Goal: Task Accomplishment & Management: Manage account settings

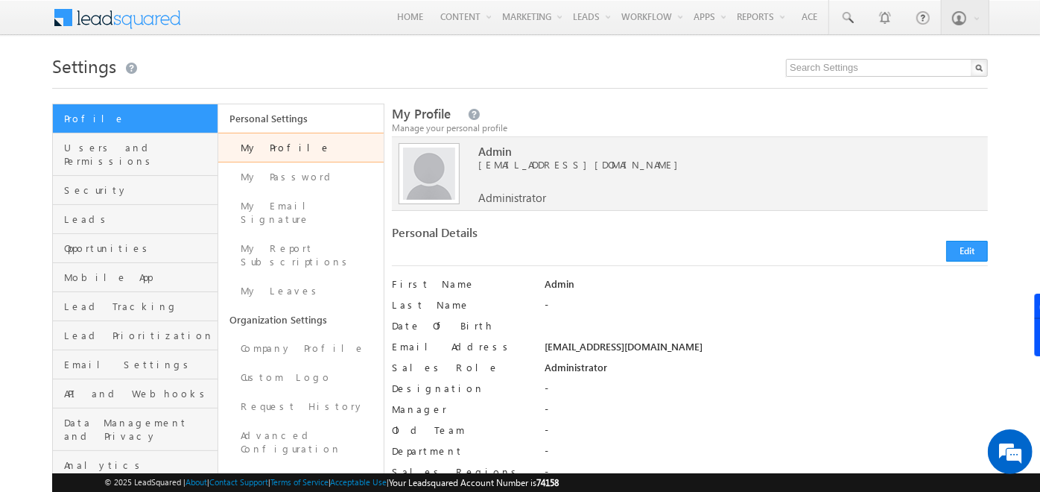
click at [140, 21] on span at bounding box center [127, 16] width 108 height 26
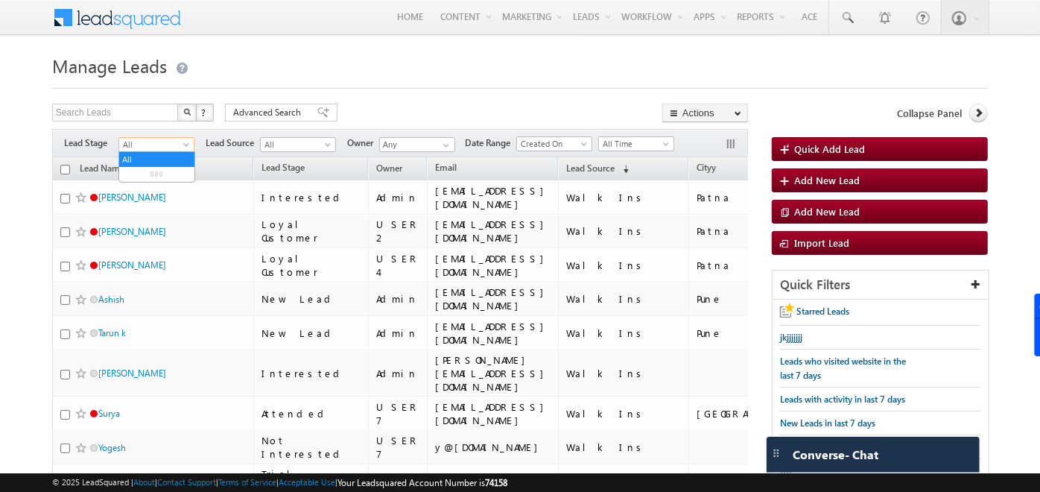
click at [153, 145] on span "All" at bounding box center [154, 144] width 71 height 13
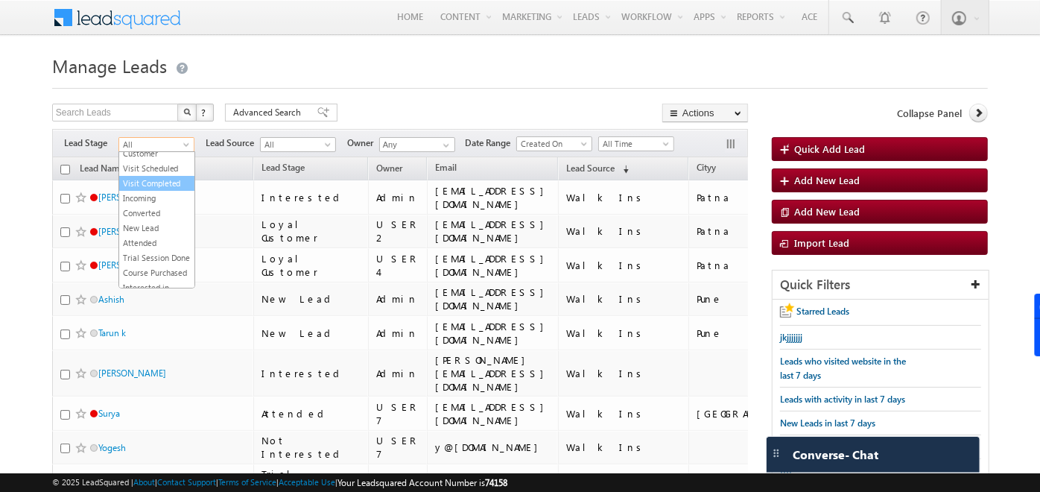
scroll to position [39, 0]
click at [151, 232] on link "New Lead" at bounding box center [156, 224] width 75 height 13
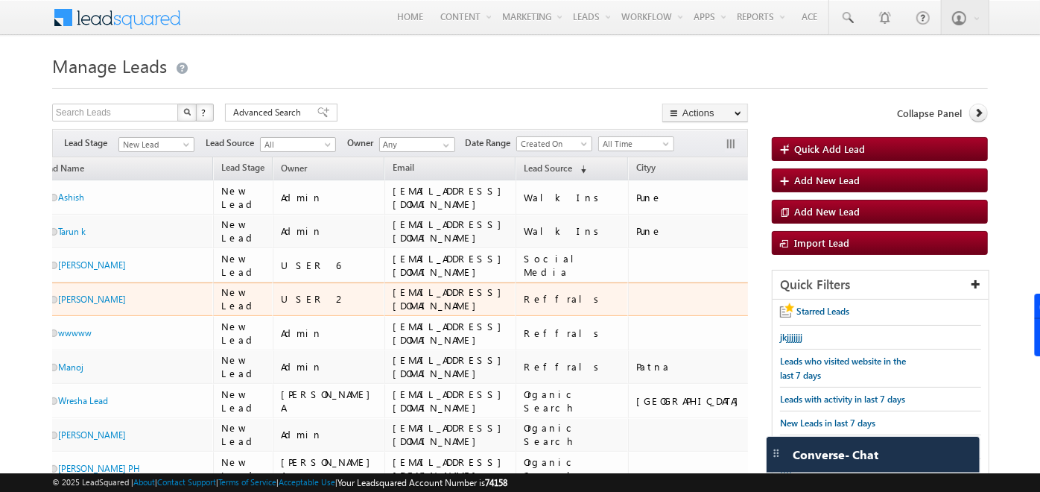
scroll to position [0, 0]
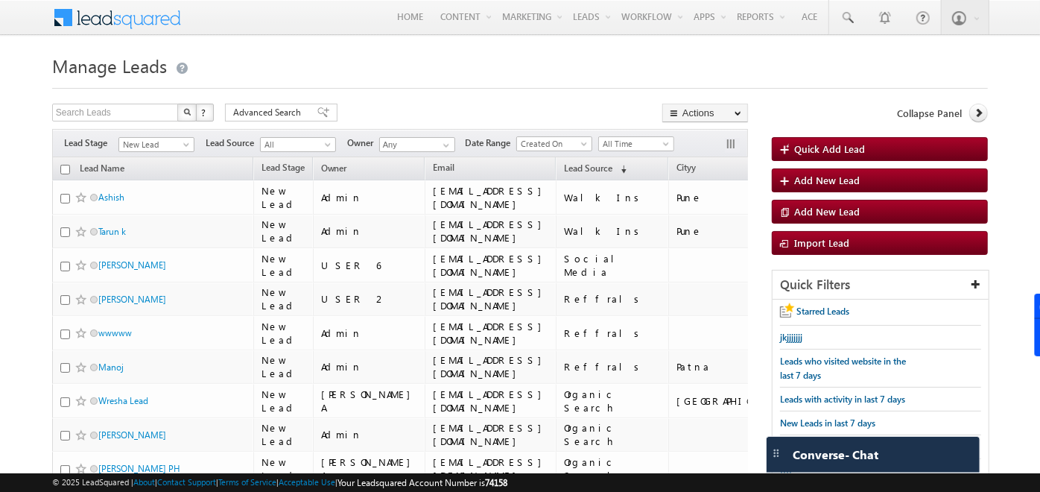
drag, startPoint x: 251, startPoint y: 168, endPoint x: 167, endPoint y: 166, distance: 84.2
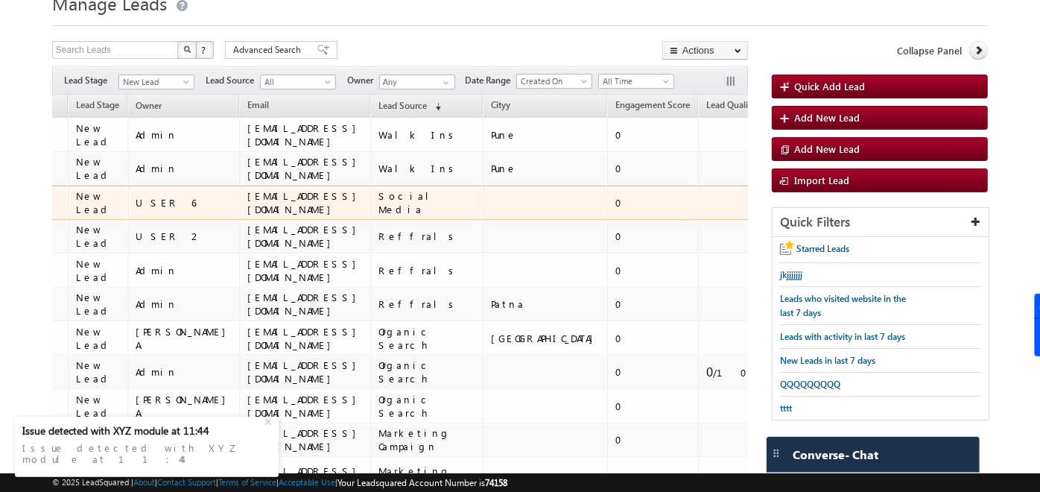
scroll to position [59, 0]
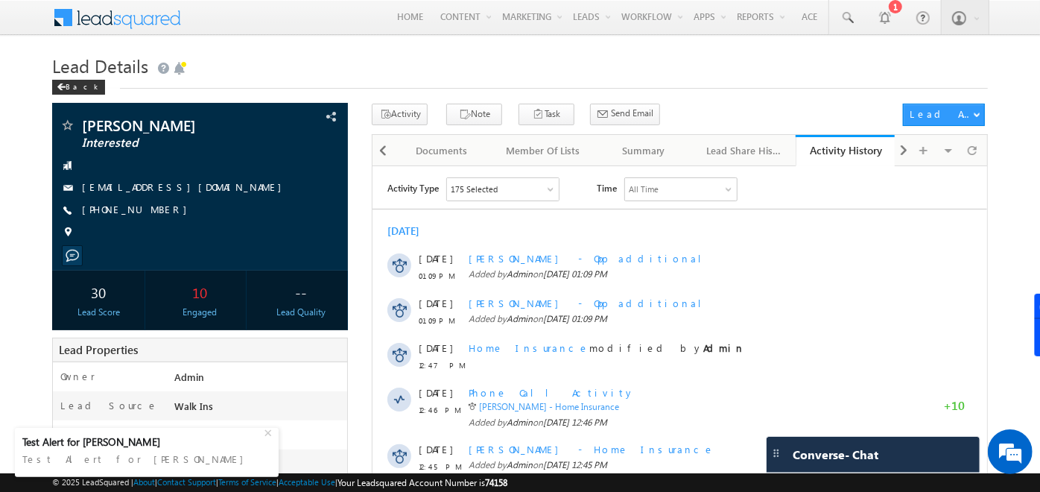
click at [491, 189] on div "175 Selected" at bounding box center [474, 188] width 47 height 13
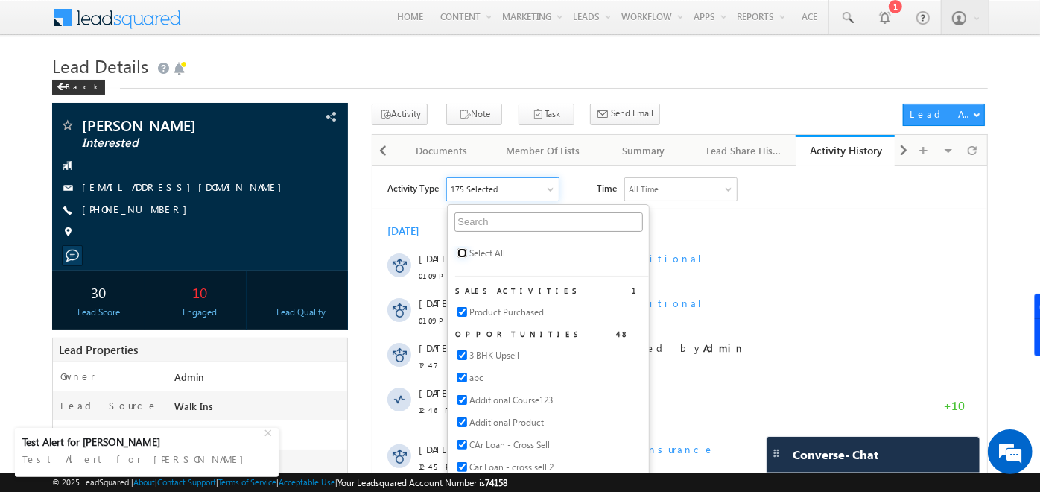
click at [463, 250] on input "checkbox" at bounding box center [462, 252] width 10 height 10
checkbox input "true"
click at [914, 222] on div "Aug 2025 21 Aug 01:09 PM Jake - Opp additional Added by Admin on 21 Aug 2025 01…" at bounding box center [680, 474] width 615 height 516
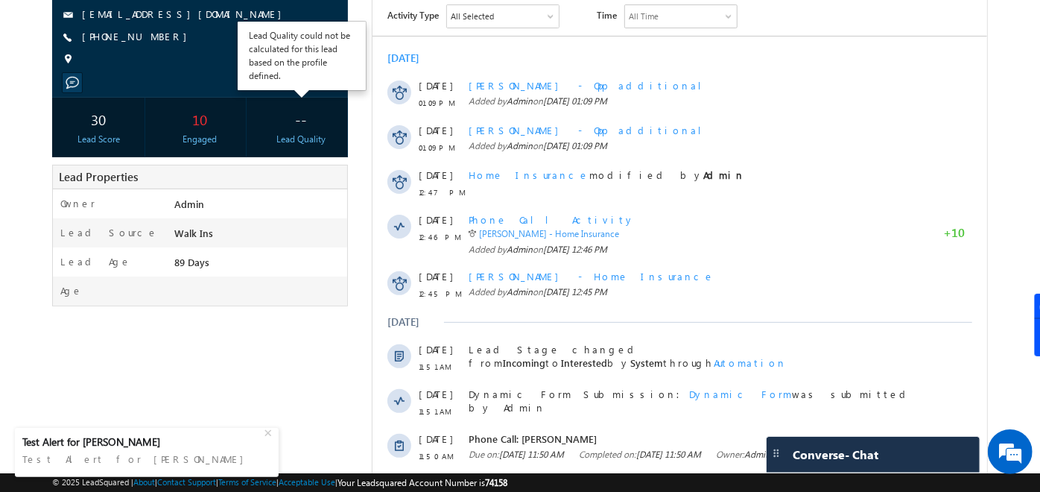
scroll to position [172, 0]
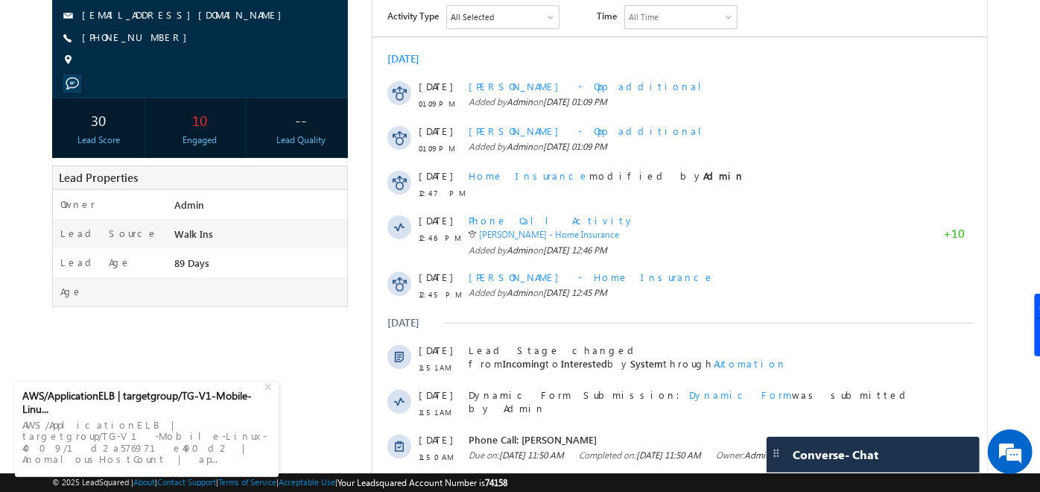
click at [143, 331] on div "Jake Interested" at bounding box center [520, 299] width 936 height 737
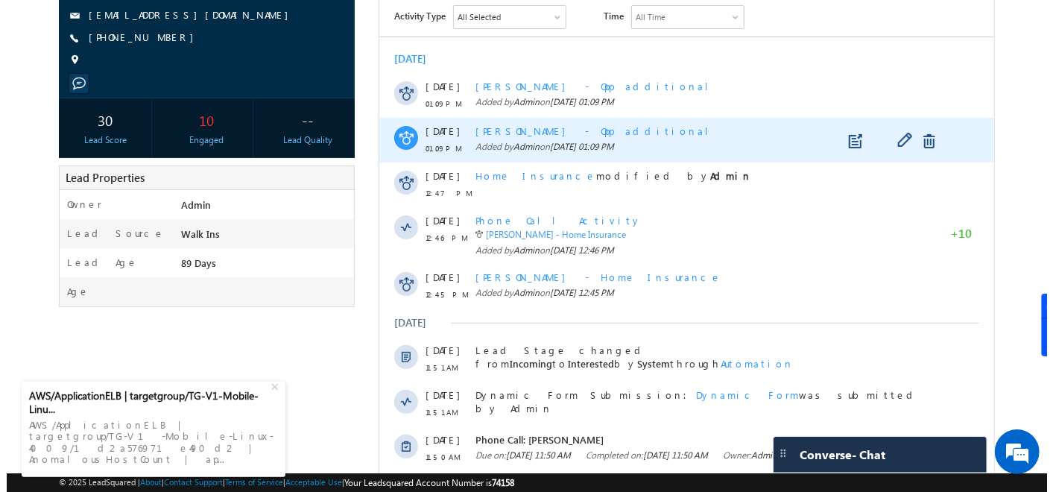
scroll to position [0, 0]
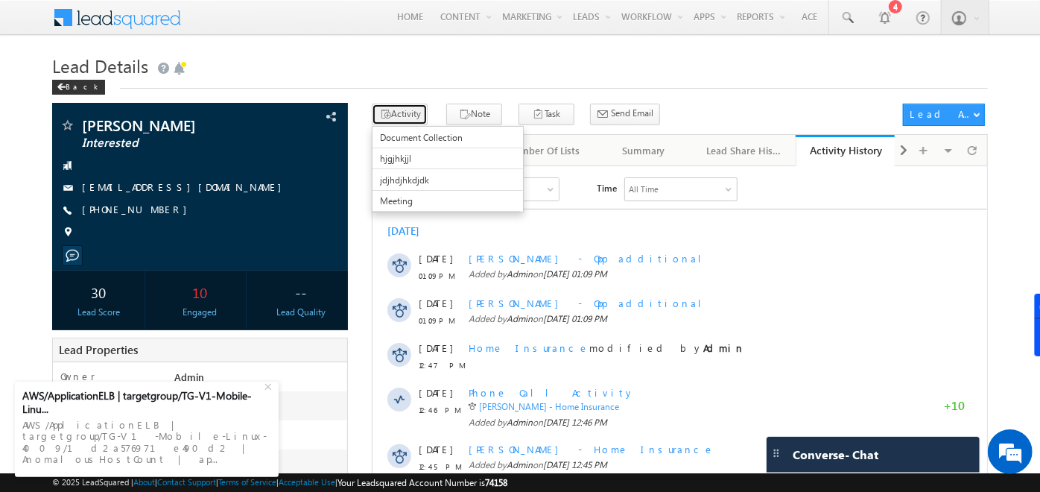
click at [406, 110] on button "Activity" at bounding box center [400, 115] width 56 height 22
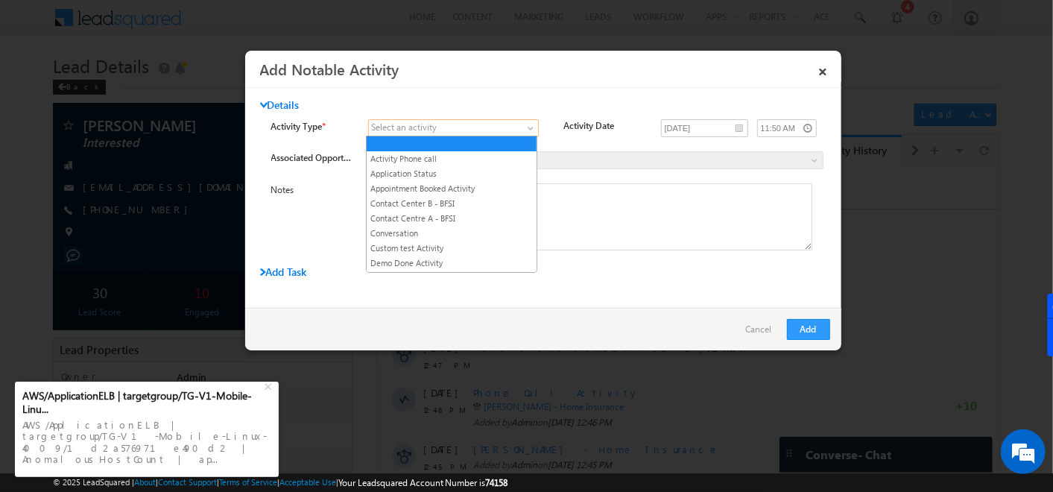
click at [506, 121] on span at bounding box center [444, 127] width 151 height 13
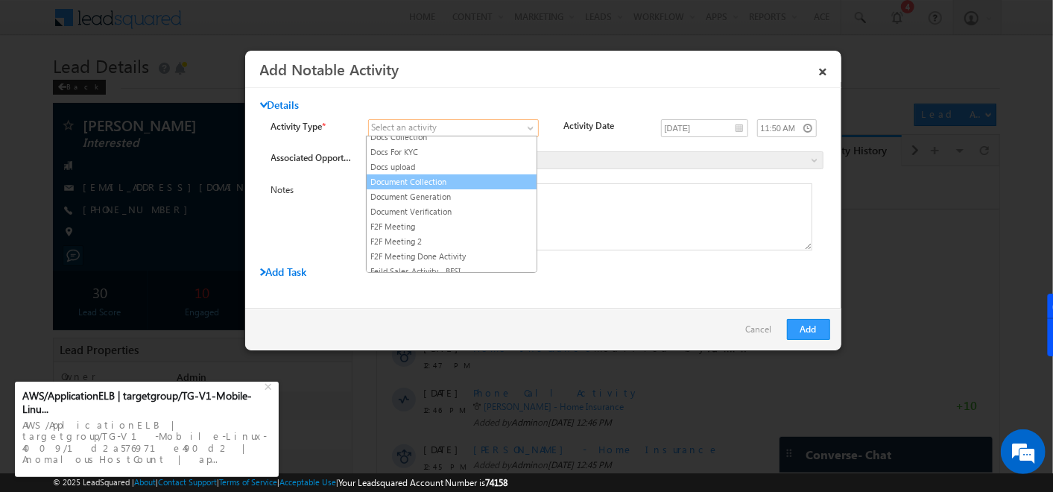
click at [425, 179] on link "Document Collection" at bounding box center [452, 181] width 170 height 13
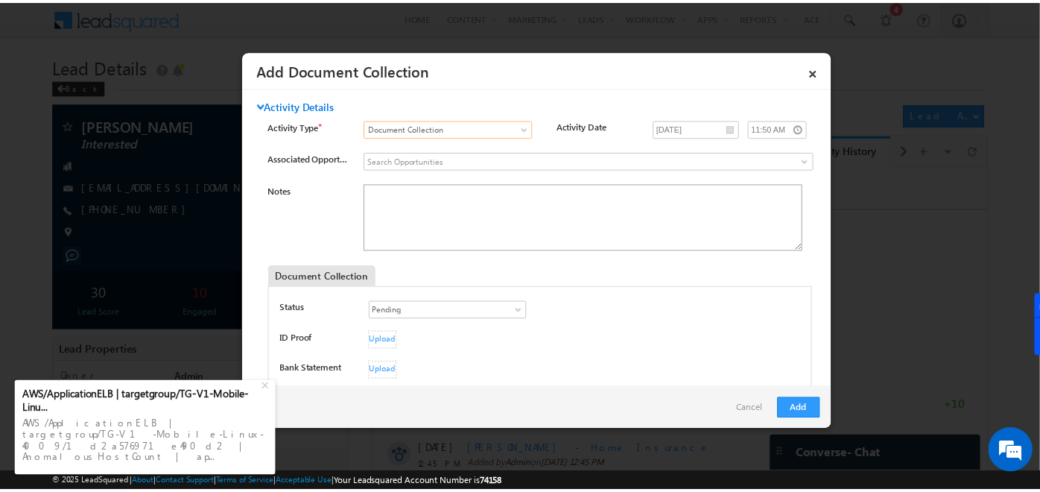
scroll to position [102, 0]
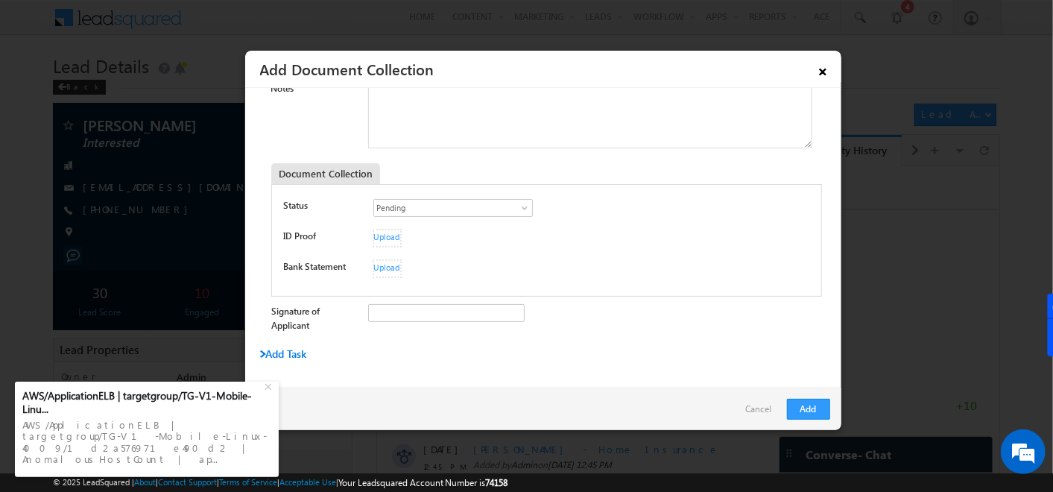
click at [822, 75] on link "×" at bounding box center [823, 69] width 25 height 26
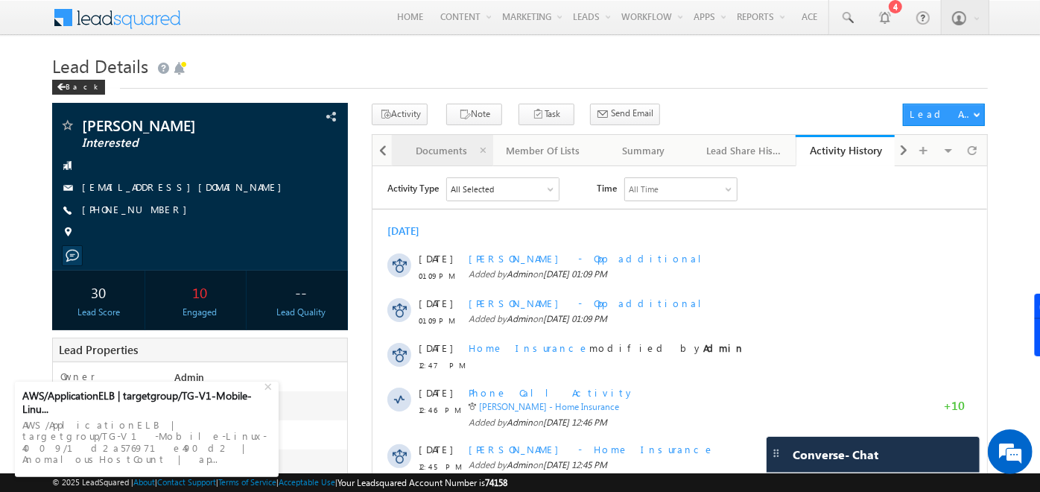
click at [439, 149] on div "Documents" at bounding box center [441, 151] width 75 height 18
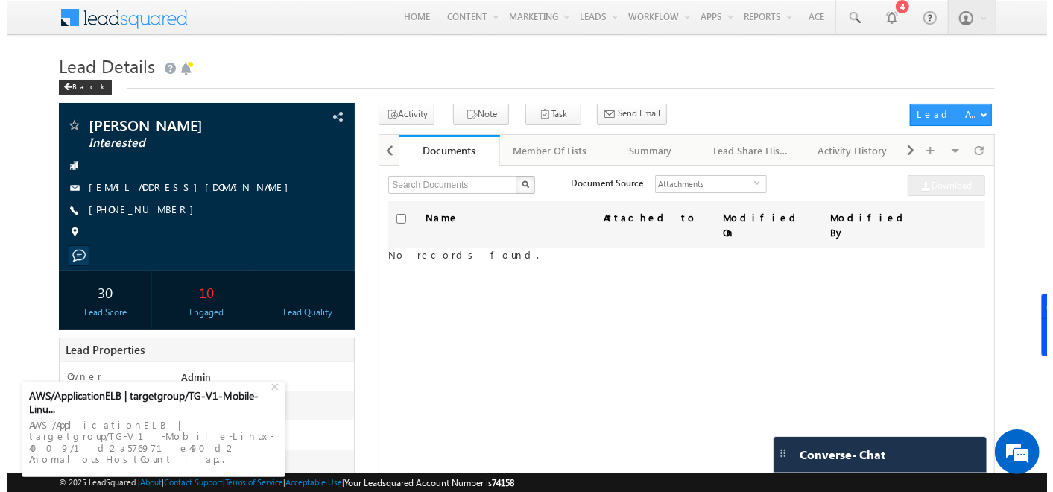
scroll to position [77, 0]
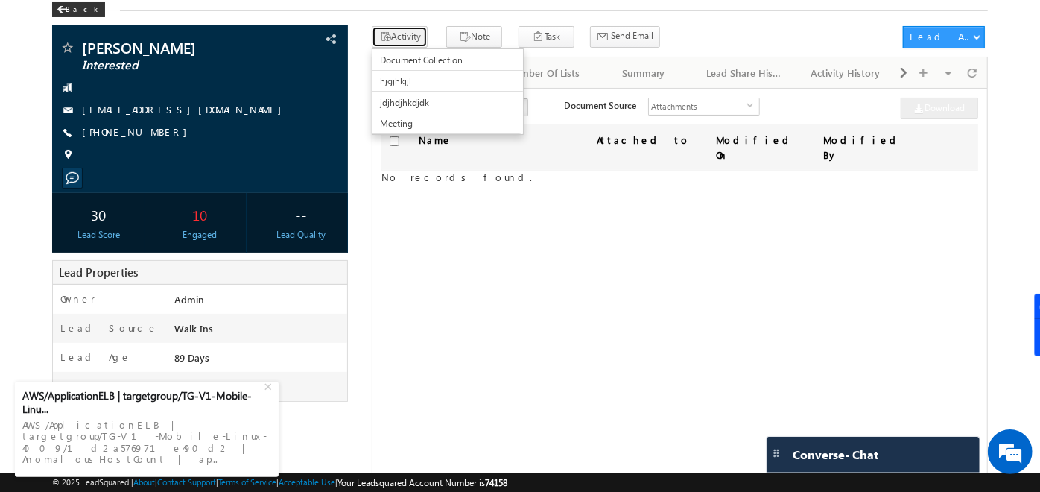
click at [400, 34] on button "Activity" at bounding box center [400, 37] width 56 height 22
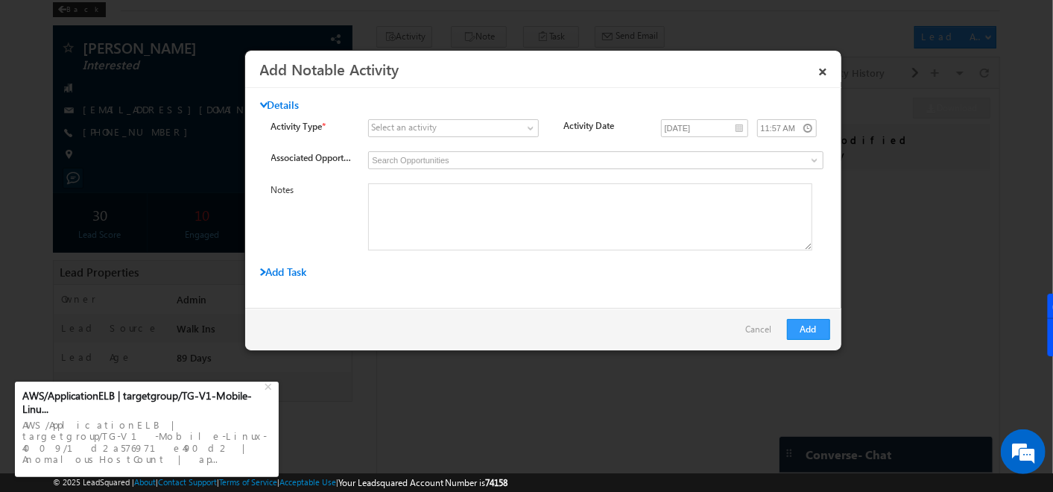
click at [428, 124] on div "Select an activity" at bounding box center [404, 127] width 66 height 13
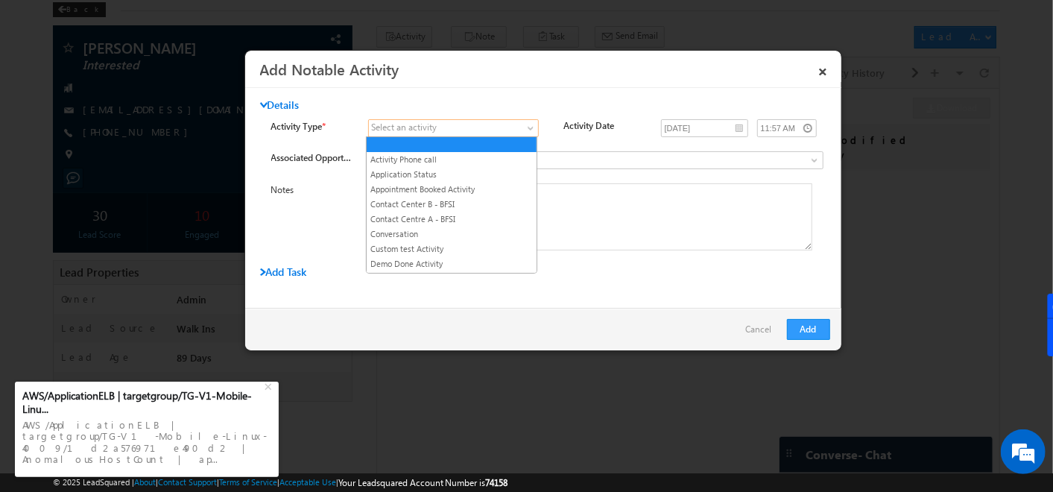
click at [534, 128] on span at bounding box center [532, 131] width 12 height 12
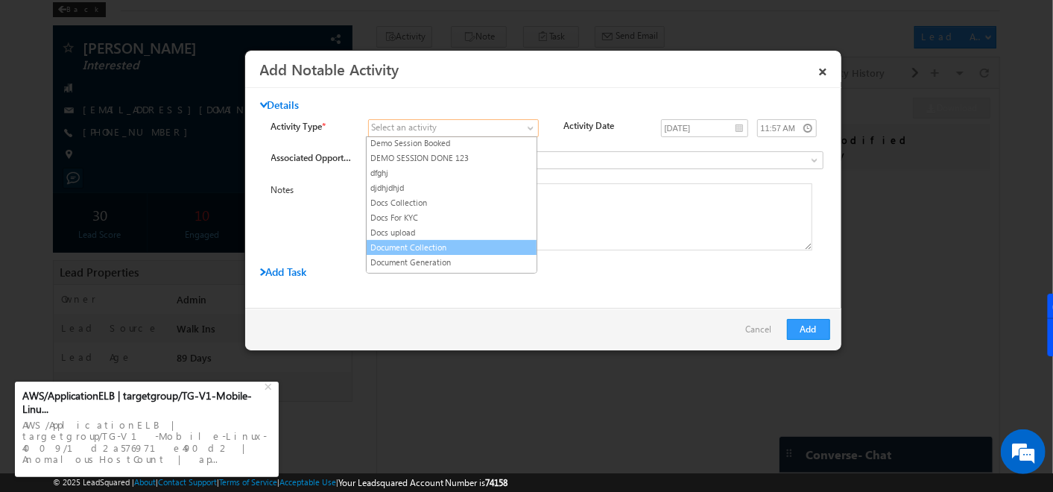
scroll to position [136, 0]
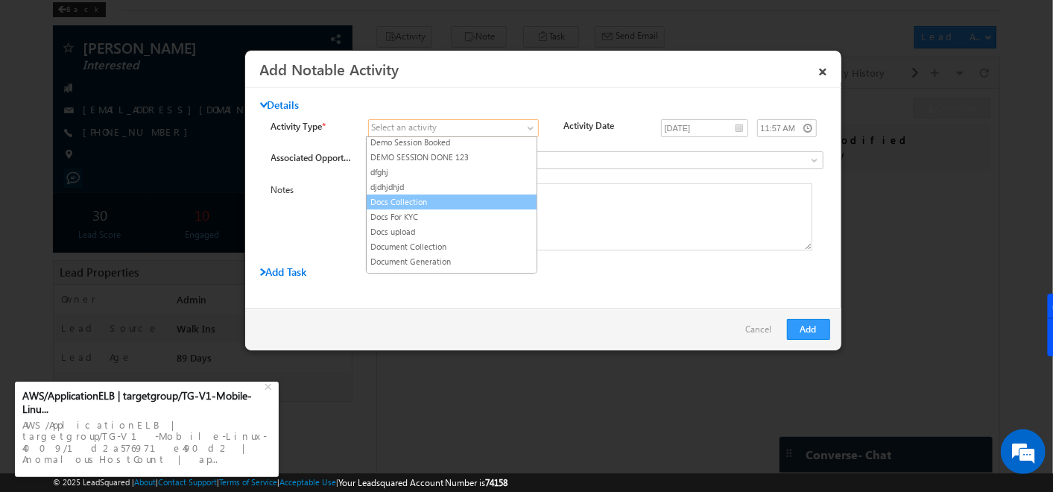
click at [409, 197] on link "Docs Collection" at bounding box center [452, 201] width 170 height 13
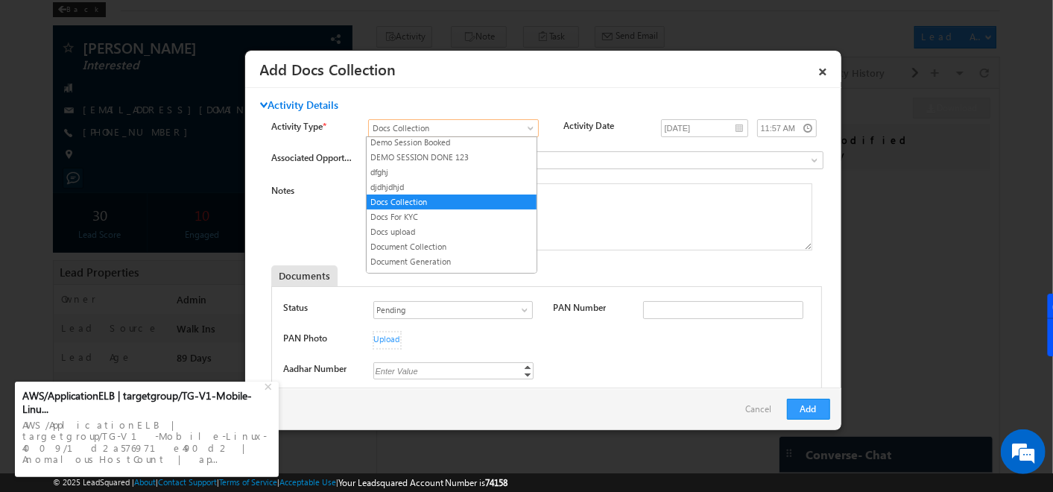
click at [510, 127] on span "Docs Collection" at bounding box center [444, 127] width 151 height 13
click at [412, 213] on link "Docs For KYC" at bounding box center [452, 216] width 170 height 13
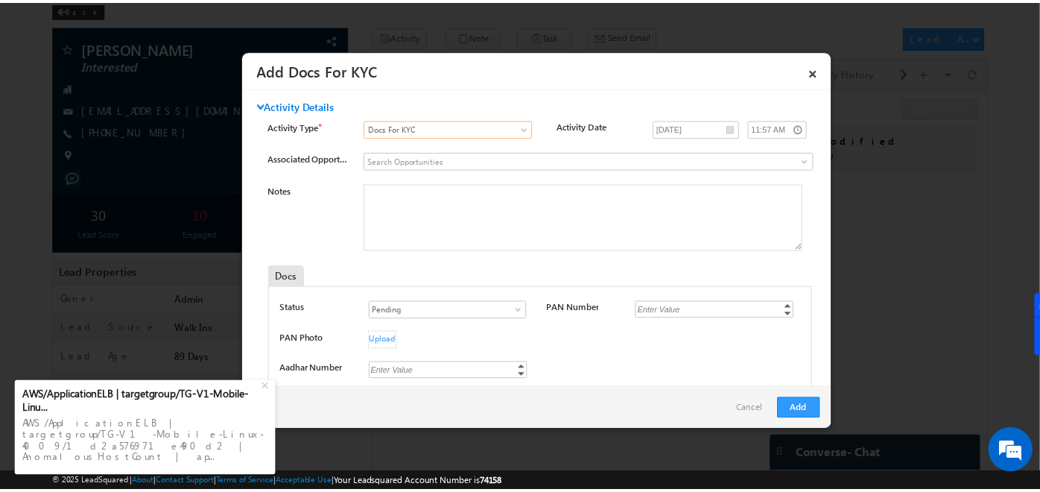
scroll to position [128, 0]
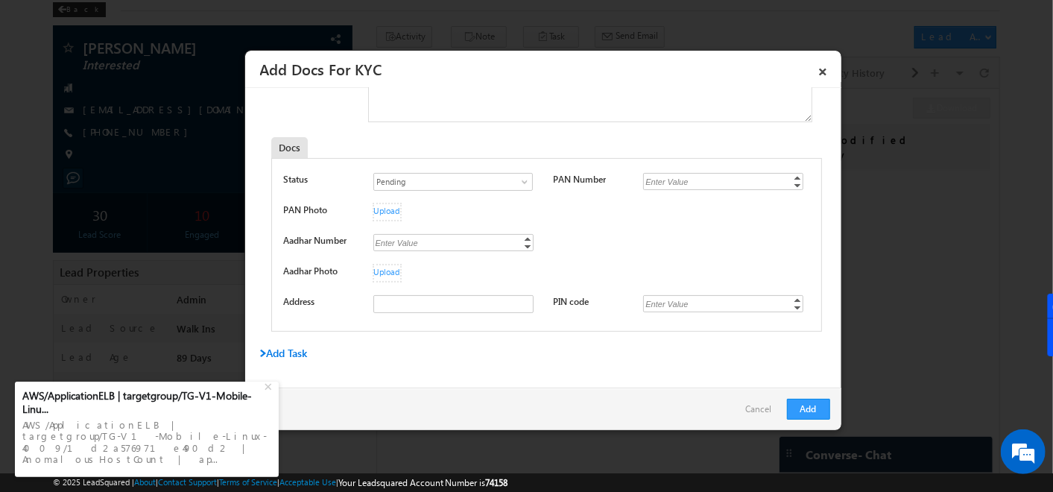
drag, startPoint x: 279, startPoint y: 145, endPoint x: 344, endPoint y: 135, distance: 65.7
click at [344, 137] on div "Docs" at bounding box center [475, 147] width 409 height 21
click at [344, 135] on div "Notes Docs Status" at bounding box center [556, 197] width 570 height 284
click at [825, 75] on link "×" at bounding box center [823, 69] width 25 height 26
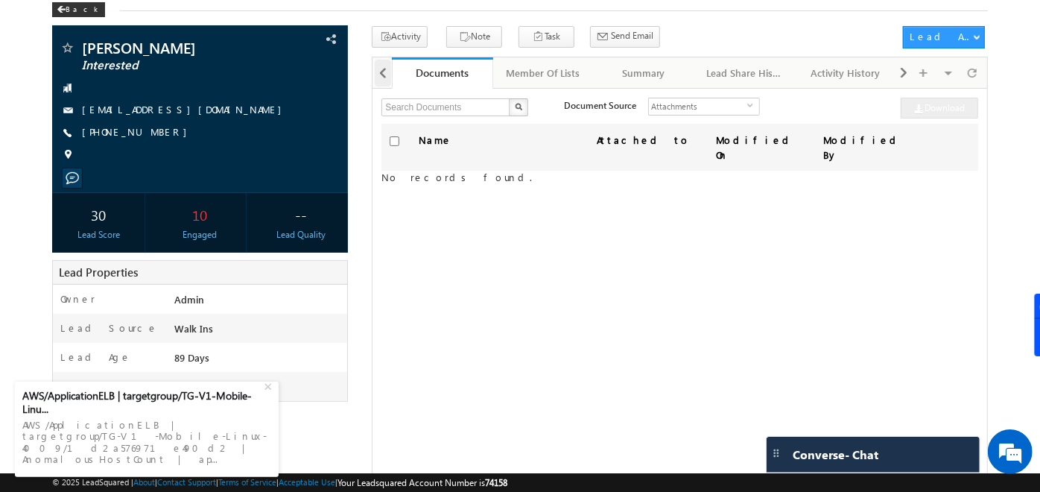
click at [388, 70] on div at bounding box center [383, 73] width 16 height 27
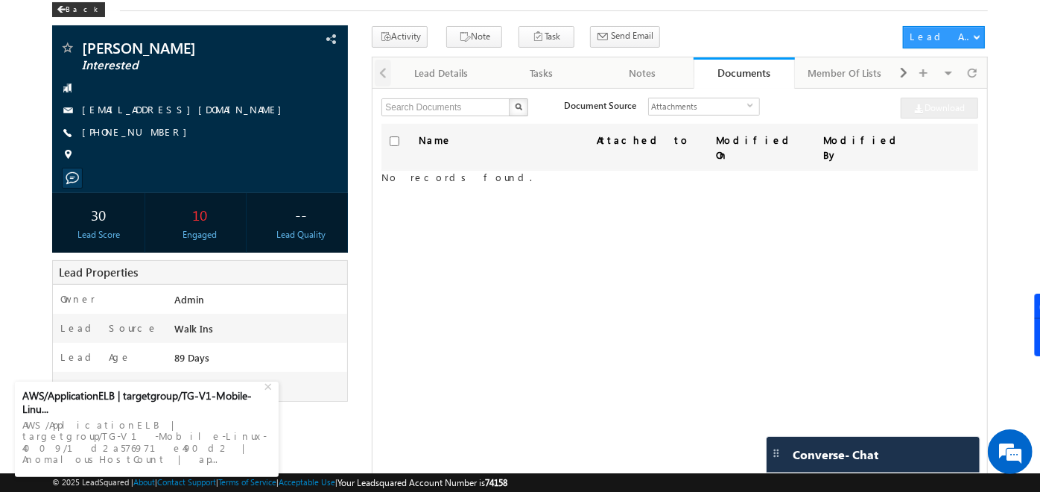
click at [388, 70] on div at bounding box center [382, 71] width 19 height 29
click at [902, 66] on span at bounding box center [903, 73] width 9 height 27
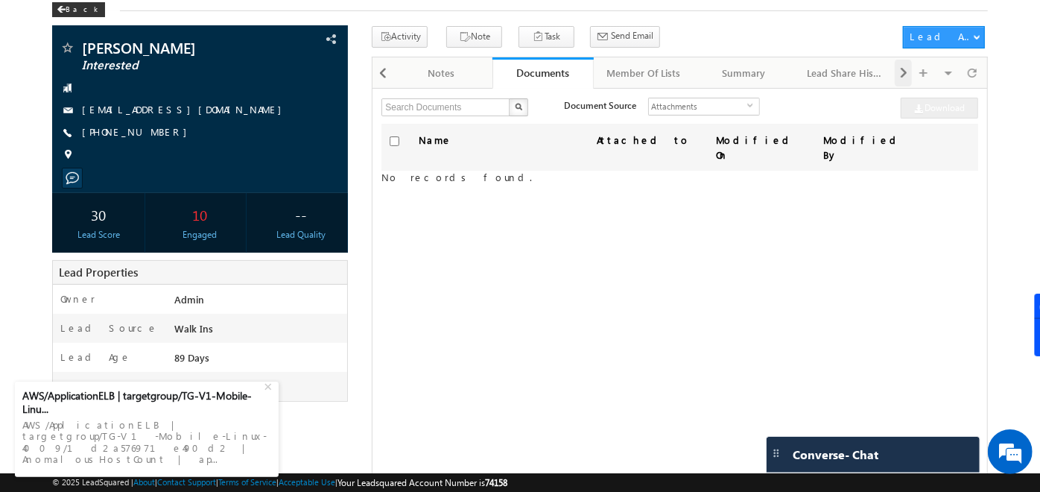
click at [902, 66] on span at bounding box center [903, 73] width 9 height 27
click at [902, 66] on div "Visible Tabs Lead Details Default Tasks Default Notes Default Documents Default…" at bounding box center [939, 71] width 89 height 29
click at [840, 73] on div "Opportunities" at bounding box center [846, 73] width 75 height 18
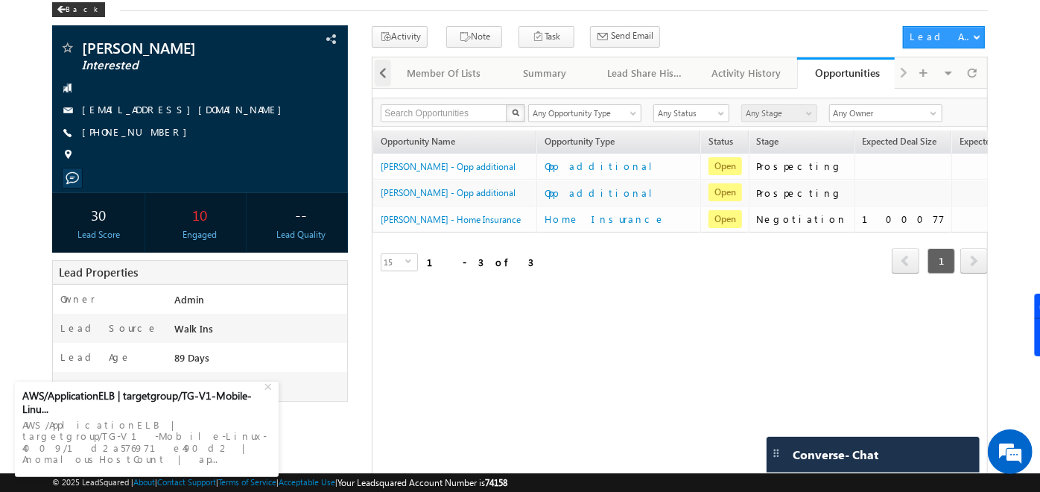
click at [385, 77] on span at bounding box center [383, 73] width 9 height 27
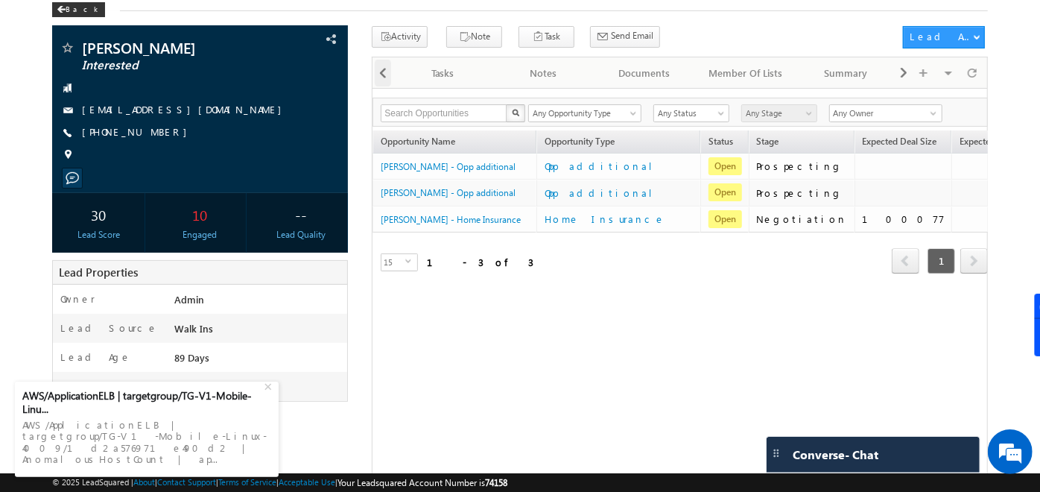
click at [385, 77] on span at bounding box center [383, 73] width 9 height 27
click at [385, 77] on div at bounding box center [382, 71] width 19 height 29
click at [902, 72] on span at bounding box center [903, 73] width 9 height 27
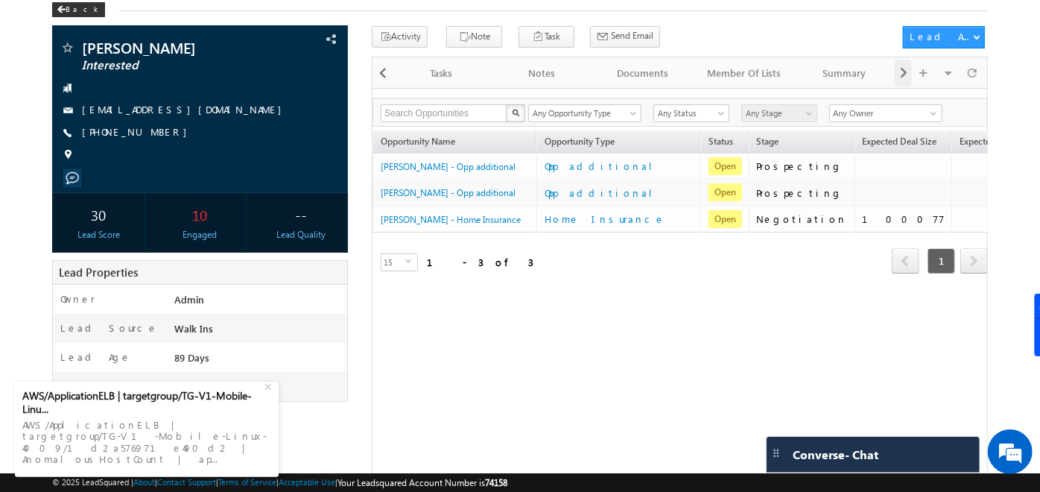
click at [902, 72] on span at bounding box center [903, 73] width 9 height 27
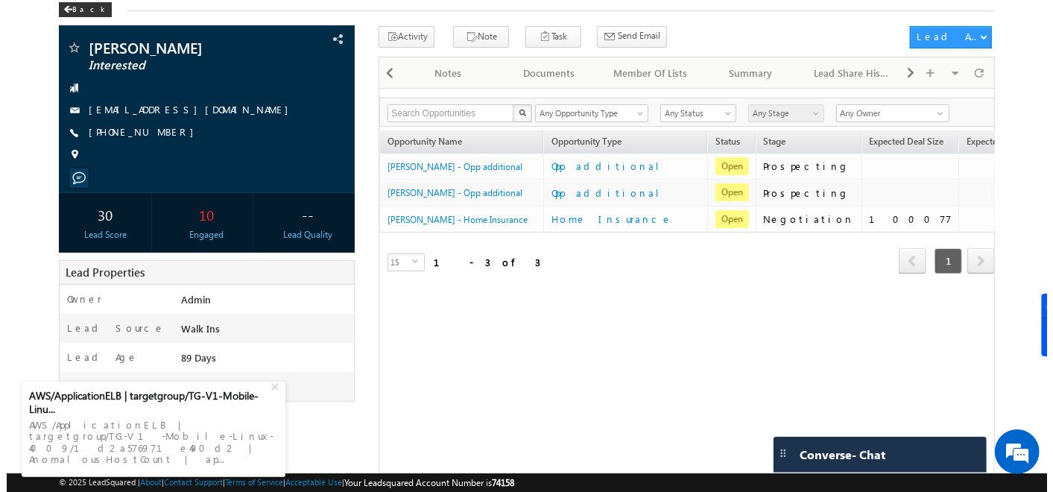
scroll to position [0, 0]
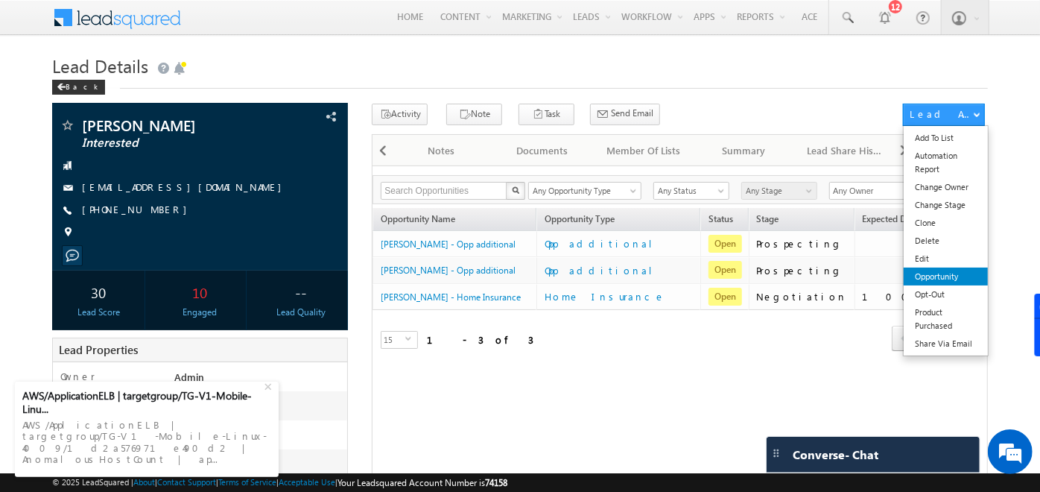
click at [954, 279] on link "Opportunity" at bounding box center [946, 276] width 84 height 18
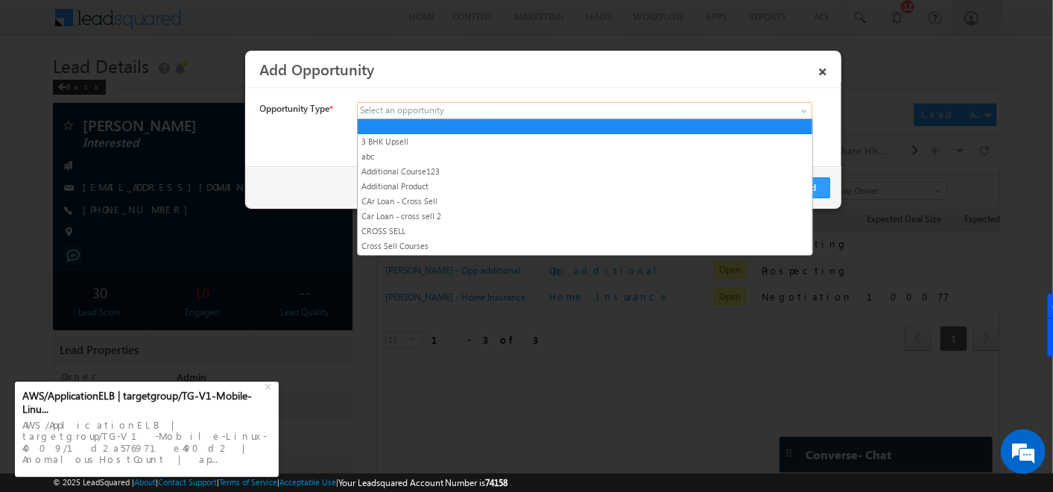
click at [599, 106] on link at bounding box center [584, 111] width 455 height 18
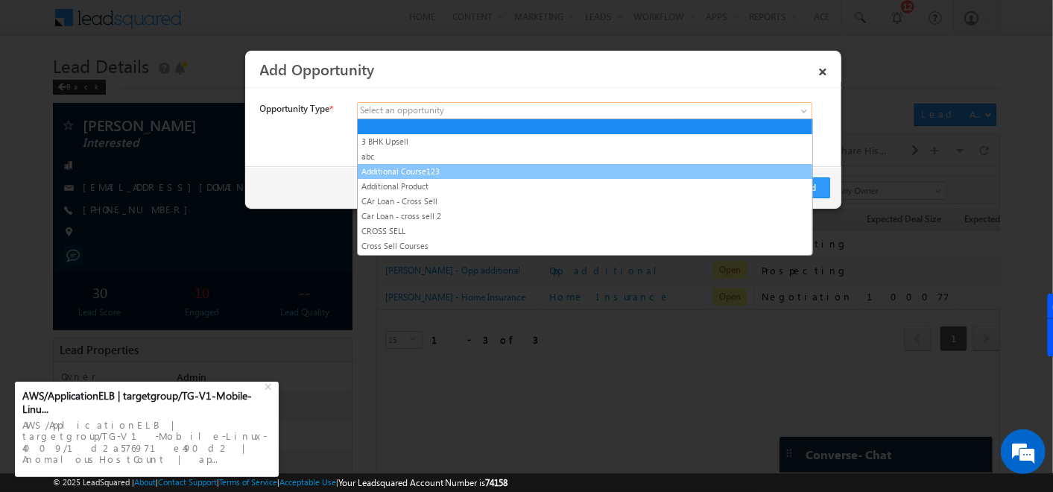
click at [485, 165] on link "Additional Course123" at bounding box center [585, 171] width 455 height 13
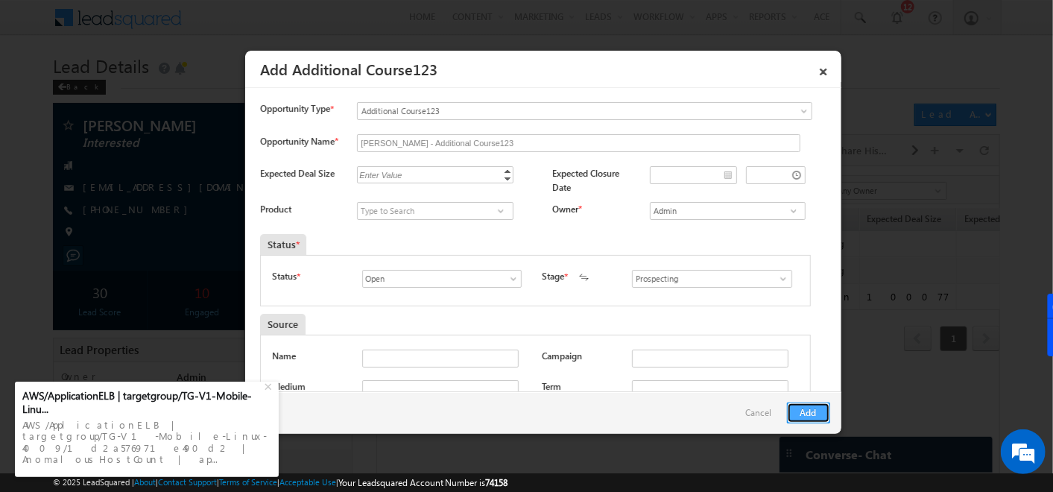
click at [806, 411] on button "Add" at bounding box center [808, 412] width 43 height 21
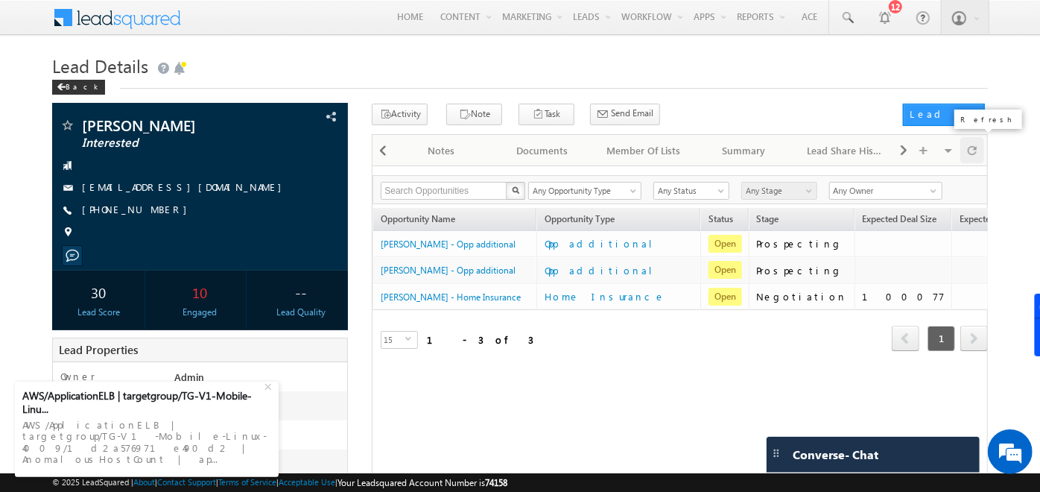
click at [978, 152] on div at bounding box center [972, 150] width 24 height 26
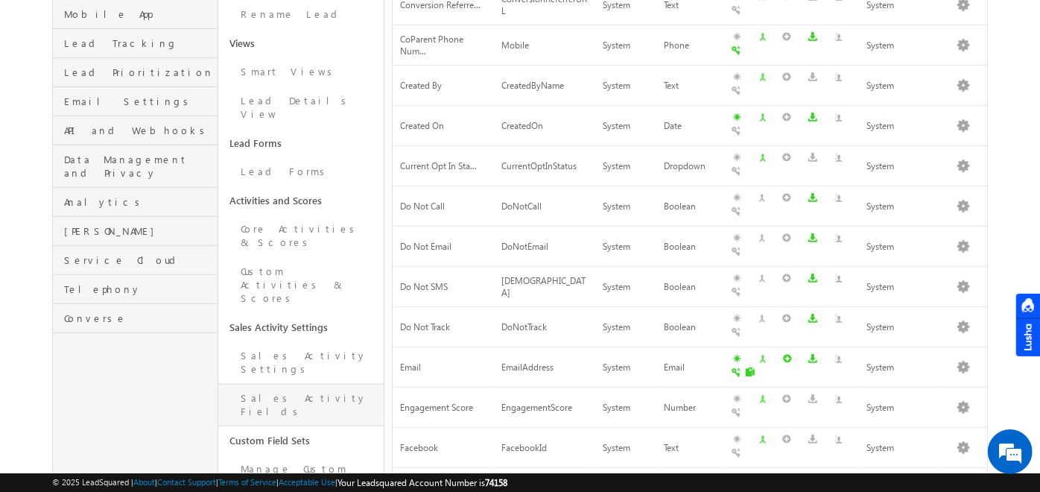
scroll to position [270, 0]
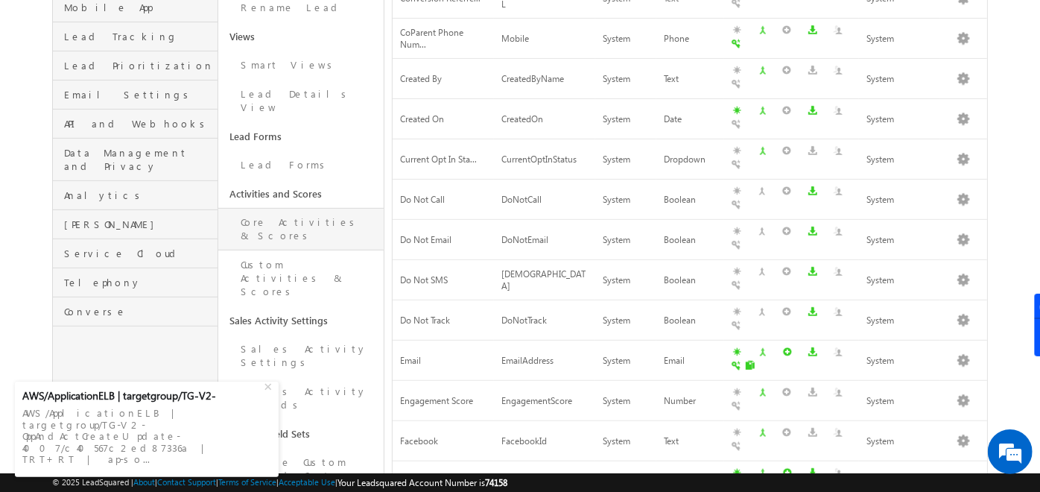
click at [289, 208] on link "Core Activities & Scores" at bounding box center [300, 229] width 165 height 42
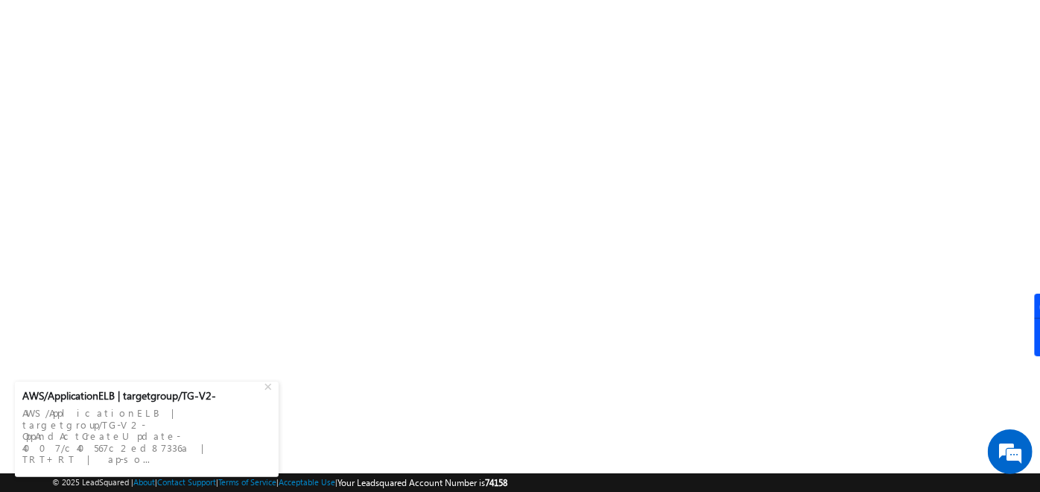
scroll to position [251, 0]
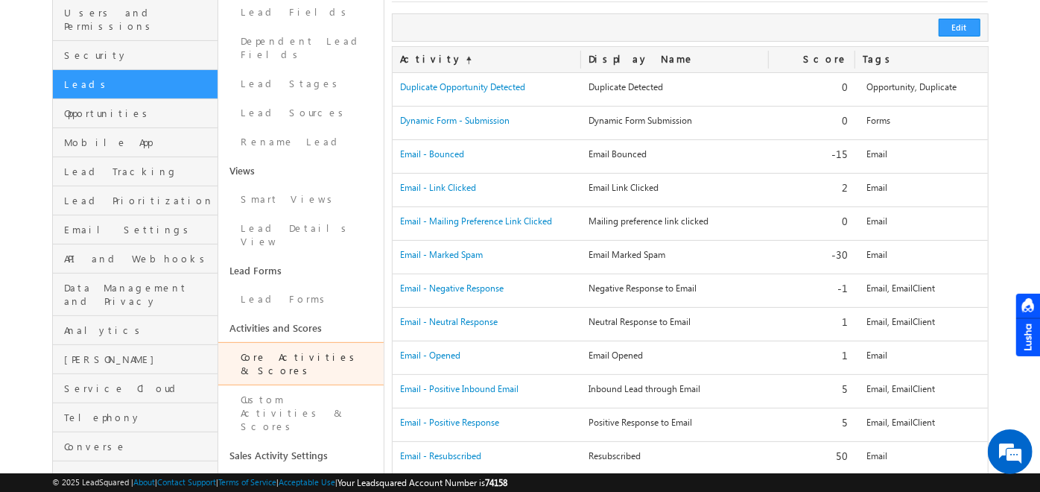
scroll to position [150, 0]
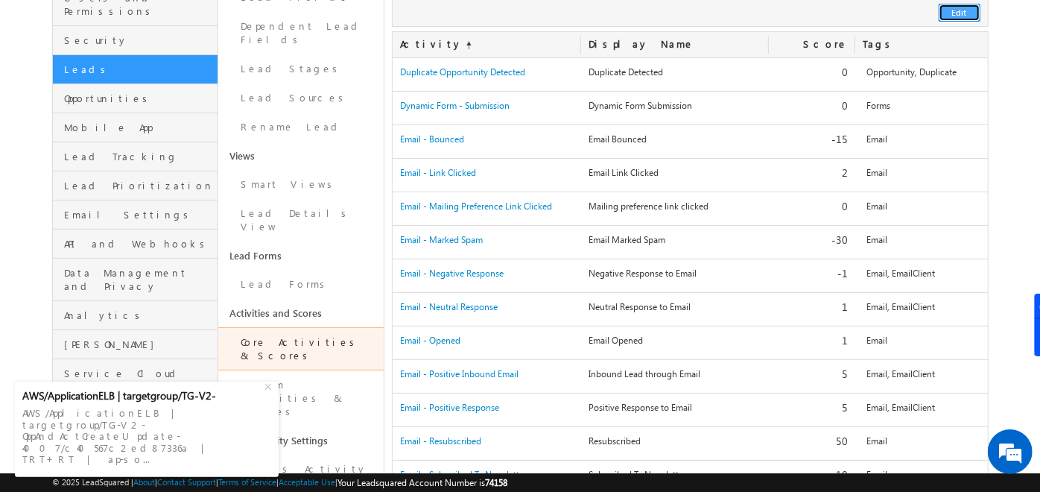
click at [965, 14] on button "Edit" at bounding box center [960, 13] width 42 height 18
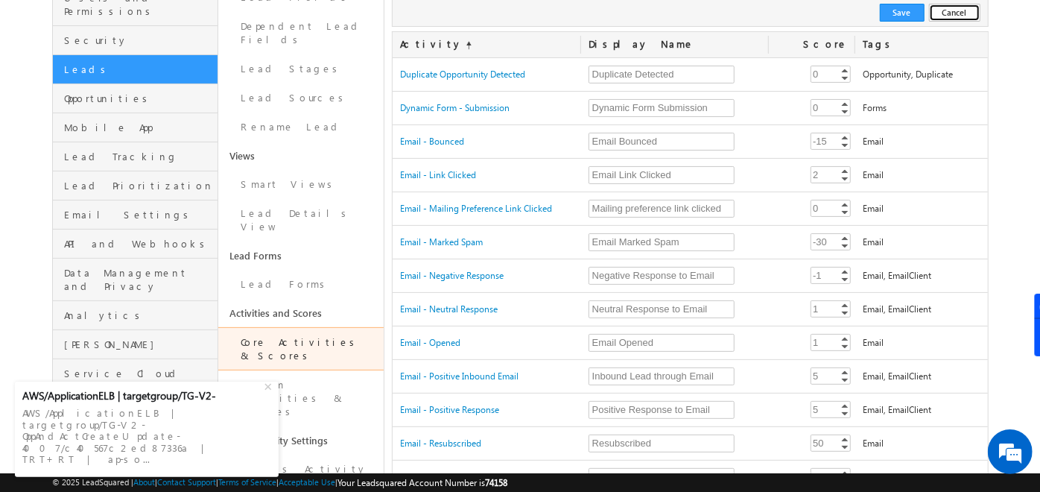
click at [969, 6] on button "Cancel" at bounding box center [954, 13] width 51 height 18
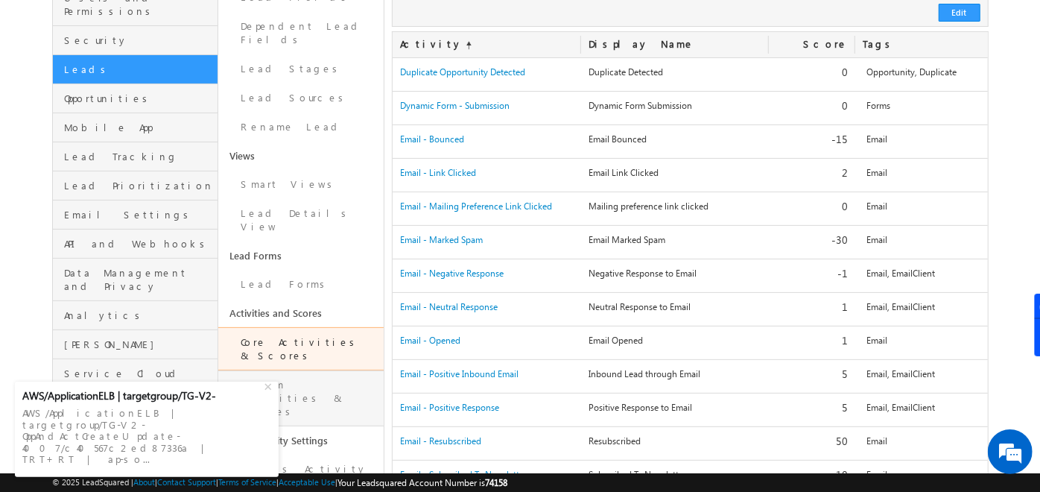
click at [318, 370] on link "Custom Activities & Scores" at bounding box center [300, 398] width 165 height 56
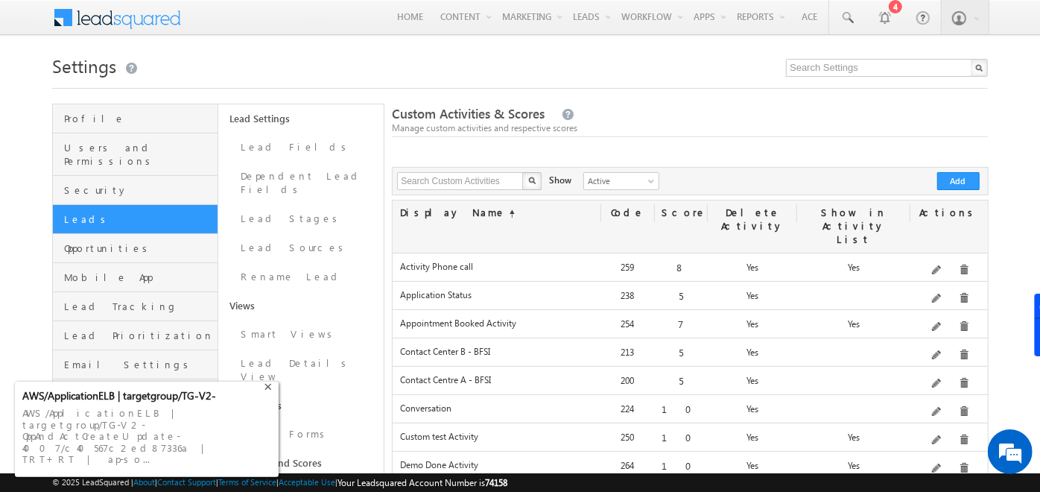
click at [267, 394] on div "+" at bounding box center [270, 385] width 18 height 18
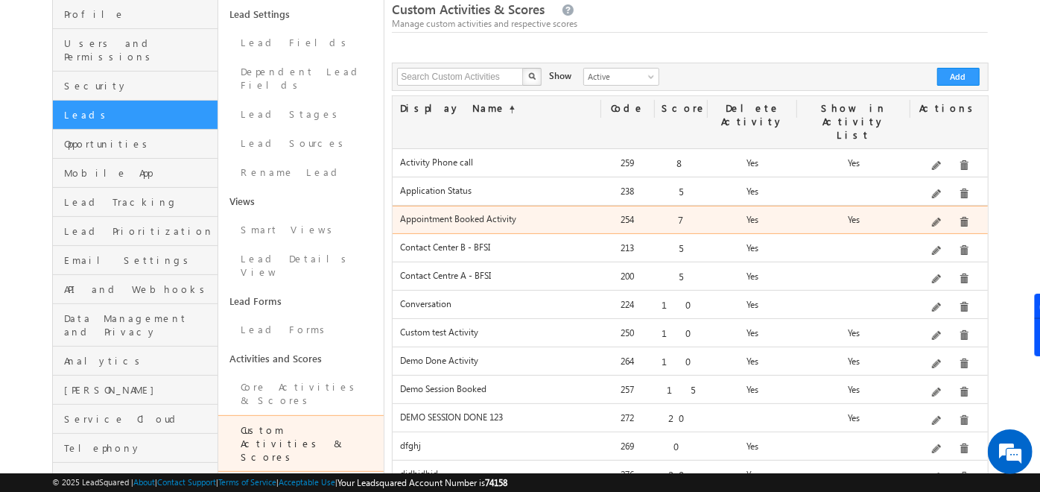
scroll to position [102, 0]
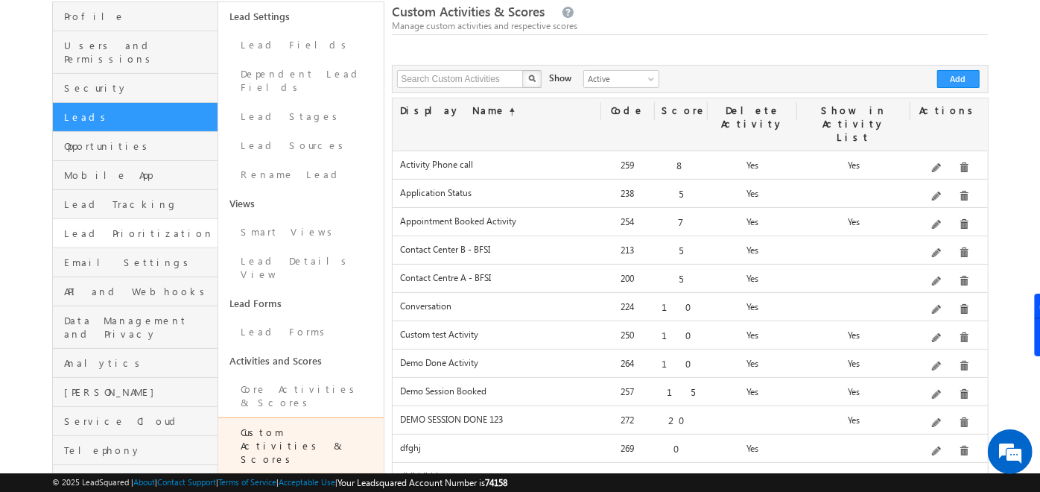
click at [83, 230] on link "Lead Prioritization" at bounding box center [135, 233] width 165 height 29
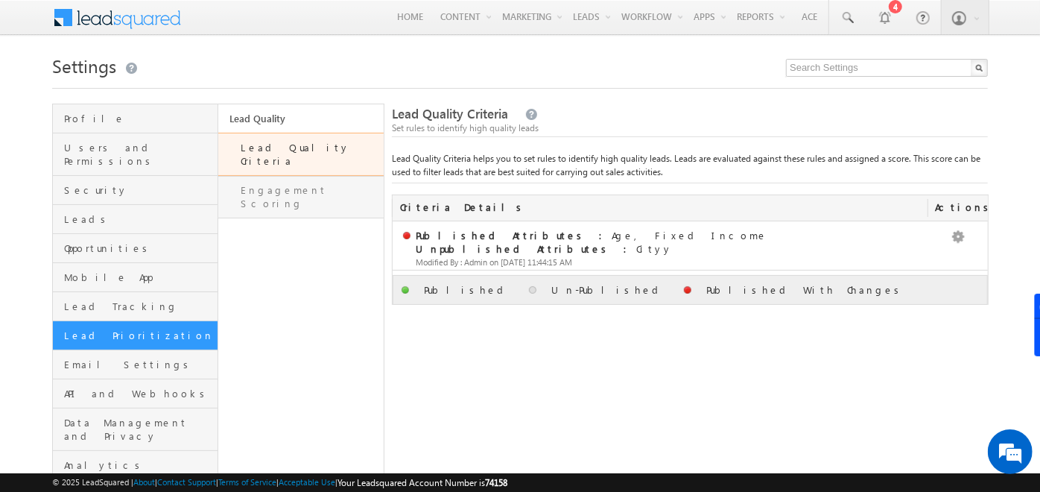
click at [276, 180] on link "Engagement Scoring" at bounding box center [300, 197] width 165 height 42
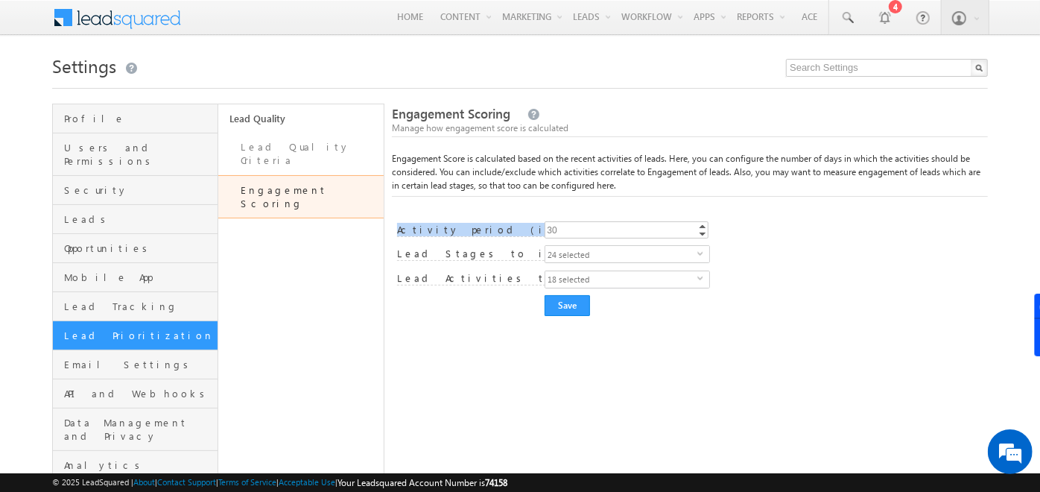
drag, startPoint x: 389, startPoint y: 227, endPoint x: 500, endPoint y: 224, distance: 111.1
click at [500, 224] on div "Profile Users and Permissions Security Leads Opportunities Mobile App Lead Trac…" at bounding box center [520, 350] width 936 height 493
drag, startPoint x: 500, startPoint y: 224, endPoint x: 589, endPoint y: 229, distance: 88.9
click at [589, 229] on input "30" at bounding box center [627, 229] width 164 height 17
type input "45"
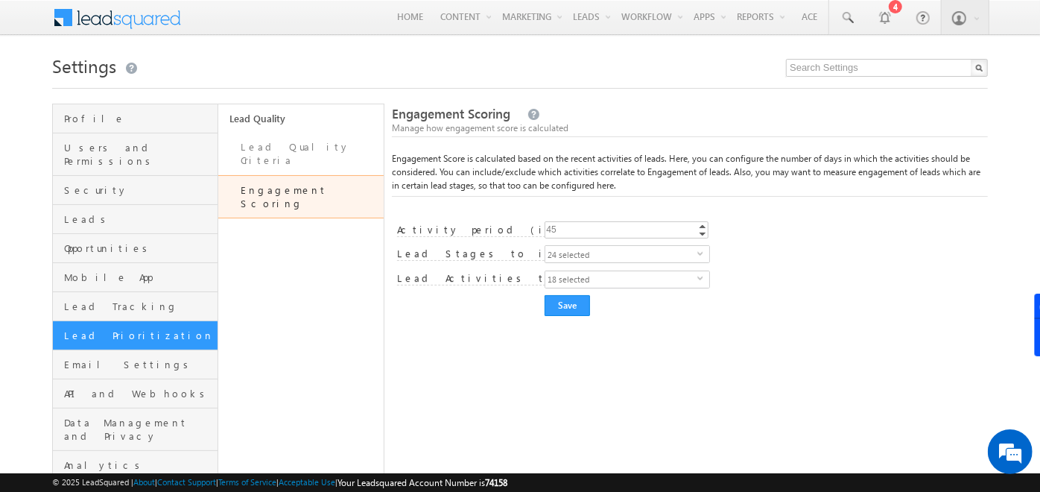
click at [592, 207] on form "Engagement Score settings saved successfully. Engagement Scoring Manage how eng…" at bounding box center [690, 210] width 596 height 211
click at [575, 279] on span "18 selected" at bounding box center [621, 279] width 152 height 16
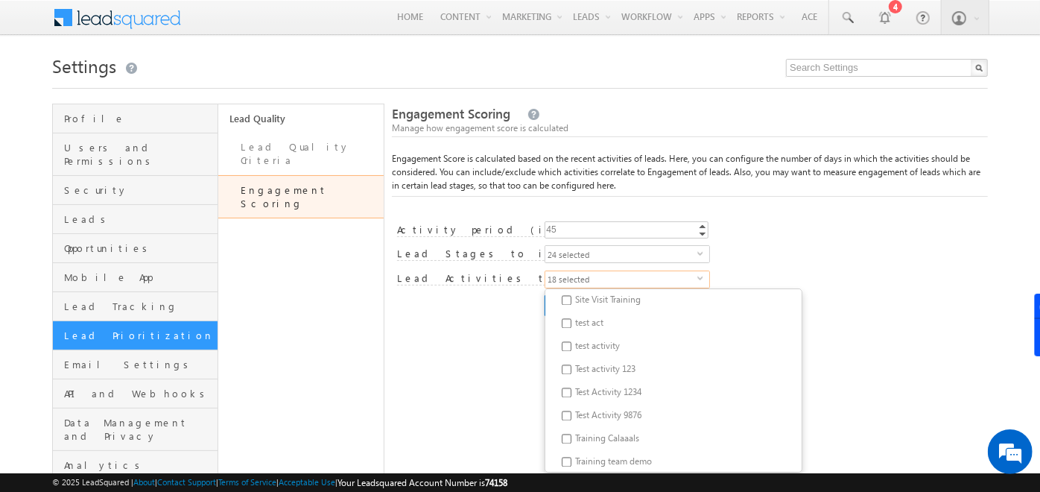
scroll to position [1956, 0]
click at [492, 354] on div "Engagement Score settings saved successfully. Engagement Scoring Manage how eng…" at bounding box center [690, 350] width 596 height 493
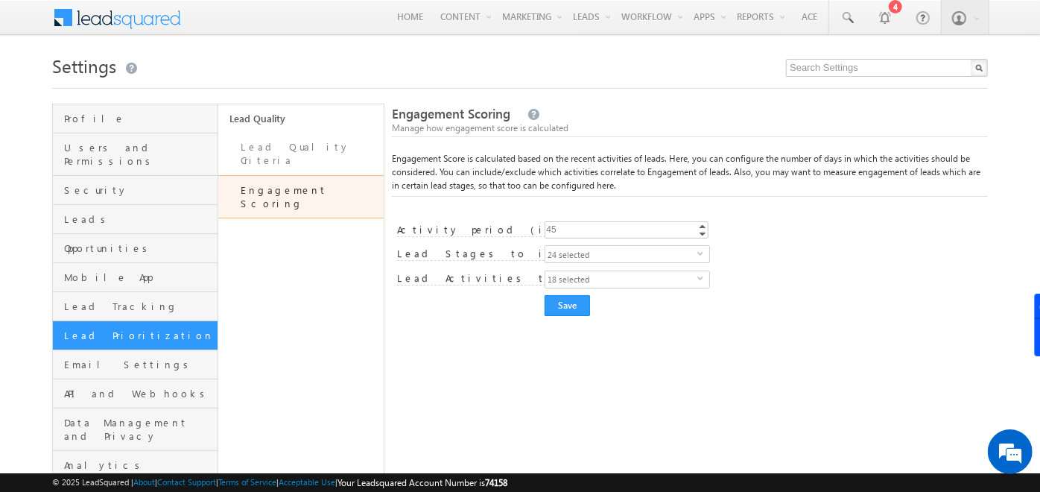
click at [647, 253] on span "24 selected" at bounding box center [621, 254] width 152 height 16
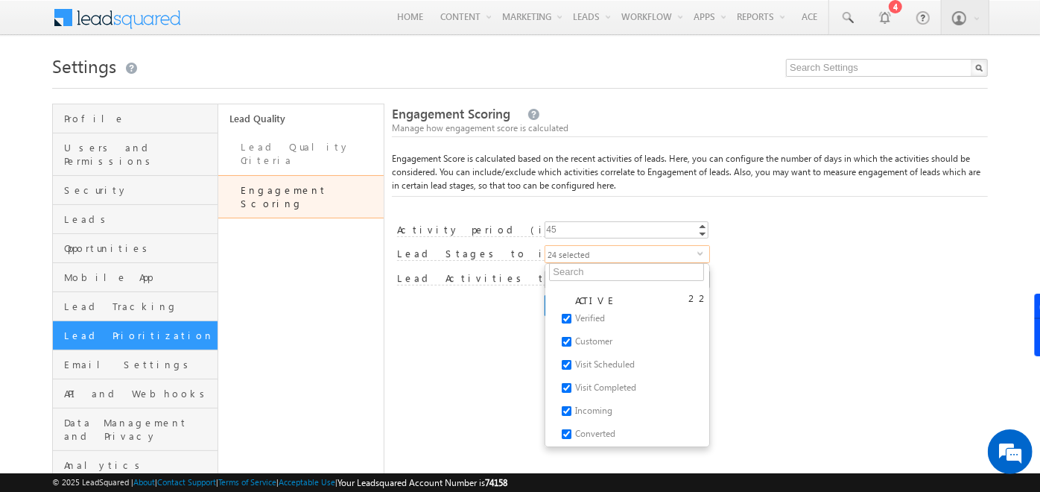
scroll to position [0, 0]
drag, startPoint x: 450, startPoint y: 381, endPoint x: 490, endPoint y: 342, distance: 55.3
click at [490, 342] on div "Engagement Score settings saved successfully. Engagement Scoring Manage how eng…" at bounding box center [690, 350] width 596 height 493
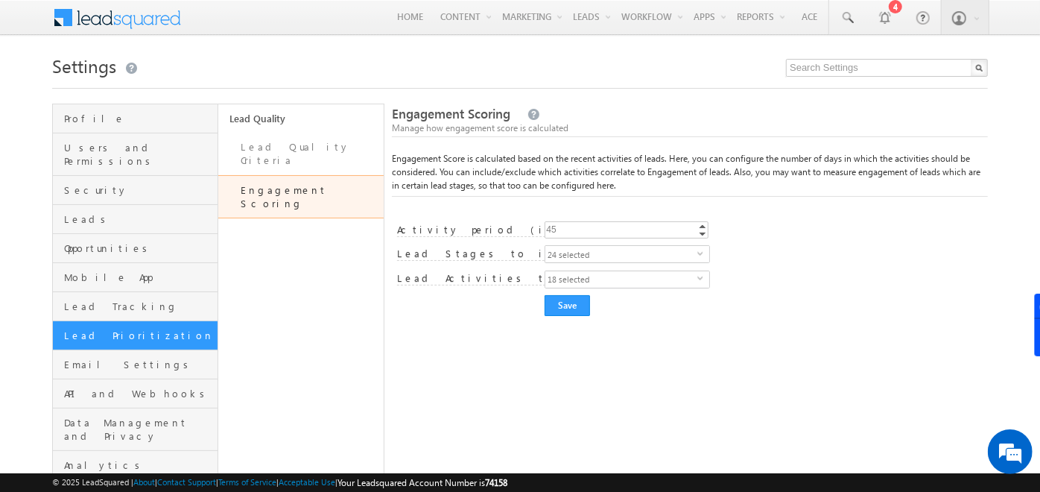
click at [490, 342] on div "Engagement Score settings saved successfully. Engagement Scoring Manage how eng…" at bounding box center [690, 350] width 596 height 493
click at [626, 287] on div "Email Bounced Email Link Clicked Mailing preference link clicked Email Marked S…" at bounding box center [766, 280] width 443 height 21
click at [634, 279] on span "18 selected" at bounding box center [621, 279] width 152 height 16
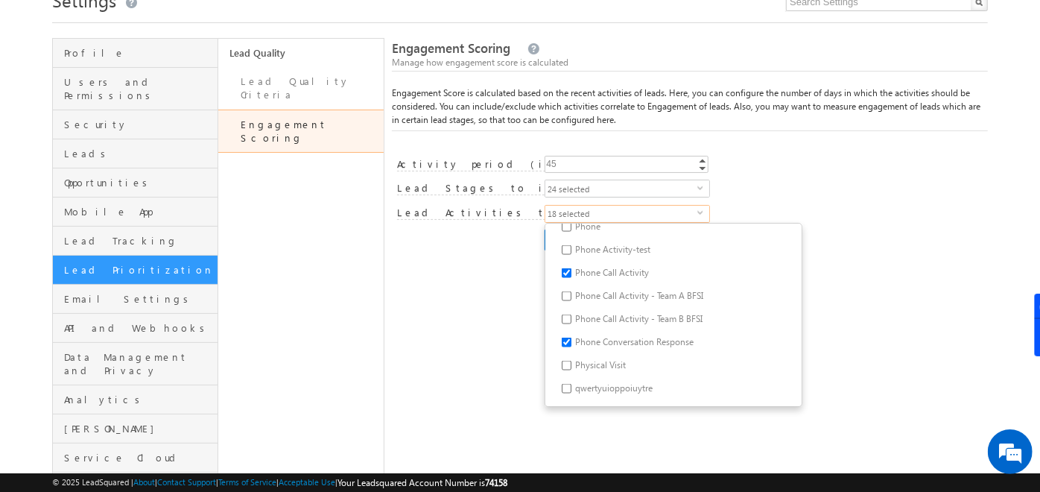
scroll to position [1566, 0]
click at [434, 297] on div "Engagement Score settings saved successfully. Engagement Scoring Manage how eng…" at bounding box center [690, 284] width 596 height 493
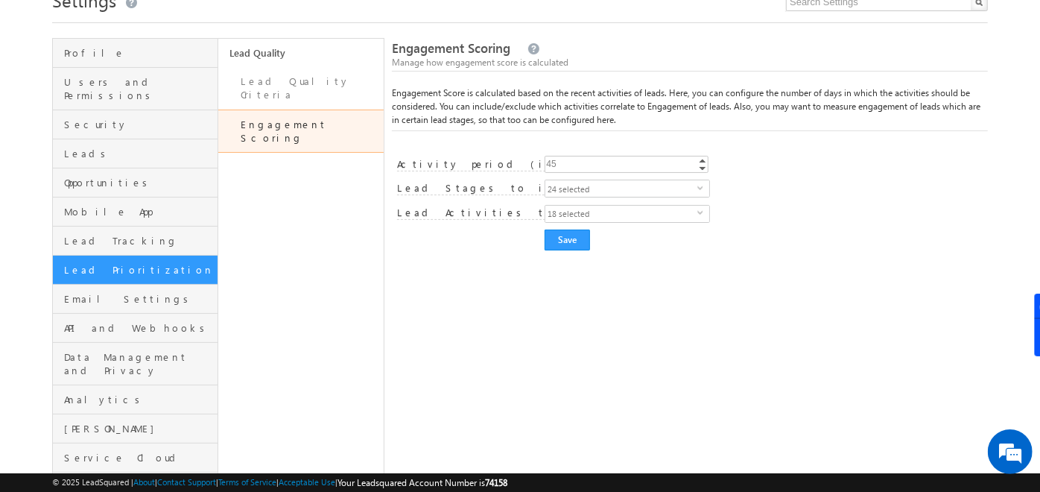
click at [823, 19] on div at bounding box center [520, 18] width 936 height 10
click at [294, 77] on link "Lead Quality Criteria" at bounding box center [300, 88] width 165 height 42
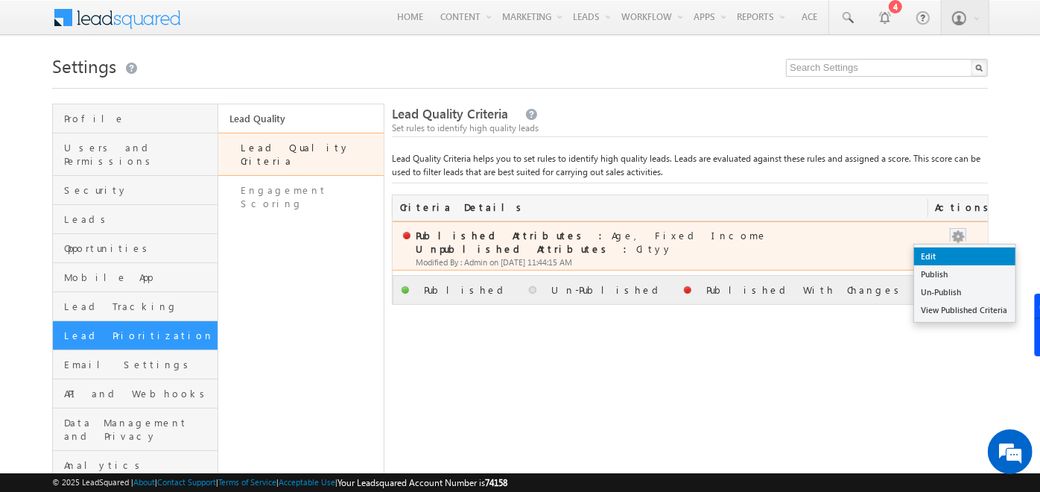
click at [919, 256] on link "Edit" at bounding box center [964, 256] width 101 height 18
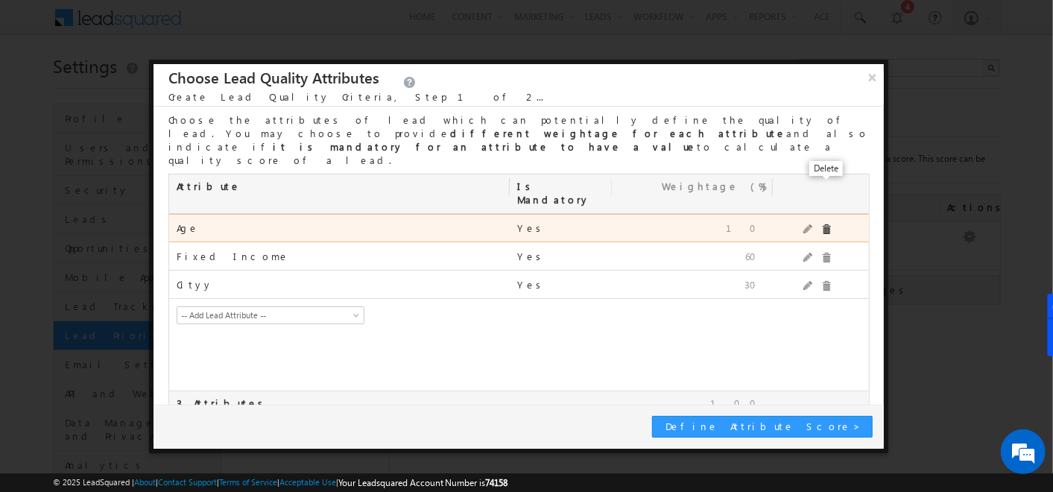
click at [826, 224] on span at bounding box center [826, 229] width 10 height 10
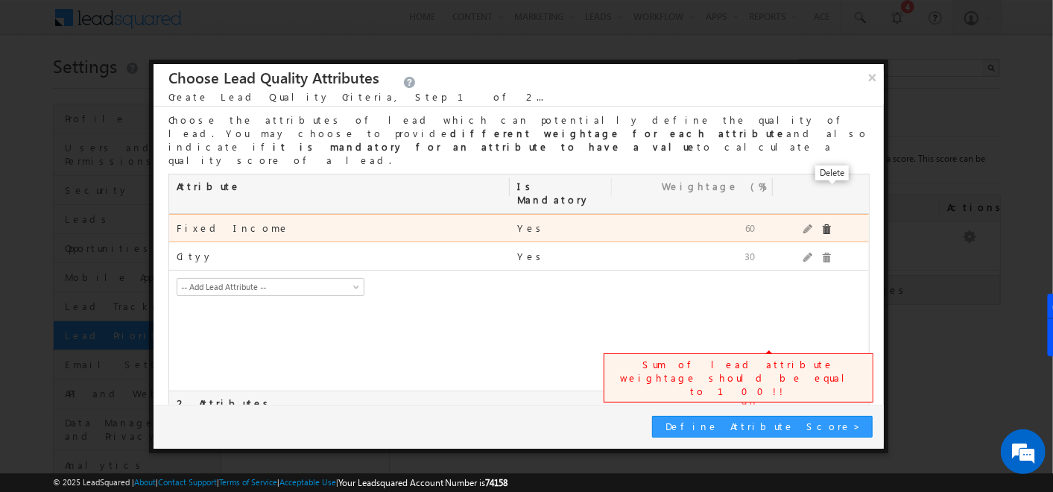
click at [826, 224] on span at bounding box center [826, 229] width 10 height 10
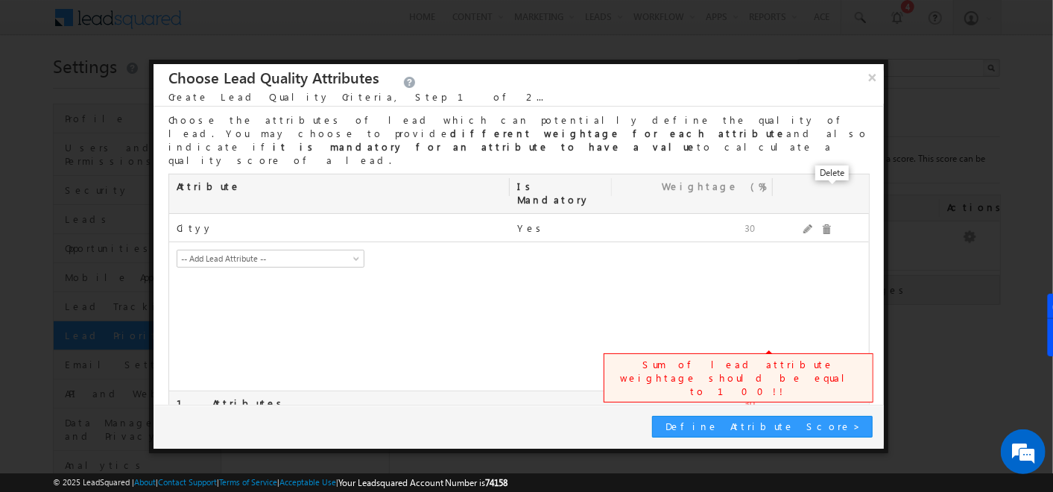
click at [826, 224] on span at bounding box center [826, 229] width 10 height 10
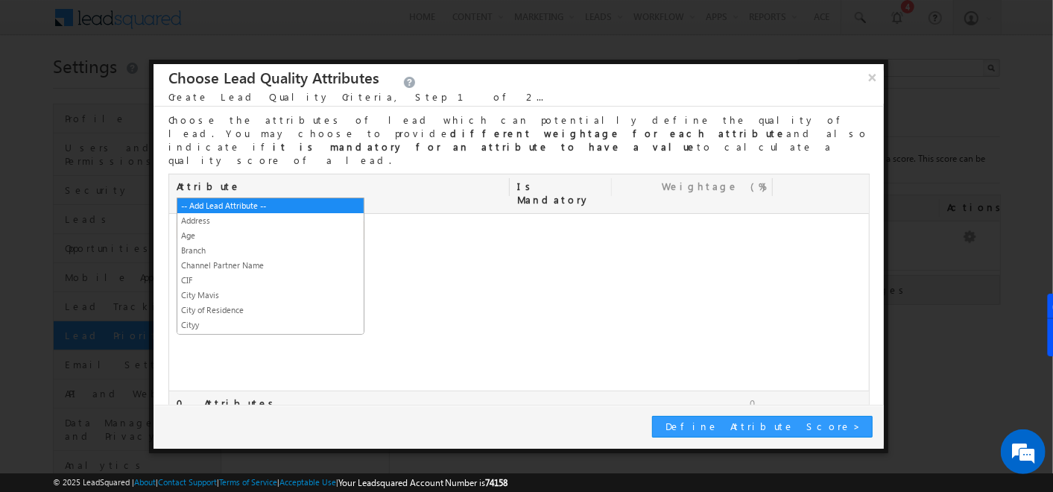
click at [282, 224] on span "-- Add Lead Attribute --" at bounding box center [260, 230] width 166 height 13
click at [199, 235] on link "Age" at bounding box center [270, 235] width 186 height 13
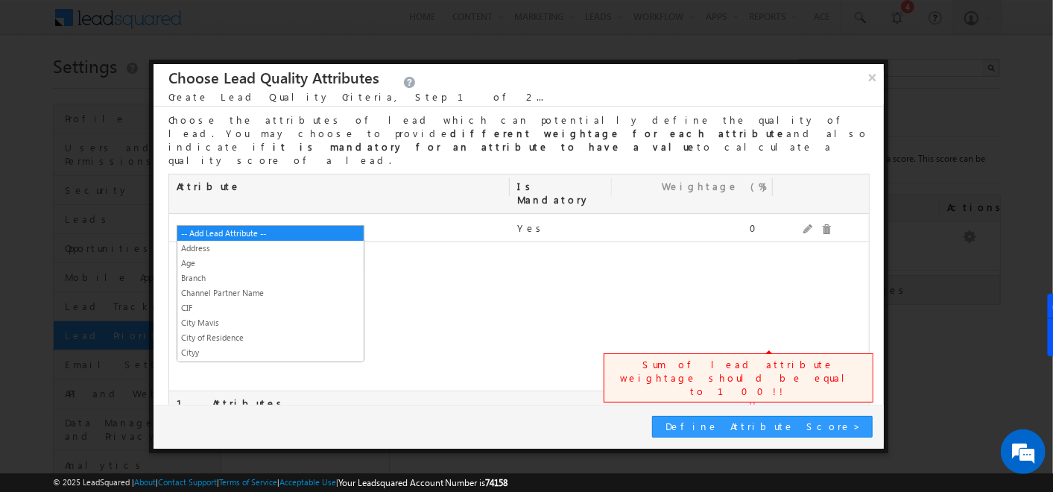
click at [245, 252] on span "-- Add Lead Attribute --" at bounding box center [260, 258] width 166 height 13
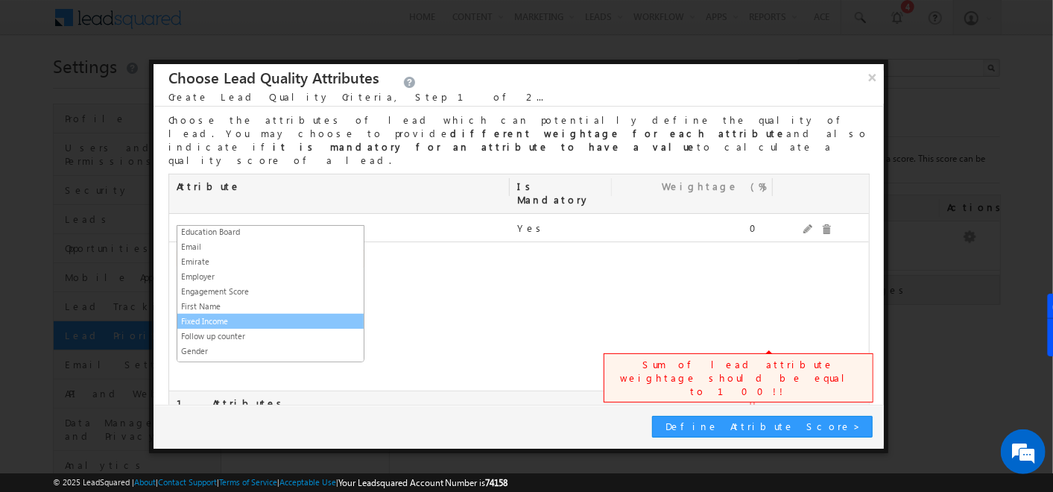
click at [194, 314] on link "Fixed Income" at bounding box center [270, 320] width 186 height 13
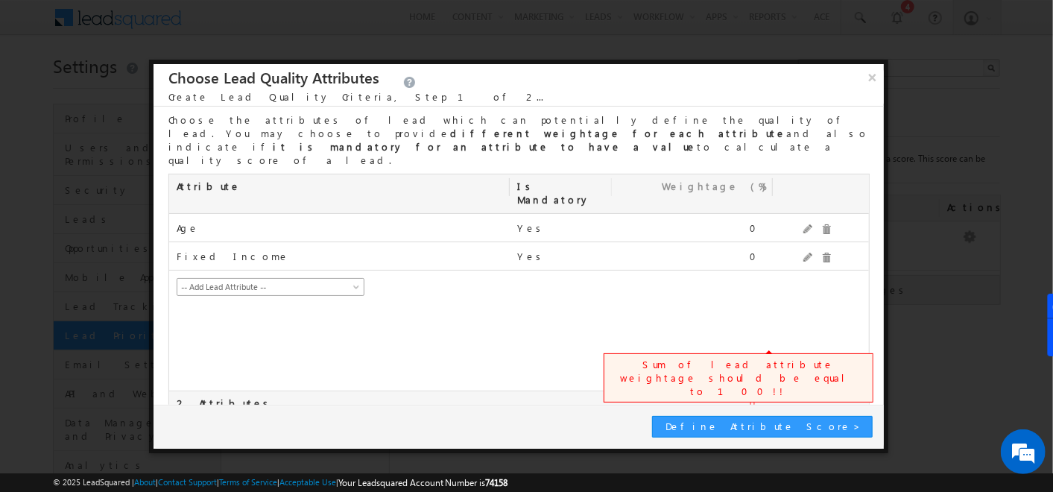
scroll to position [0, 0]
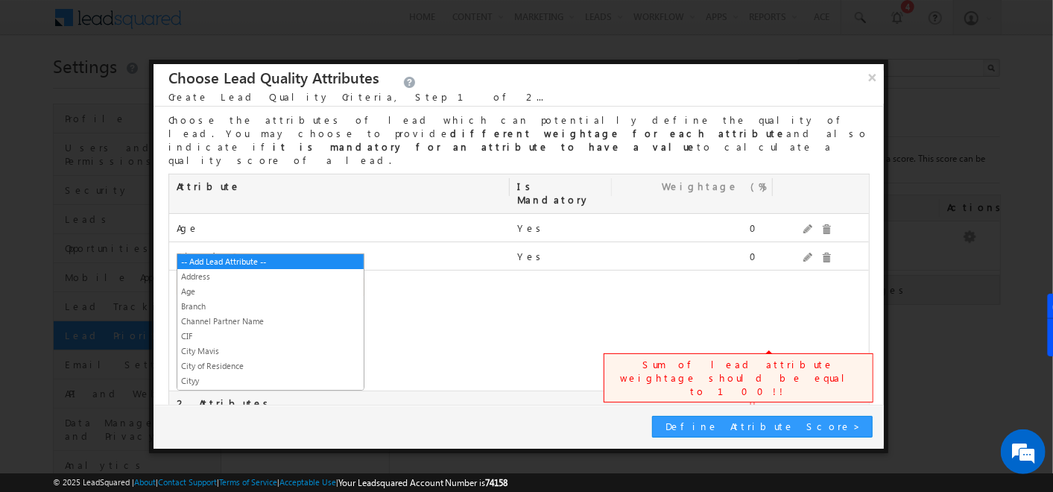
click at [232, 280] on span "-- Add Lead Attribute --" at bounding box center [260, 286] width 166 height 13
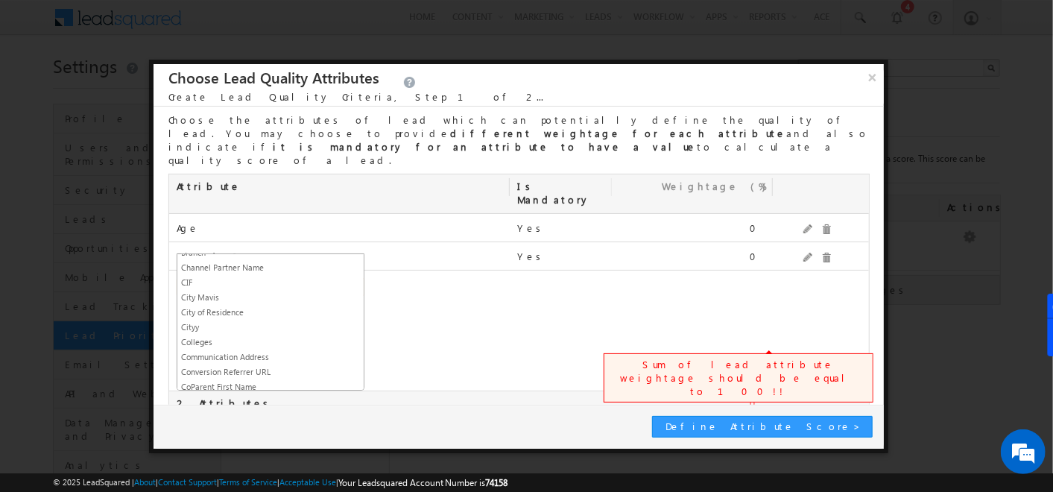
scroll to position [42, 0]
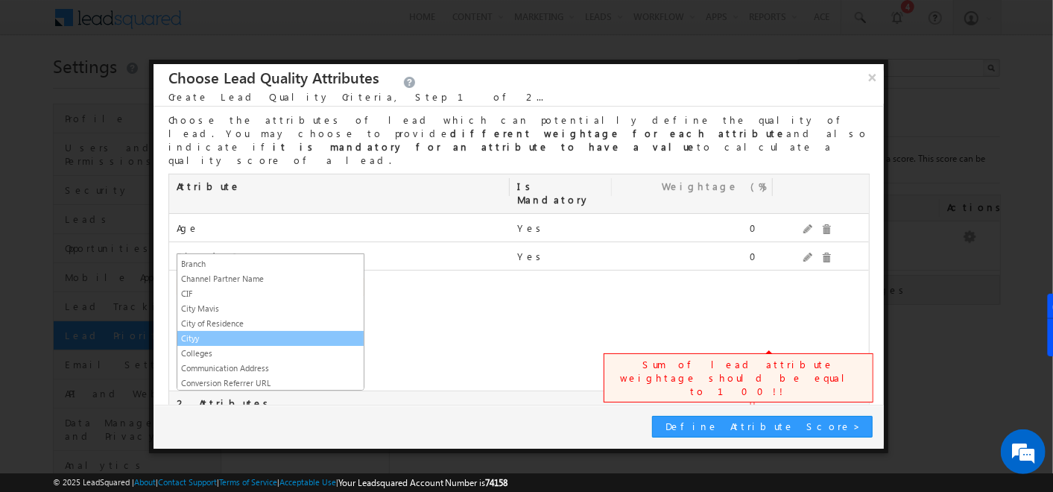
click at [215, 334] on link "Cityy" at bounding box center [270, 338] width 186 height 13
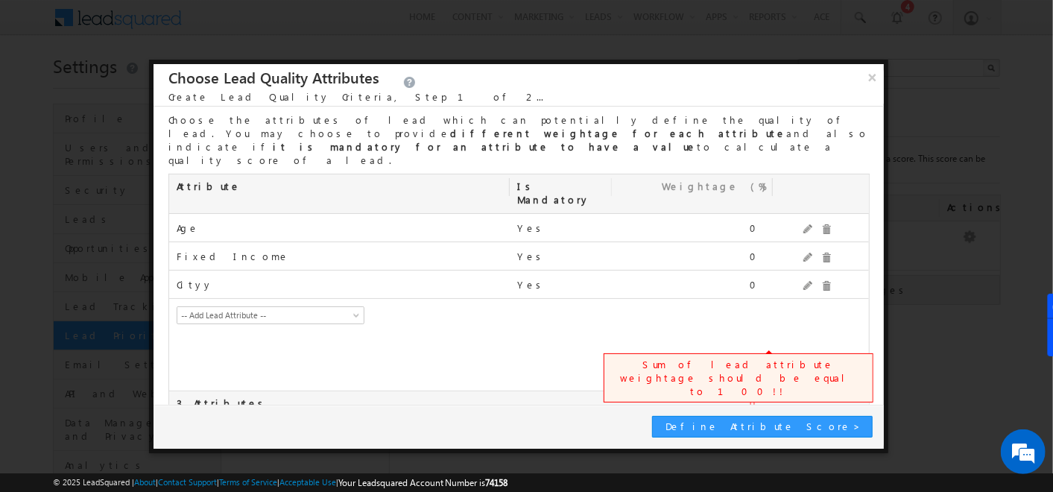
click at [176, 426] on input "checkbox" at bounding box center [173, 431] width 10 height 10
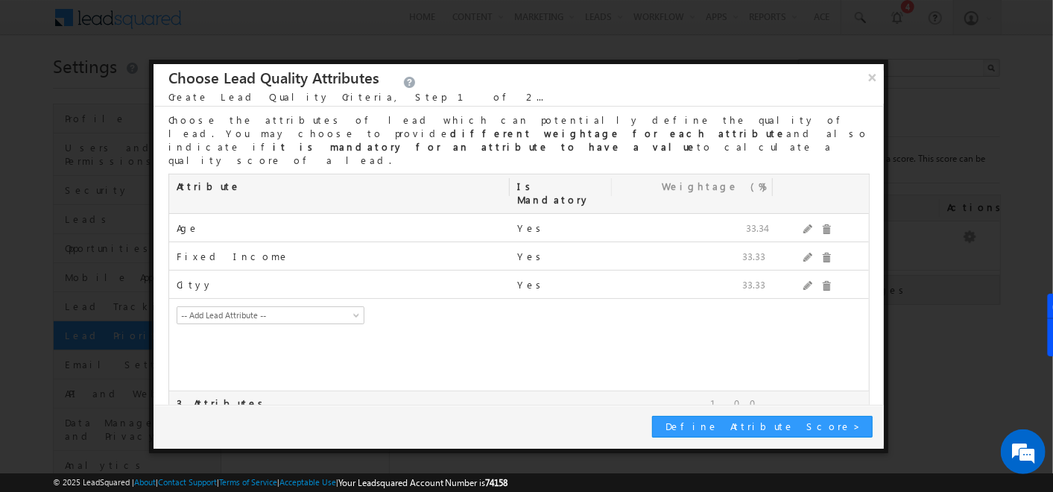
click at [174, 426] on input "checkbox" at bounding box center [173, 431] width 10 height 10
checkbox input "false"
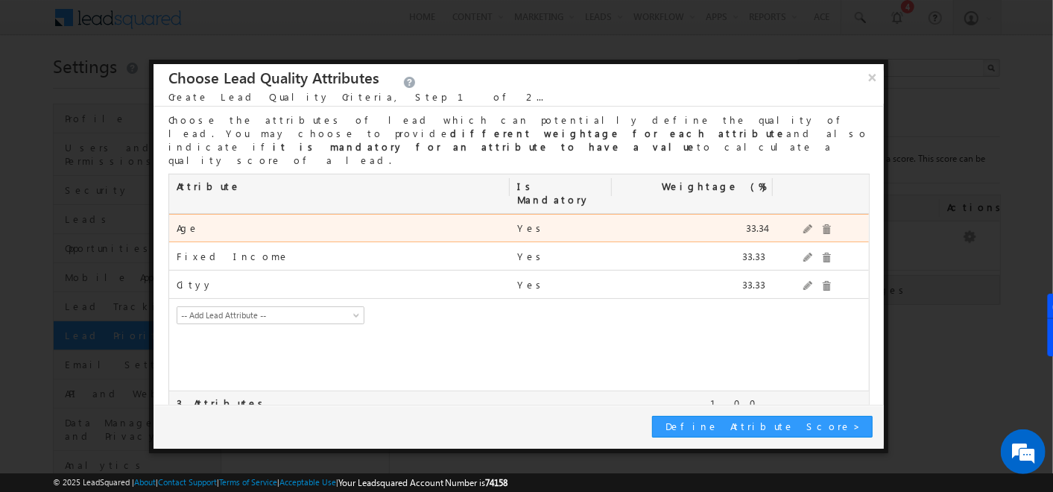
click at [805, 215] on div at bounding box center [817, 228] width 89 height 27
click at [805, 224] on span at bounding box center [808, 229] width 10 height 10
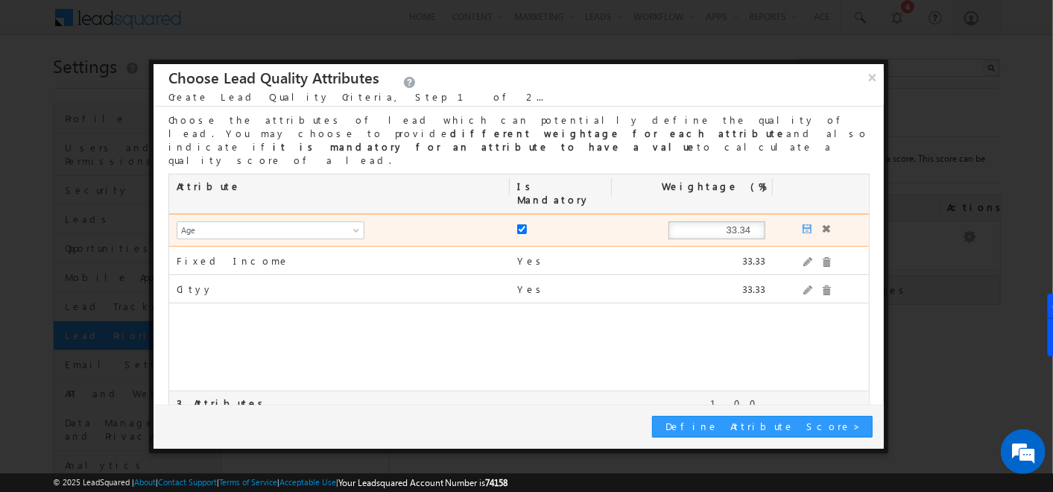
drag, startPoint x: 728, startPoint y: 188, endPoint x: 809, endPoint y: 175, distance: 82.2
click at [809, 214] on div "mx_Age -- Add Lead Attribute -- Address Age Branch Channel Partner Name CIF Cit…" at bounding box center [518, 230] width 699 height 33
type input "10"
click at [805, 224] on span at bounding box center [807, 229] width 10 height 10
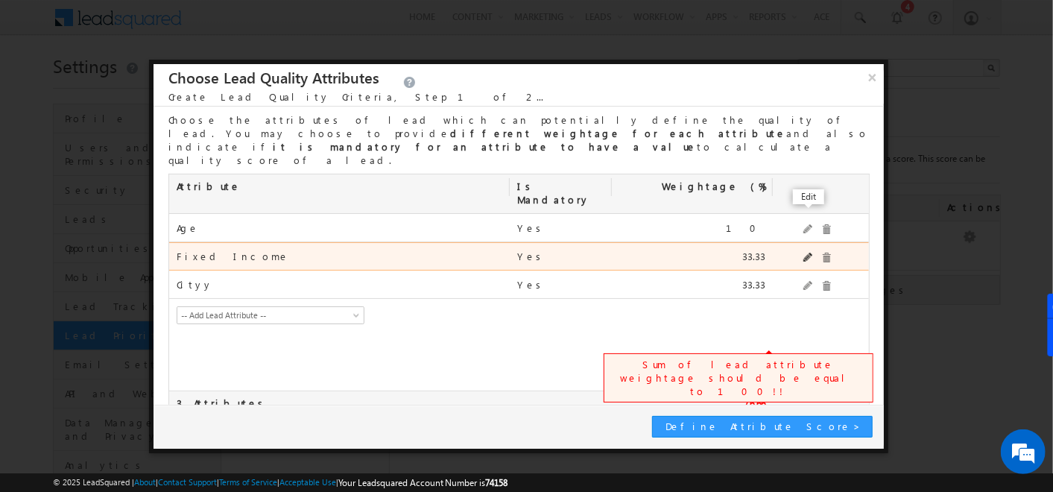
click at [805, 253] on span at bounding box center [808, 258] width 10 height 10
drag, startPoint x: 700, startPoint y: 216, endPoint x: 997, endPoint y: 189, distance: 297.8
click at [997, 189] on body "Menu Admin soumy ahosk oti7@ gmail" at bounding box center [526, 309] width 1053 height 619
type input "60"
click at [809, 253] on span at bounding box center [807, 258] width 10 height 10
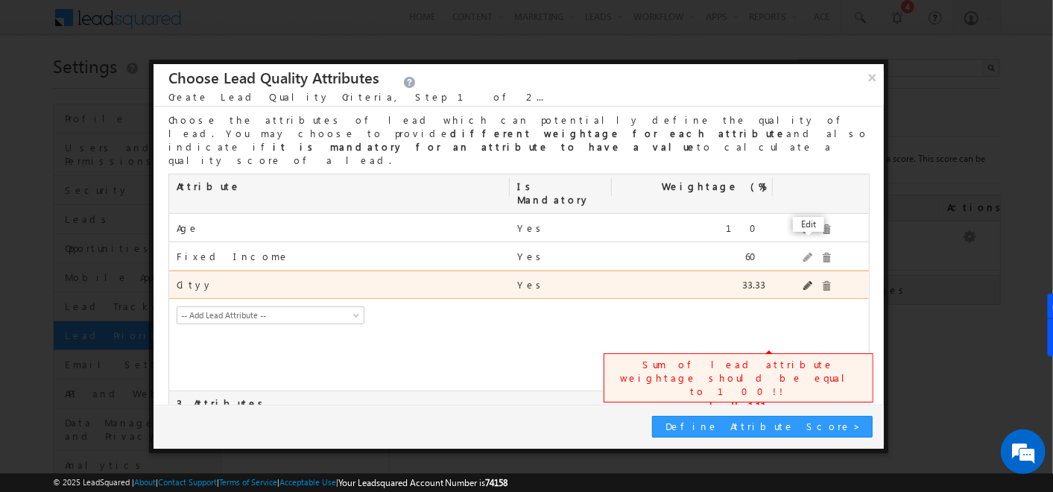
click at [803, 281] on span at bounding box center [808, 286] width 10 height 10
drag, startPoint x: 711, startPoint y: 240, endPoint x: 907, endPoint y: 218, distance: 197.2
click at [907, 218] on body "Menu Admin soumy ahosk oti7@ gmail" at bounding box center [526, 309] width 1053 height 619
type input "30"
click at [802, 281] on span at bounding box center [807, 286] width 10 height 10
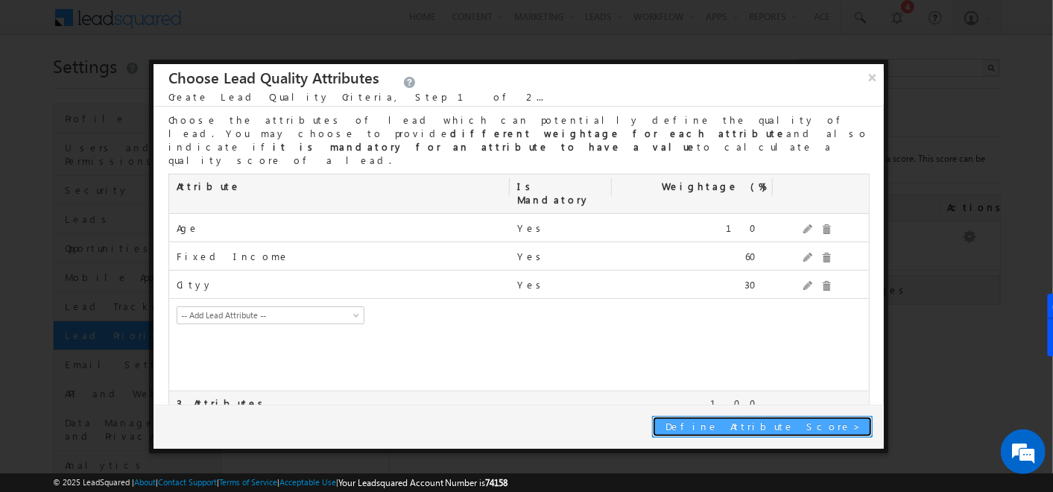
click at [782, 428] on span "Define Attribute Score" at bounding box center [759, 425] width 188 height 13
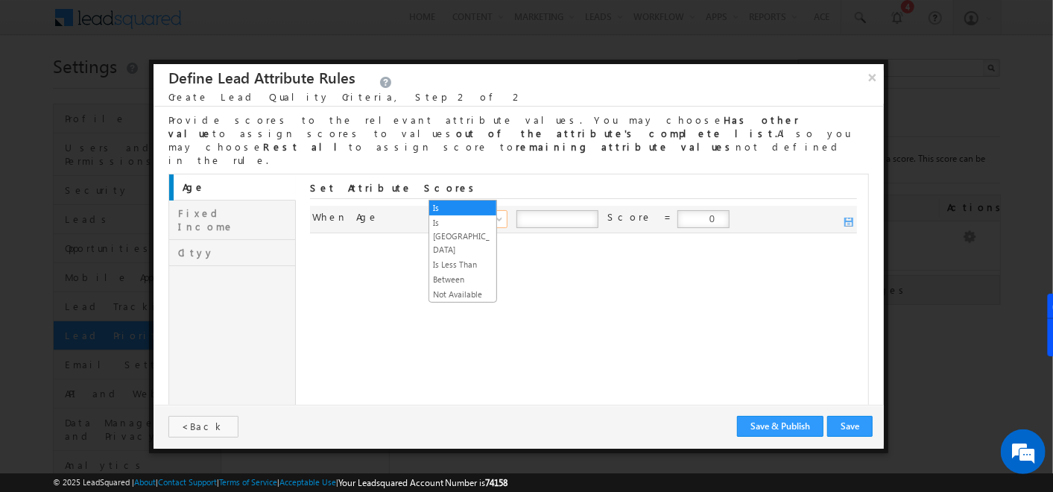
click at [457, 212] on span "Is" at bounding box center [472, 218] width 65 height 13
click at [551, 210] on input "number" at bounding box center [557, 219] width 82 height 18
type input "30"
click at [677, 210] on input "0" at bounding box center [703, 219] width 52 height 18
type input "10"
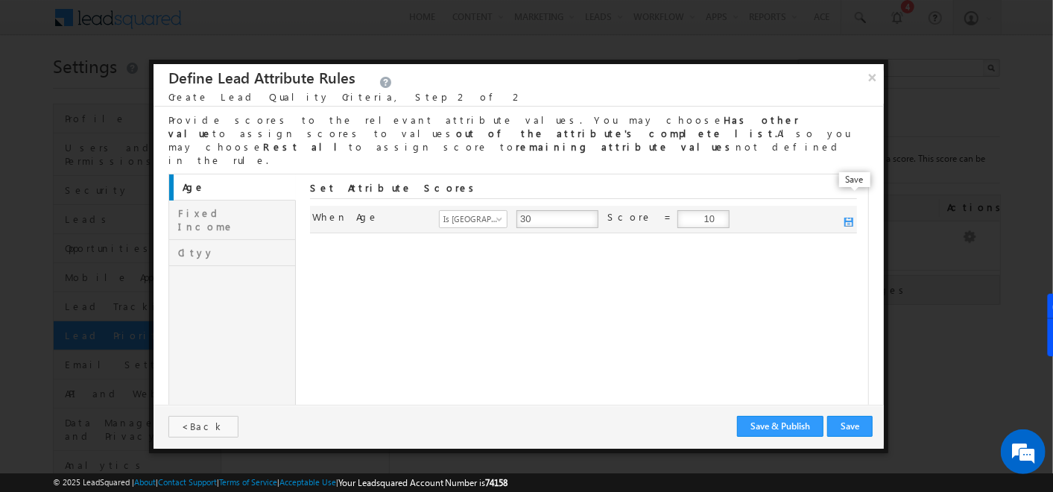
click at [847, 218] on span at bounding box center [849, 223] width 10 height 10
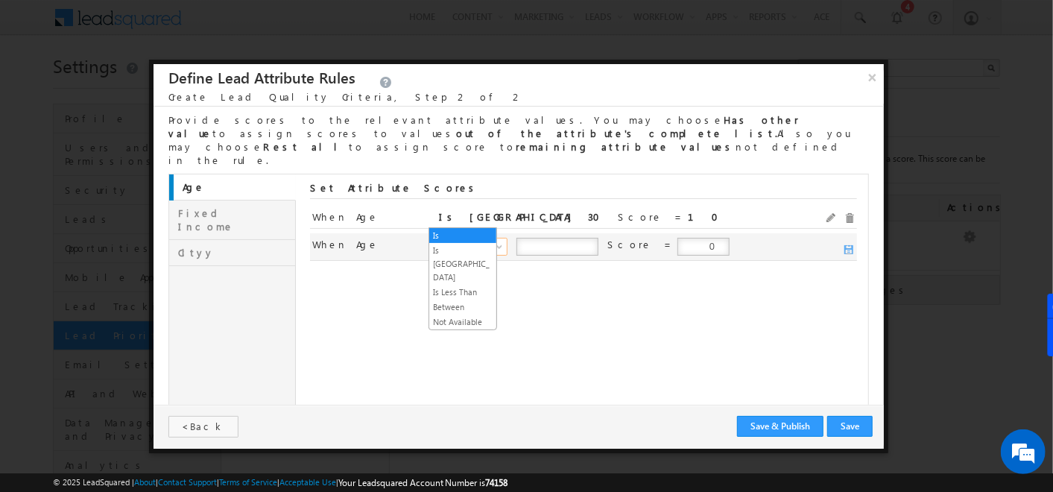
click at [468, 240] on span "Is" at bounding box center [472, 246] width 65 height 13
click at [531, 238] on input "number" at bounding box center [557, 247] width 82 height 18
type input "20"
click at [639, 238] on input "number" at bounding box center [662, 247] width 82 height 18
type input "30"
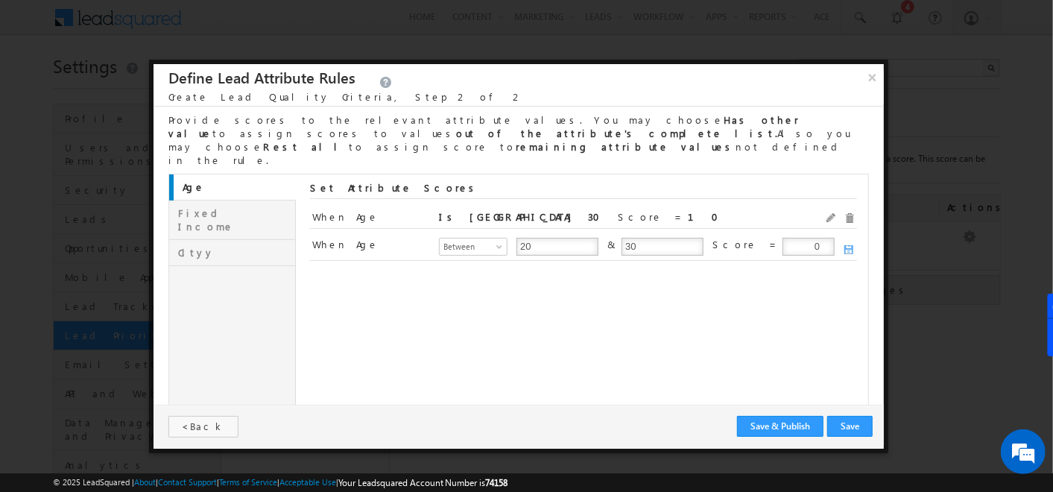
drag, startPoint x: 775, startPoint y: 218, endPoint x: 937, endPoint y: 194, distance: 163.4
click at [937, 194] on body "Menu Admin soumy ahosk oti7@ gmail" at bounding box center [526, 309] width 1053 height 619
type input "8"
click at [852, 245] on span at bounding box center [849, 250] width 10 height 10
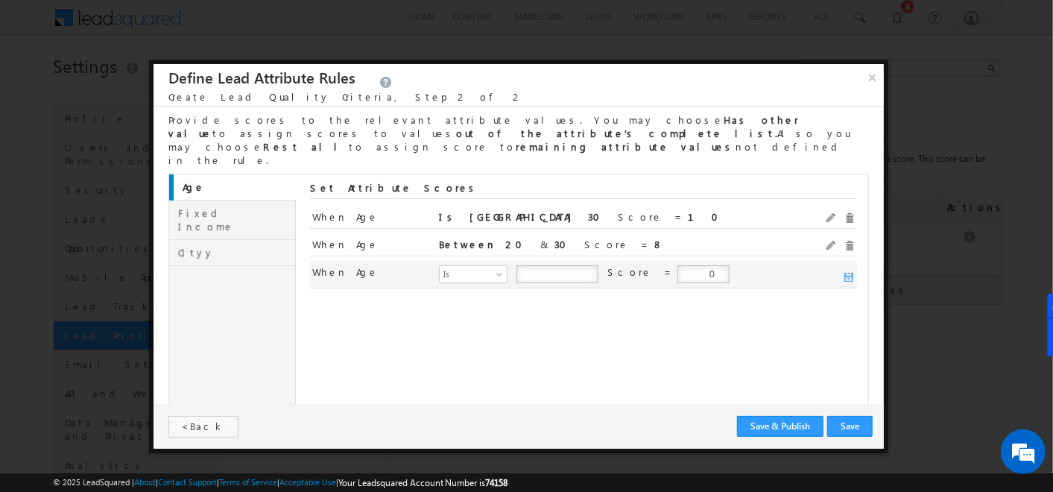
click at [460, 261] on div "When mx_Age Age Is Is Greater Than Is Less Than Between Not Available Is Score …" at bounding box center [583, 275] width 547 height 28
click at [461, 267] on span "Is" at bounding box center [472, 273] width 65 height 13
click at [546, 265] on input "number" at bounding box center [557, 274] width 82 height 18
type input "20"
click at [677, 265] on input "0" at bounding box center [703, 274] width 52 height 18
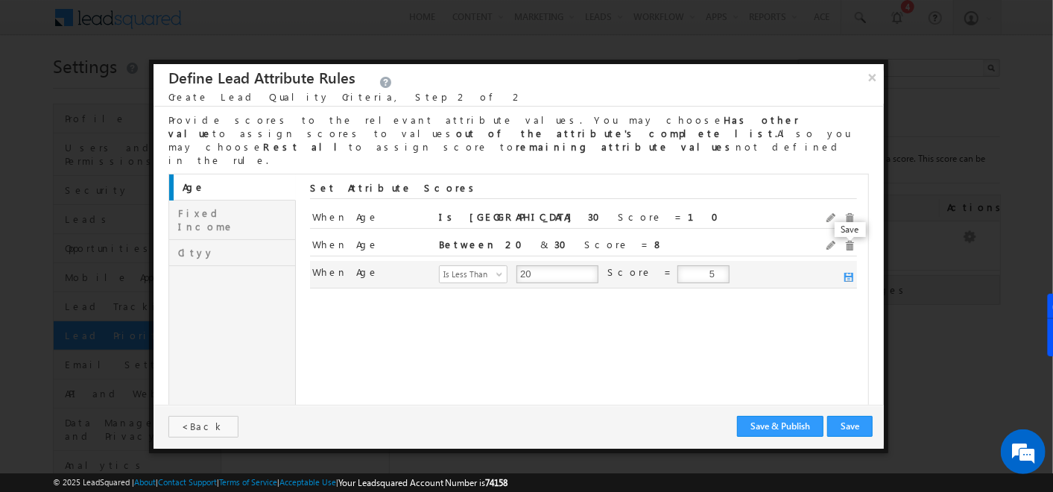
type input "5"
click at [851, 273] on span at bounding box center [849, 278] width 10 height 10
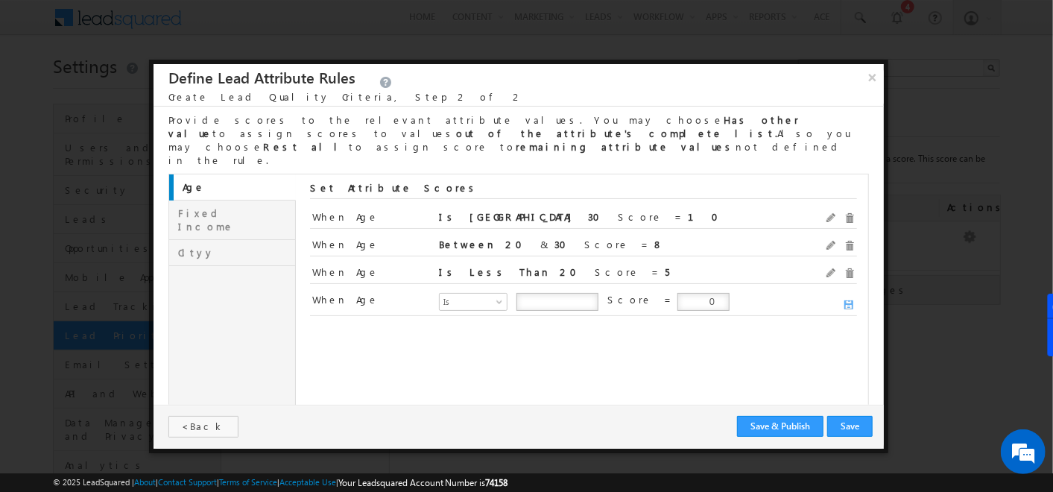
click at [206, 200] on link "Fixed Income" at bounding box center [232, 219] width 127 height 39
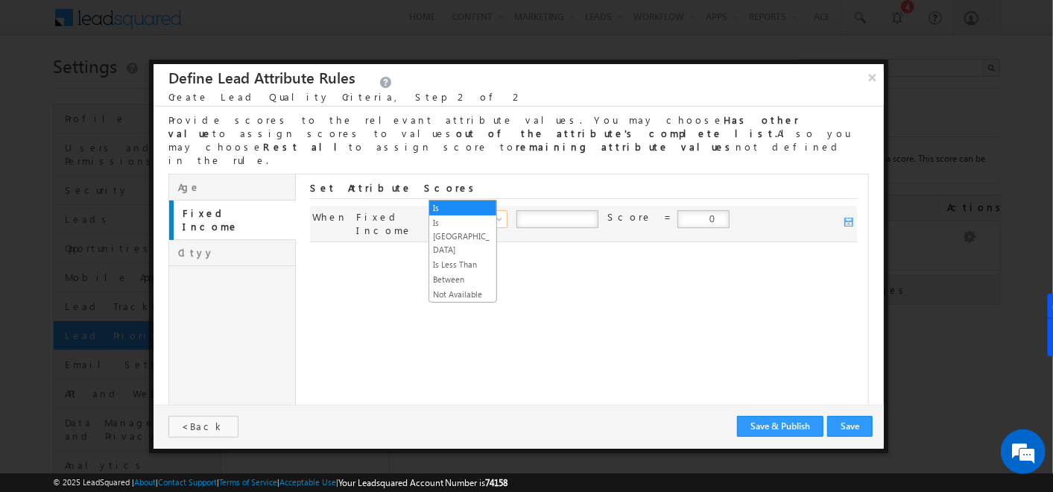
click at [469, 212] on span "Is" at bounding box center [472, 218] width 65 height 13
click at [523, 210] on input "number" at bounding box center [557, 219] width 82 height 18
type input "10000"
click at [677, 210] on input "10" at bounding box center [703, 219] width 52 height 18
type input "10"
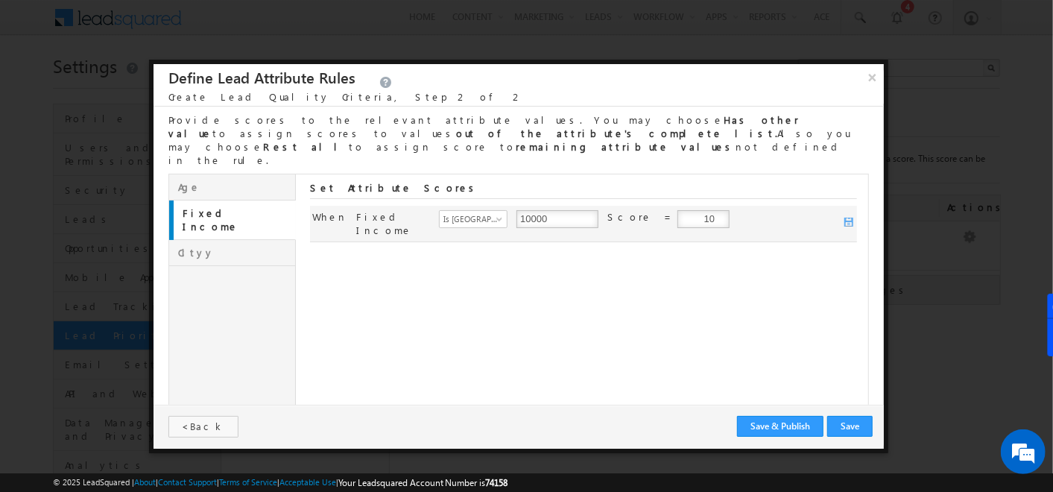
click at [855, 206] on div "When mx_Salary Fixed Income Is Is Greater Than Is Less Than Between Not Availab…" at bounding box center [583, 224] width 547 height 37
click at [850, 218] on span at bounding box center [849, 223] width 10 height 10
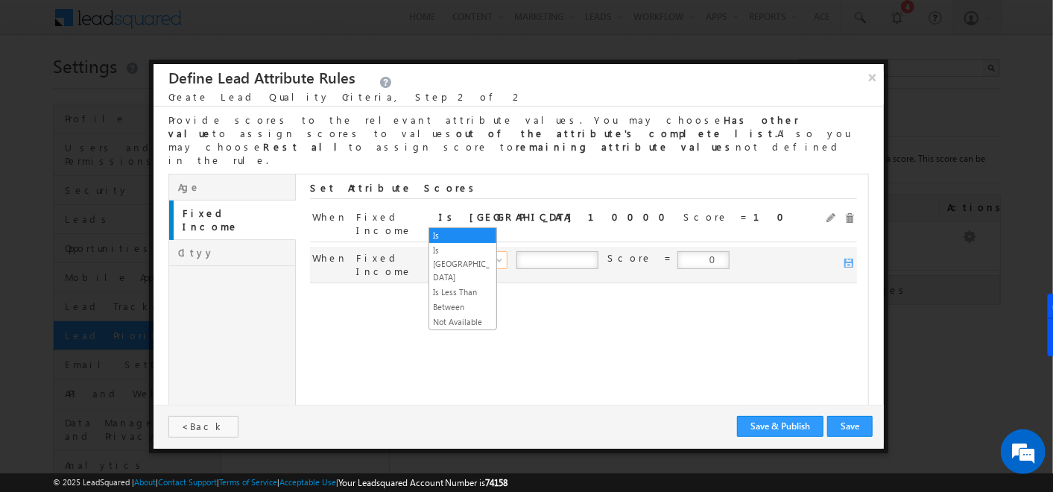
click at [483, 253] on span "Is" at bounding box center [472, 259] width 65 height 13
click at [536, 251] on input "number" at bounding box center [557, 260] width 82 height 18
type input "5000"
click at [649, 251] on input "number" at bounding box center [662, 260] width 82 height 18
type input "10000"
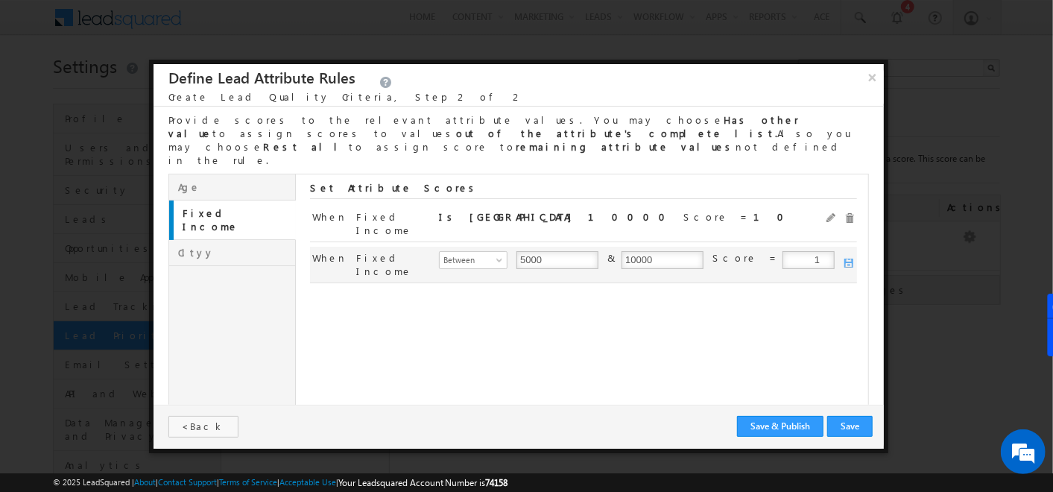
click at [788, 251] on input "1" at bounding box center [808, 260] width 52 height 18
click at [788, 251] on input "2" at bounding box center [808, 260] width 52 height 18
click at [788, 251] on input "3" at bounding box center [808, 260] width 52 height 18
click at [788, 251] on input "4" at bounding box center [808, 260] width 52 height 18
type input "5"
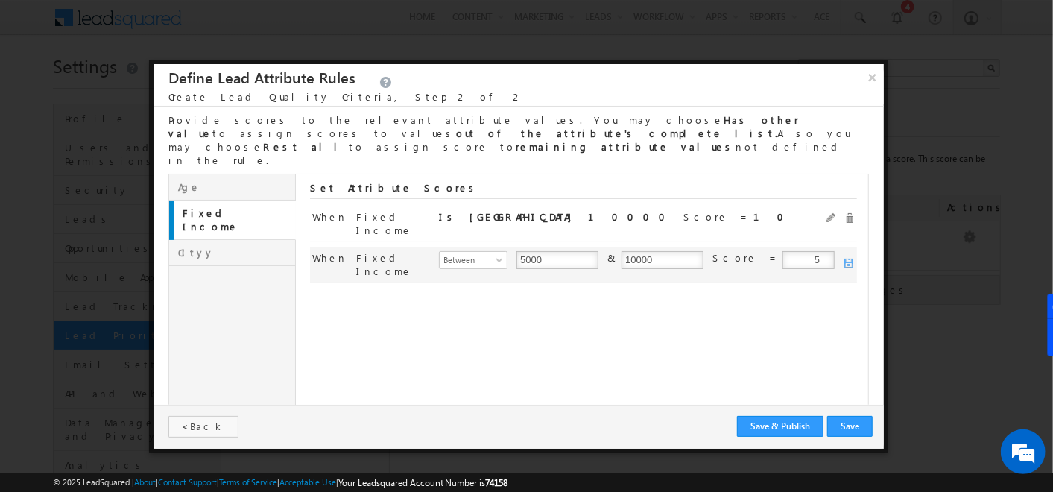
click at [788, 251] on input "5" at bounding box center [808, 260] width 52 height 18
click at [855, 247] on div "When mx_Salary Fixed Income Is Is Greater Than Is Less Than Between Not Availab…" at bounding box center [583, 265] width 547 height 37
click at [843, 251] on span at bounding box center [844, 260] width 19 height 18
click at [844, 259] on span at bounding box center [849, 264] width 10 height 10
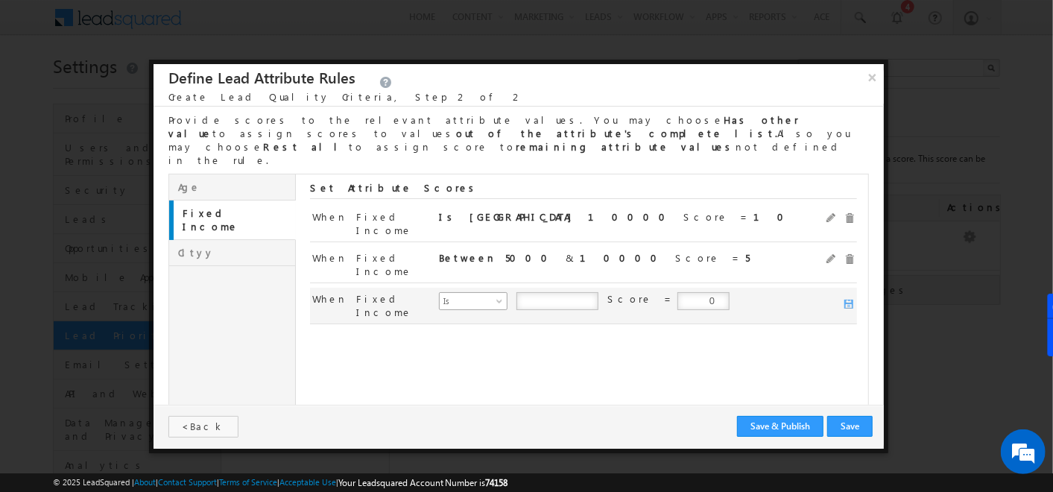
click at [495, 298] on span at bounding box center [501, 304] width 12 height 12
click at [538, 292] on input "number" at bounding box center [557, 301] width 82 height 18
type input "5000"
click at [851, 300] on span at bounding box center [849, 305] width 10 height 10
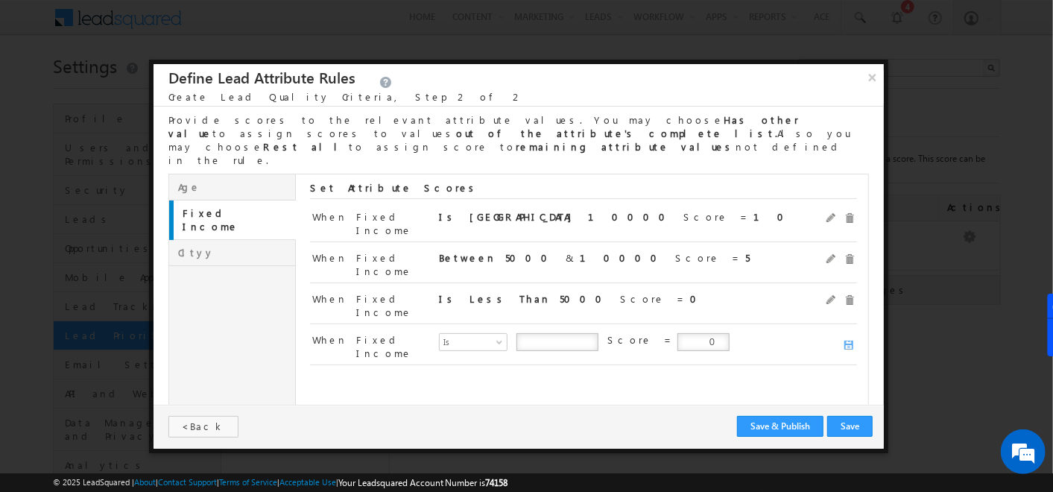
click at [262, 240] on link "Cityy" at bounding box center [232, 253] width 127 height 26
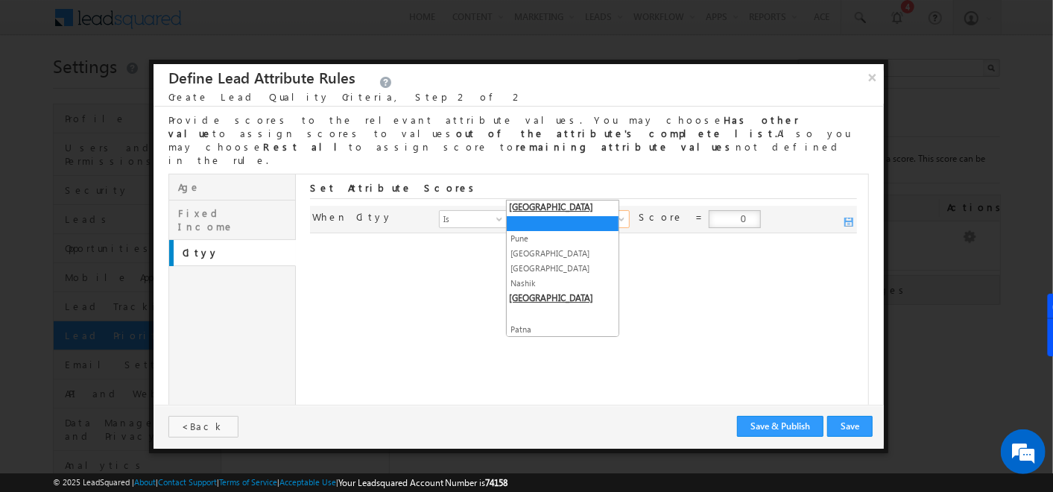
click at [566, 212] on span at bounding box center [568, 218] width 103 height 13
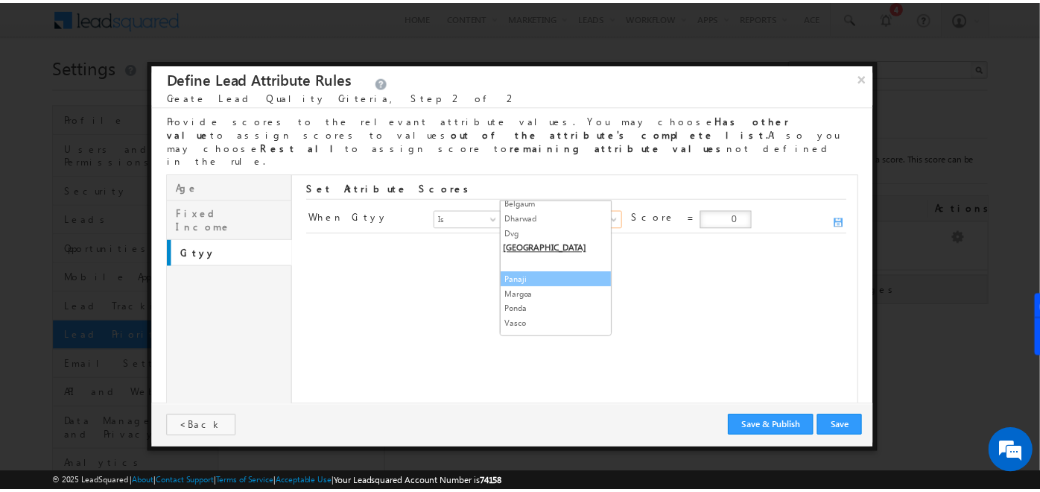
scroll to position [0, 0]
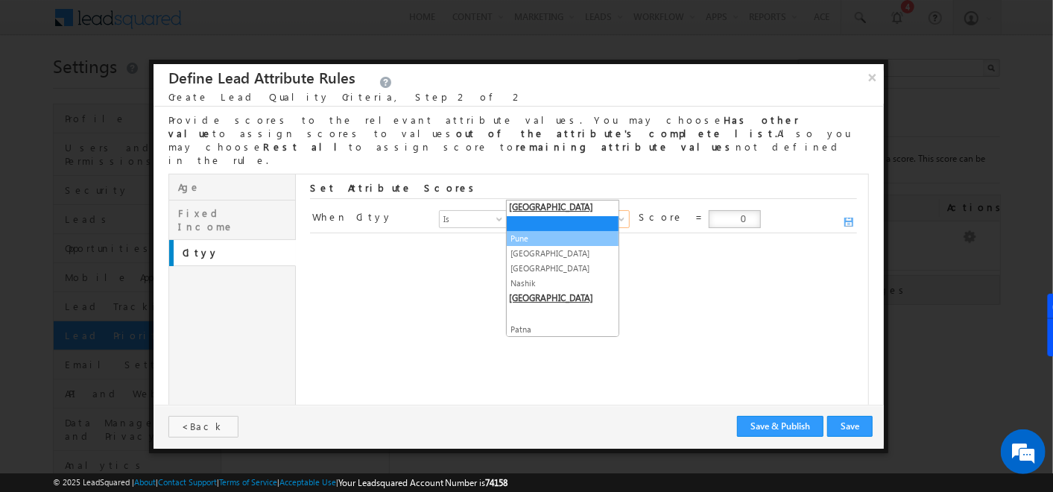
click at [526, 232] on link "Pune" at bounding box center [563, 238] width 112 height 13
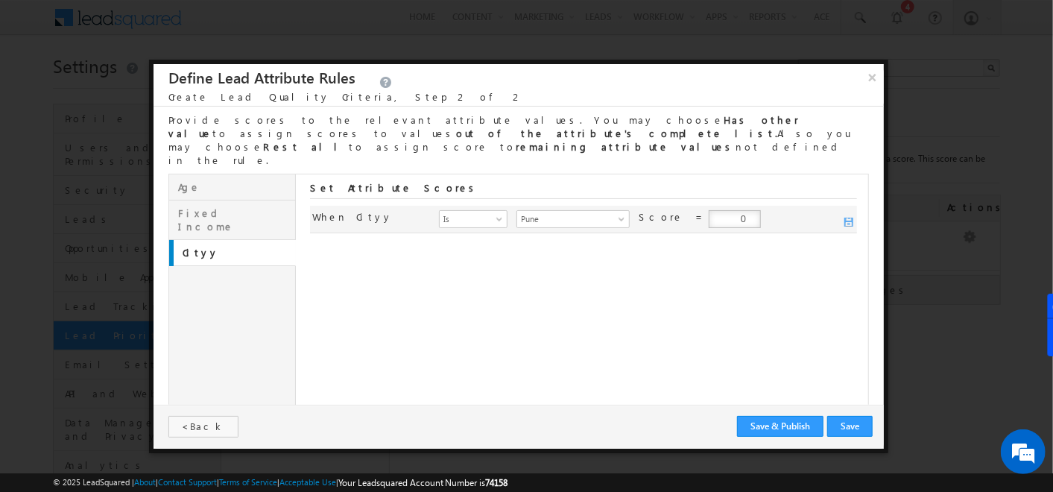
click at [709, 210] on input "0" at bounding box center [735, 219] width 52 height 18
click at [850, 218] on span at bounding box center [849, 223] width 10 height 10
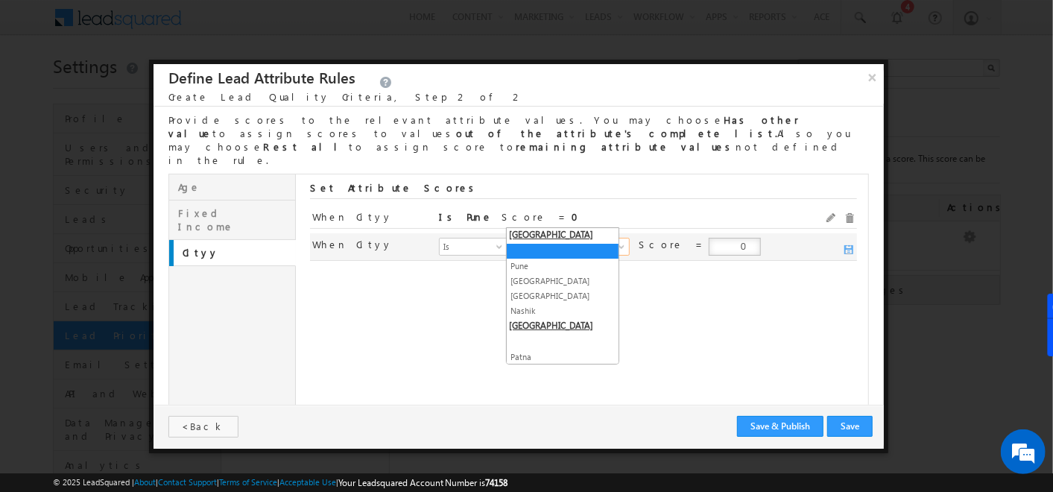
click at [563, 240] on span at bounding box center [568, 246] width 103 height 13
click at [550, 274] on link "Mumbai" at bounding box center [563, 280] width 112 height 13
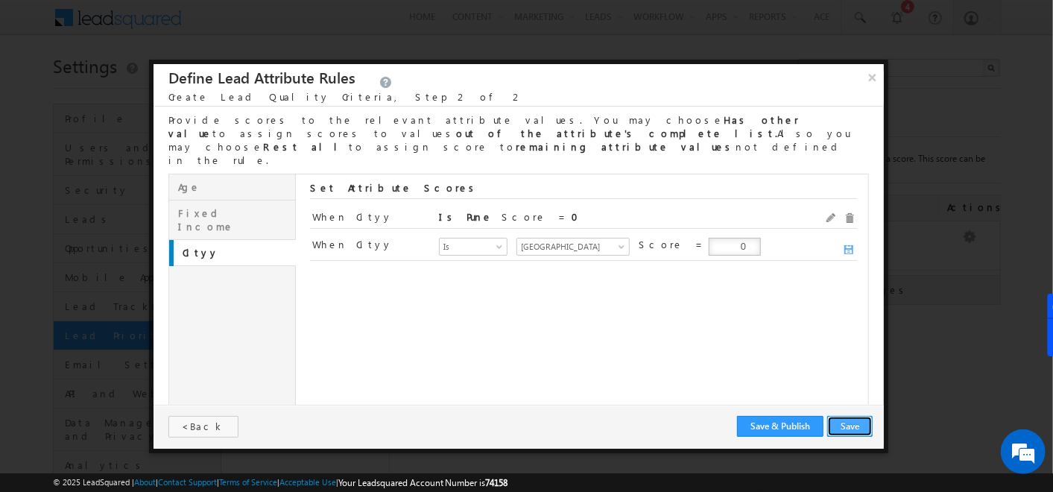
click at [846, 421] on button "Save" at bounding box center [849, 426] width 45 height 21
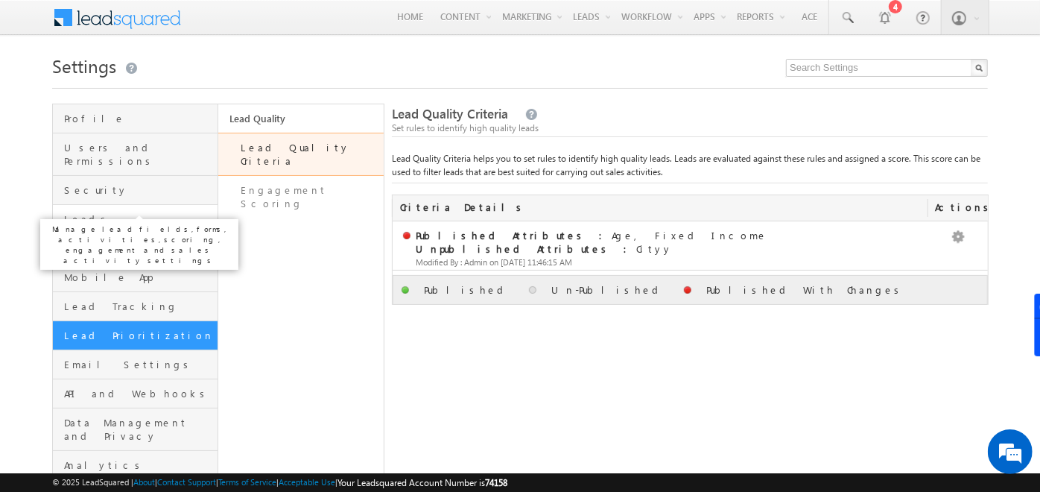
click at [137, 212] on span "Leads" at bounding box center [139, 218] width 150 height 13
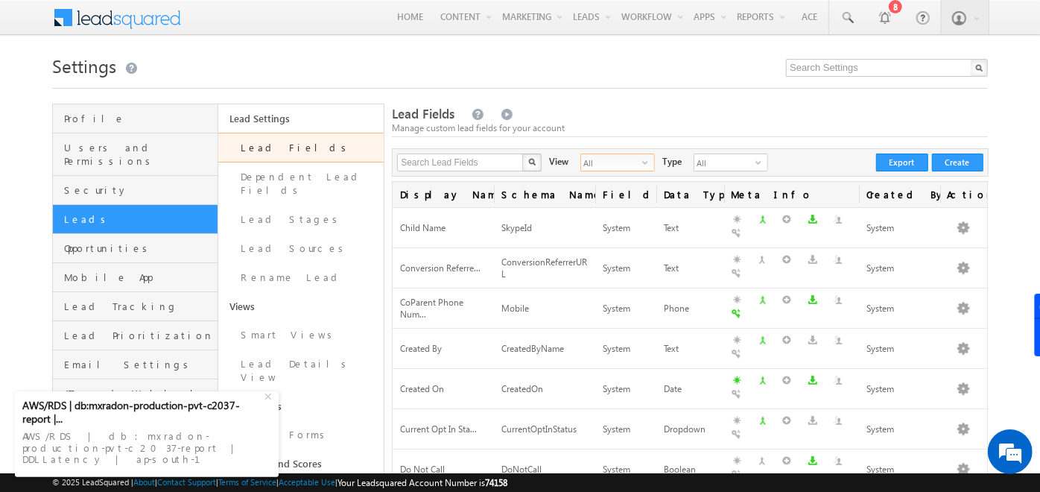
click at [619, 164] on span "All" at bounding box center [611, 162] width 61 height 16
click at [602, 206] on li "Custom Fields" at bounding box center [607, 208] width 73 height 15
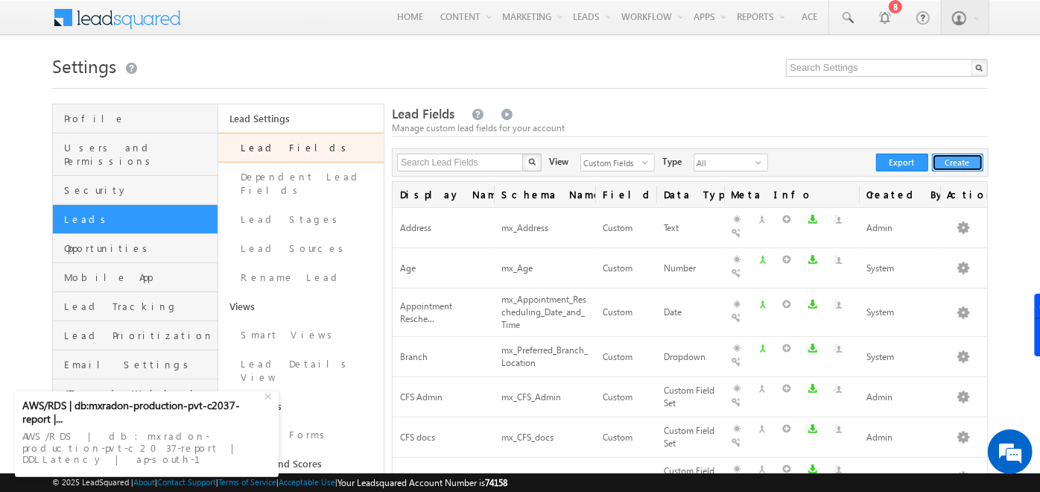
click at [954, 168] on button "Create" at bounding box center [957, 162] width 51 height 18
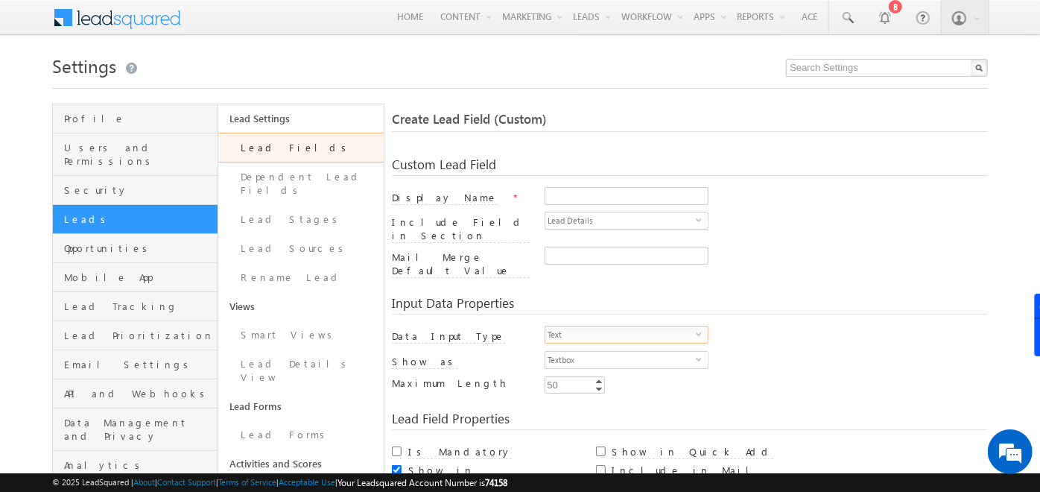
click at [630, 326] on span "Text" at bounding box center [620, 334] width 151 height 16
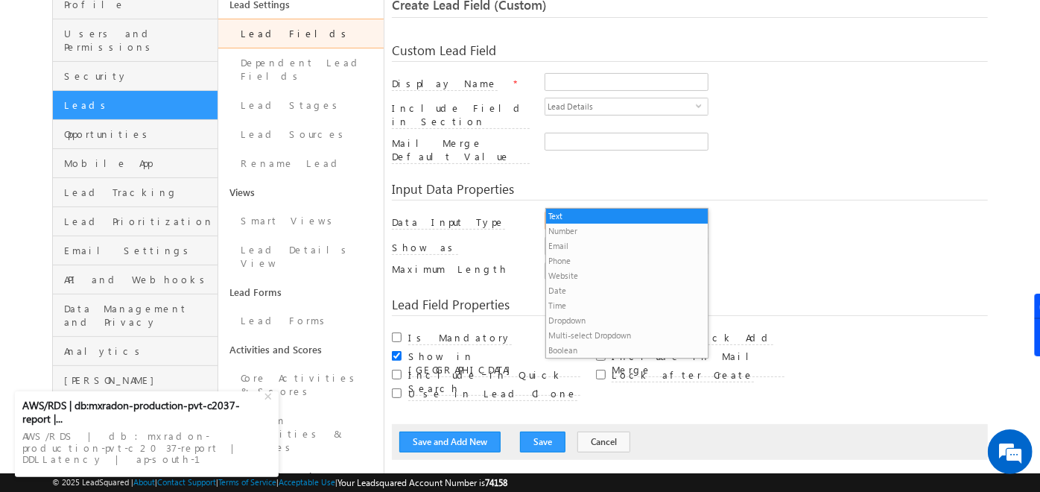
click at [851, 86] on div at bounding box center [766, 83] width 443 height 21
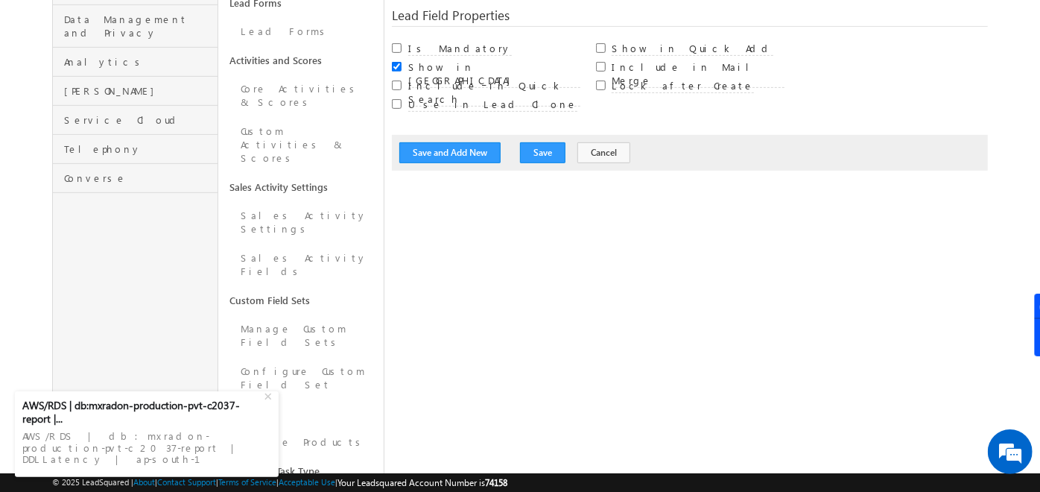
scroll to position [404, 0]
drag, startPoint x: 224, startPoint y: 203, endPoint x: 314, endPoint y: 211, distance: 89.8
click at [314, 285] on link "Custom Field Sets" at bounding box center [300, 299] width 165 height 28
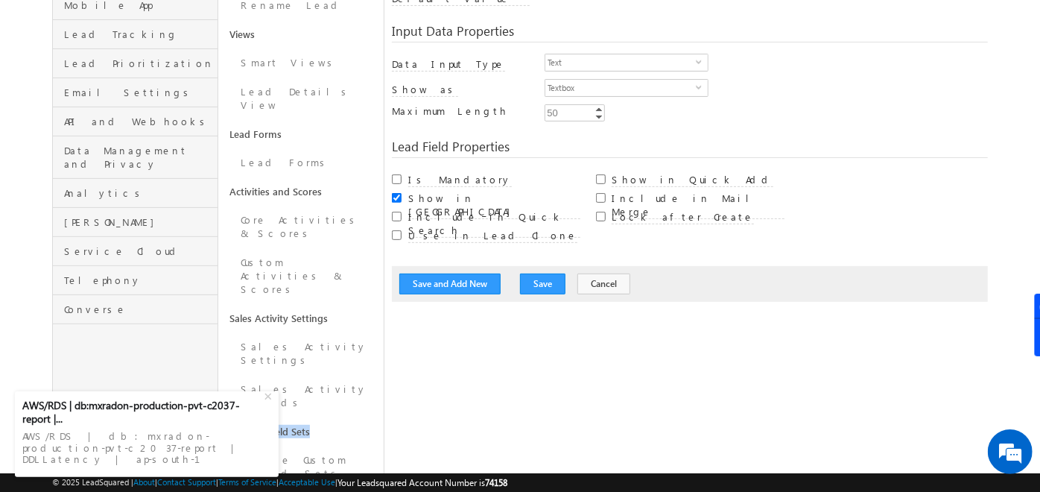
scroll to position [266, 0]
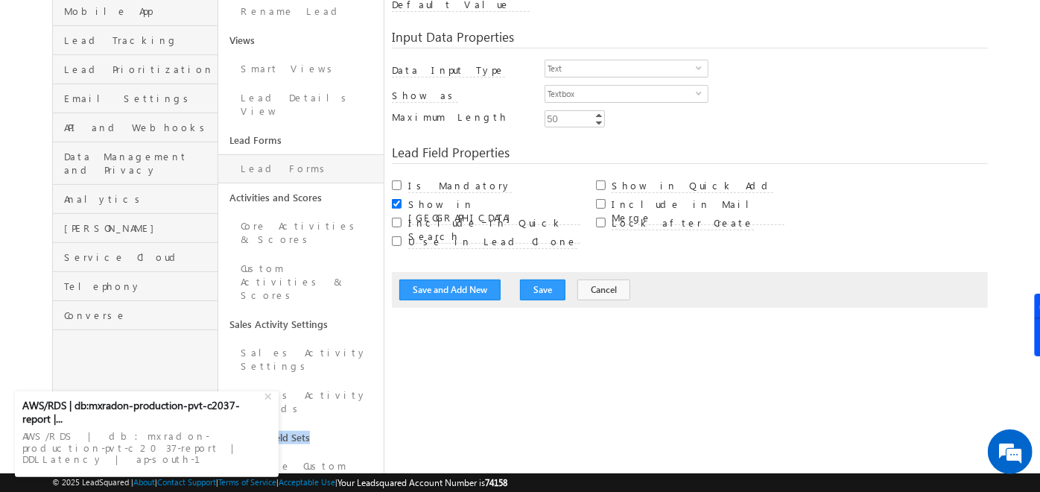
click at [285, 154] on link "Lead Forms" at bounding box center [300, 168] width 165 height 29
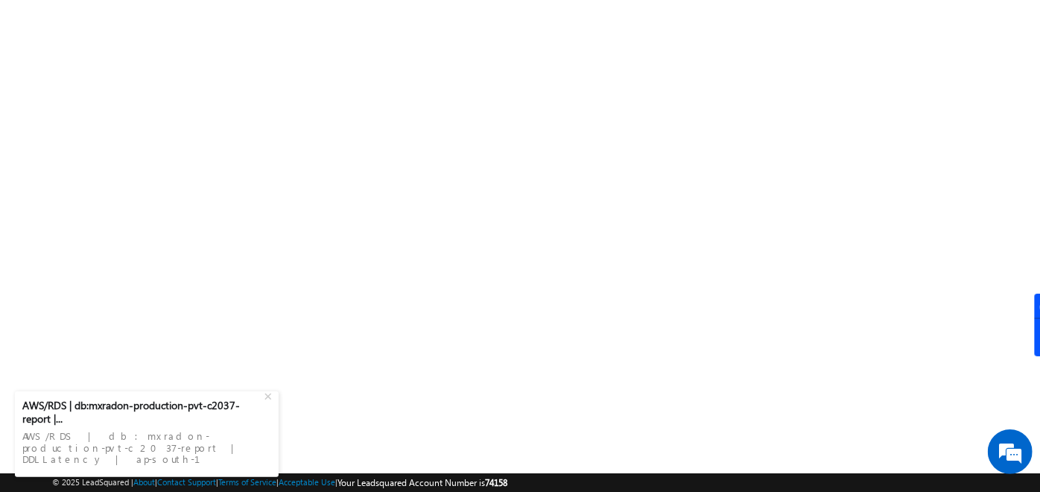
scroll to position [251, 0]
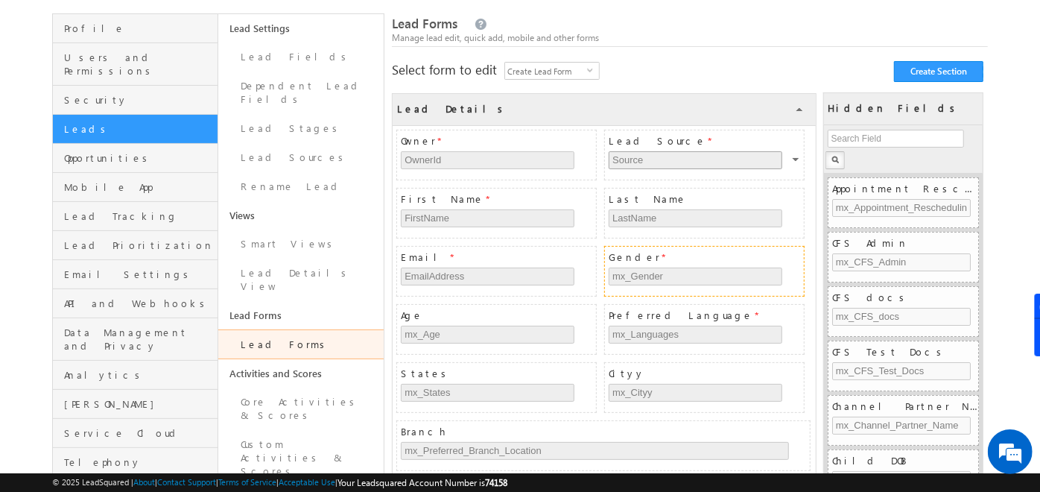
scroll to position [91, 0]
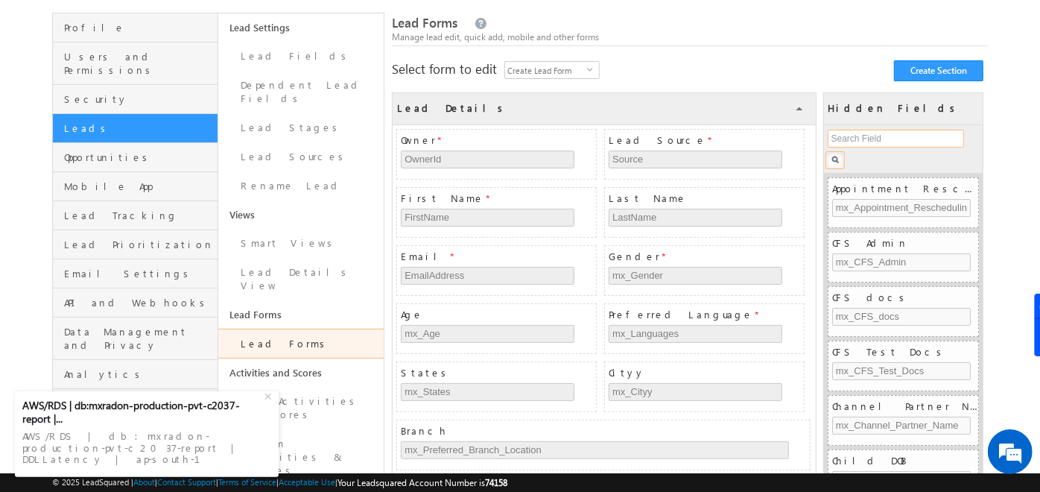
click at [872, 137] on input "text" at bounding box center [896, 139] width 136 height 18
type input "doc"
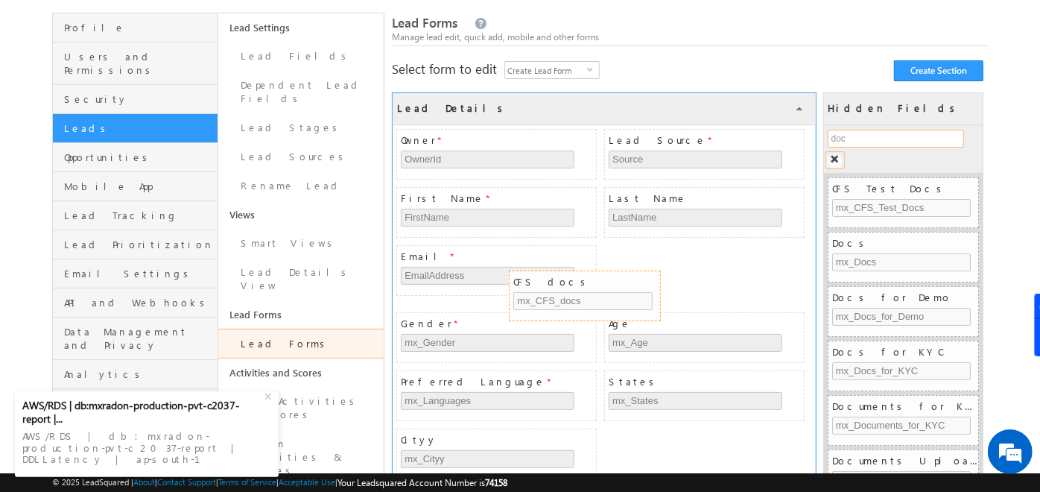
drag, startPoint x: 881, startPoint y: 191, endPoint x: 583, endPoint y: 236, distance: 301.4
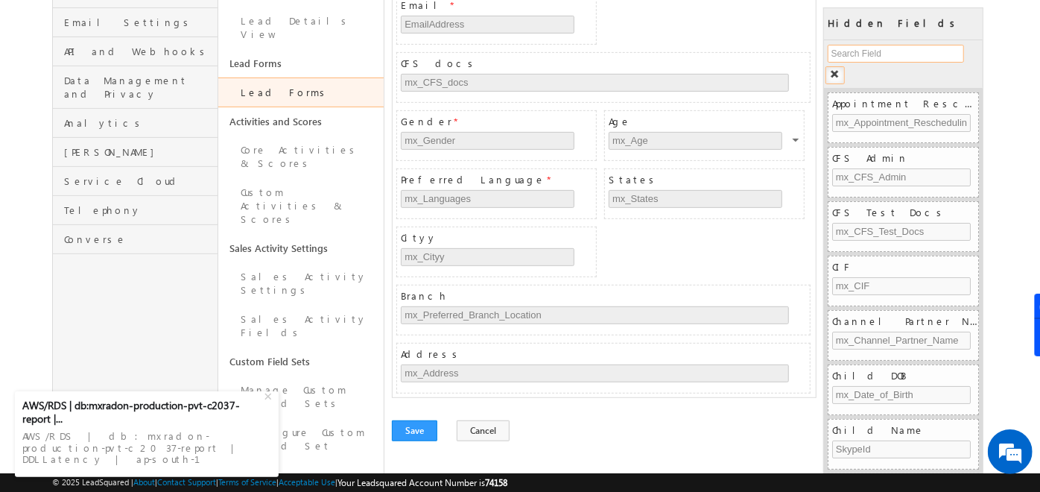
scroll to position [373, 0]
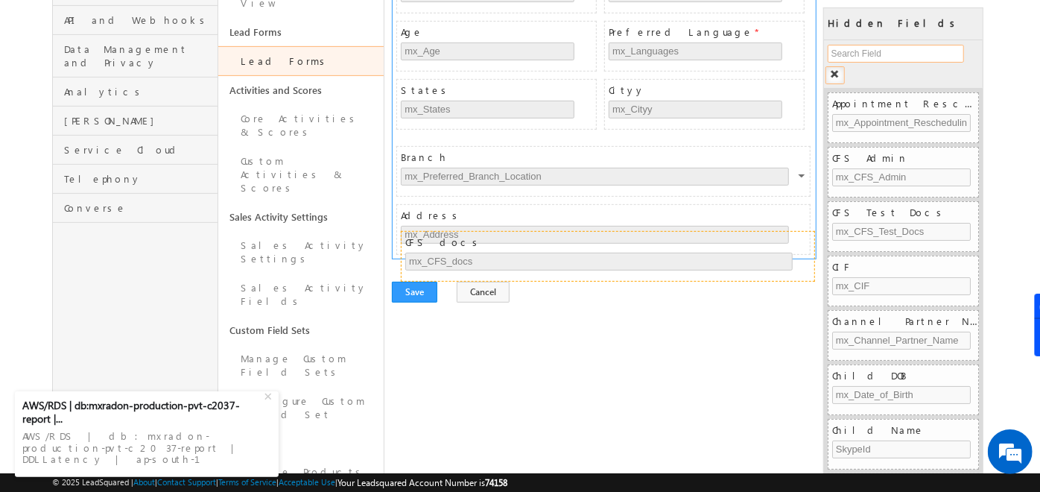
drag, startPoint x: 569, startPoint y: 30, endPoint x: 575, endPoint y: 231, distance: 201.3
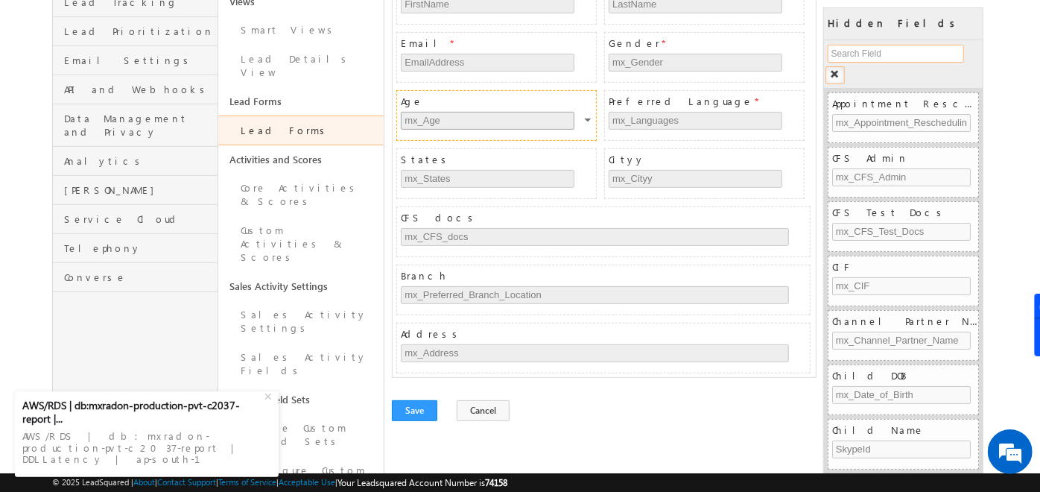
scroll to position [293, 0]
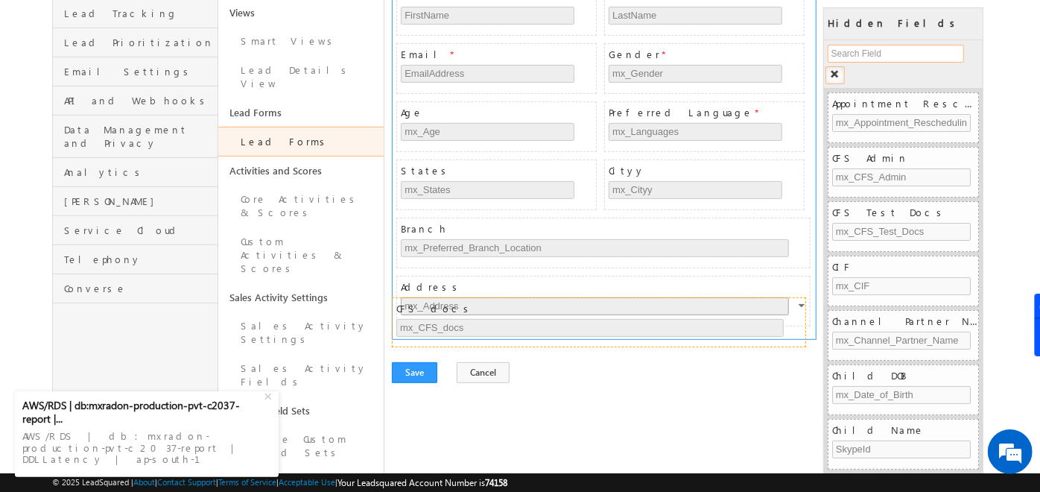
drag, startPoint x: 468, startPoint y: 217, endPoint x: 463, endPoint y: 298, distance: 81.3
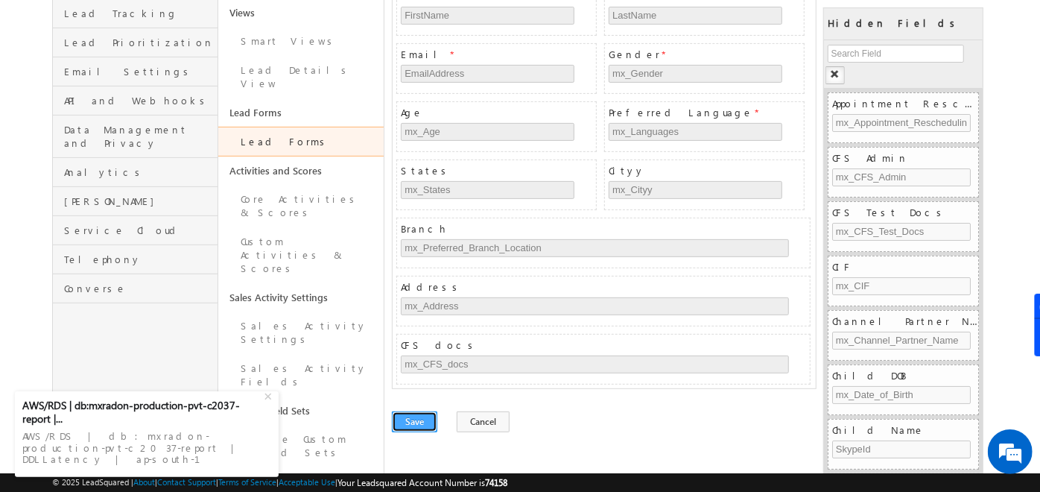
click at [408, 419] on button "Save" at bounding box center [414, 421] width 45 height 21
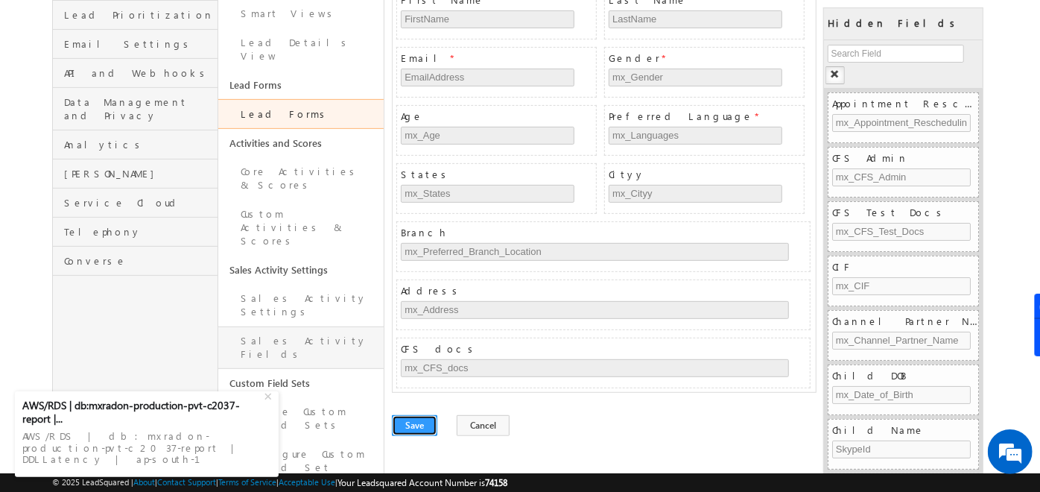
scroll to position [327, 0]
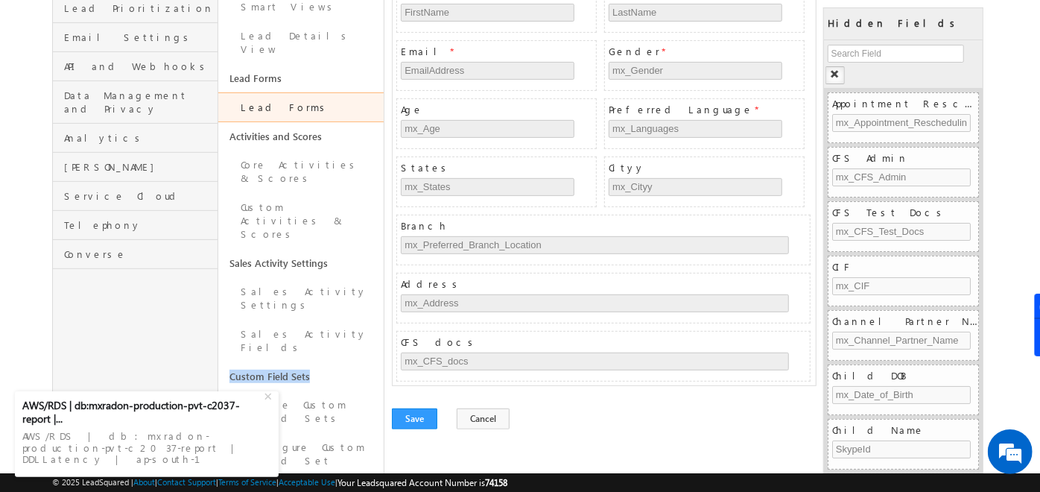
drag, startPoint x: 325, startPoint y: 273, endPoint x: 229, endPoint y: 285, distance: 96.0
click at [229, 362] on link "Custom Field Sets" at bounding box center [300, 376] width 165 height 28
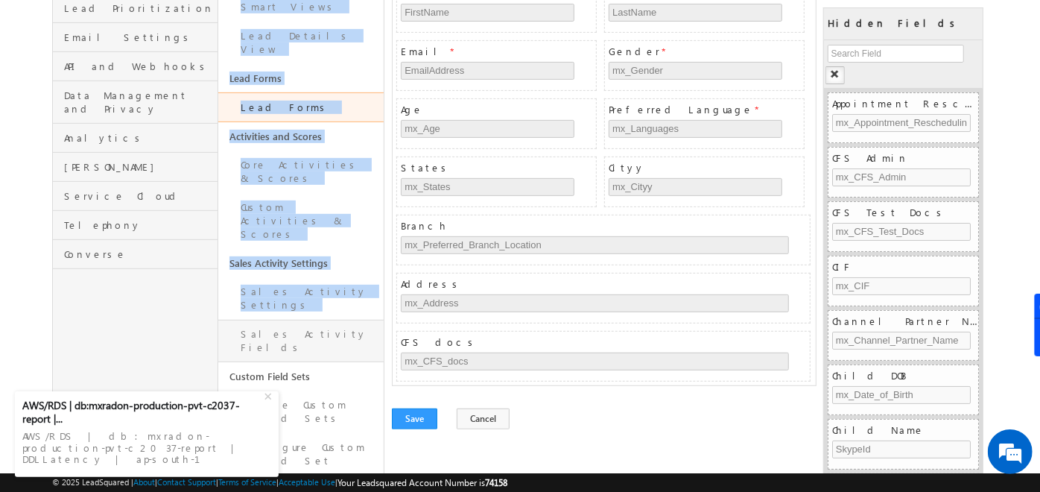
drag, startPoint x: 229, startPoint y: 285, endPoint x: 218, endPoint y: 247, distance: 38.9
click at [218, 247] on div "Profile Users and Permissions Security Leads Opportunities Mobile App Lead Trac…" at bounding box center [520, 233] width 936 height 914
drag, startPoint x: 218, startPoint y: 247, endPoint x: 218, endPoint y: 263, distance: 15.7
click at [218, 263] on div "Profile Users and Permissions Security Leads Opportunities Mobile App Lead Trac…" at bounding box center [520, 233] width 936 height 914
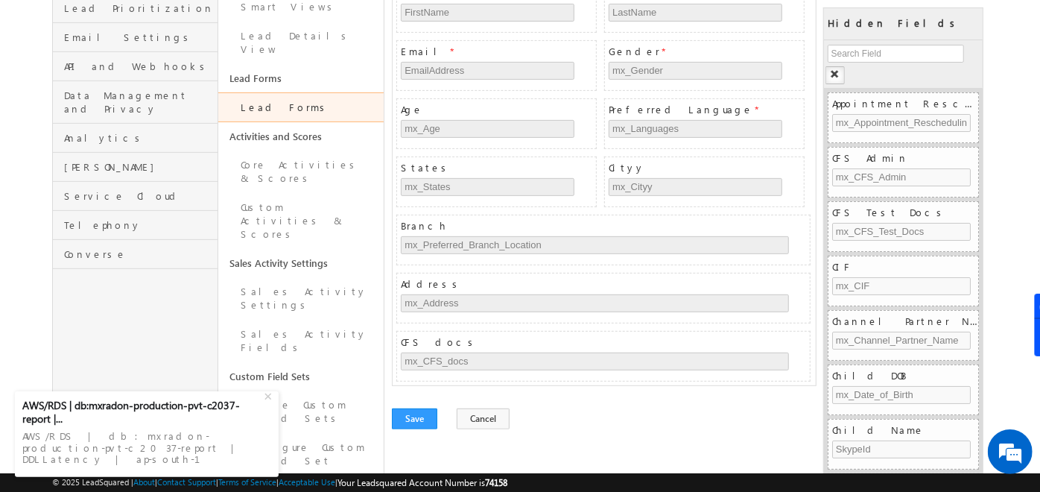
click at [221, 362] on link "Custom Field Sets" at bounding box center [300, 376] width 165 height 28
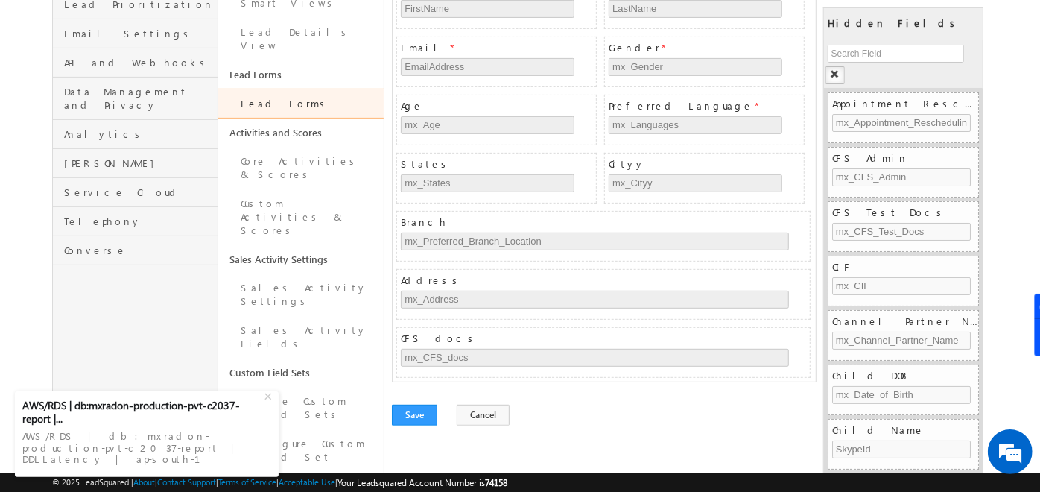
scroll to position [443, 0]
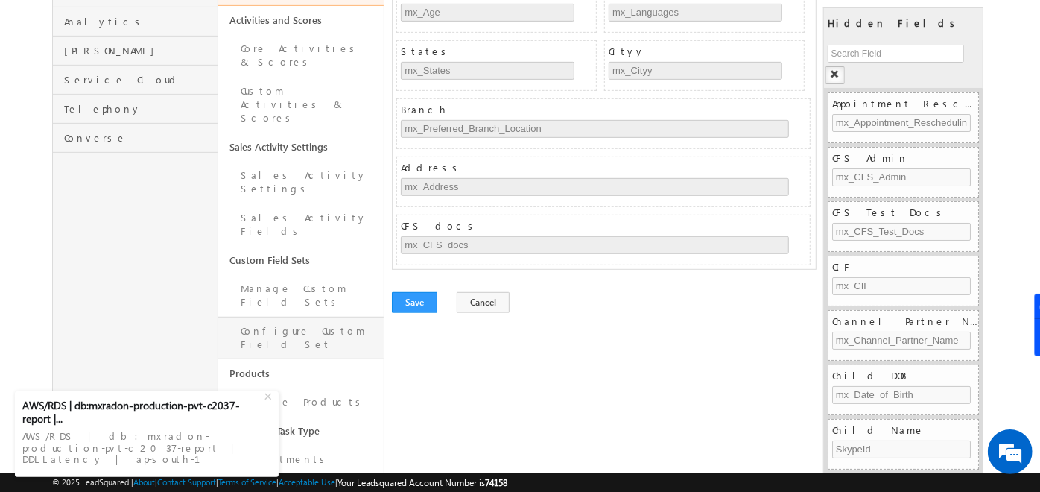
click at [279, 317] on link "Configure Custom Field Set" at bounding box center [300, 338] width 165 height 42
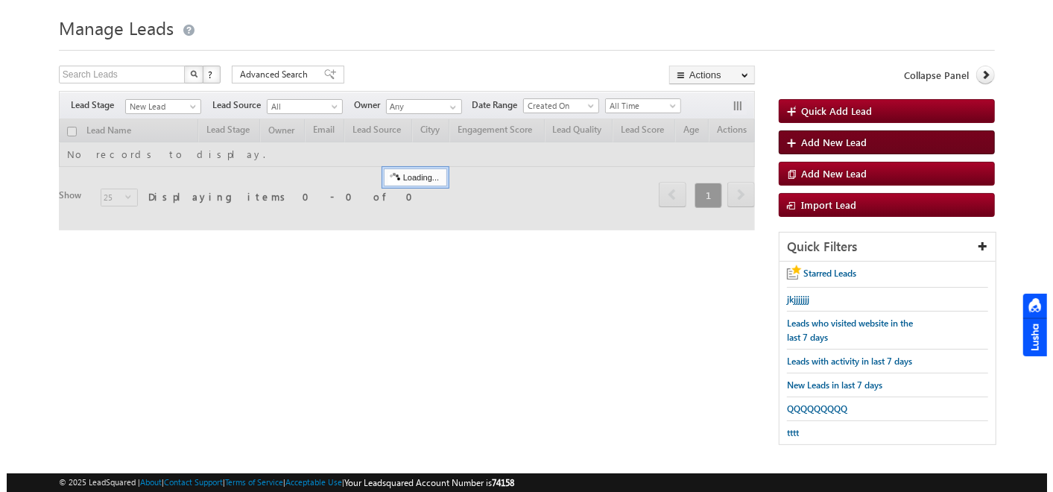
scroll to position [38, 0]
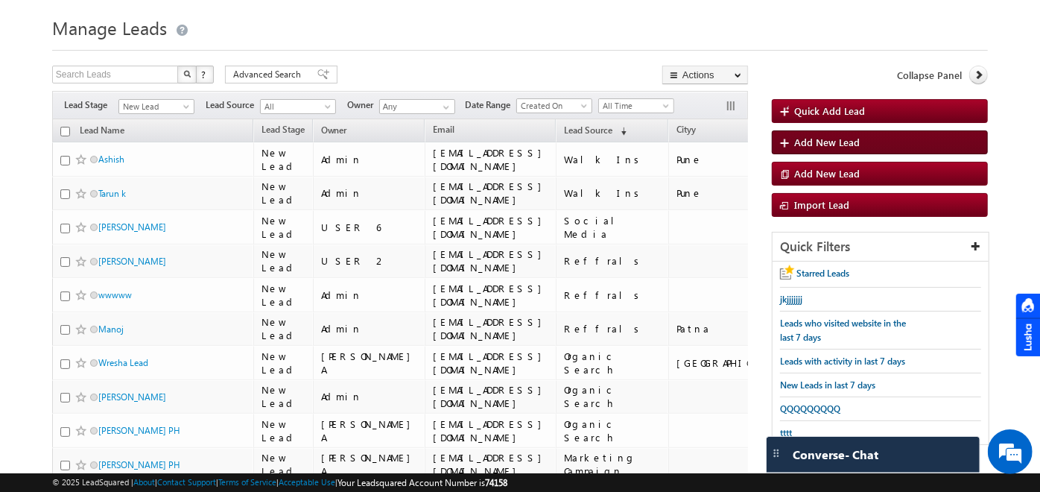
click at [811, 142] on span "Add New Lead" at bounding box center [827, 142] width 66 height 13
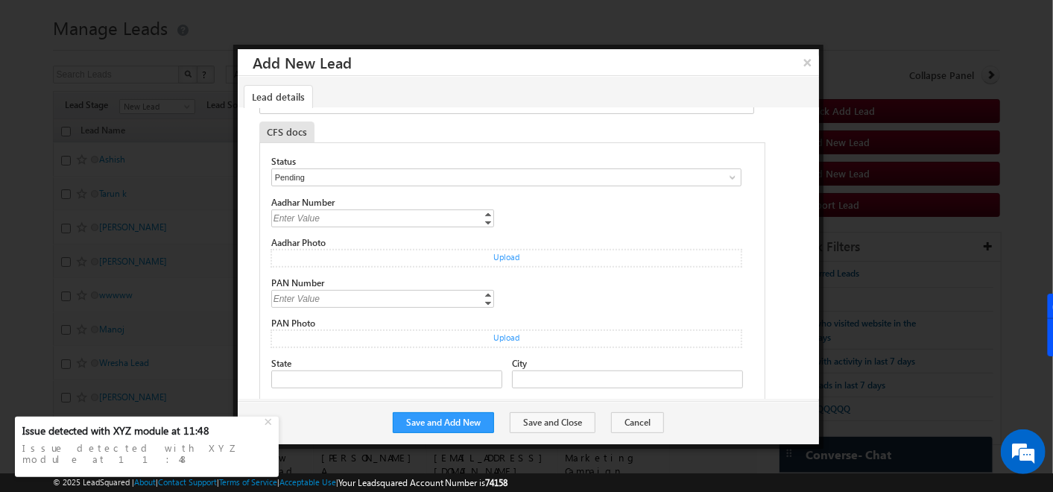
scroll to position [288, 0]
drag, startPoint x: 264, startPoint y: 130, endPoint x: 304, endPoint y: 131, distance: 40.3
click at [304, 131] on div "CFS docs" at bounding box center [286, 132] width 55 height 21
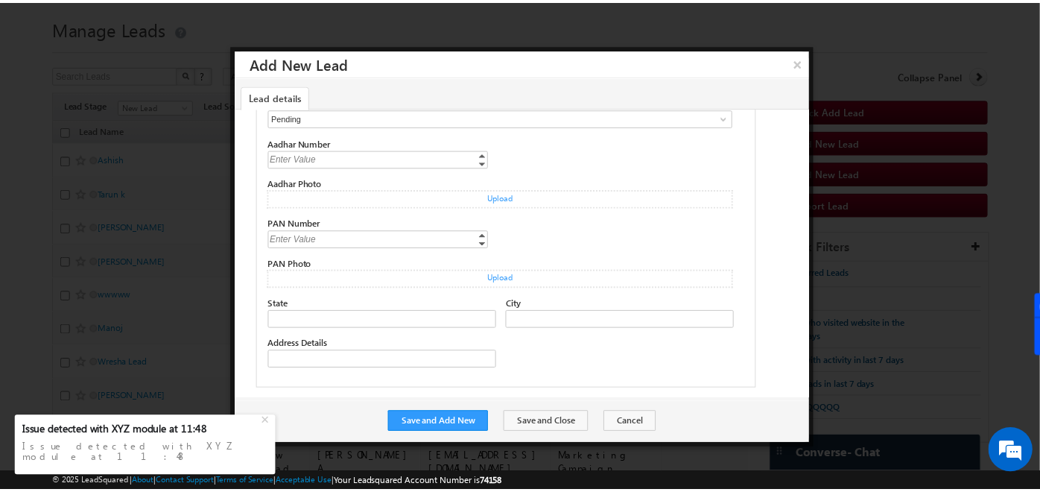
scroll to position [0, 0]
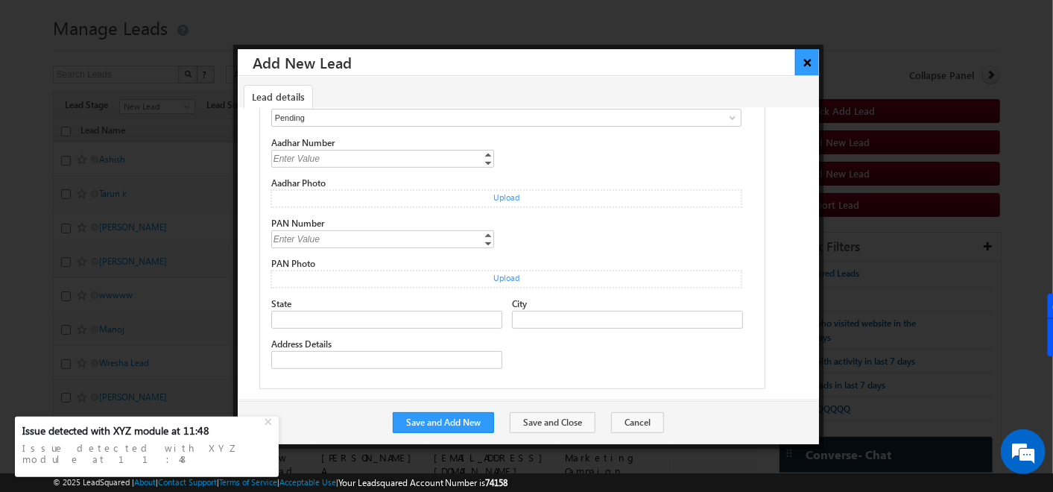
click at [803, 57] on button "×" at bounding box center [807, 62] width 25 height 26
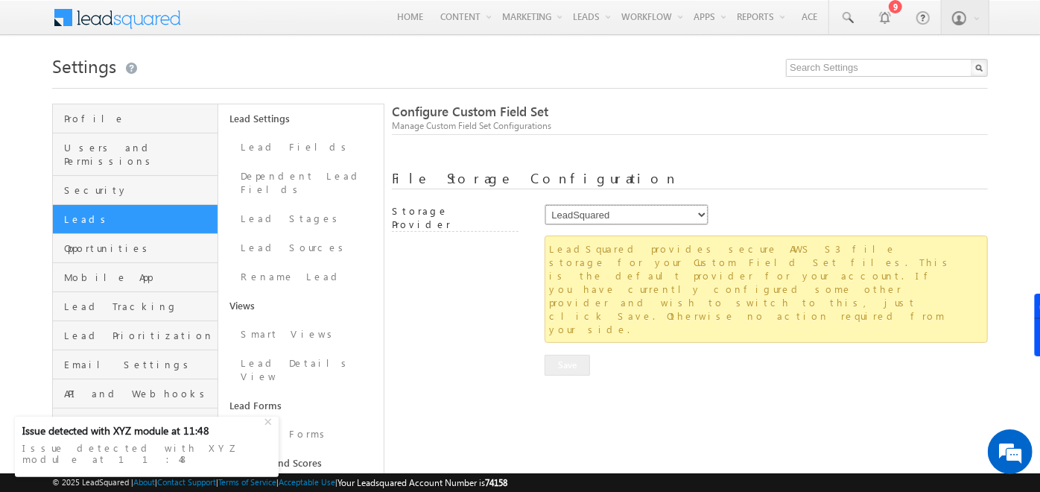
click at [626, 215] on select "LeadSquared AmazonS3 AlibabaCloudOSS" at bounding box center [627, 214] width 164 height 21
click at [668, 192] on div "File Storage Configuration Storage Provider LeadSquared AmazonS3 AlibabaCloudOS…" at bounding box center [690, 273] width 596 height 204
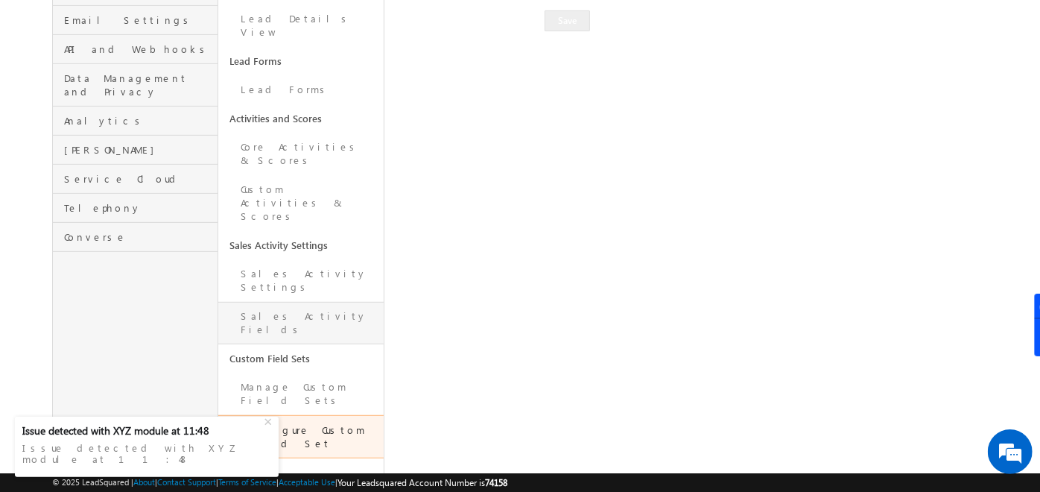
scroll to position [347, 0]
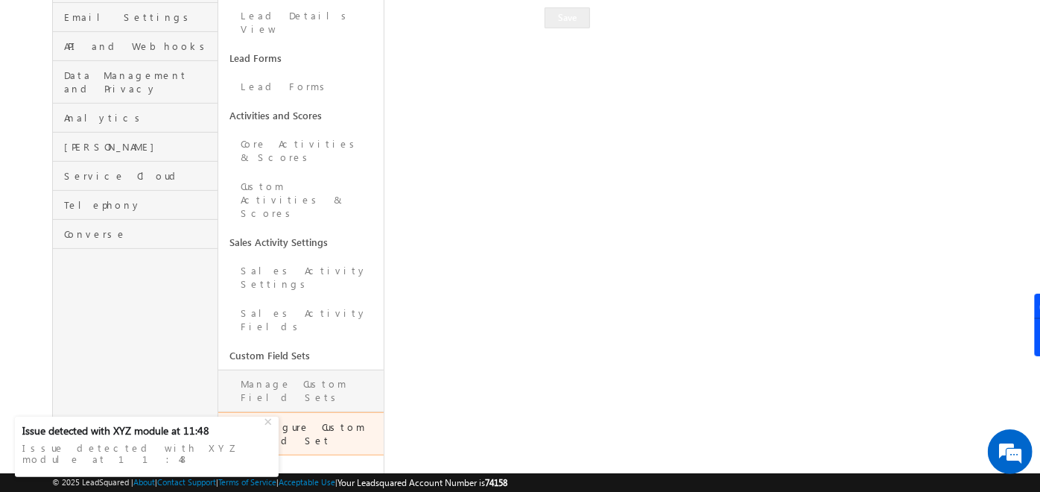
click at [270, 370] on link "Manage Custom Field Sets" at bounding box center [300, 391] width 165 height 42
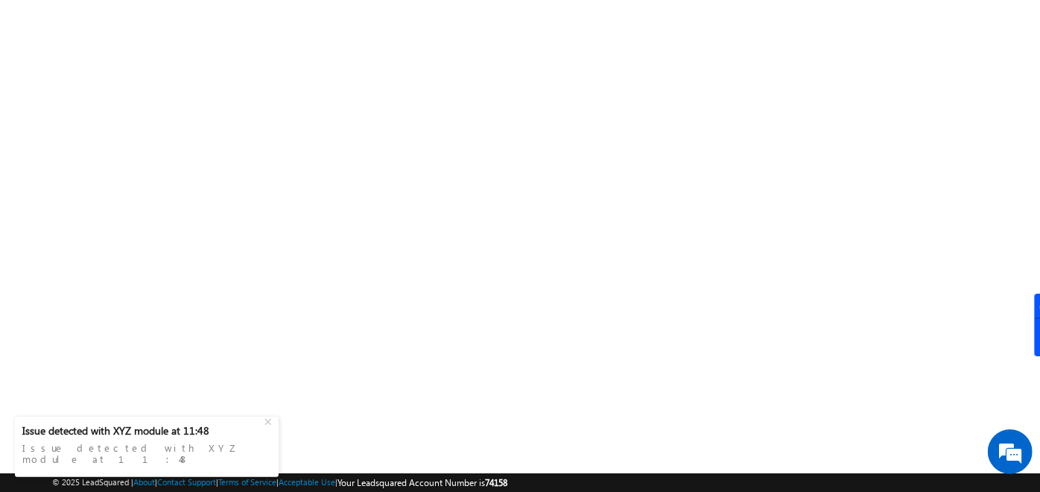
scroll to position [251, 0]
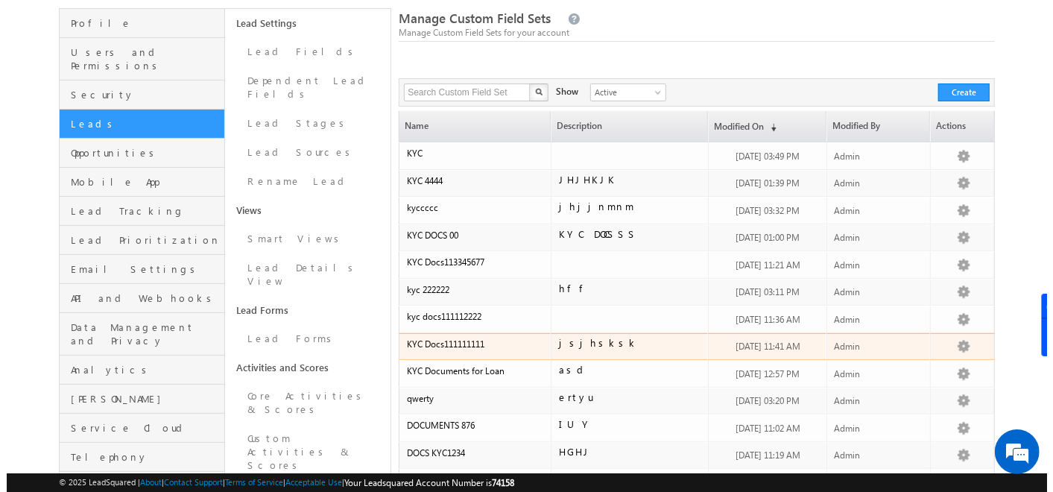
scroll to position [95, 0]
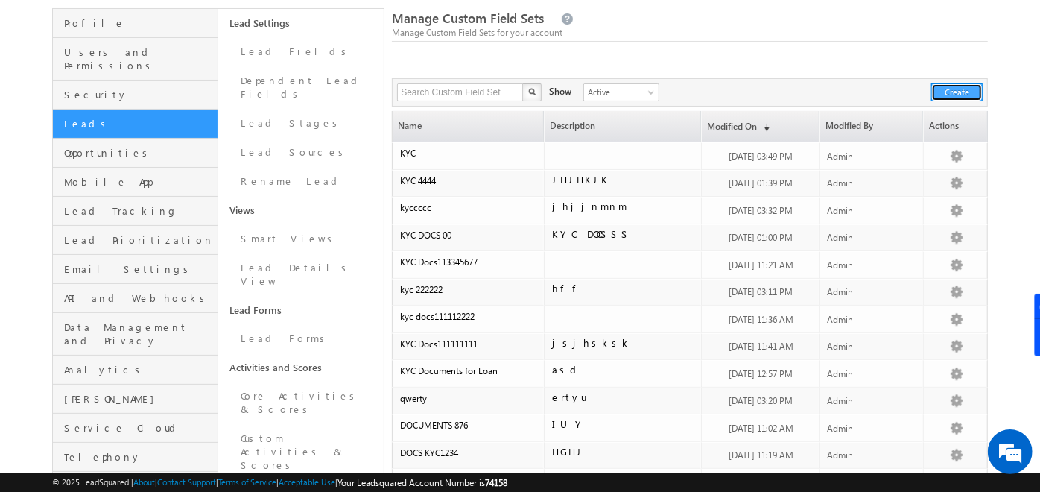
click at [943, 84] on button "Create" at bounding box center [956, 92] width 51 height 18
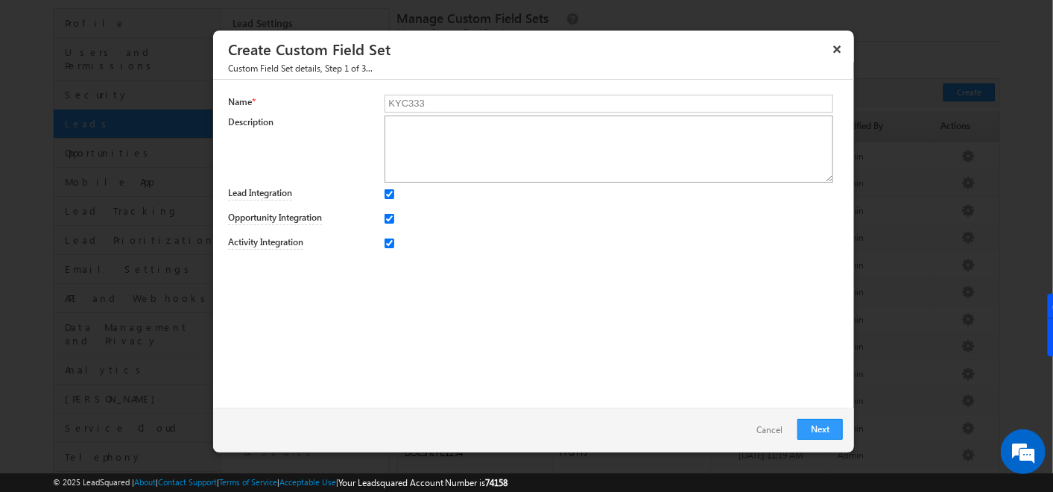
type input "KYC333"
click at [575, 159] on textarea at bounding box center [608, 148] width 448 height 67
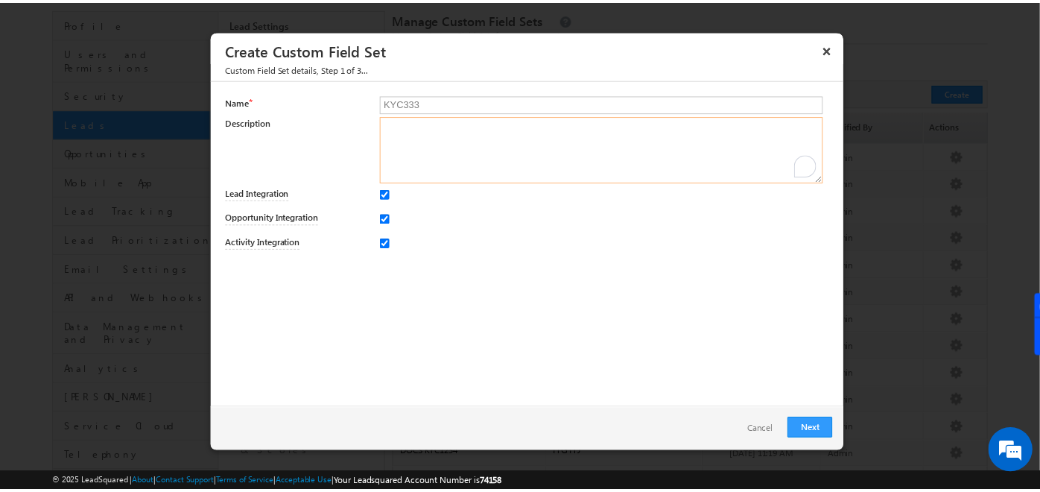
scroll to position [0, 0]
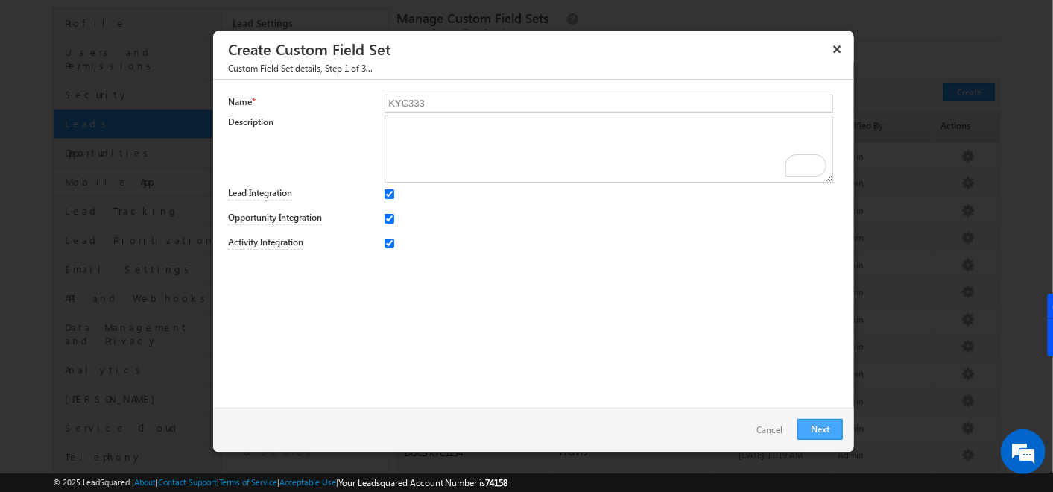
click at [833, 426] on link "Next" at bounding box center [819, 429] width 45 height 21
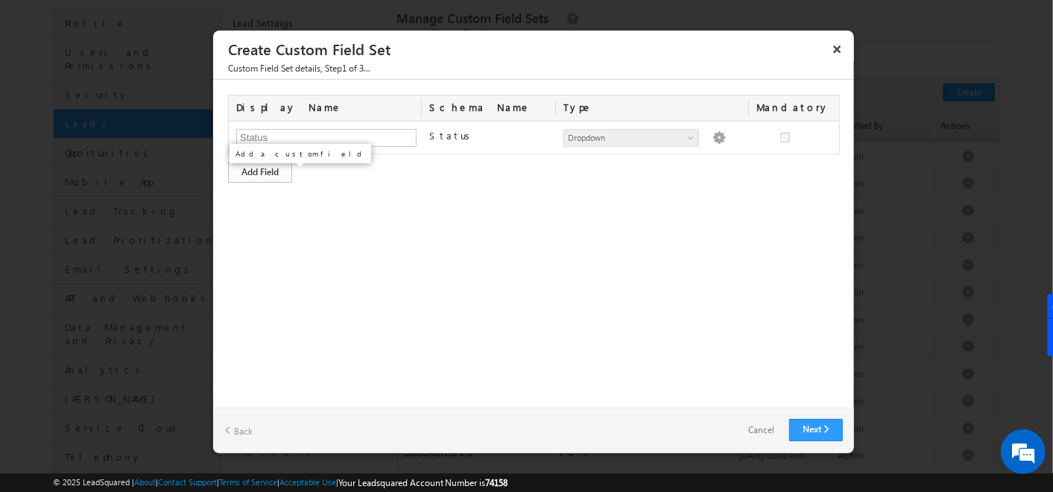
click at [282, 166] on div "Add Field" at bounding box center [260, 172] width 64 height 21
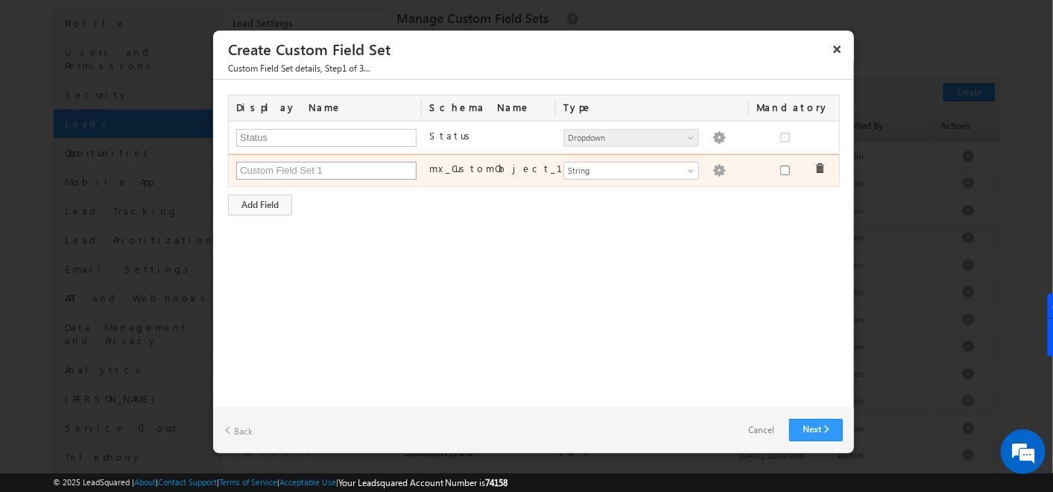
click at [282, 166] on input "text" at bounding box center [326, 171] width 180 height 18
type input "Aadhar Number"
click at [621, 165] on span "String" at bounding box center [624, 170] width 121 height 13
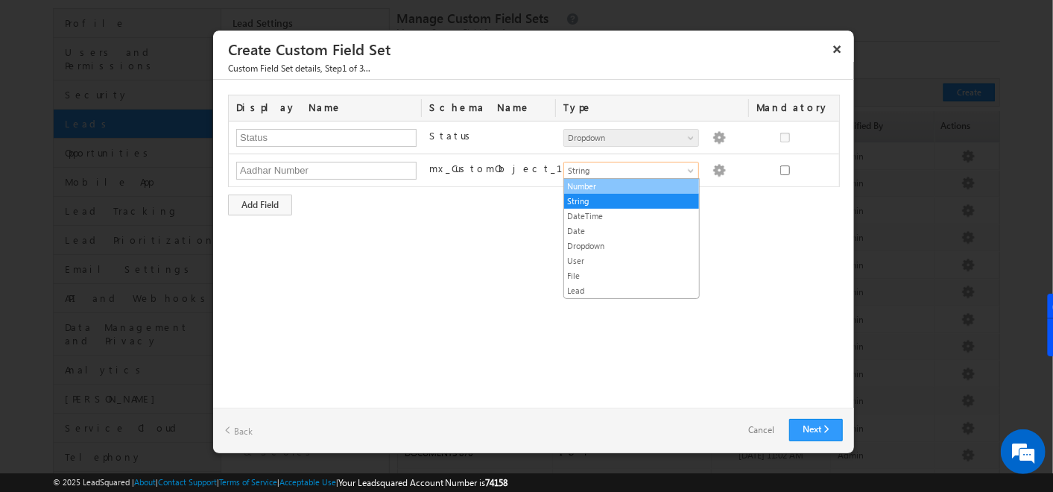
click at [619, 182] on link "Number" at bounding box center [631, 186] width 135 height 13
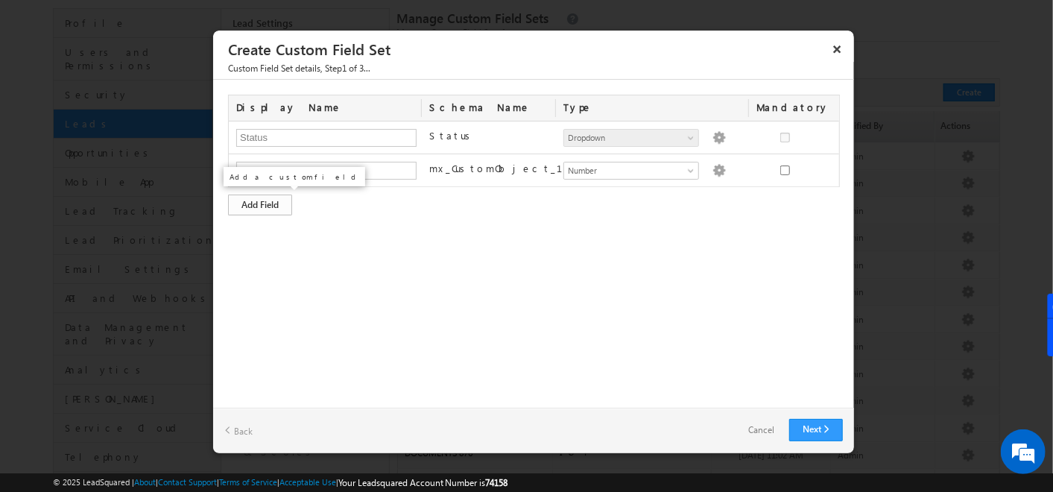
click at [280, 201] on div "Add Field" at bounding box center [260, 204] width 64 height 21
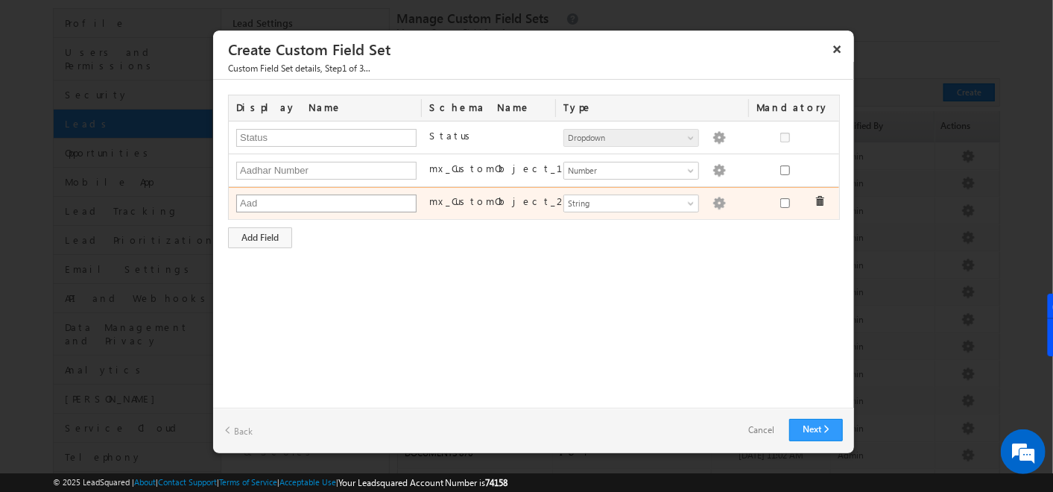
type input "Aadhar Photo"
click at [651, 202] on span "String" at bounding box center [624, 203] width 121 height 13
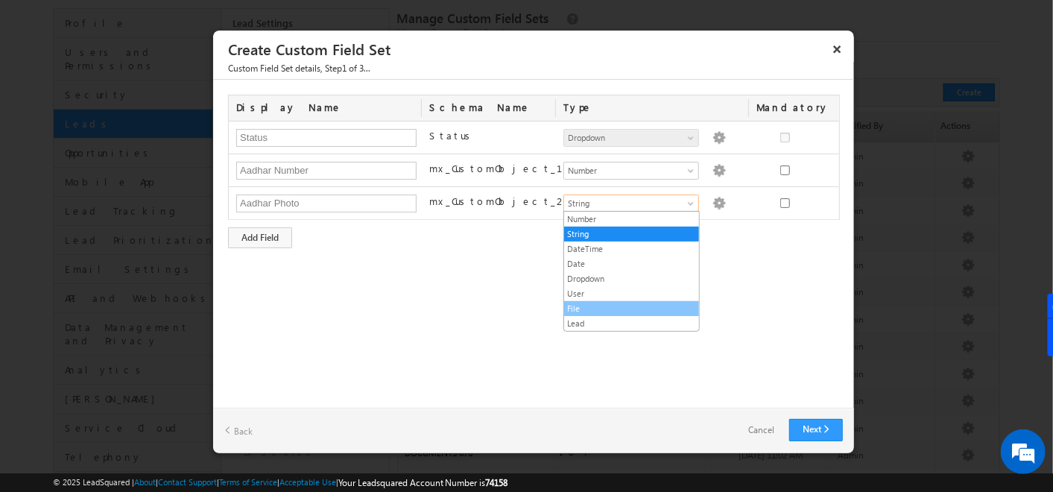
click at [609, 303] on link "File" at bounding box center [631, 308] width 135 height 13
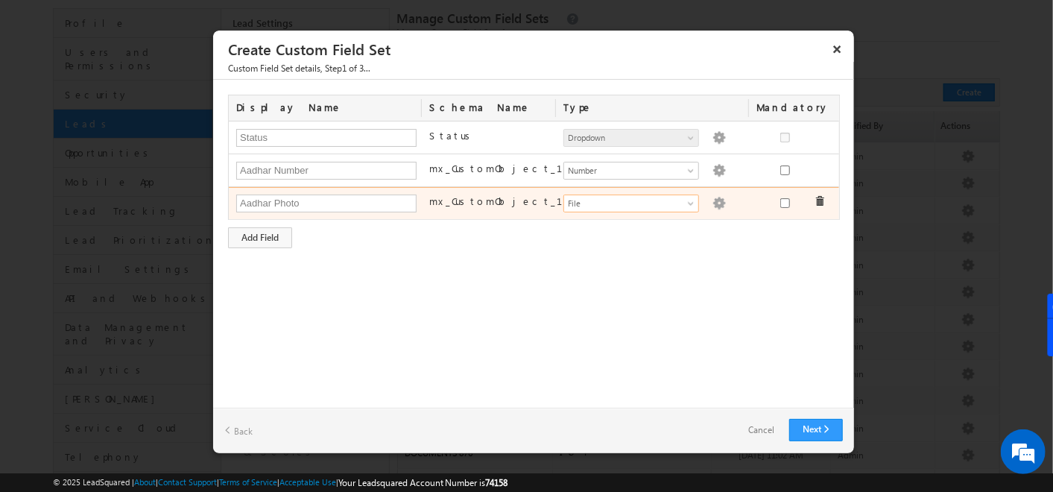
click at [712, 200] on img at bounding box center [718, 203] width 13 height 13
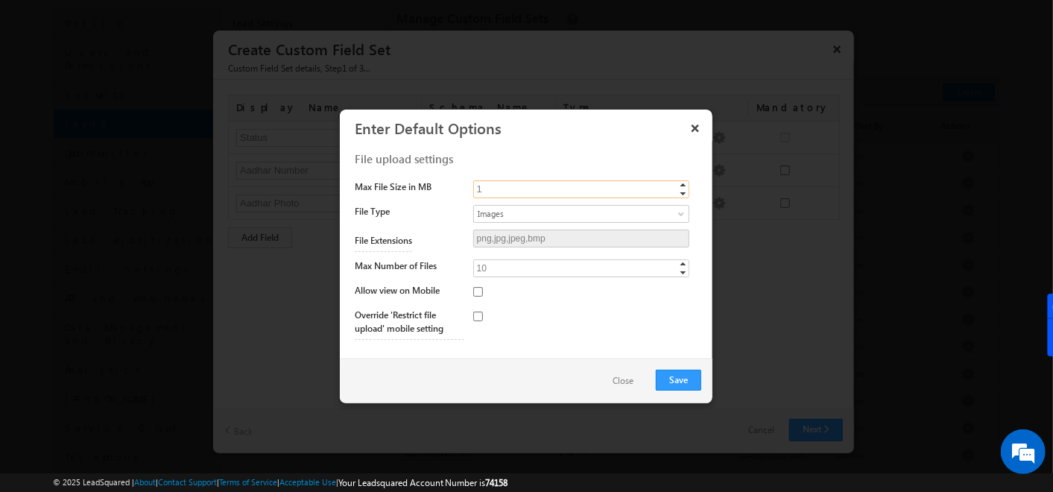
click at [532, 188] on input "1" at bounding box center [581, 189] width 216 height 18
type input "10"
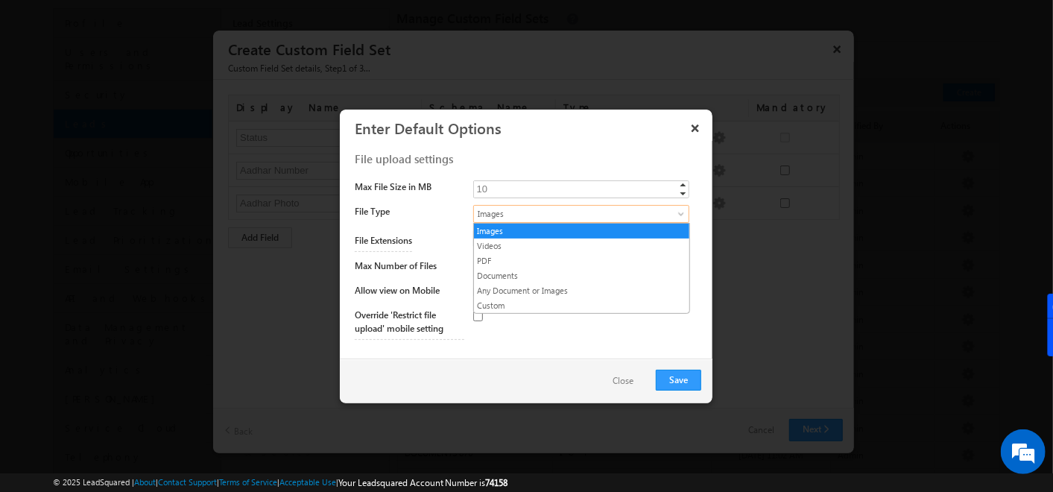
click at [510, 215] on span "Images" at bounding box center [569, 213] width 190 height 13
click at [506, 285] on link "Any Document or Images" at bounding box center [581, 290] width 215 height 13
type input "png,jpg,jpeg,bmp,mp4,webm,mov,pdf,doc,docx"
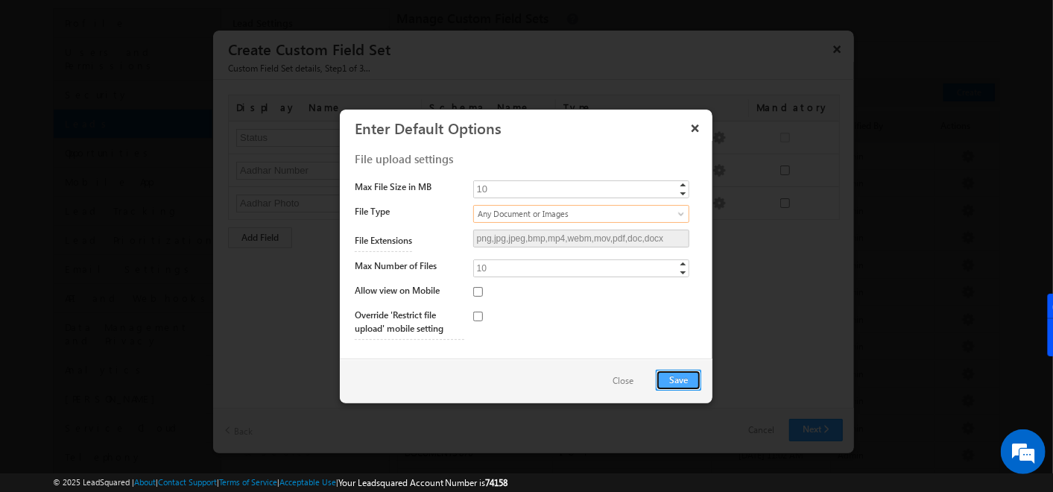
click at [681, 370] on button "Save" at bounding box center [678, 380] width 45 height 21
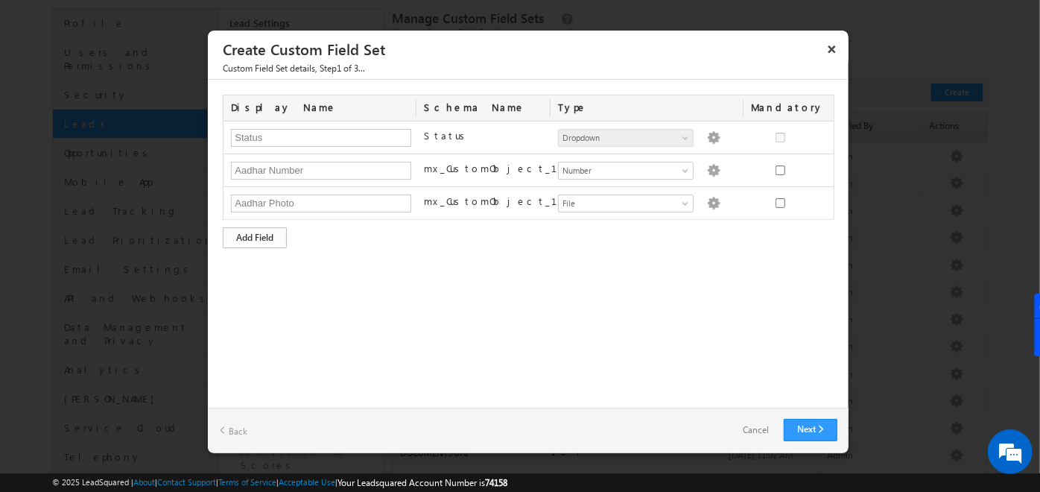
click at [250, 234] on div "Add Field" at bounding box center [255, 237] width 64 height 21
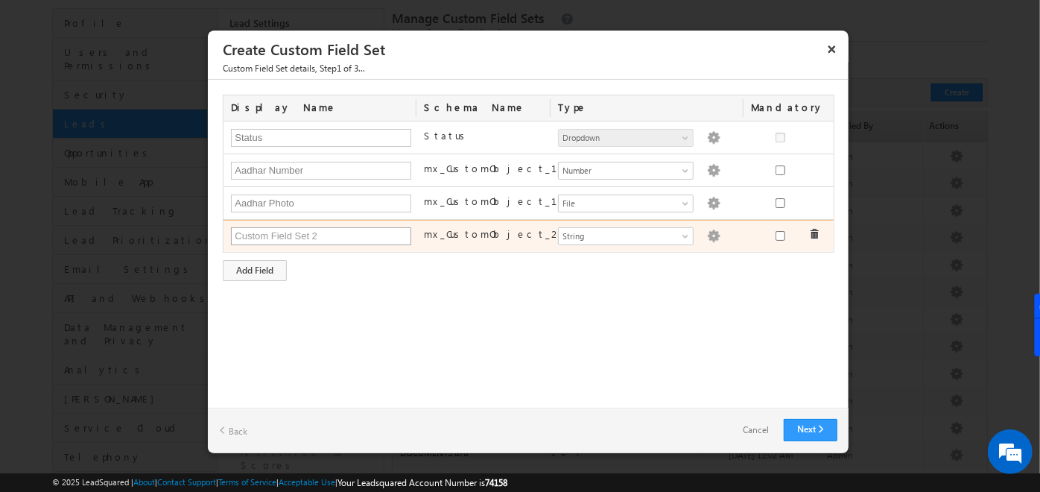
click at [250, 234] on input "text" at bounding box center [321, 236] width 180 height 18
type input "PAN Number"
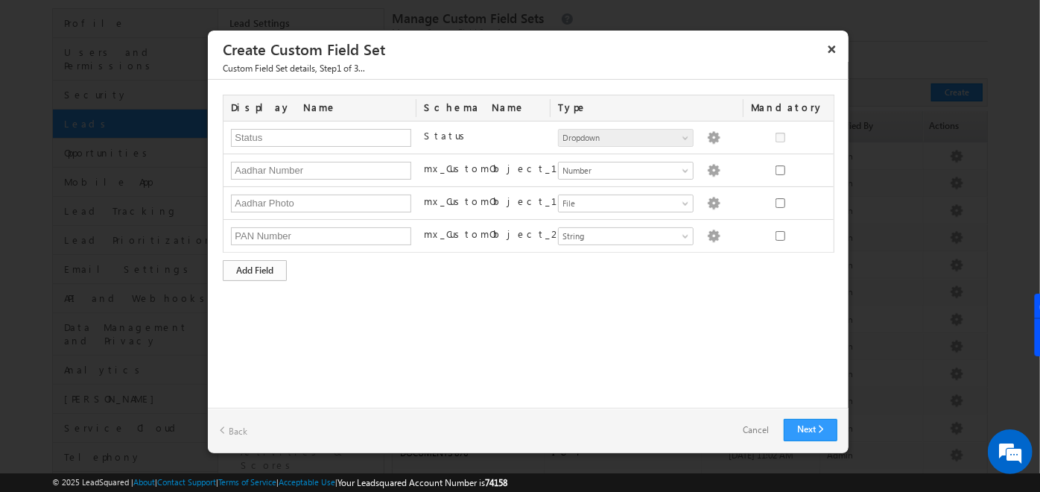
click at [265, 266] on div "Add Field" at bounding box center [255, 270] width 64 height 21
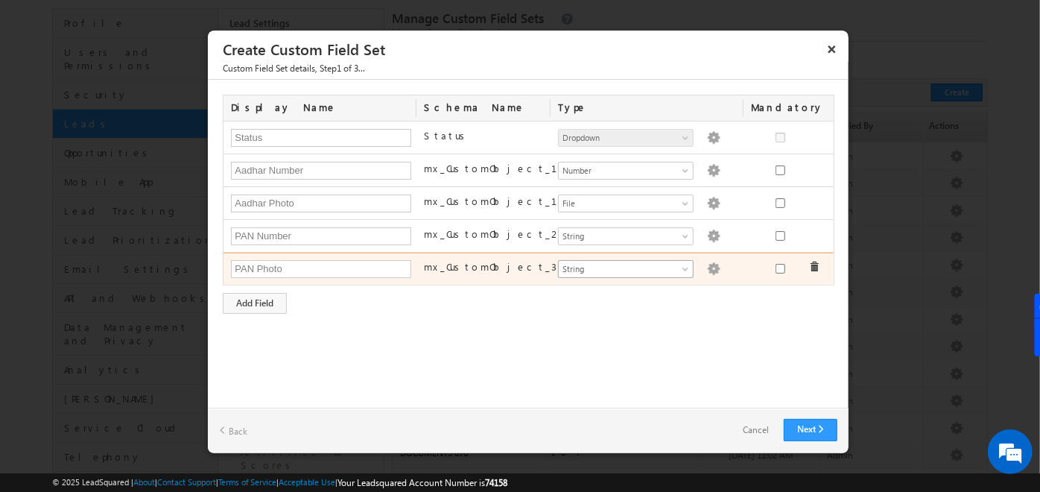
type input "PAN Photo"
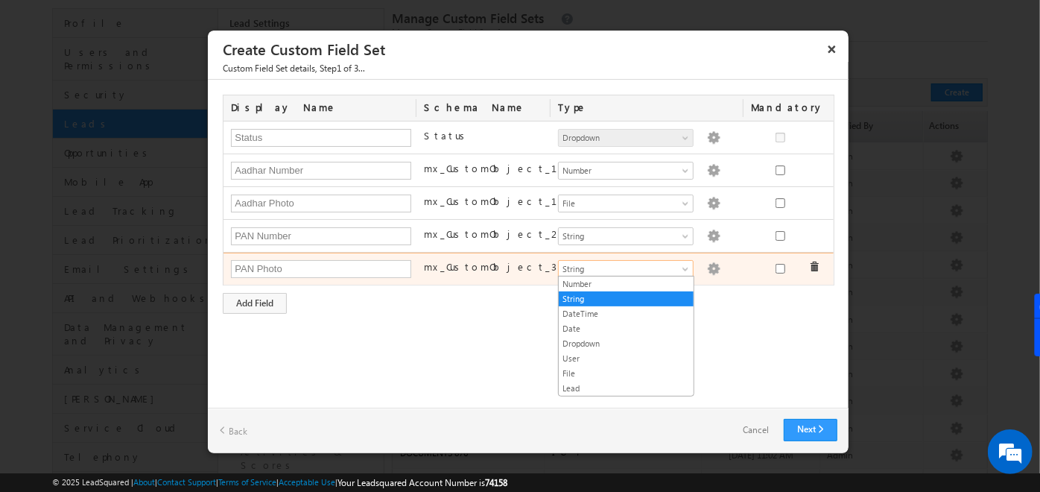
click at [655, 265] on span "String" at bounding box center [619, 268] width 121 height 13
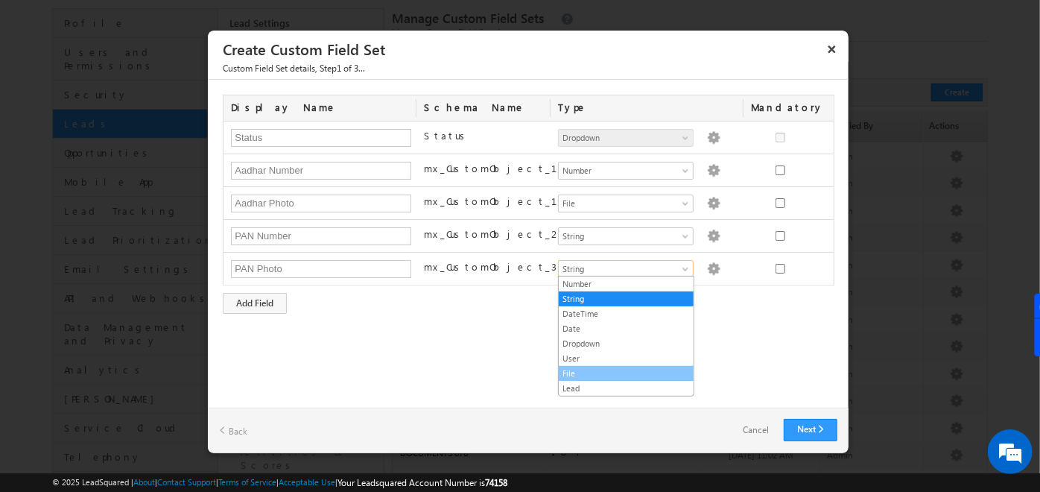
click at [574, 370] on link "File" at bounding box center [626, 373] width 135 height 13
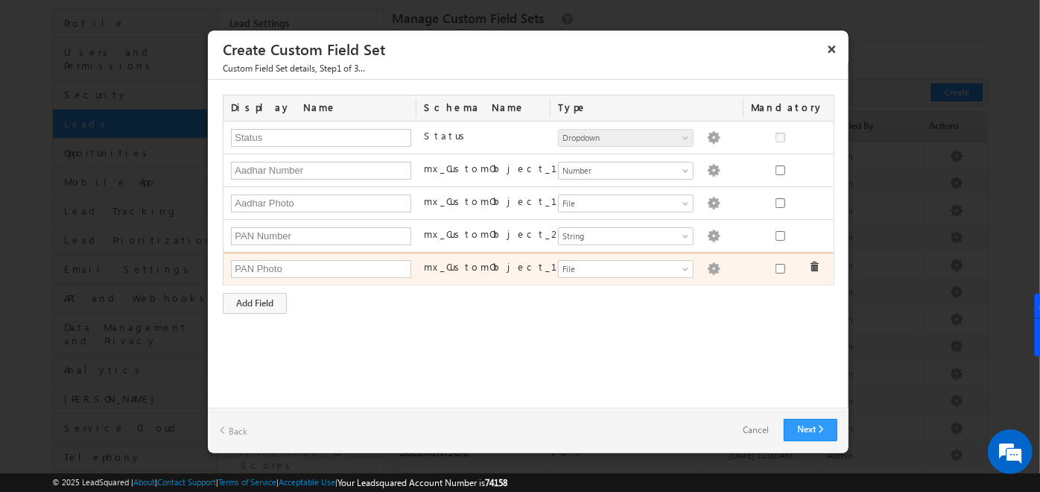
click at [707, 262] on img at bounding box center [713, 268] width 13 height 13
type input "1"
type input "png,jpg,jpeg,bmp"
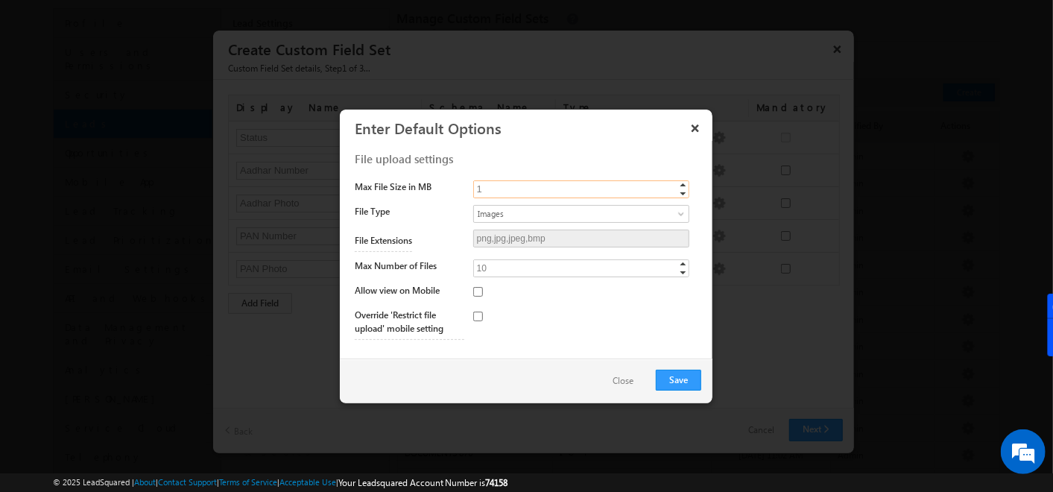
click at [489, 189] on input "1" at bounding box center [581, 189] width 216 height 18
type input "10"
click at [499, 207] on span "Images" at bounding box center [569, 213] width 190 height 13
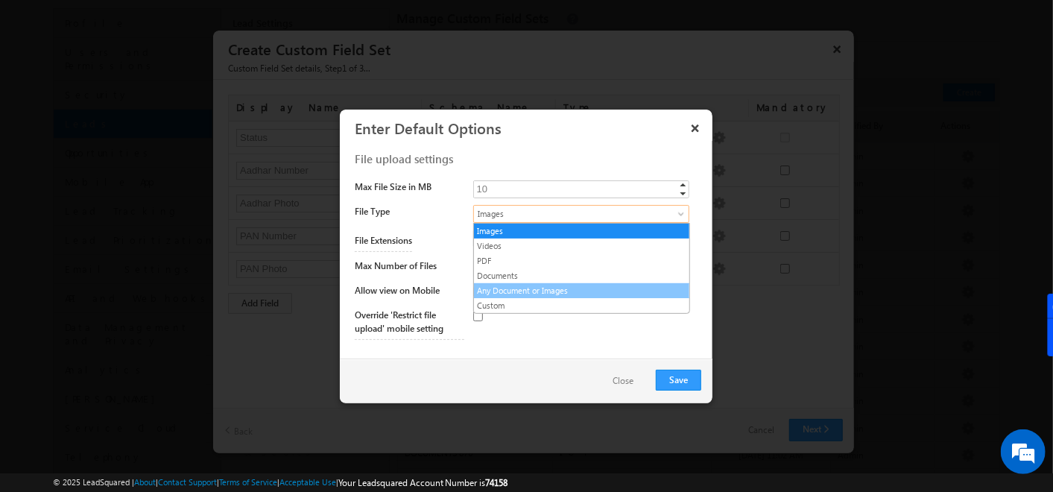
click at [545, 285] on link "Any Document or Images" at bounding box center [581, 290] width 215 height 13
type input "png,jpg,jpeg,bmp,mp4,webm,mov,pdf,doc,docx"
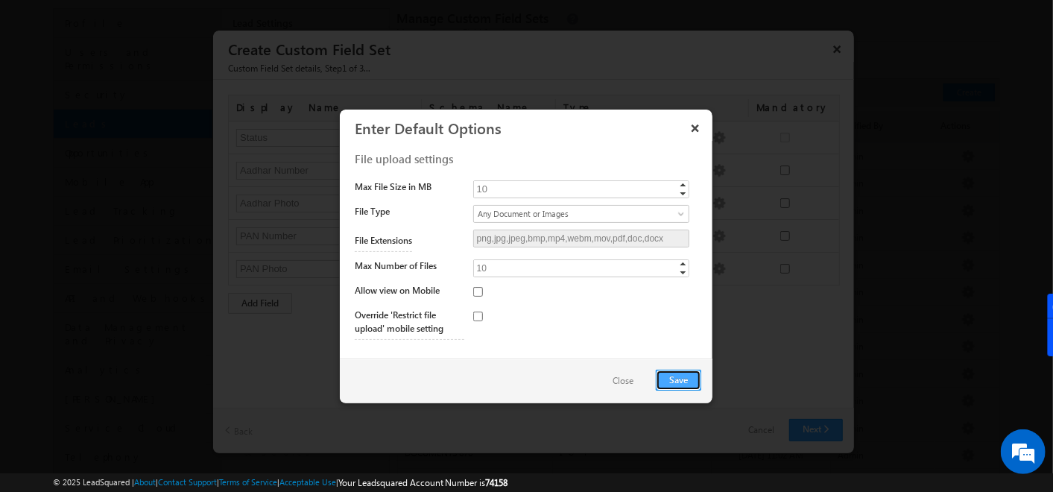
click at [694, 379] on button "Save" at bounding box center [678, 380] width 45 height 21
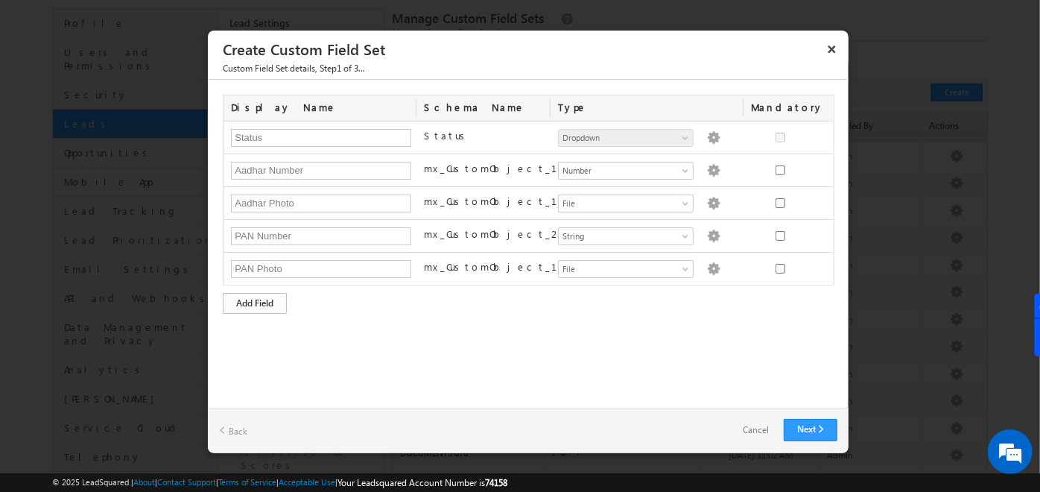
click at [261, 300] on div "Add Field" at bounding box center [255, 303] width 64 height 21
type input "Address"
click at [253, 329] on div "Add Field" at bounding box center [255, 336] width 64 height 21
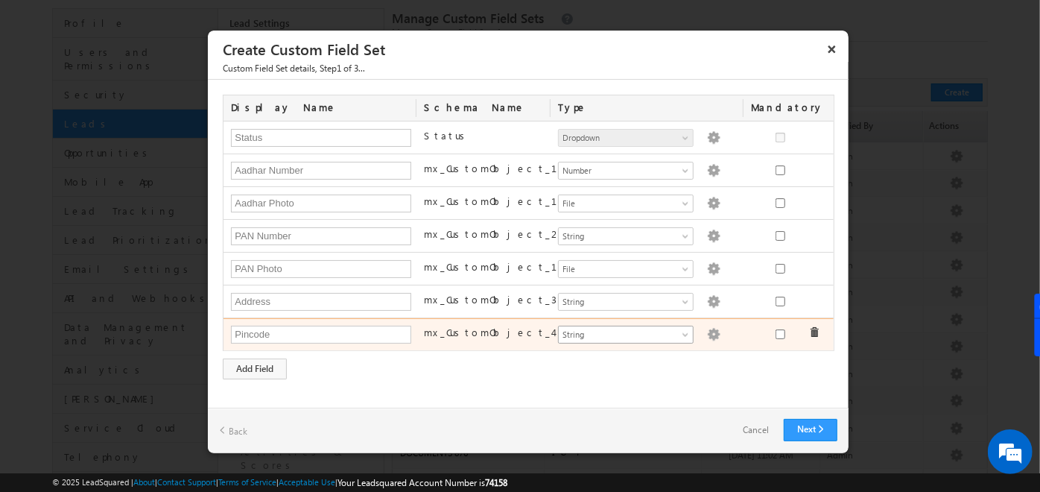
type input "Pincode"
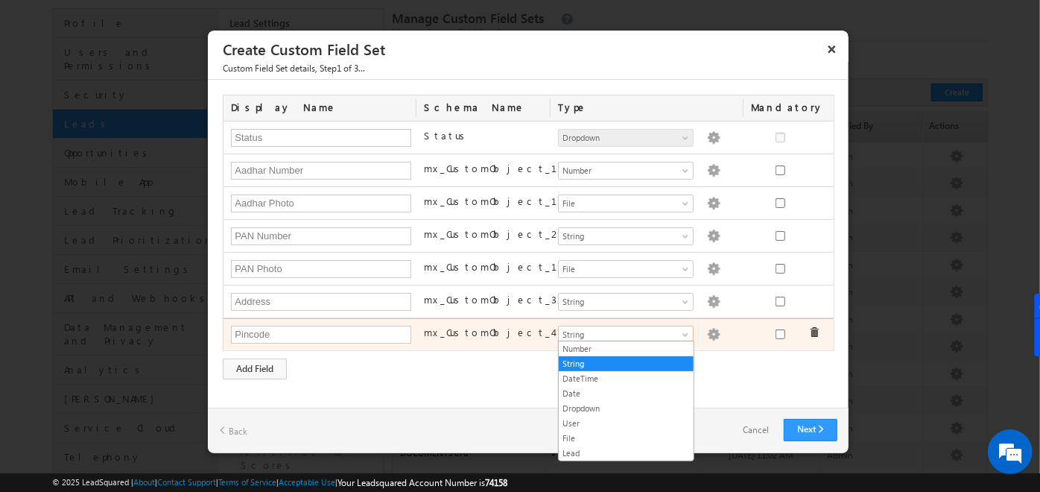
click at [645, 328] on span "String" at bounding box center [619, 334] width 121 height 13
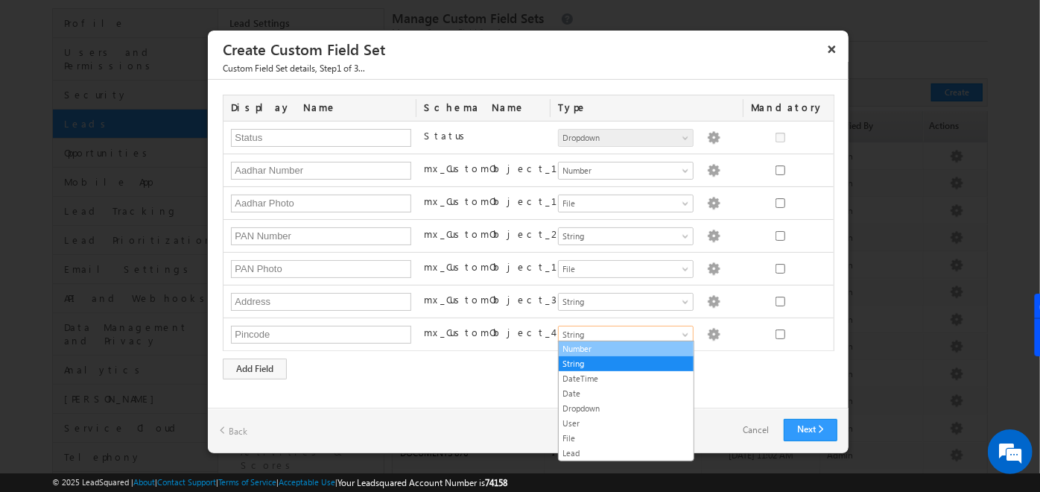
click at [610, 343] on link "Number" at bounding box center [626, 348] width 135 height 13
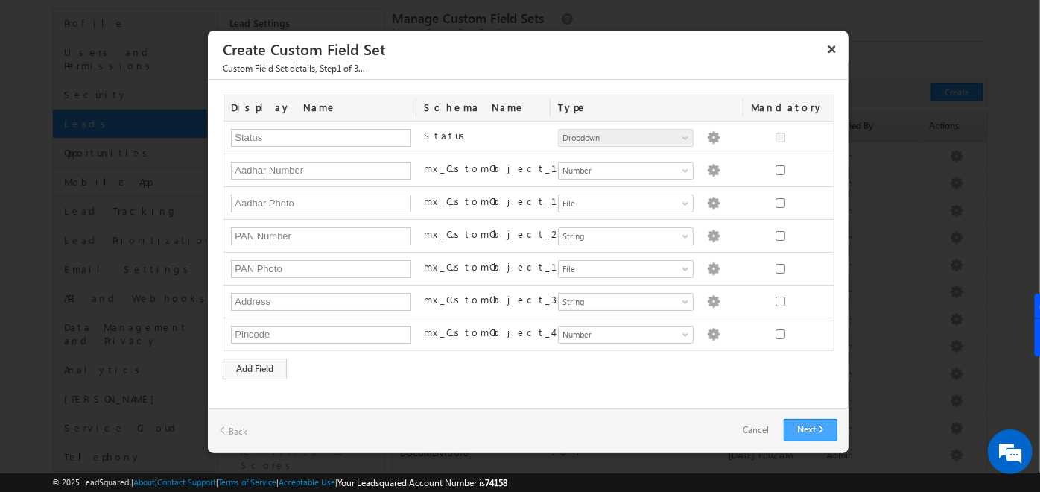
click at [807, 425] on link "Next" at bounding box center [811, 430] width 54 height 22
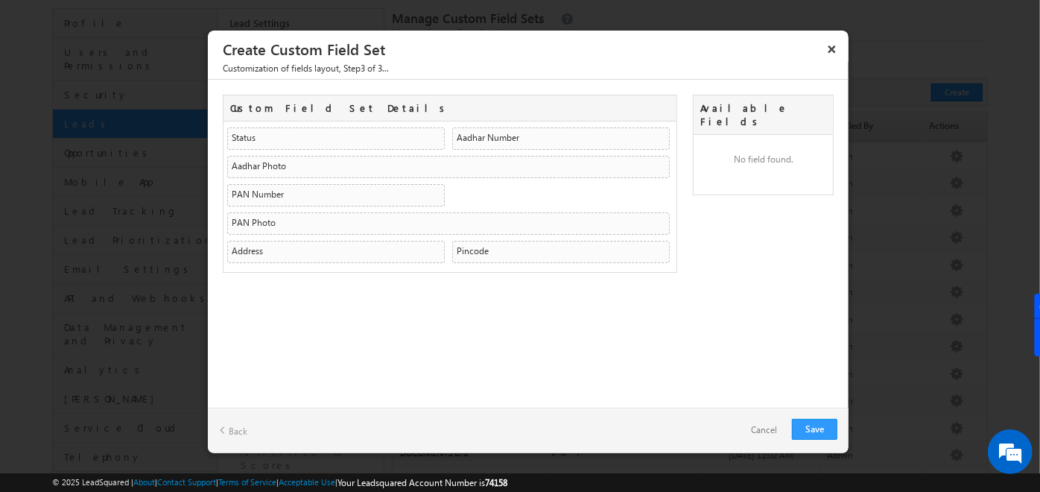
click at [246, 426] on link "Back" at bounding box center [233, 430] width 28 height 23
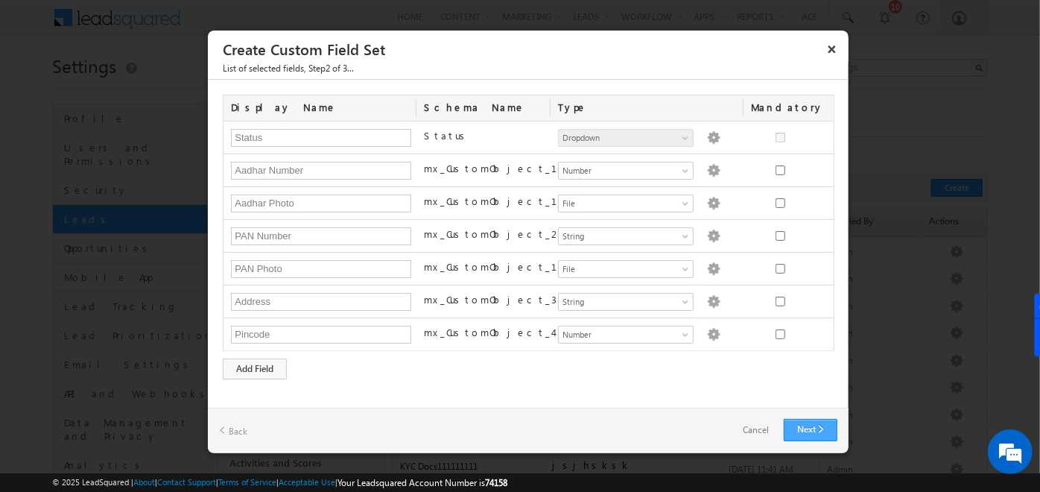
click at [816, 428] on link "Next" at bounding box center [811, 430] width 54 height 22
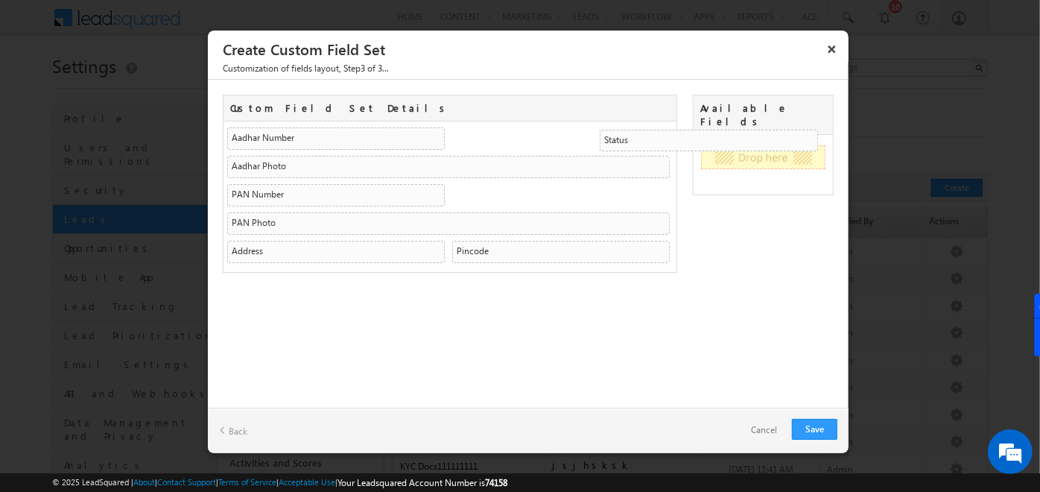
drag, startPoint x: 376, startPoint y: 142, endPoint x: 868, endPoint y: 140, distance: 491.8
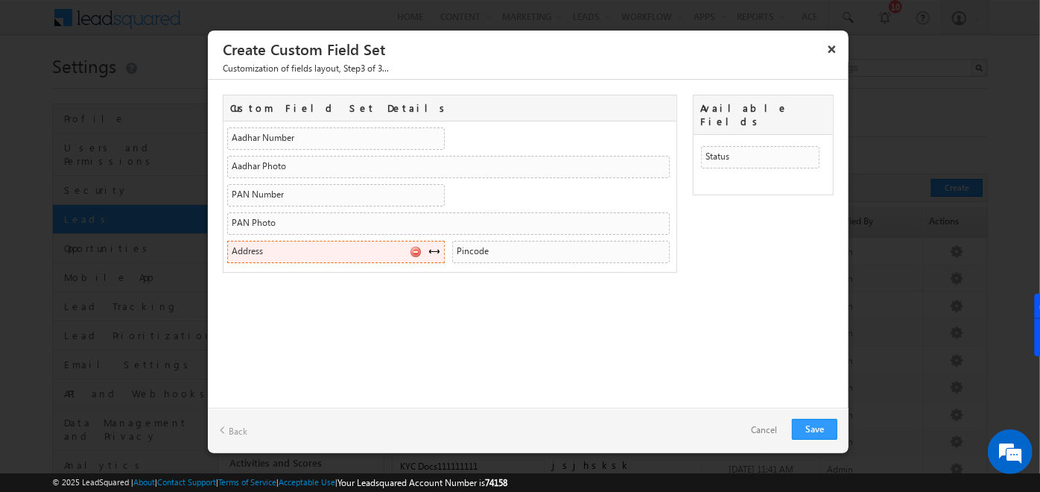
click at [436, 249] on span at bounding box center [434, 251] width 12 height 12
click at [828, 424] on link "Save" at bounding box center [814, 429] width 45 height 21
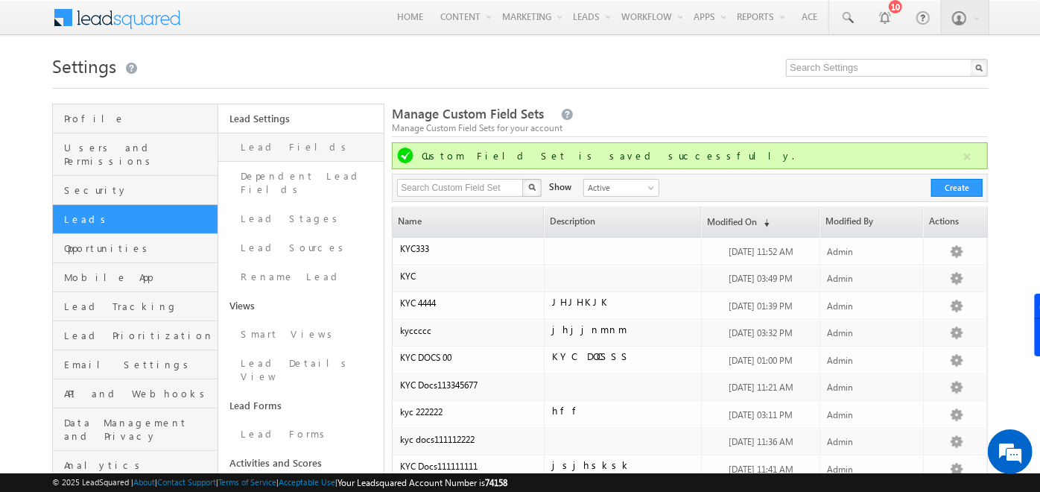
click at [281, 139] on link "Lead Fields" at bounding box center [300, 147] width 165 height 29
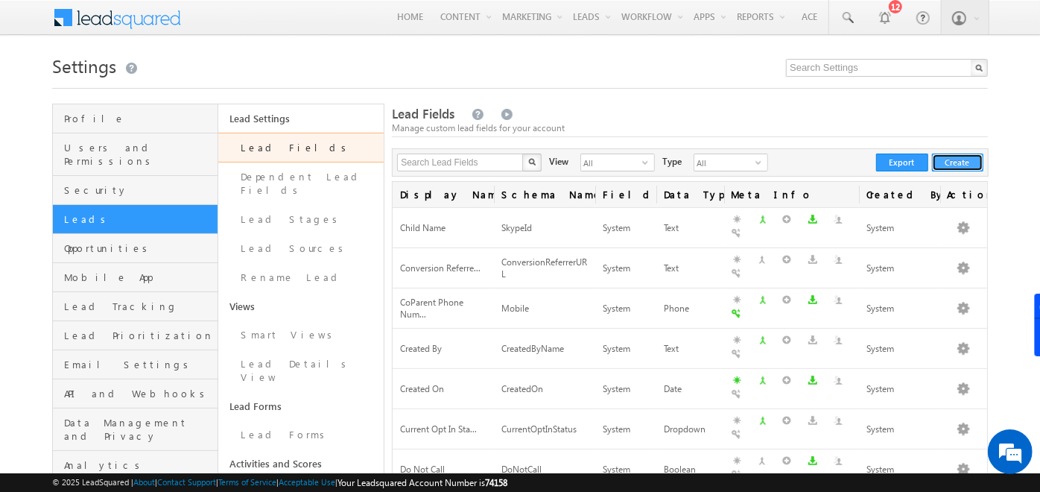
click at [963, 168] on button "Create" at bounding box center [957, 162] width 51 height 18
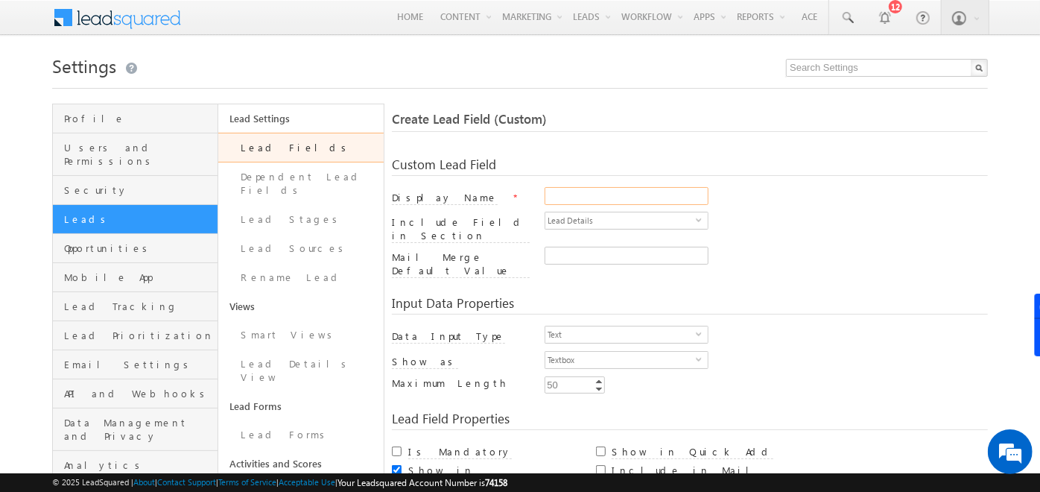
click at [654, 193] on input "Display Name" at bounding box center [627, 196] width 164 height 18
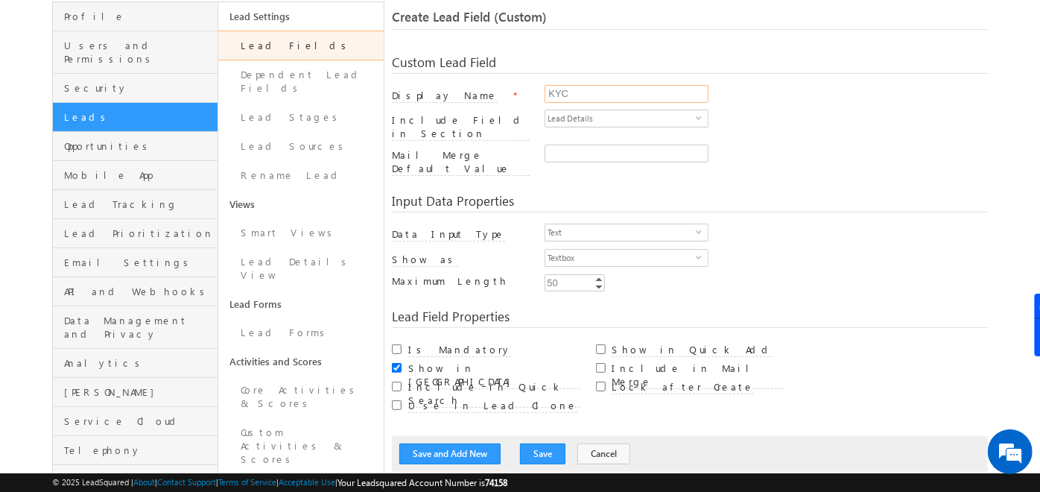
scroll to position [102, 0]
type input "KYC"
click at [595, 224] on span "Text" at bounding box center [620, 232] width 151 height 16
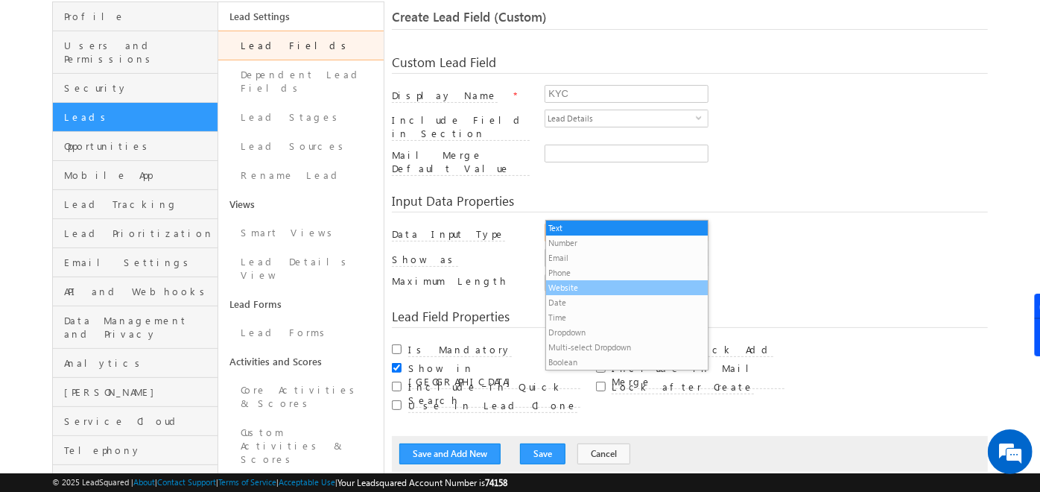
scroll to position [15, 0]
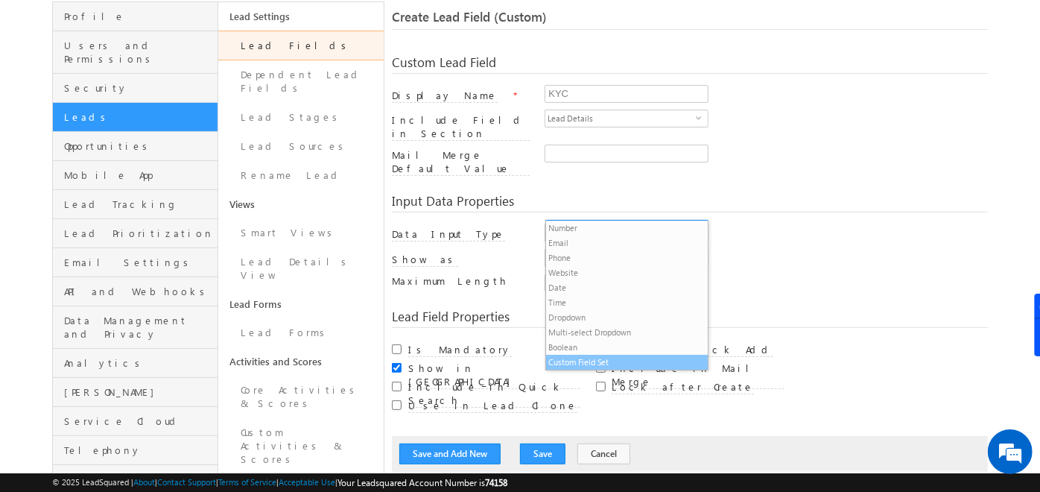
click at [593, 362] on li "Custom Field Set" at bounding box center [627, 362] width 162 height 15
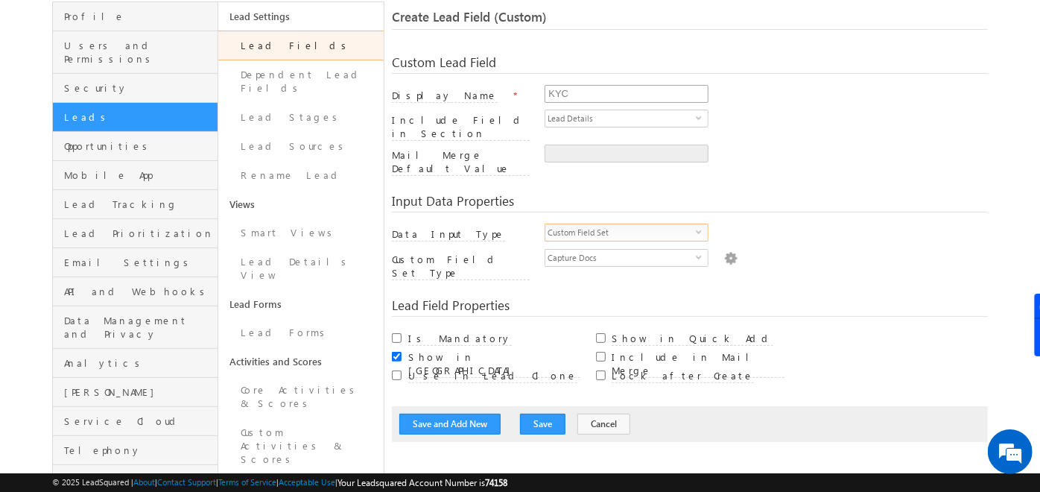
scroll to position [0, 0]
click at [596, 250] on span "Capture Docs" at bounding box center [620, 258] width 151 height 16
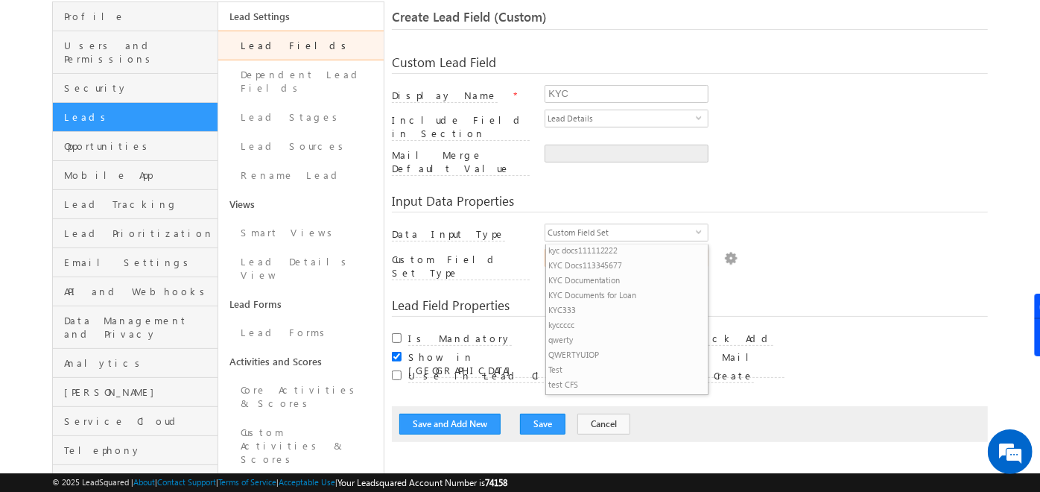
scroll to position [272, 0]
click at [572, 311] on li "KYC333" at bounding box center [627, 308] width 162 height 15
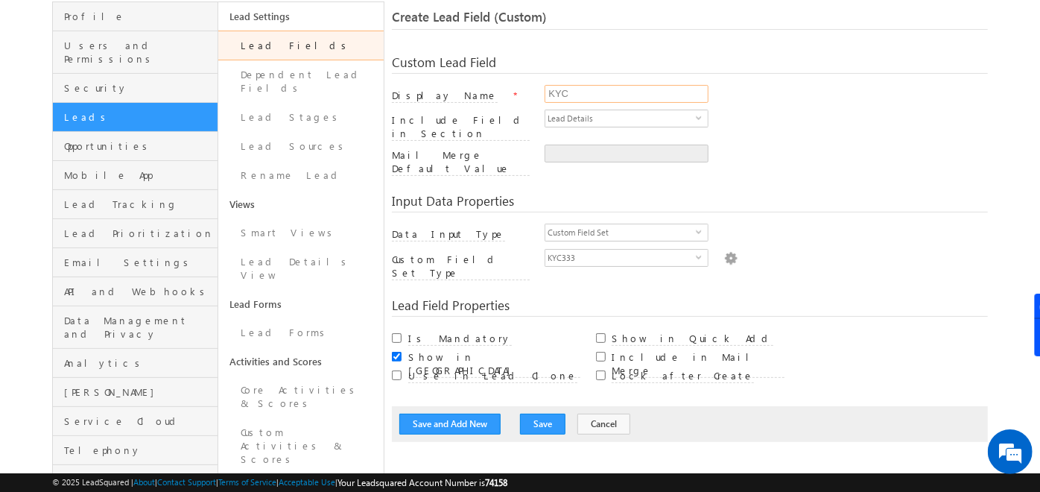
drag, startPoint x: 571, startPoint y: 93, endPoint x: 534, endPoint y: 92, distance: 37.3
click at [534, 92] on div "Display Name * KYC" at bounding box center [690, 97] width 596 height 25
click at [536, 180] on div "Input Data Properties Data Input Type Custom Field Set select 15 Number Type In…" at bounding box center [690, 232] width 596 height 104
click at [287, 318] on link "Lead Forms" at bounding box center [300, 332] width 165 height 29
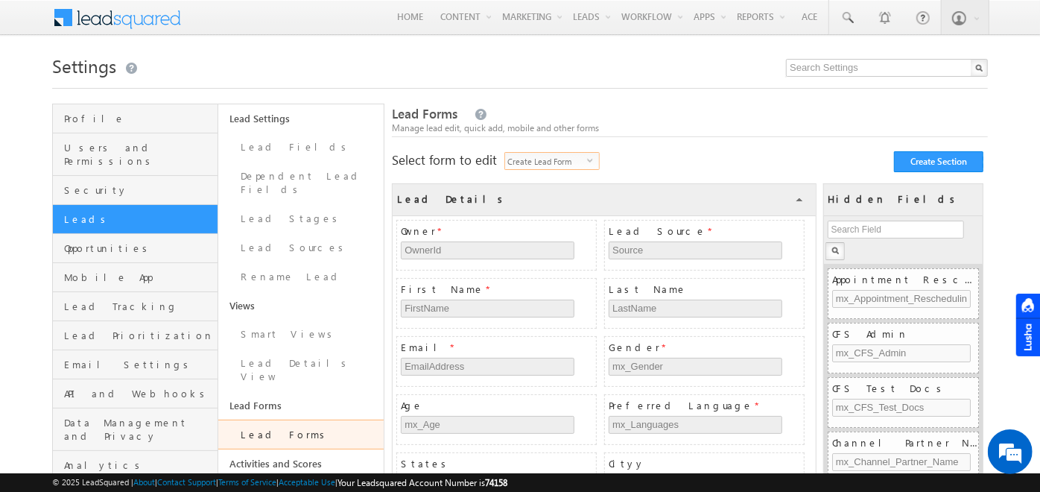
click at [562, 162] on span "Create Lead Form" at bounding box center [546, 161] width 82 height 16
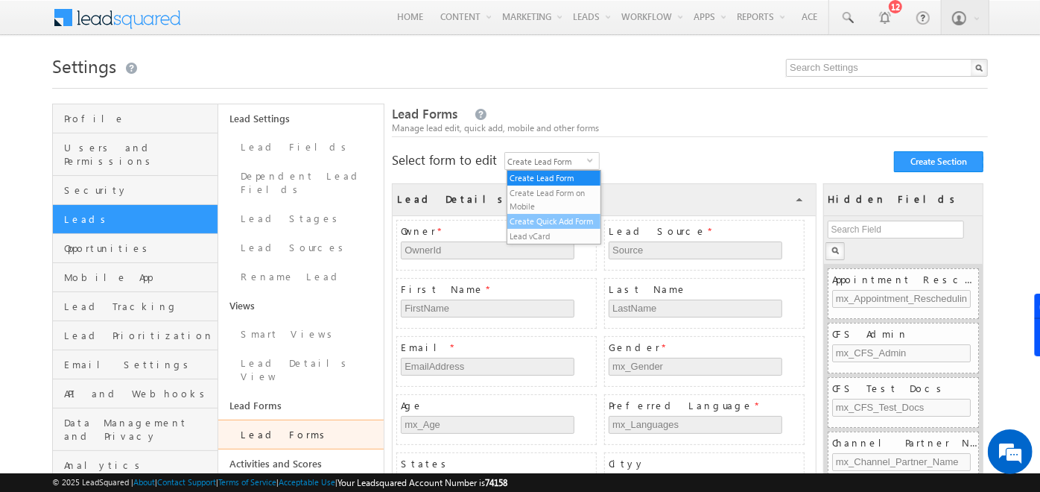
click at [542, 224] on li "Create Quick Add Form" at bounding box center [554, 221] width 94 height 15
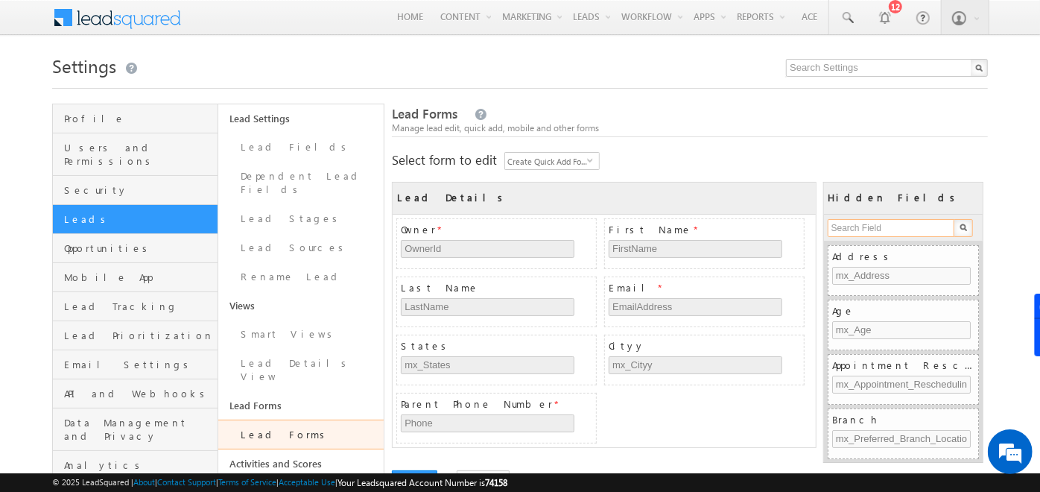
click at [849, 230] on input "text" at bounding box center [892, 228] width 128 height 18
type input "KYC"
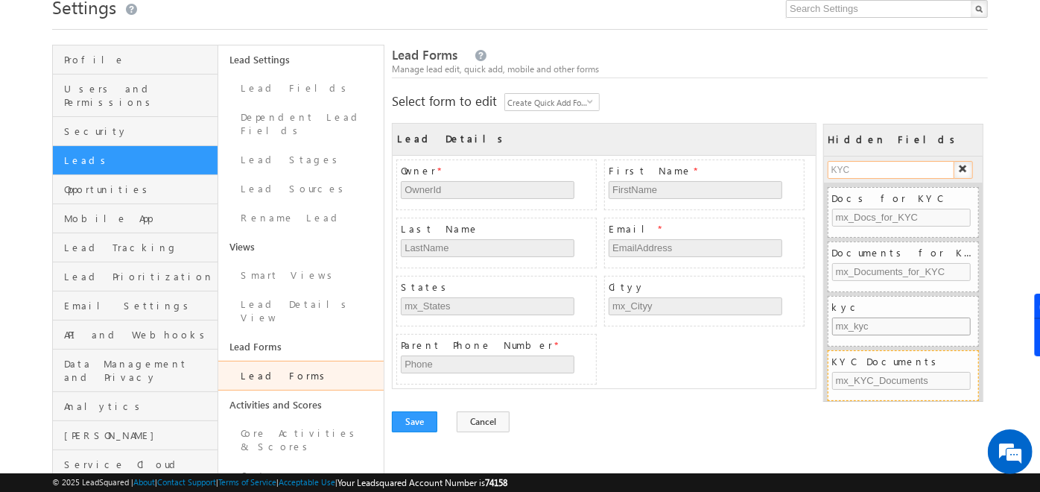
scroll to position [60, 0]
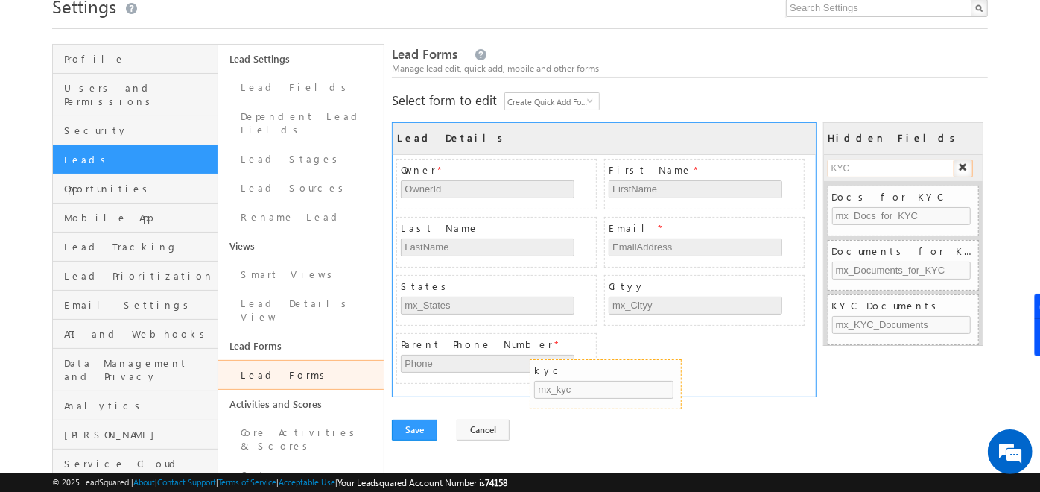
drag, startPoint x: 873, startPoint y: 305, endPoint x: 574, endPoint y: 372, distance: 305.3
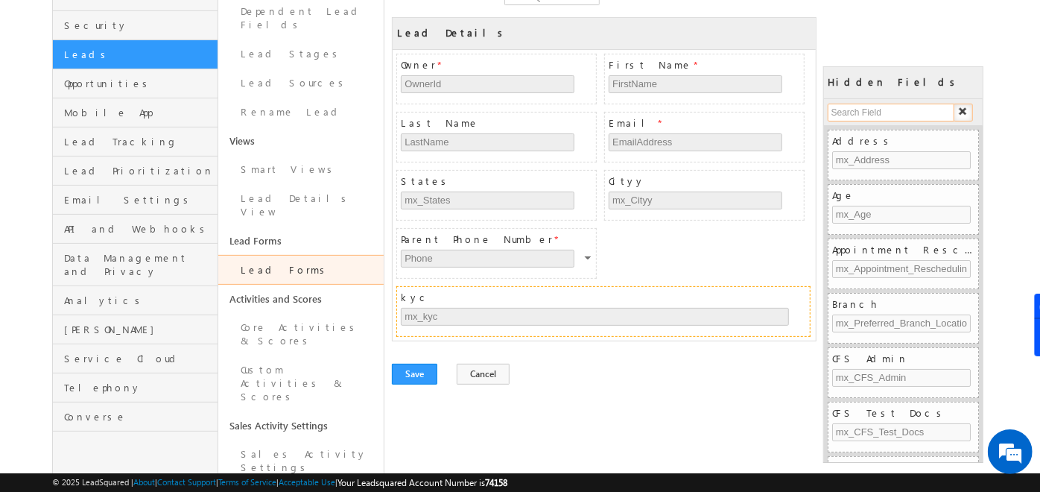
scroll to position [167, 0]
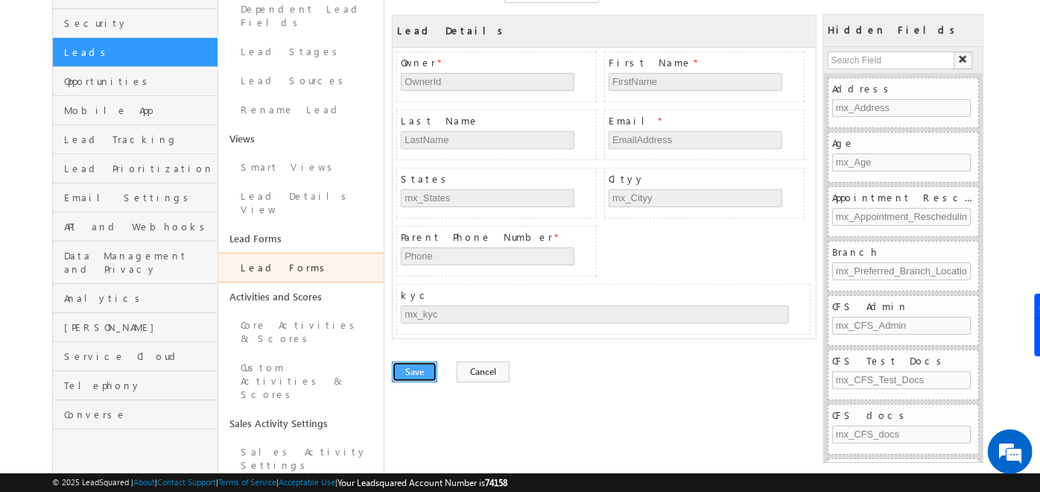
click at [417, 361] on button "Save" at bounding box center [414, 371] width 45 height 21
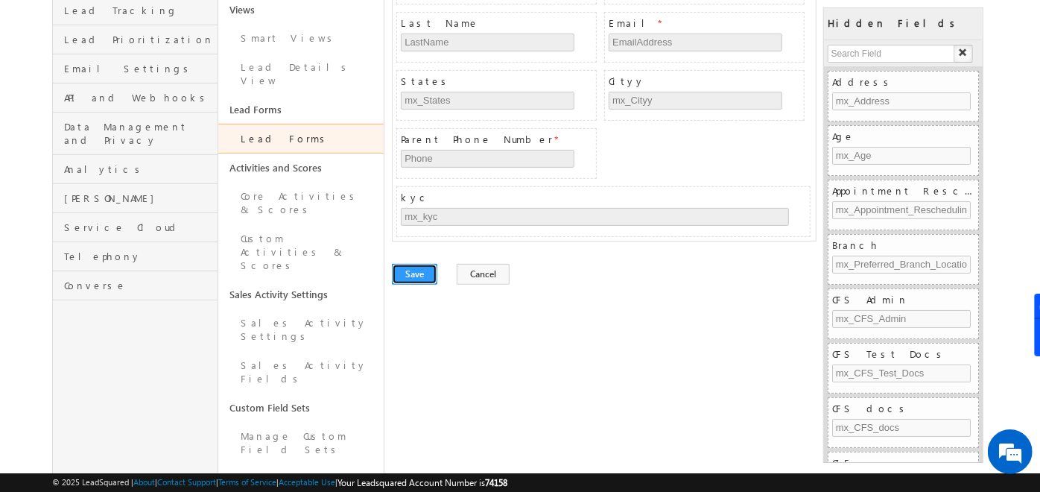
scroll to position [297, 0]
click at [273, 223] on link "Custom Activities & Scores" at bounding box center [300, 251] width 165 height 56
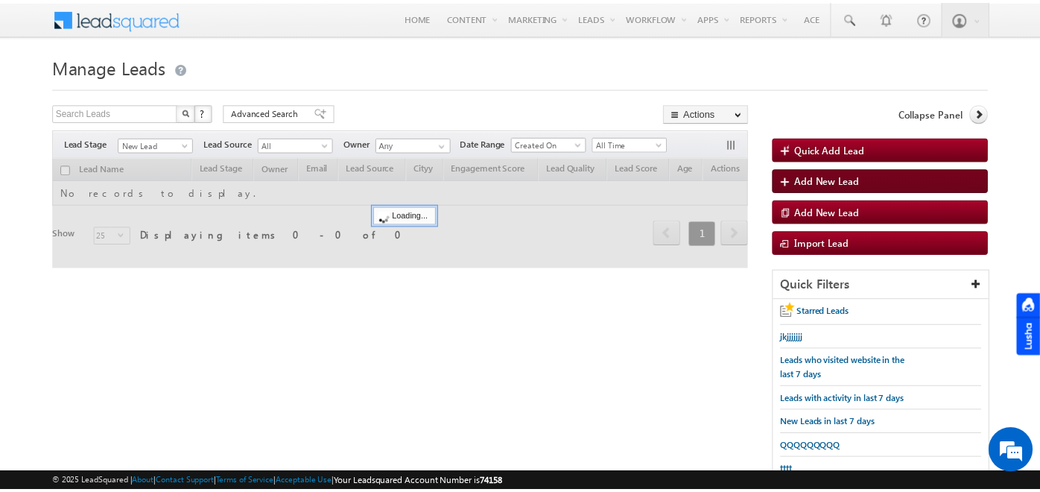
scroll to position [38, 0]
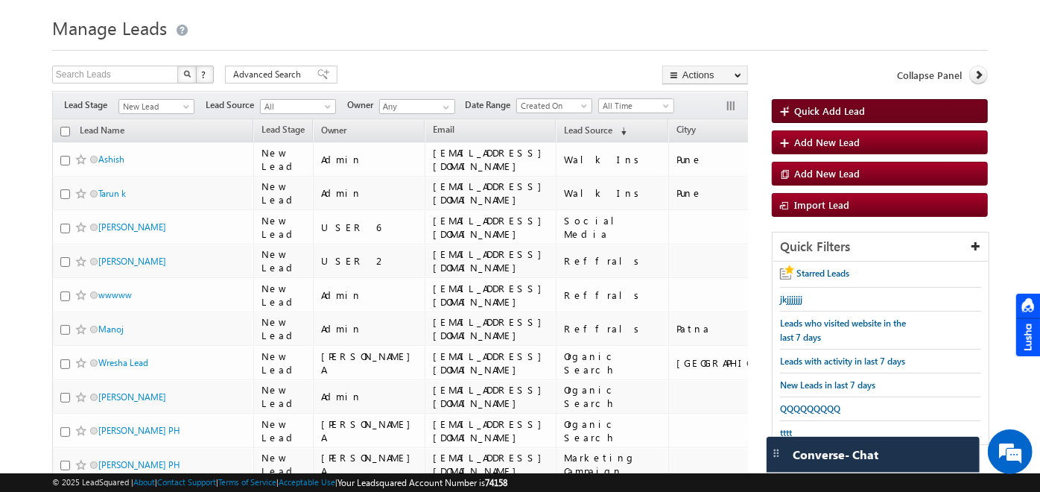
click at [831, 100] on link "Quick Add Lead" at bounding box center [880, 111] width 216 height 24
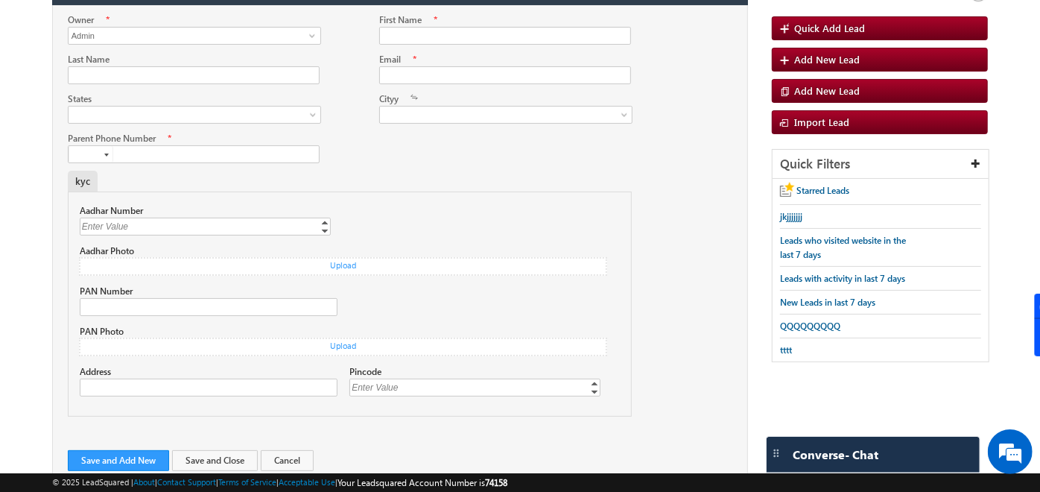
scroll to position [0, 0]
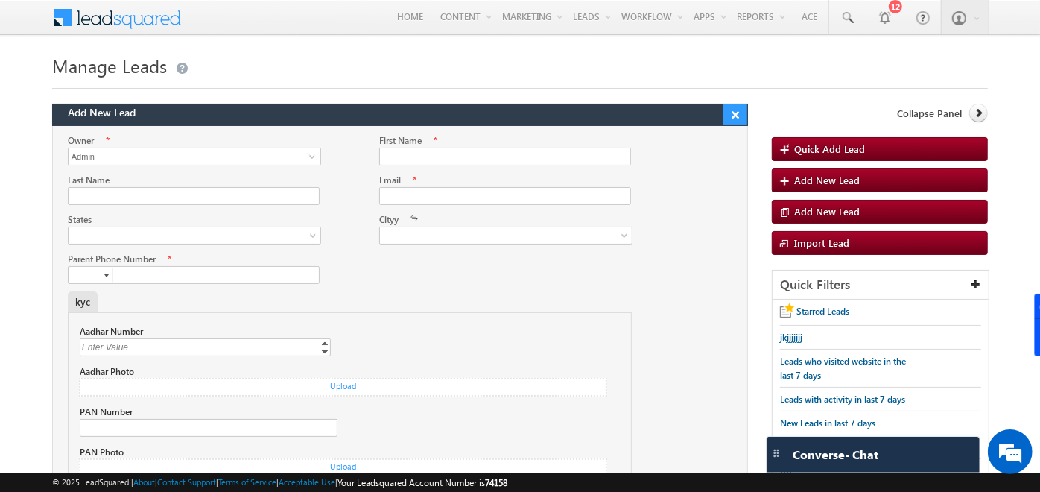
click at [743, 113] on button "×" at bounding box center [735, 114] width 24 height 21
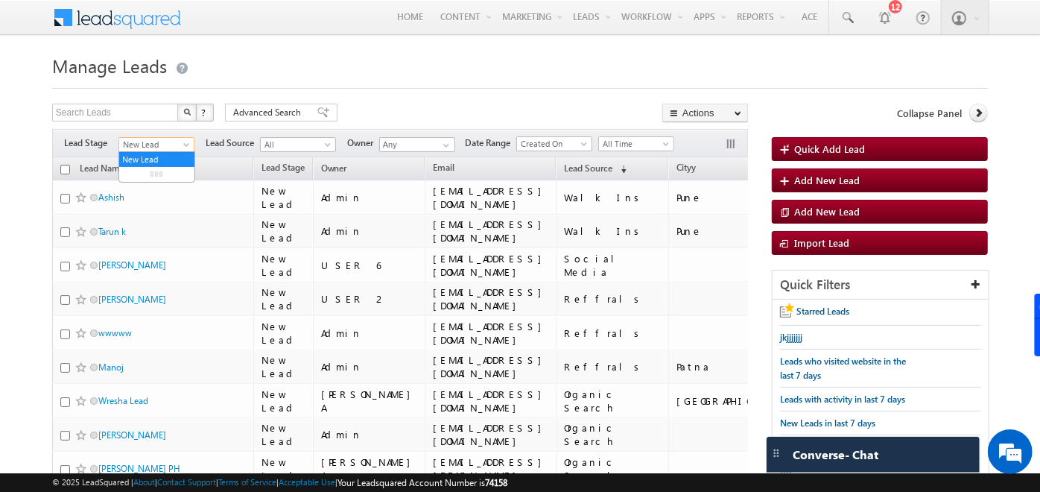
click at [174, 142] on span "New Lead" at bounding box center [154, 144] width 71 height 13
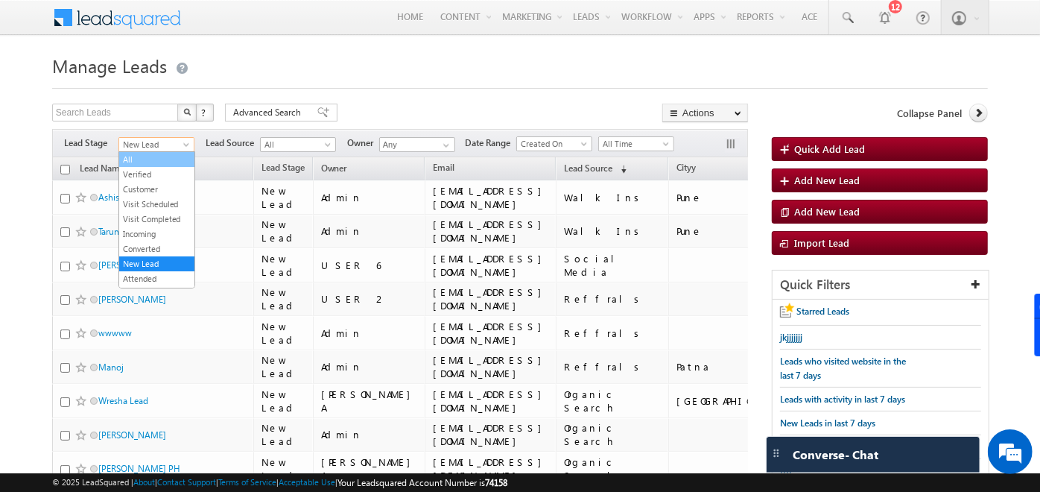
scroll to position [6, 0]
click at [151, 157] on link "All" at bounding box center [156, 153] width 75 height 13
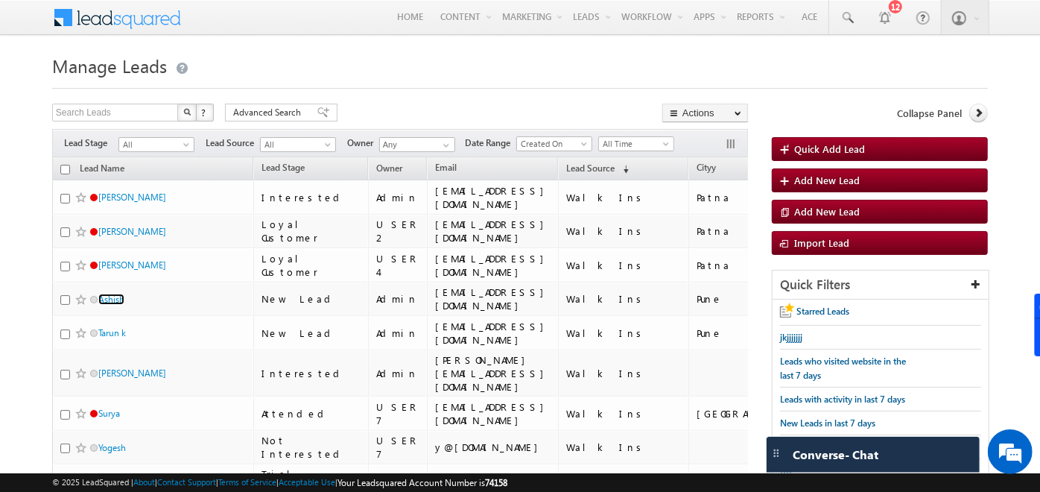
click at [63, 174] on th "Lead Name" at bounding box center [152, 168] width 201 height 23
click at [63, 170] on input "checkbox" at bounding box center [65, 170] width 10 height 10
checkbox input "true"
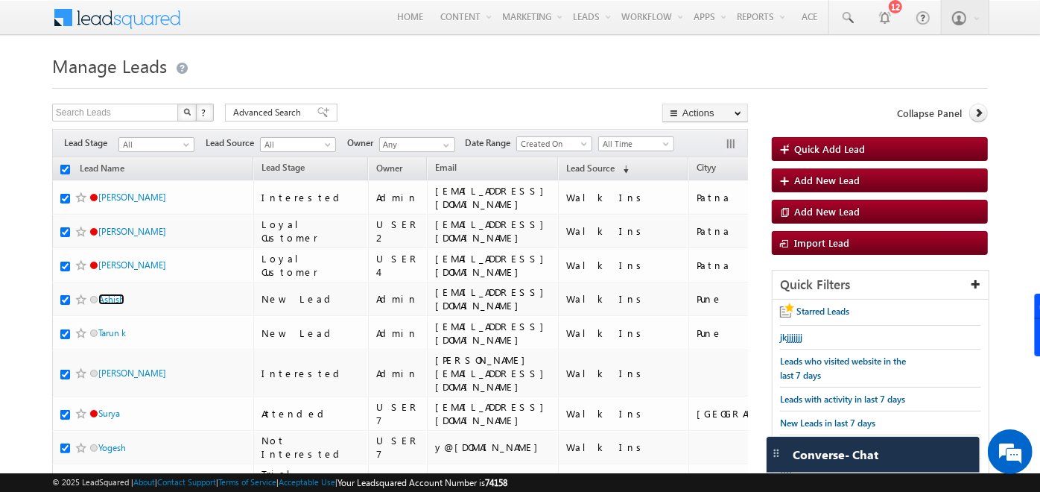
checkbox input "true"
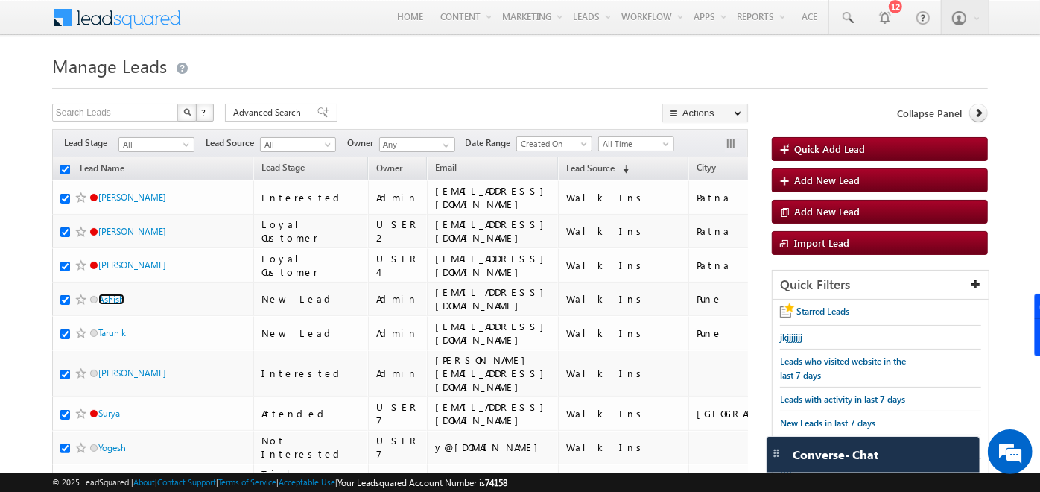
checkbox input "true"
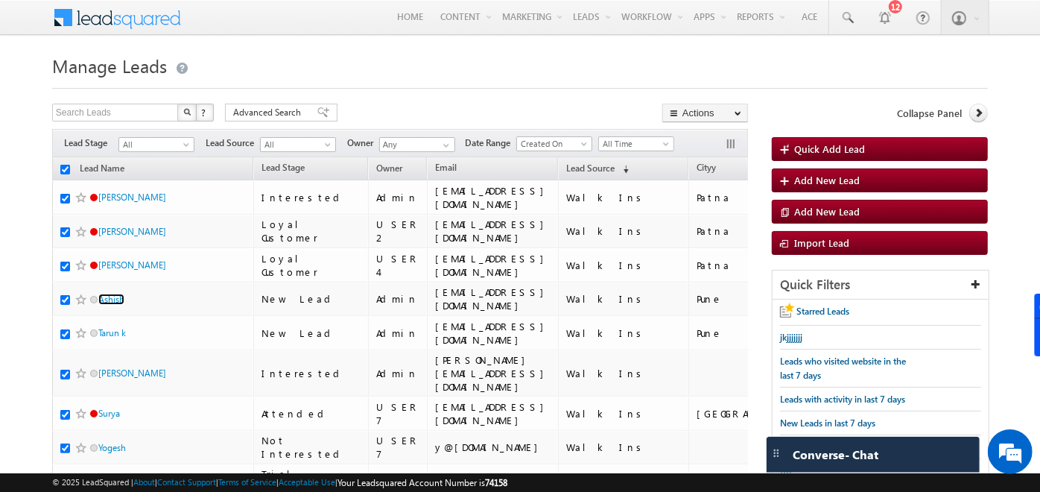
checkbox input "true"
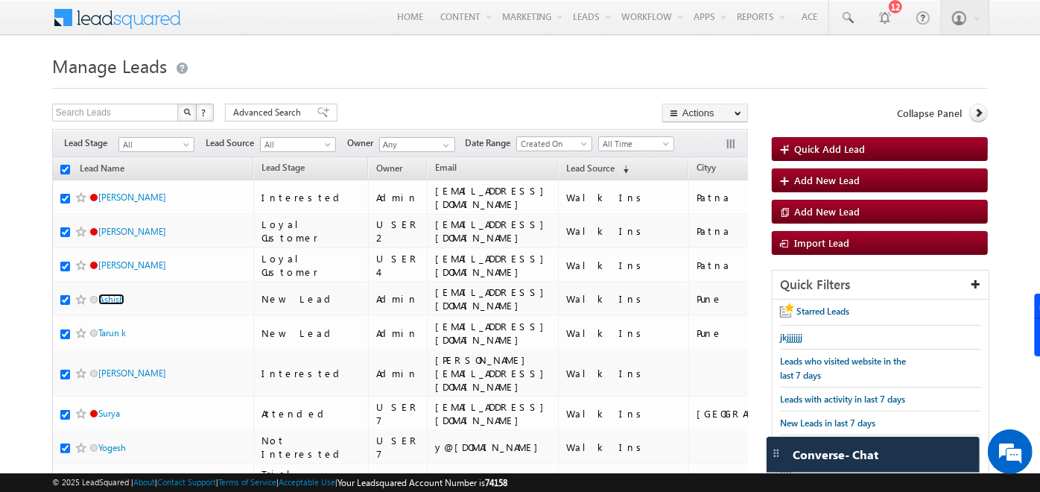
checkbox input "true"
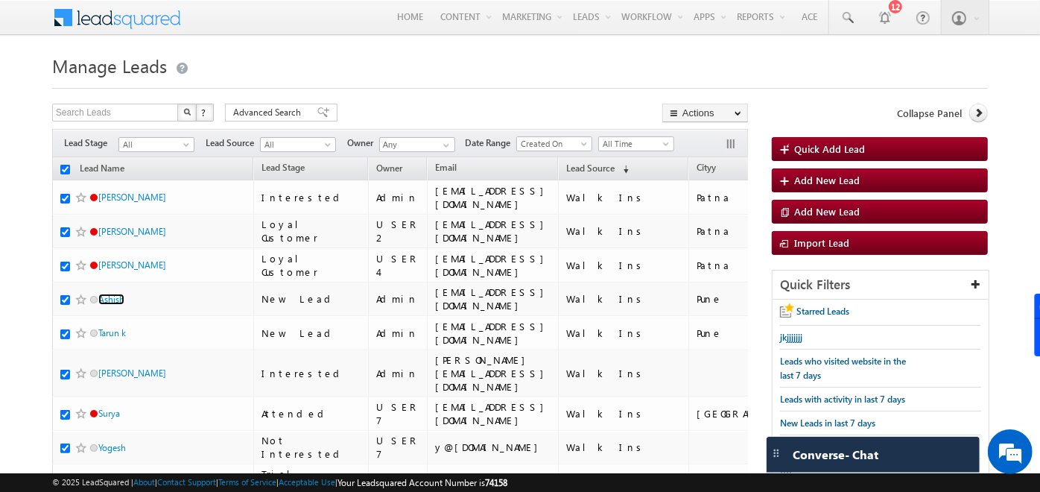
checkbox input "true"
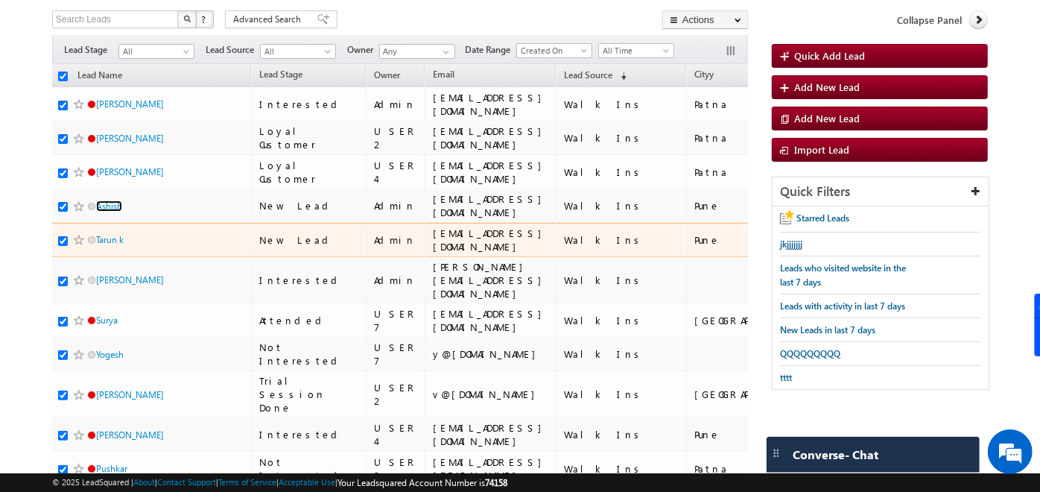
scroll to position [0, 0]
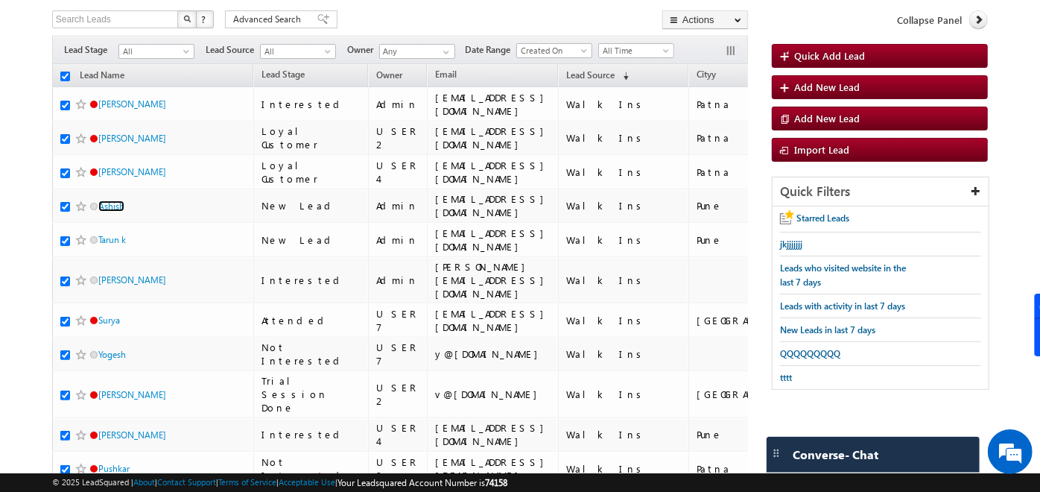
click at [61, 76] on input "checkbox" at bounding box center [65, 77] width 10 height 10
checkbox input "false"
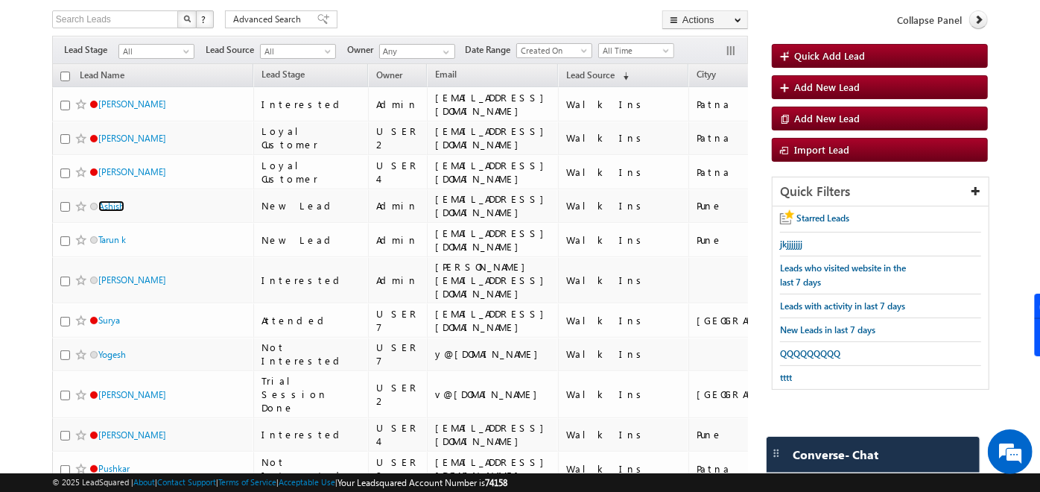
checkbox input "false"
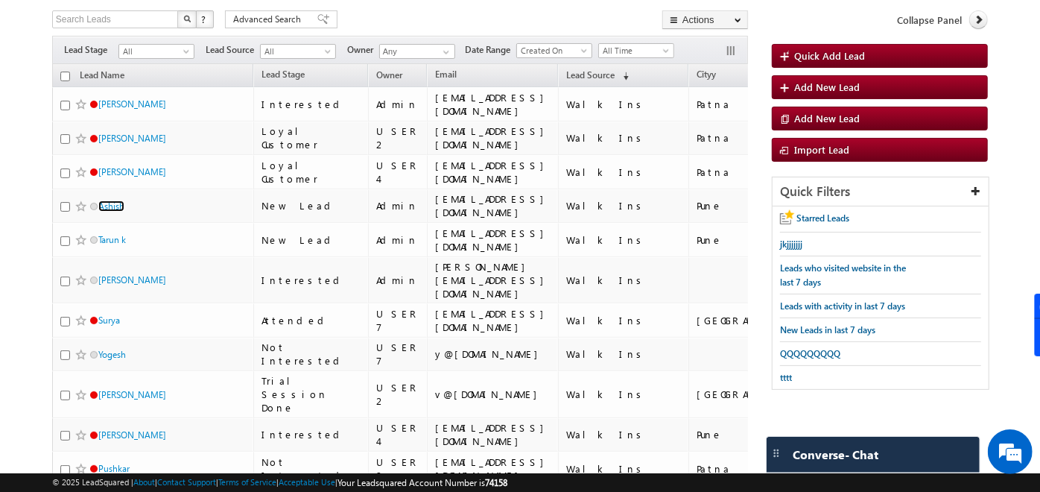
checkbox input "false"
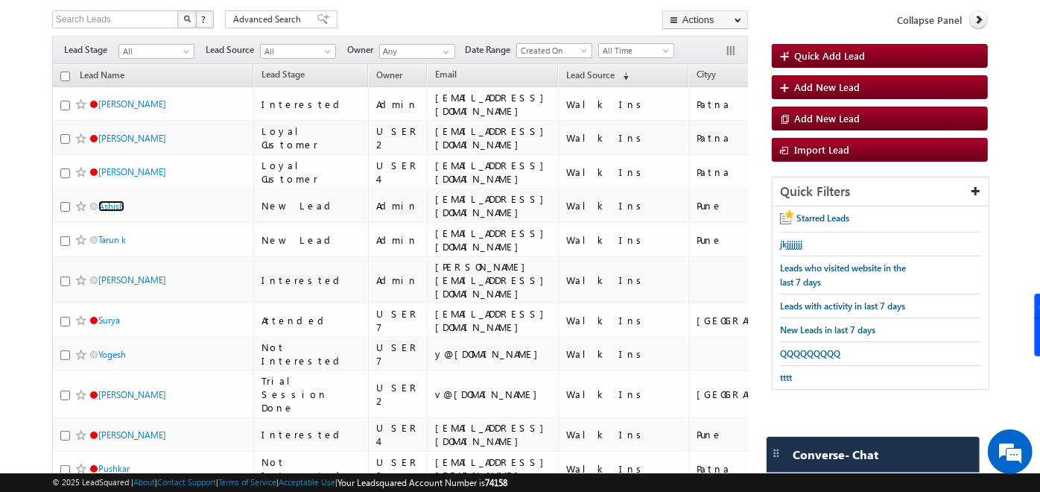
checkbox input "false"
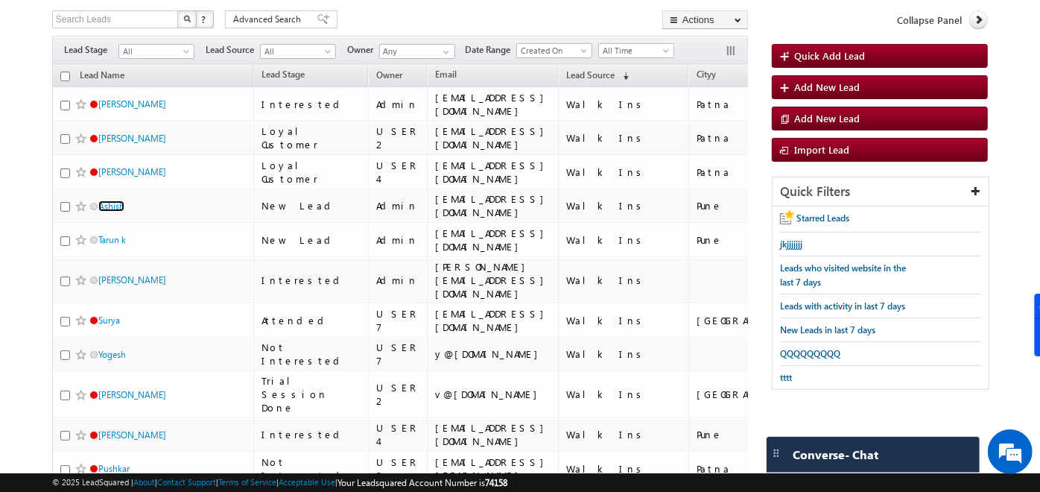
checkbox input "false"
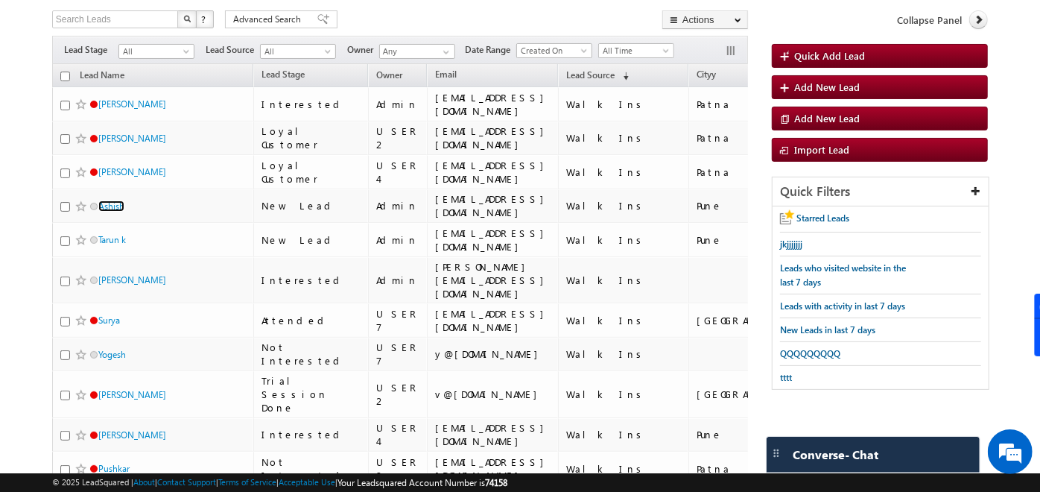
checkbox input "false"
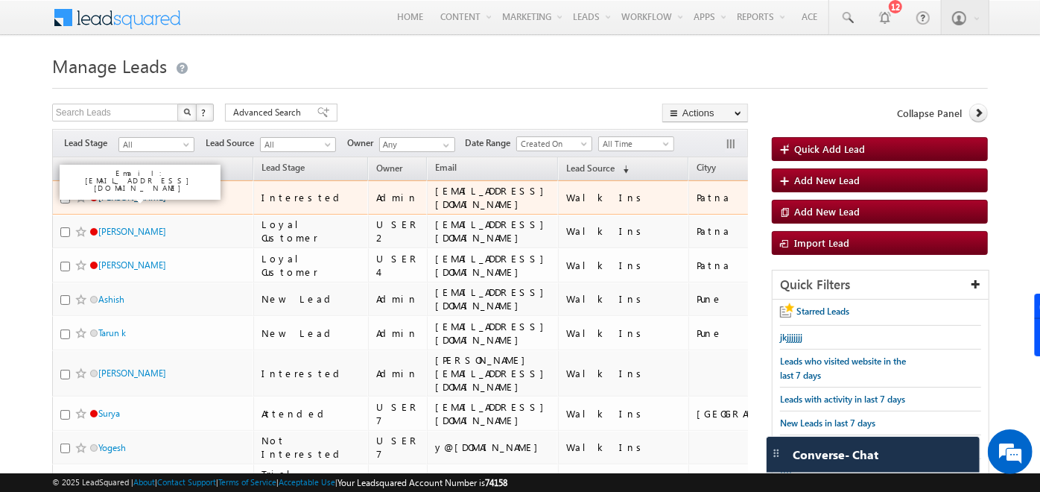
click at [98, 195] on link "Jake" at bounding box center [132, 196] width 68 height 11
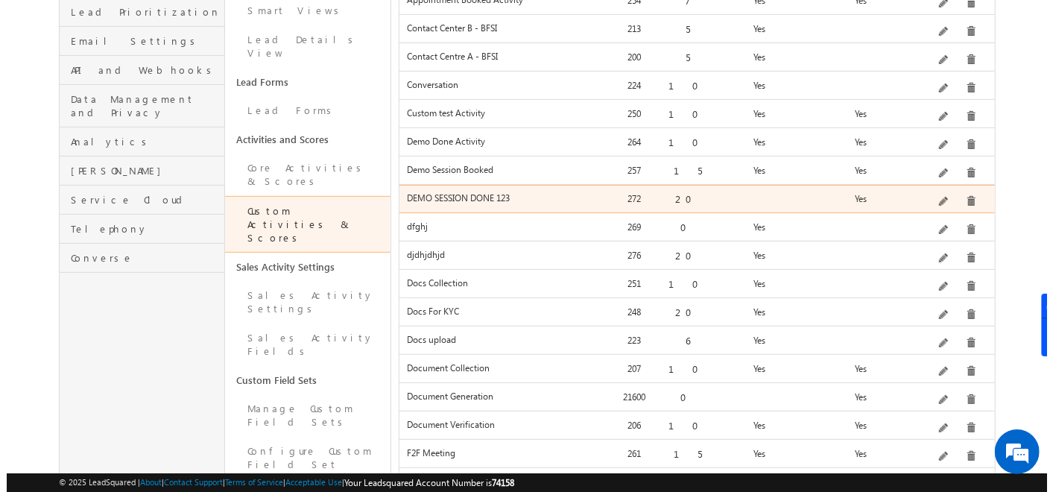
scroll to position [357, 0]
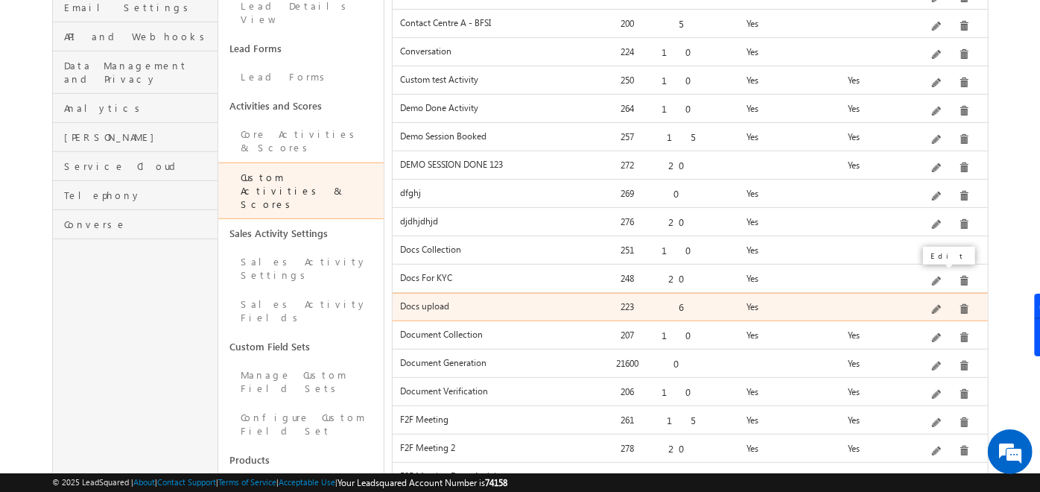
click at [939, 305] on span at bounding box center [937, 310] width 11 height 11
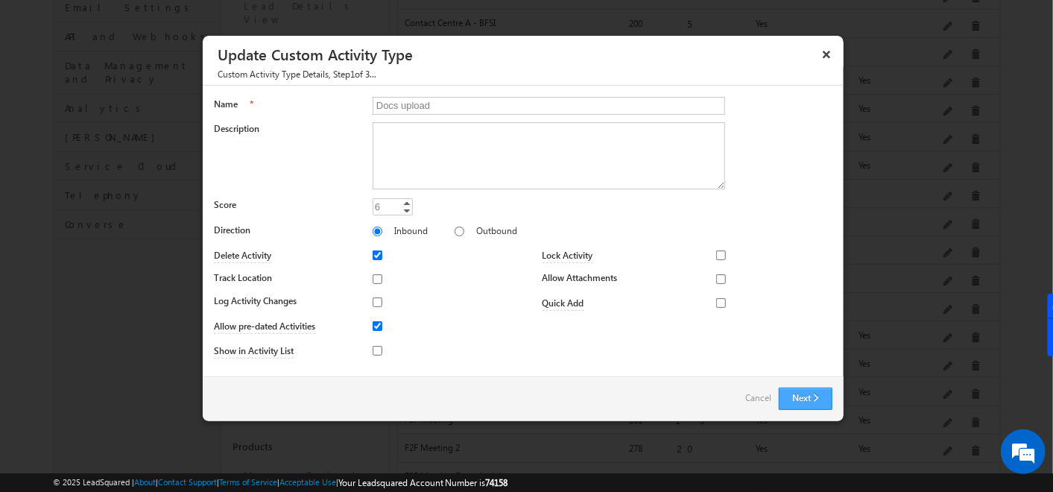
click at [813, 395] on button "Next" at bounding box center [806, 398] width 54 height 22
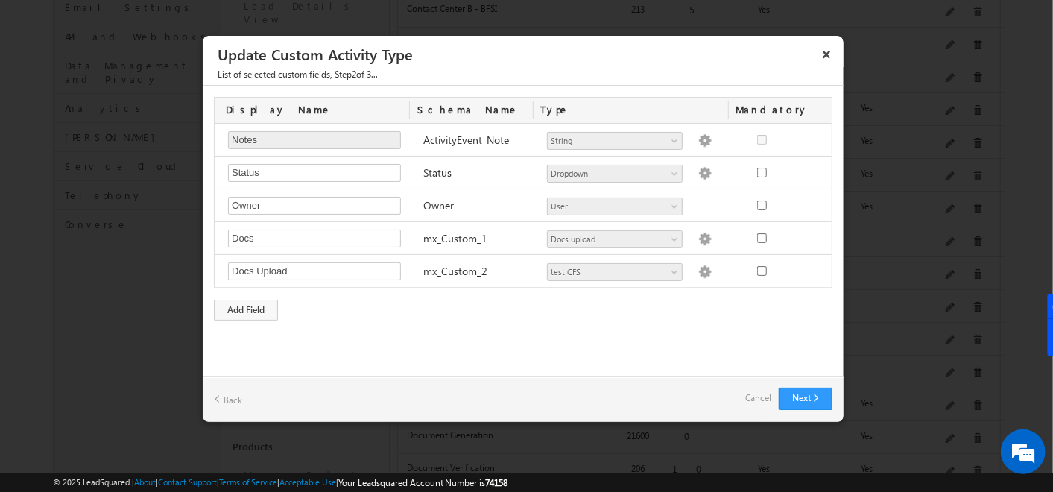
scroll to position [0, 0]
click at [263, 304] on div "Add Field" at bounding box center [246, 310] width 64 height 21
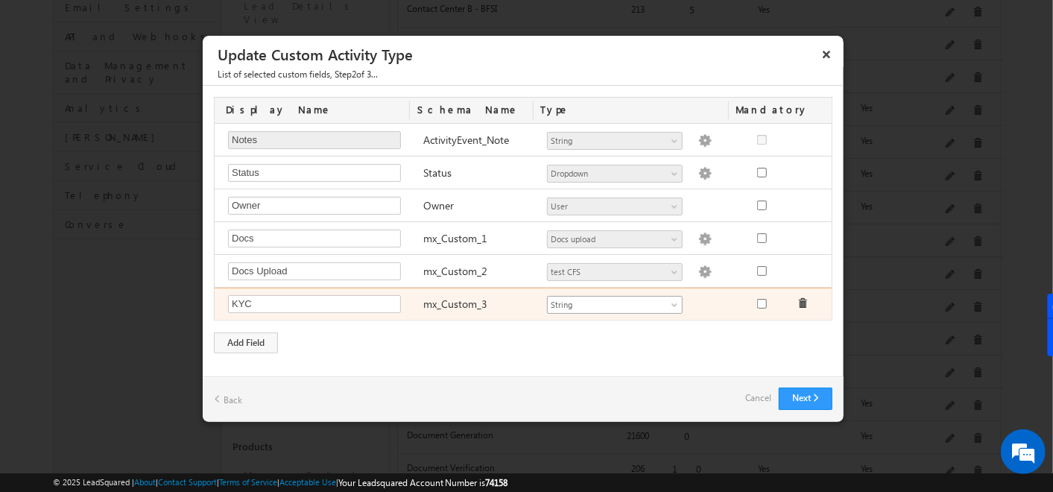
type input "KYC"
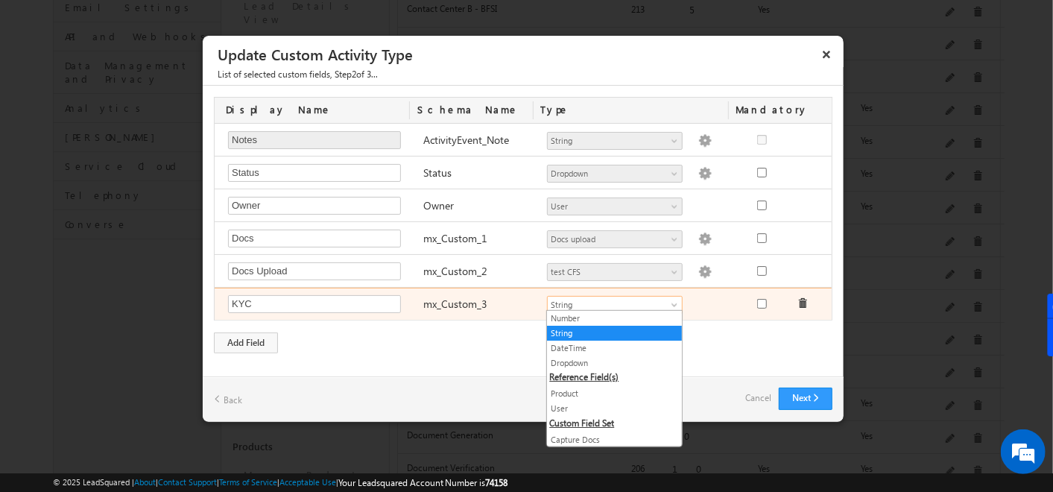
click at [572, 303] on span "String" at bounding box center [608, 304] width 121 height 13
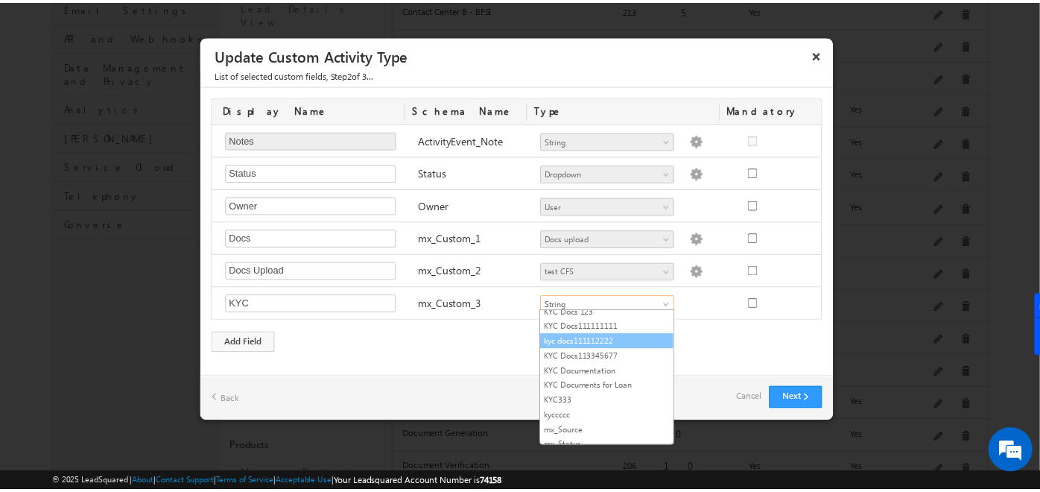
scroll to position [385, 0]
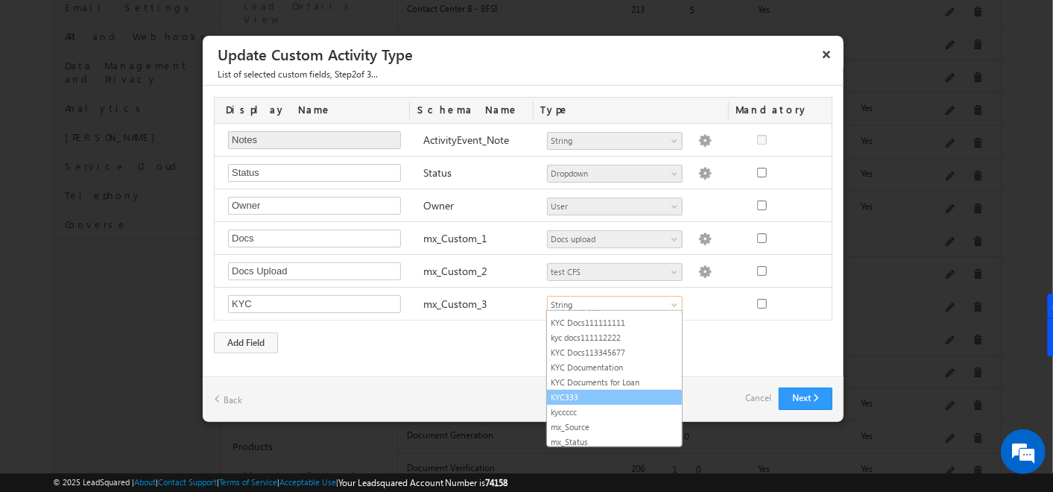
click at [599, 390] on link "KYC333" at bounding box center [614, 396] width 135 height 13
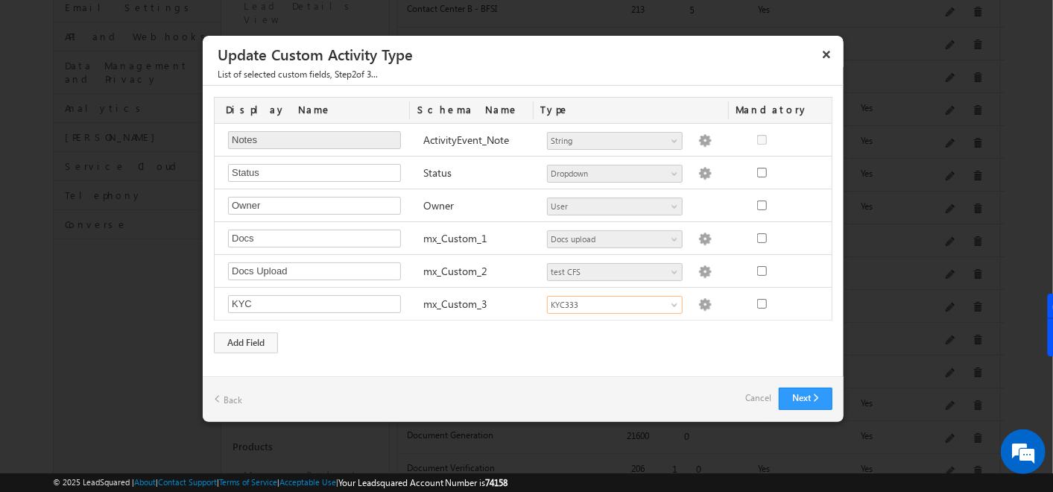
click at [599, 384] on div "Next Back Cancel" at bounding box center [523, 398] width 641 height 45
click at [827, 53] on button "×" at bounding box center [826, 54] width 24 height 26
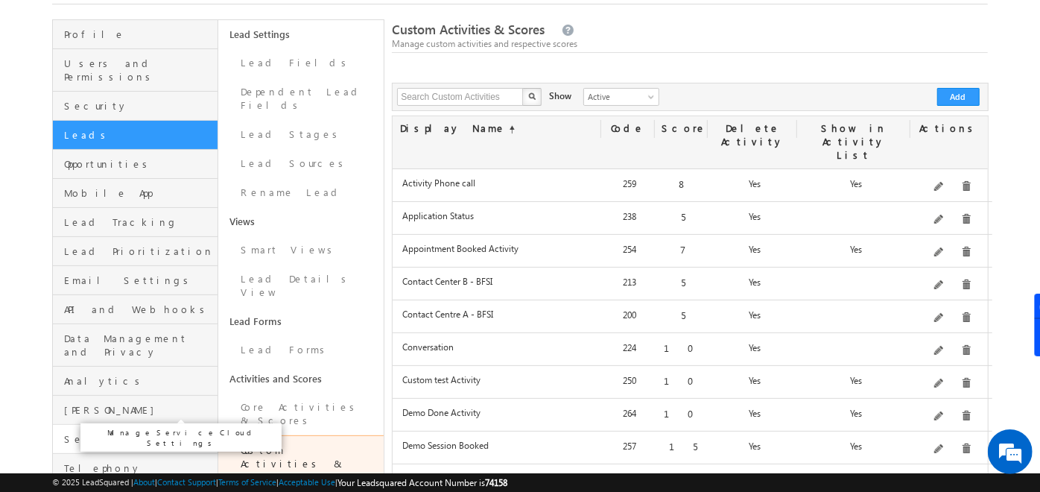
scroll to position [83, 0]
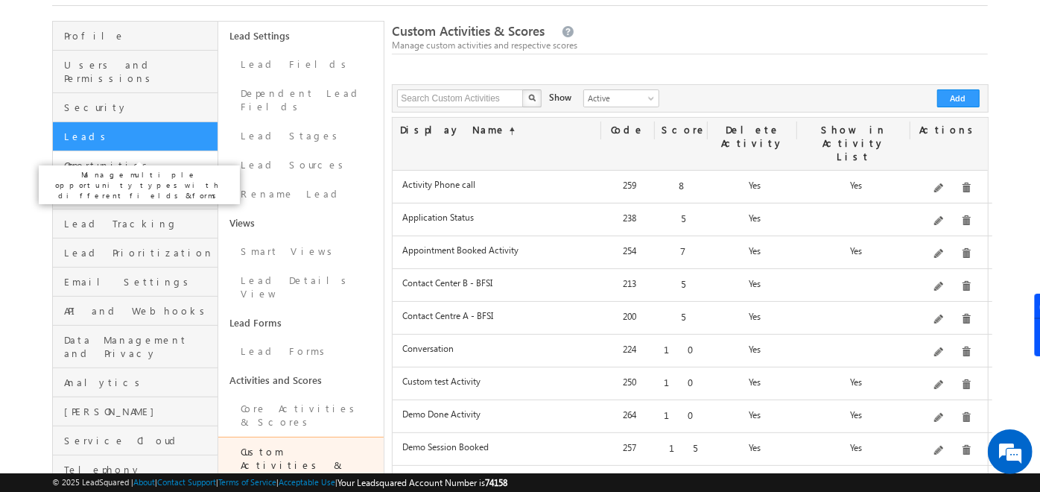
click at [97, 159] on span "Opportunities" at bounding box center [139, 165] width 150 height 13
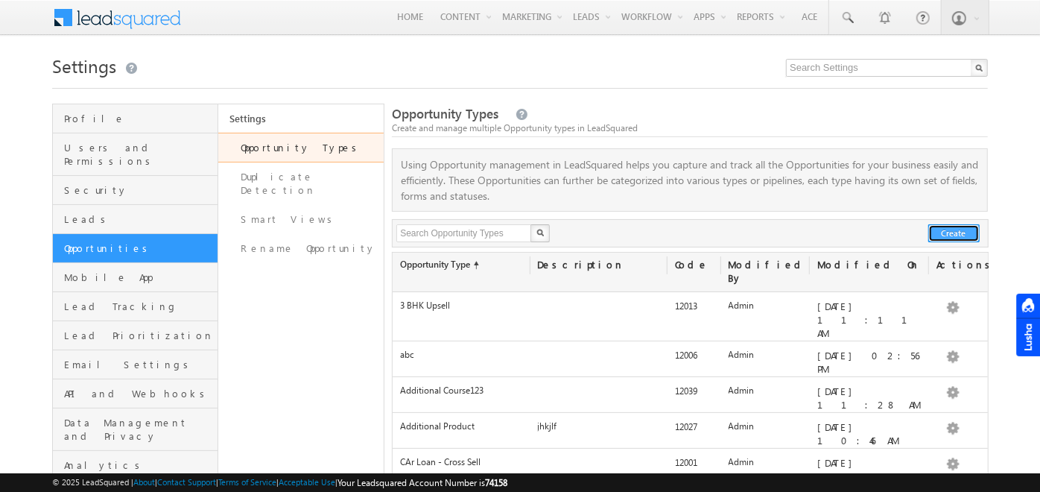
click at [954, 232] on button "Create" at bounding box center [953, 233] width 51 height 18
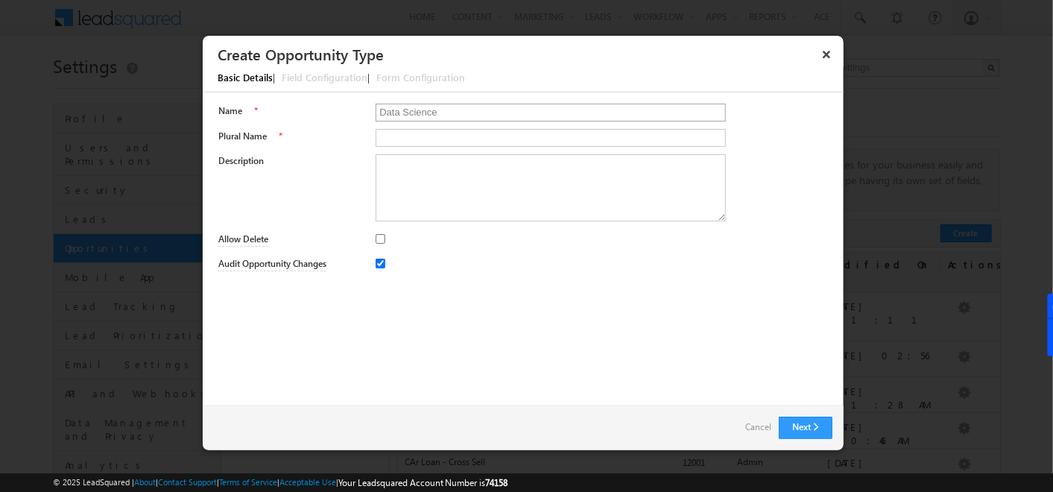
click at [447, 110] on input "Data Science" at bounding box center [551, 113] width 350 height 18
drag, startPoint x: 447, startPoint y: 110, endPoint x: 329, endPoint y: 130, distance: 120.0
click at [329, 130] on form "Name * Data Science Plural Name * Description Score 0 0 Increment Decrement Ena…" at bounding box center [525, 191] width 614 height 174
type input "Prod A"
click at [431, 136] on input "Plural Name" at bounding box center [551, 138] width 350 height 18
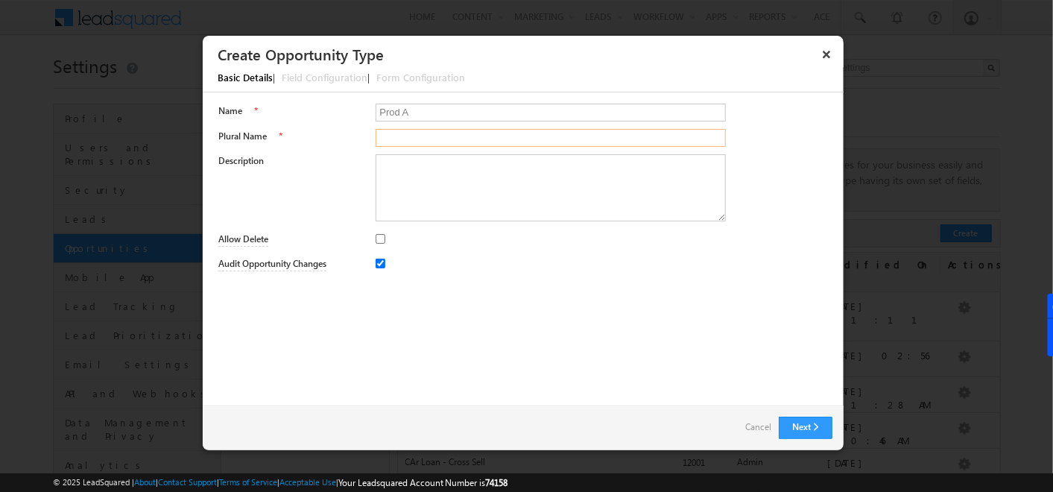
paste input "Prod A"
type input "Prod As"
click at [381, 241] on input "Allow Delete" at bounding box center [381, 239] width 10 height 10
checkbox input "true"
click at [820, 431] on button "Next" at bounding box center [806, 428] width 54 height 22
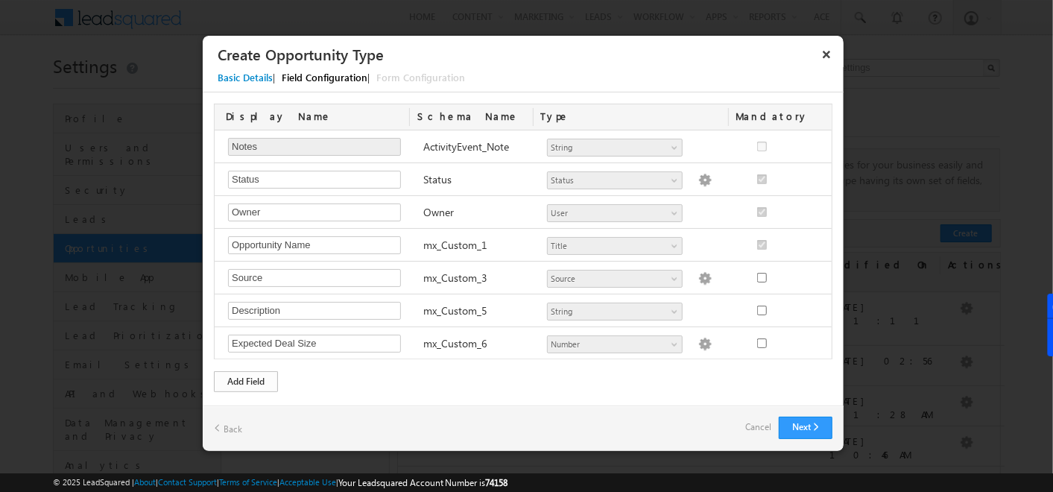
click at [251, 376] on div "Add Field" at bounding box center [246, 381] width 64 height 21
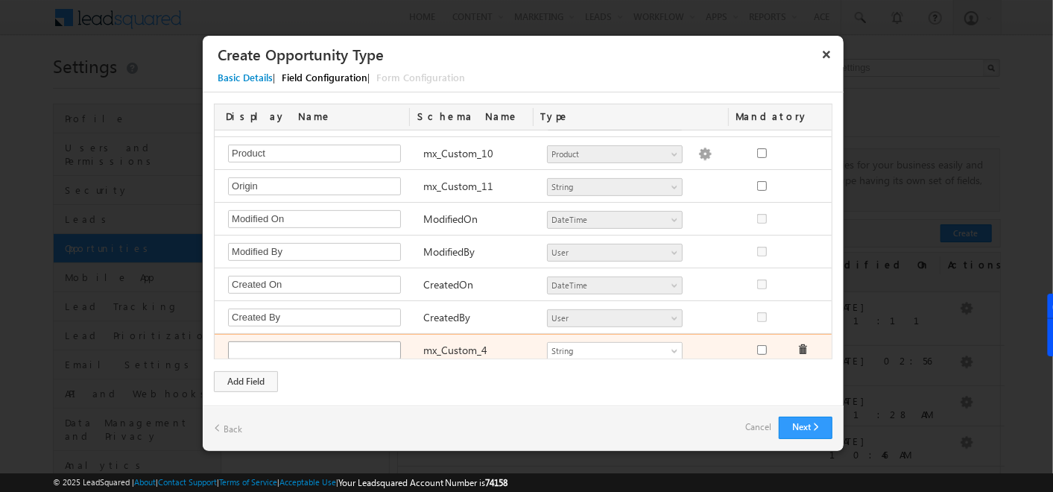
type input "I"
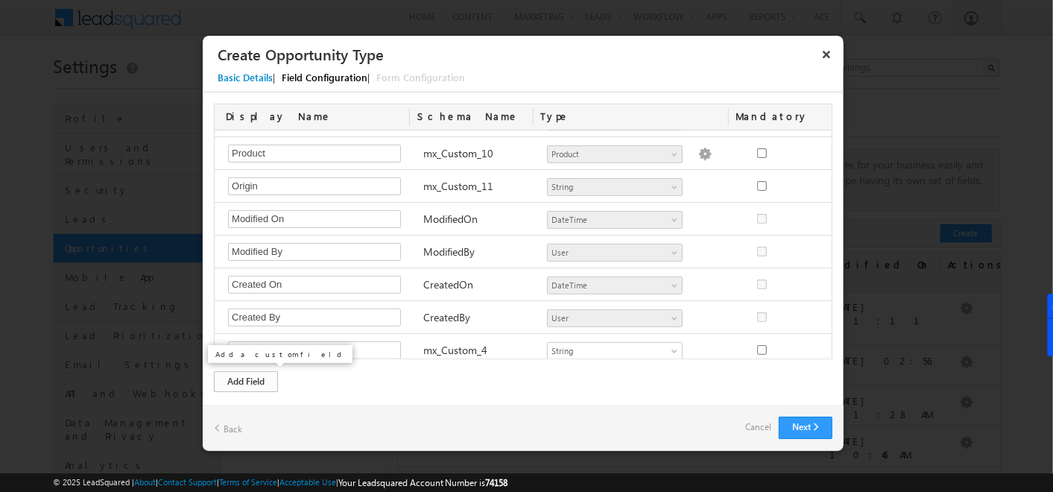
type input "Prod ID number"
click at [247, 371] on div "Add Field" at bounding box center [246, 381] width 64 height 21
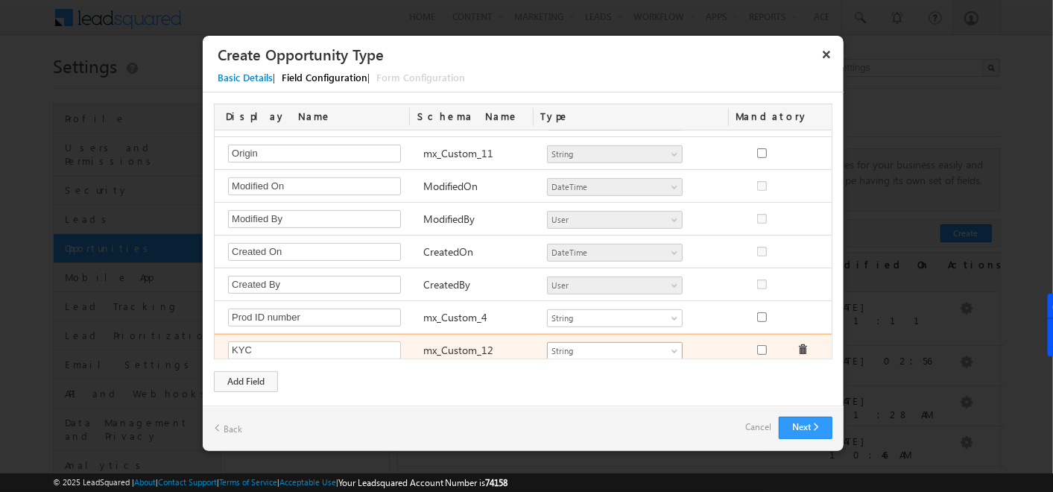
type input "KYC"
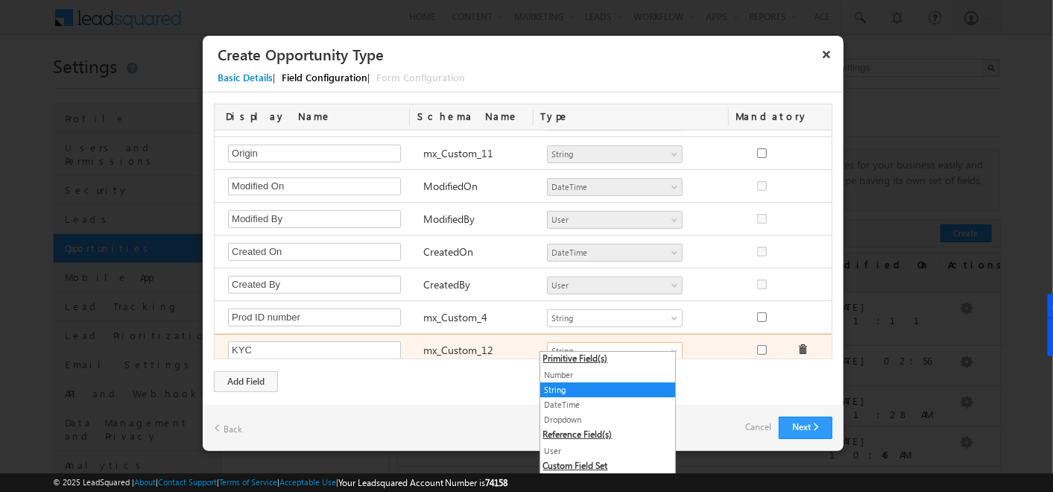
click at [670, 348] on span at bounding box center [676, 354] width 12 height 12
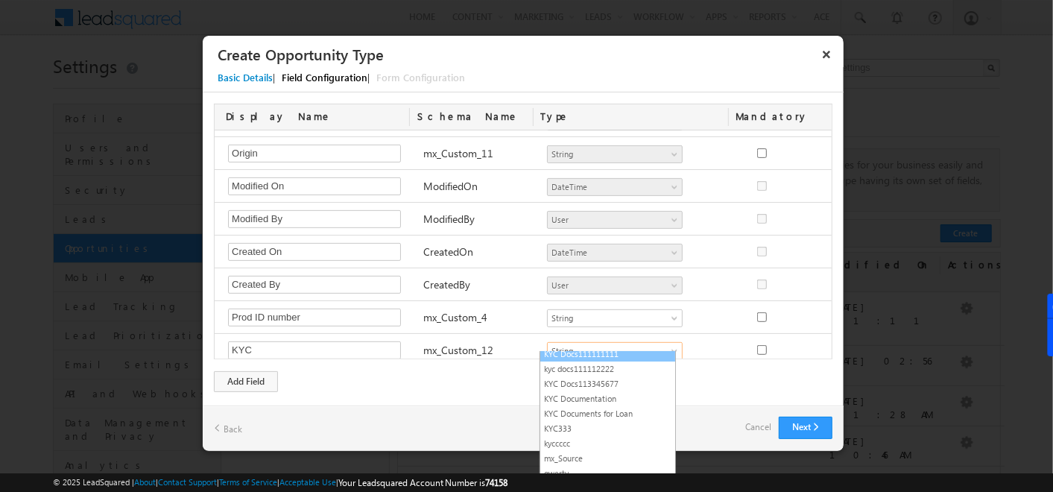
scroll to position [385, 0]
click at [605, 418] on link "KYC333" at bounding box center [607, 424] width 135 height 13
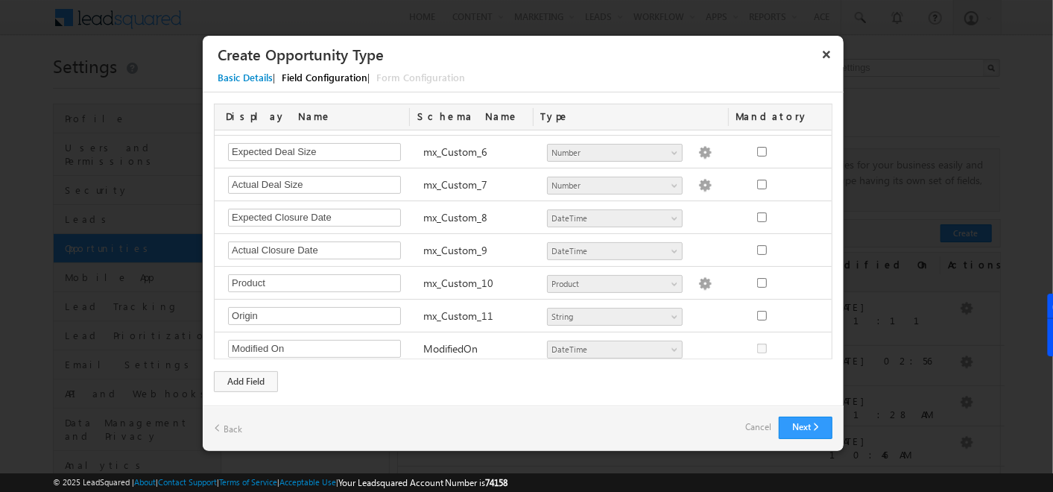
scroll to position [191, 0]
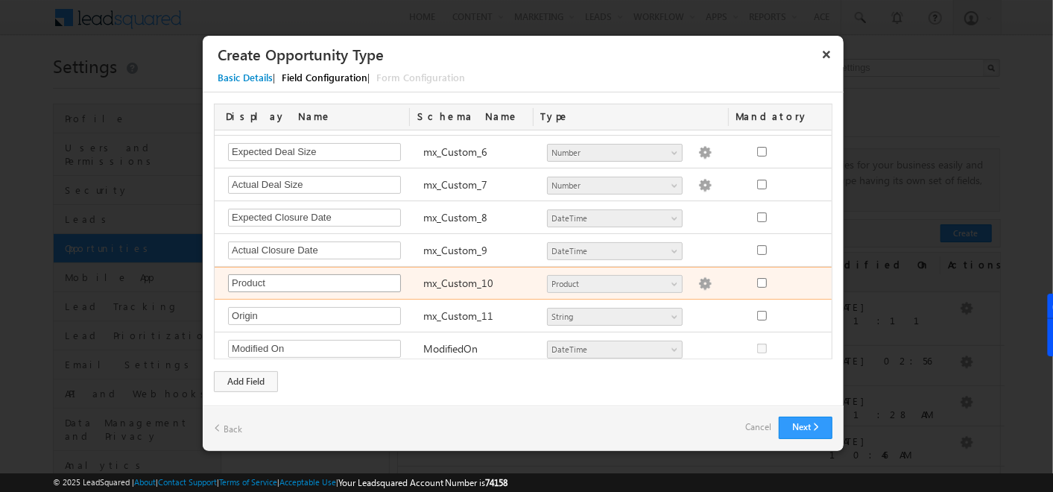
drag, startPoint x: 219, startPoint y: 277, endPoint x: 278, endPoint y: 279, distance: 58.9
click at [278, 279] on div "Product Required Field mx_Custom_10 Status Title Product Source User Capture Do…" at bounding box center [525, 283] width 621 height 33
drag, startPoint x: 278, startPoint y: 279, endPoint x: 221, endPoint y: 279, distance: 56.6
click at [221, 279] on div "Product Required Field" at bounding box center [318, 284] width 195 height 21
click at [794, 277] on div "Product Required Field mx_Custom_10 Status Title Product Source User Capture Do…" at bounding box center [525, 283] width 621 height 33
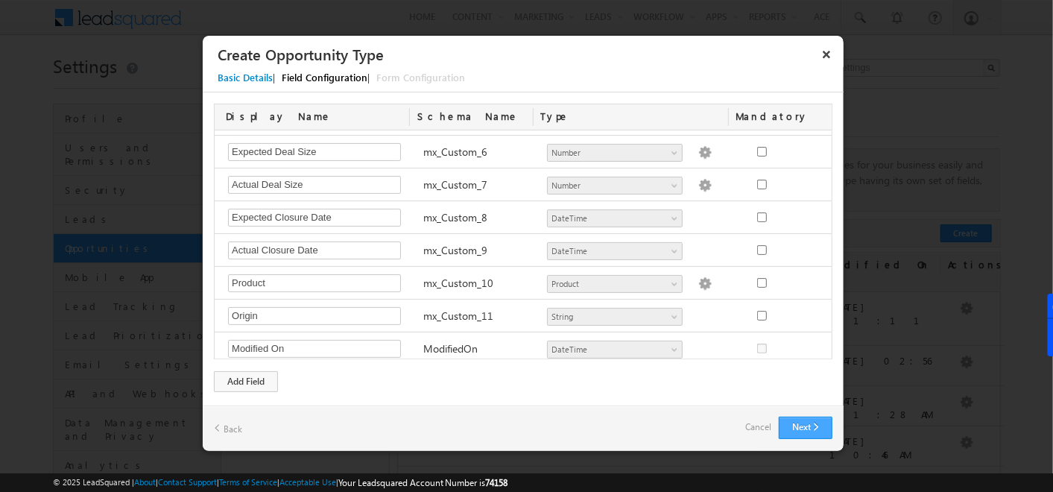
click at [800, 419] on button "Next" at bounding box center [806, 428] width 54 height 22
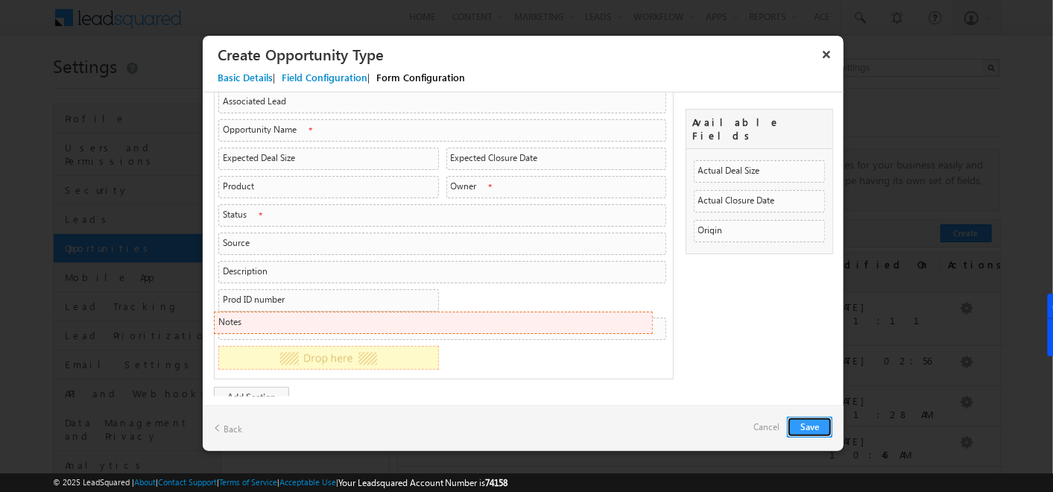
scroll to position [80, 0]
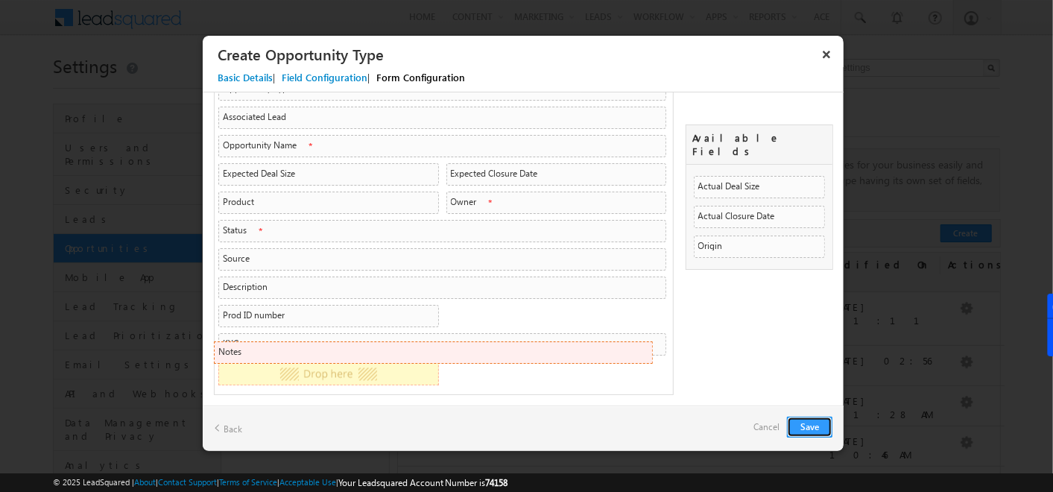
drag, startPoint x: 454, startPoint y: 302, endPoint x: 447, endPoint y: 368, distance: 66.7
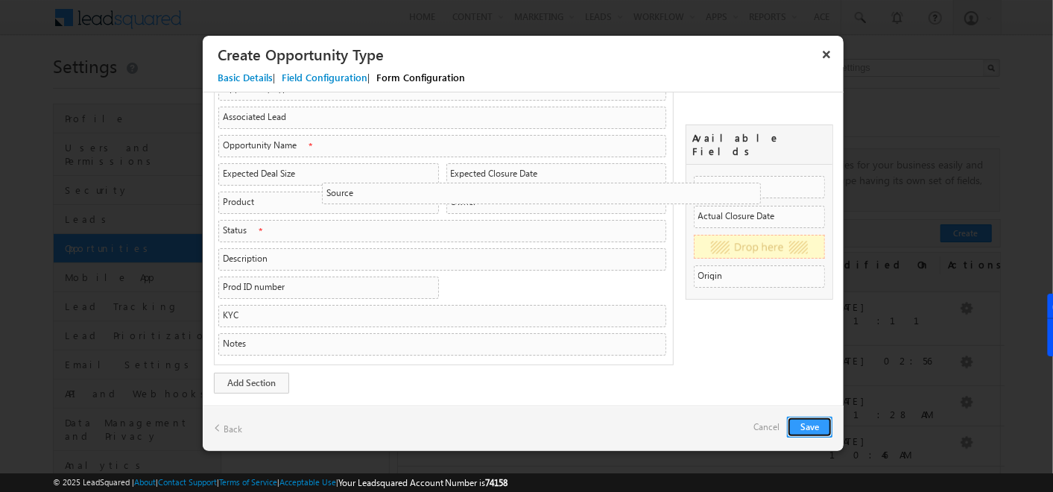
drag, startPoint x: 272, startPoint y: 247, endPoint x: 747, endPoint y: 183, distance: 479.6
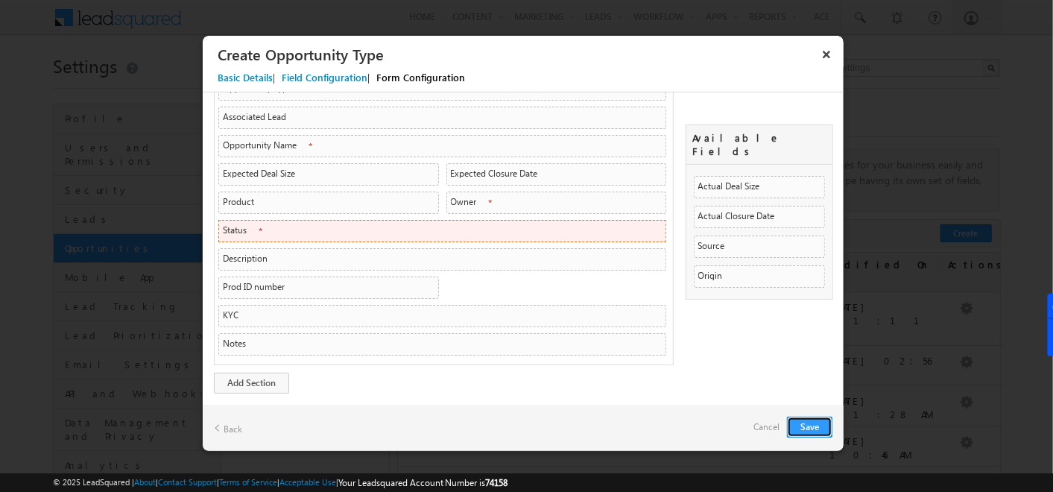
scroll to position [52, 0]
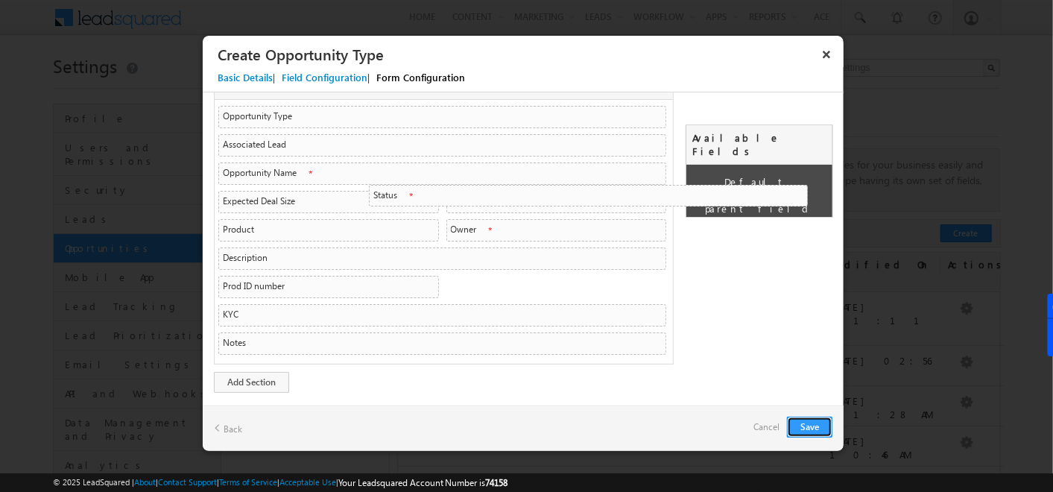
drag, startPoint x: 310, startPoint y: 229, endPoint x: 790, endPoint y: 194, distance: 481.1
click at [790, 194] on li "Status Status SearchableDropdown SearchableDropdown" at bounding box center [588, 196] width 439 height 22
drag, startPoint x: 252, startPoint y: 259, endPoint x: 820, endPoint y: 193, distance: 571.5
click at [820, 193] on div "Opportunity Details Opportunity Details Opportunity Type ActivityEventName Stri…" at bounding box center [523, 237] width 618 height 329
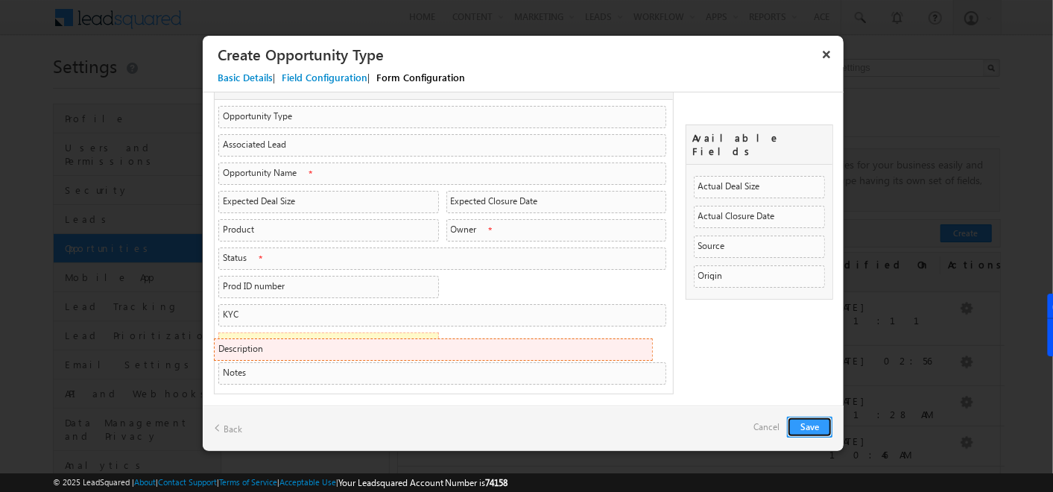
drag, startPoint x: 310, startPoint y: 259, endPoint x: 311, endPoint y: 352, distance: 93.1
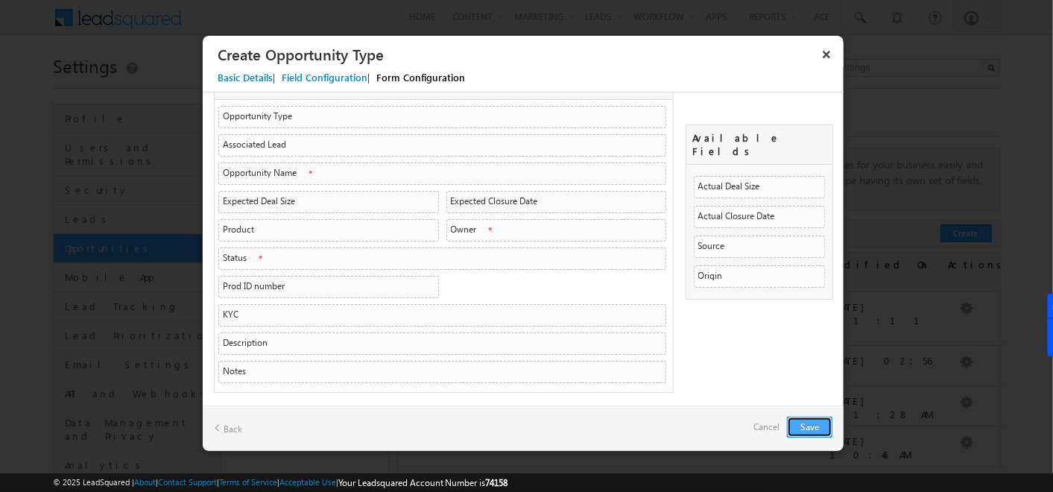
click at [811, 432] on button "Save" at bounding box center [809, 427] width 45 height 21
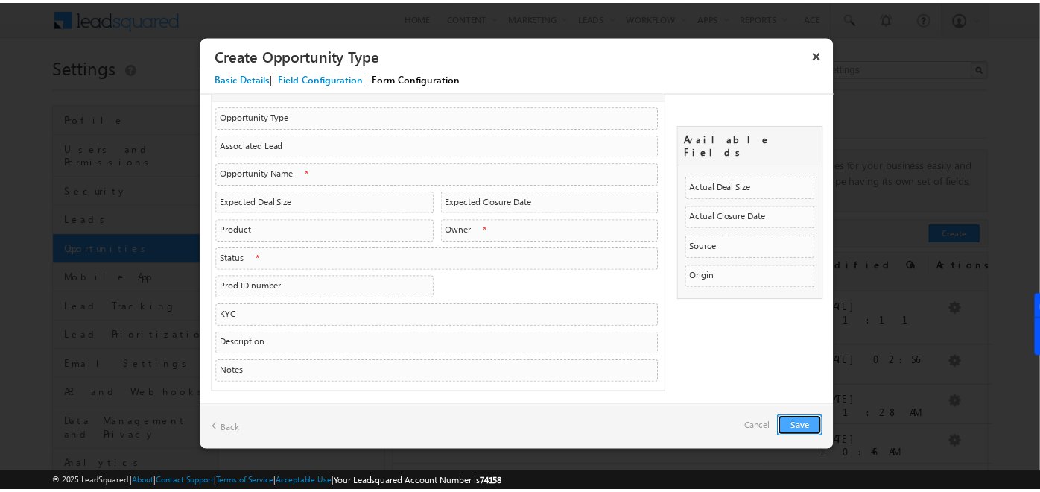
scroll to position [0, 0]
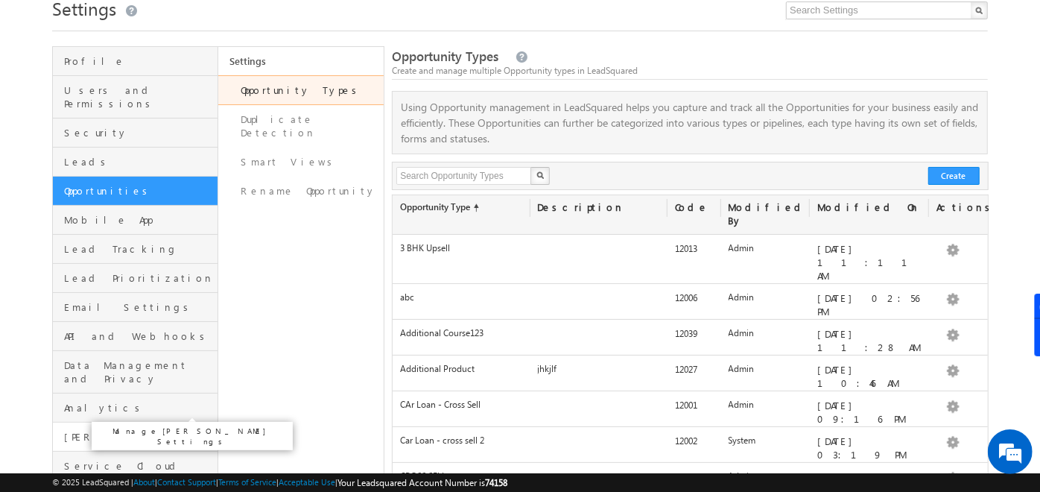
scroll to position [38, 0]
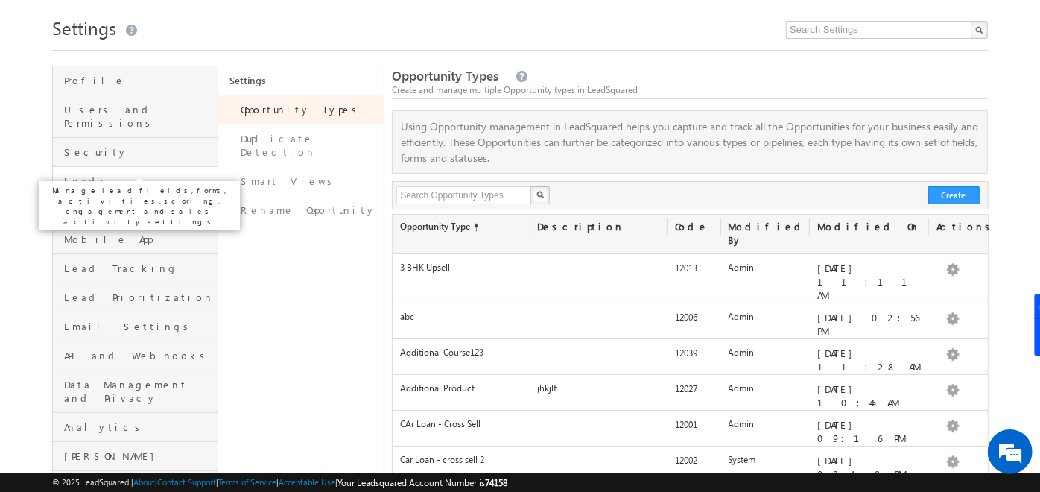
click at [118, 174] on span "Leads" at bounding box center [139, 180] width 150 height 13
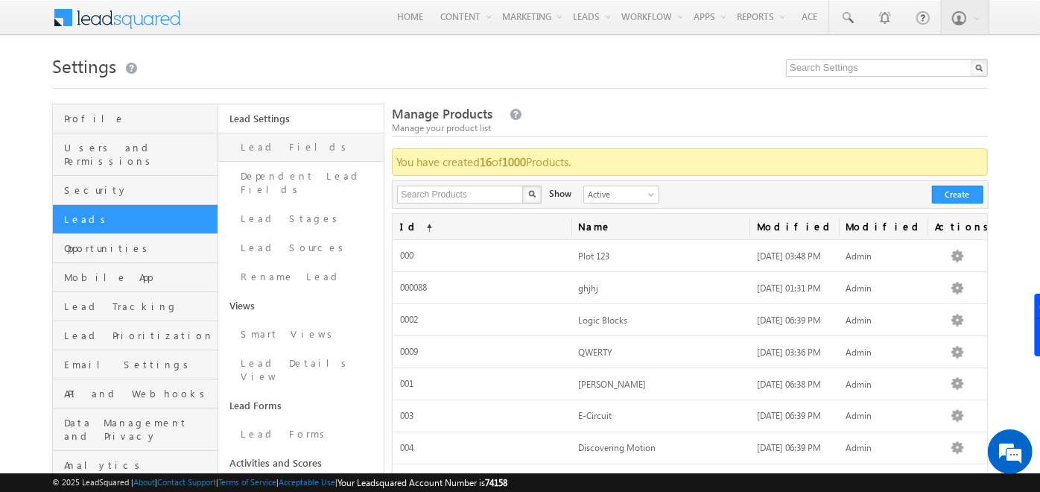
click at [276, 140] on link "Lead Fields" at bounding box center [300, 147] width 165 height 29
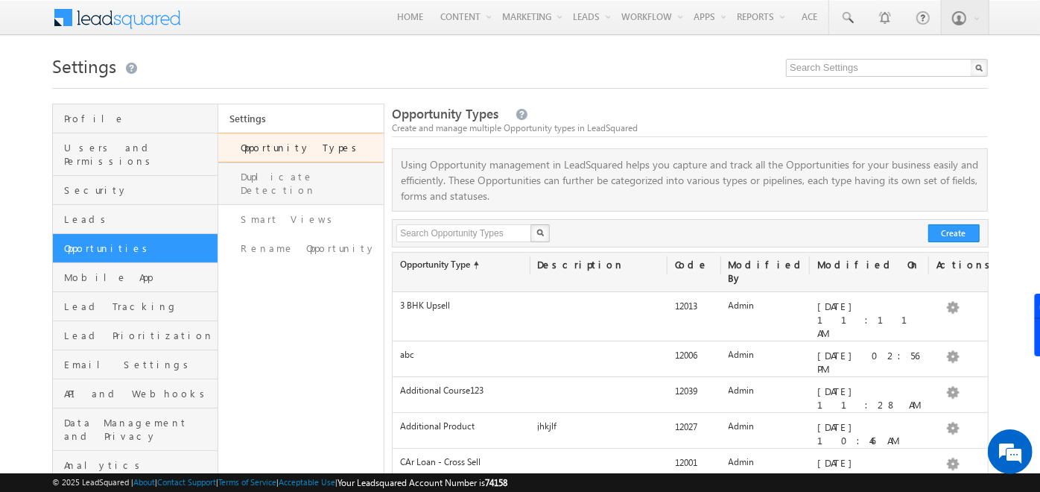
click at [308, 173] on link "Duplicate Detection" at bounding box center [300, 183] width 165 height 42
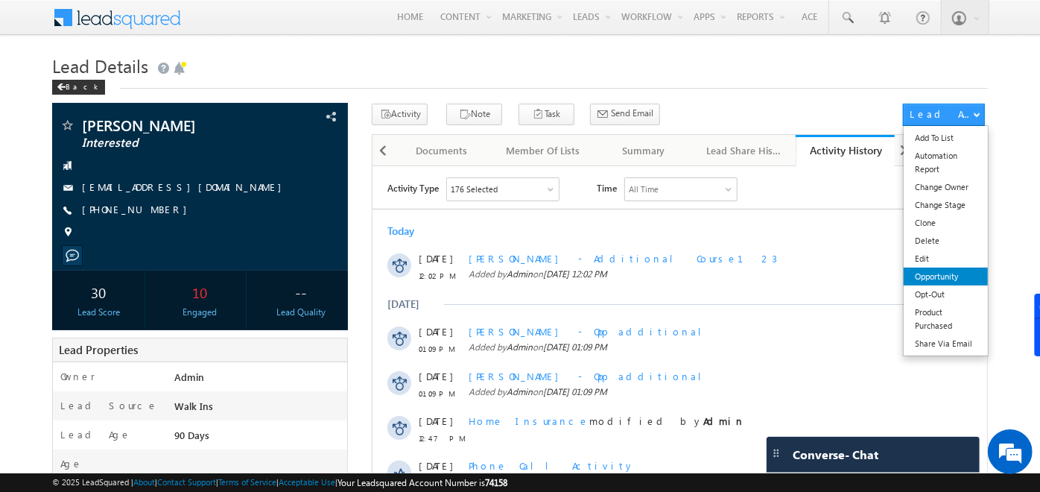
click at [937, 273] on link "Opportunity" at bounding box center [946, 276] width 84 height 18
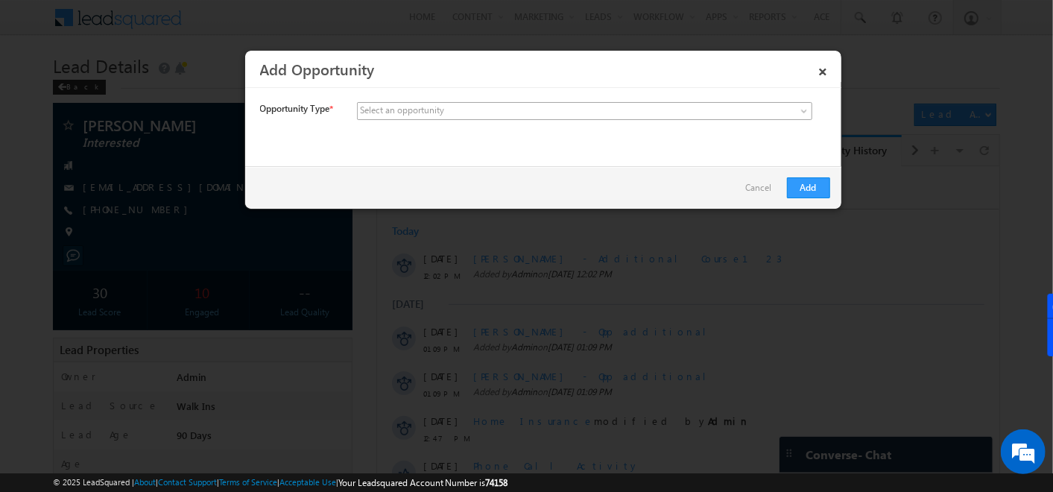
click at [523, 113] on span at bounding box center [474, 110] width 232 height 13
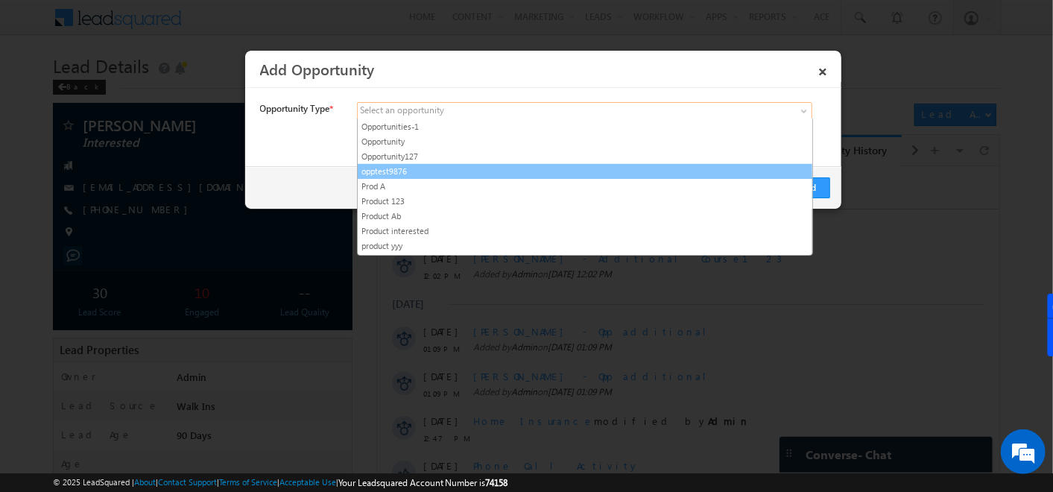
scroll to position [385, 0]
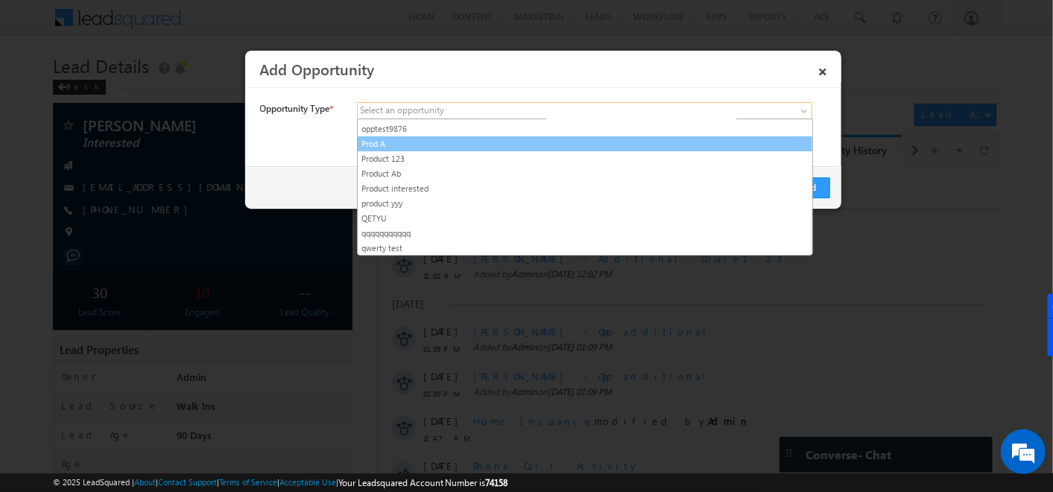
click at [409, 137] on link "Prod A" at bounding box center [585, 143] width 455 height 13
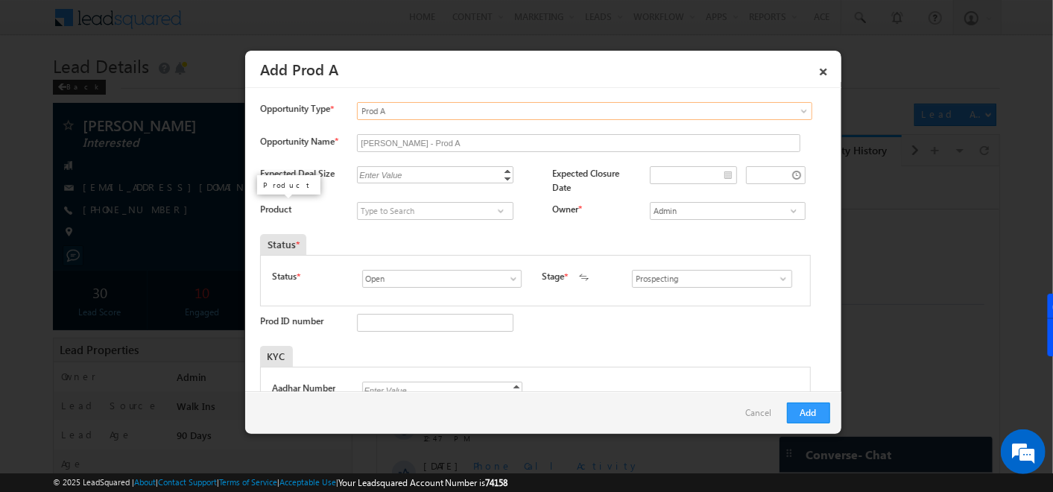
click at [270, 205] on label "Product" at bounding box center [275, 208] width 31 height 11
drag, startPoint x: 270, startPoint y: 205, endPoint x: 431, endPoint y: 213, distance: 161.1
click at [431, 213] on input at bounding box center [435, 211] width 156 height 18
click at [502, 211] on span at bounding box center [500, 211] width 15 height 12
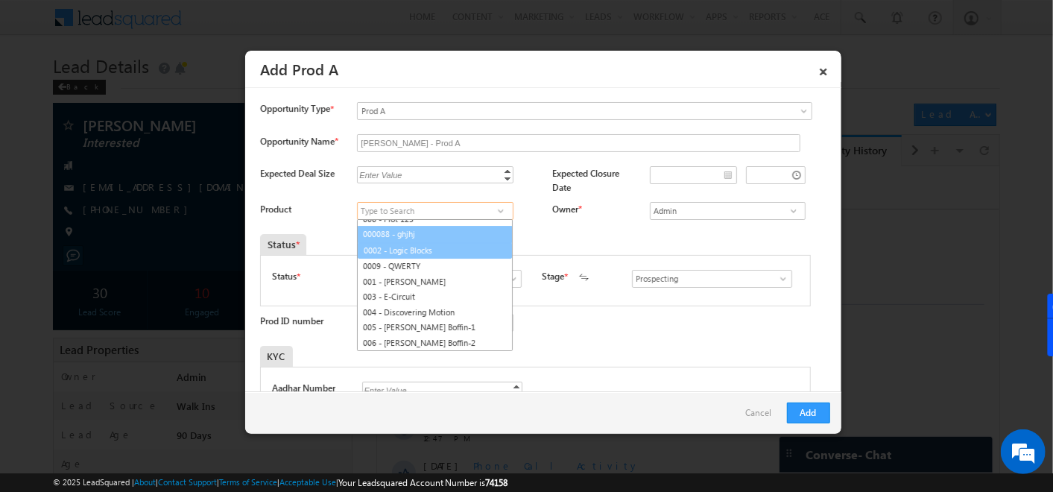
scroll to position [0, 0]
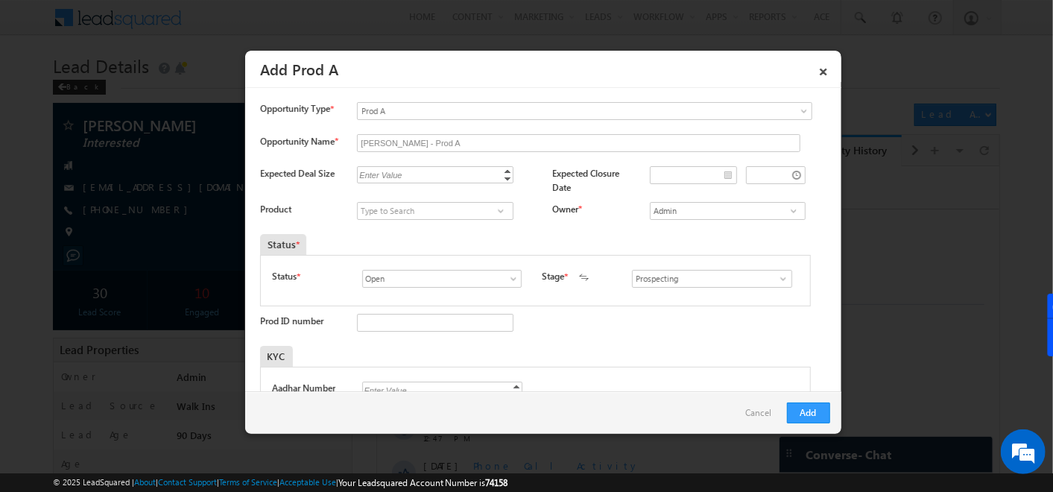
click at [498, 209] on span at bounding box center [500, 211] width 15 height 12
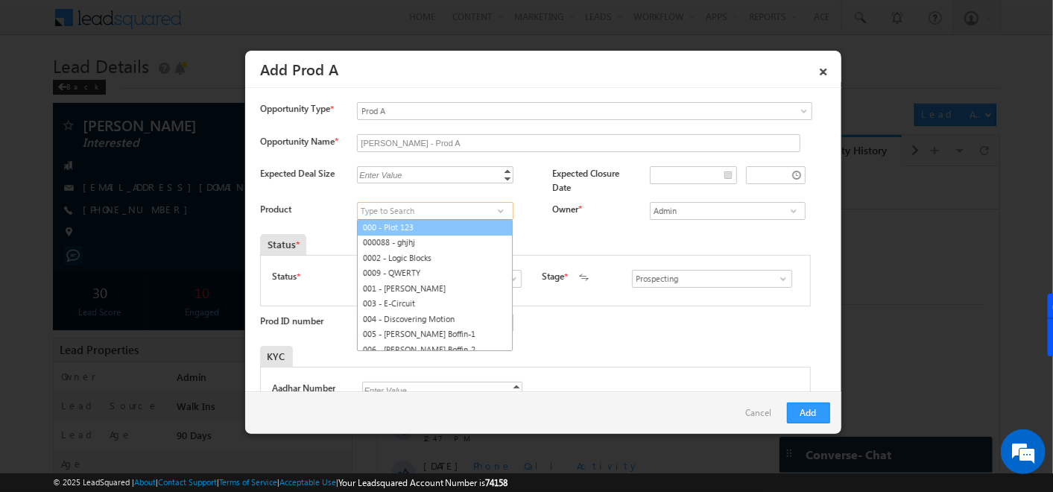
click at [398, 232] on link "000 - Plot 123" at bounding box center [435, 227] width 156 height 17
type input "000 - Plot 123"
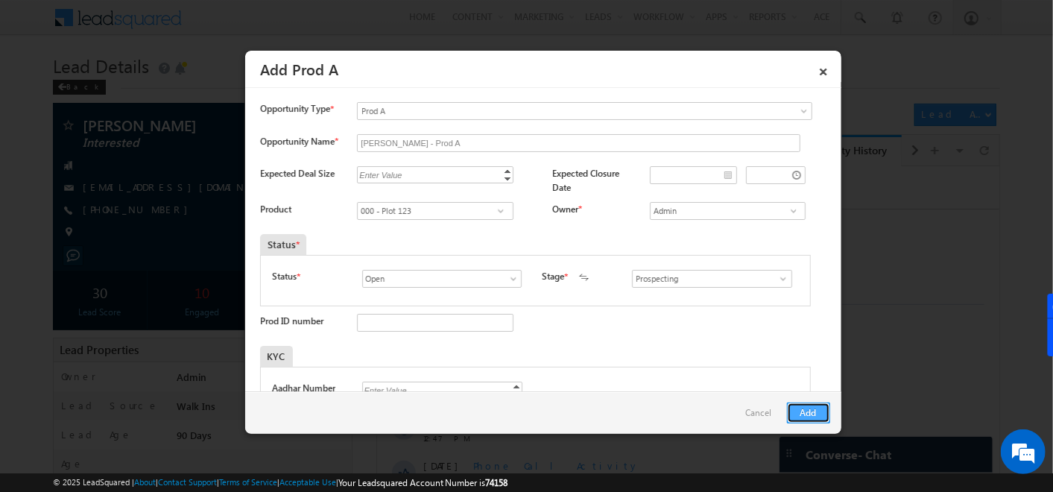
click at [801, 410] on button "Add" at bounding box center [808, 412] width 43 height 21
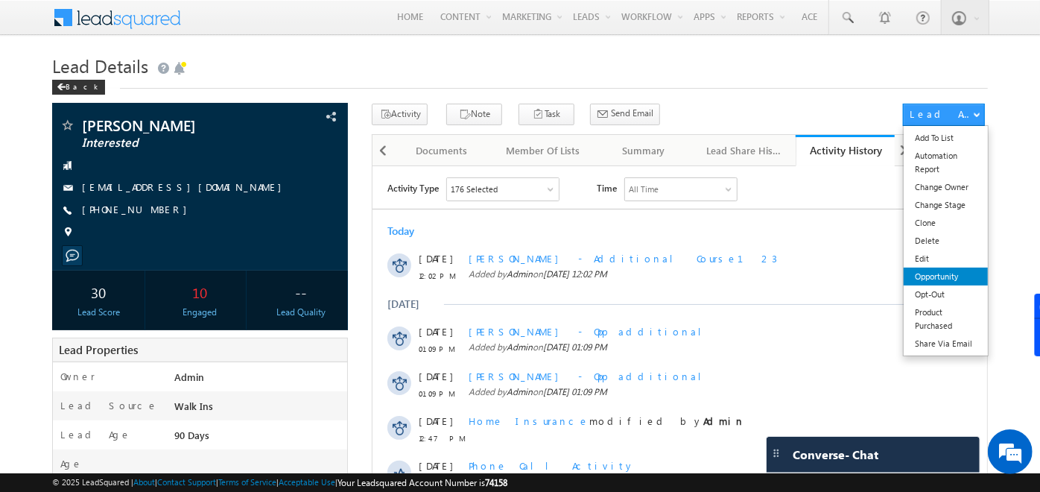
click at [939, 314] on ul "Add To List Automation Report Change Owner Change Stage Clone Delete Edit Oppor…" at bounding box center [946, 240] width 86 height 231
click at [940, 279] on link "Opportunity" at bounding box center [946, 276] width 84 height 18
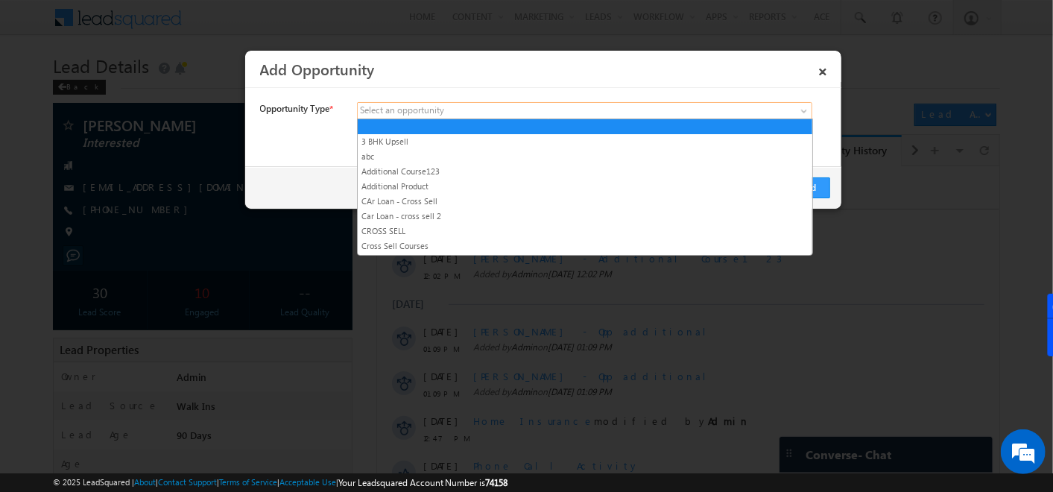
click at [600, 103] on link at bounding box center [584, 111] width 455 height 18
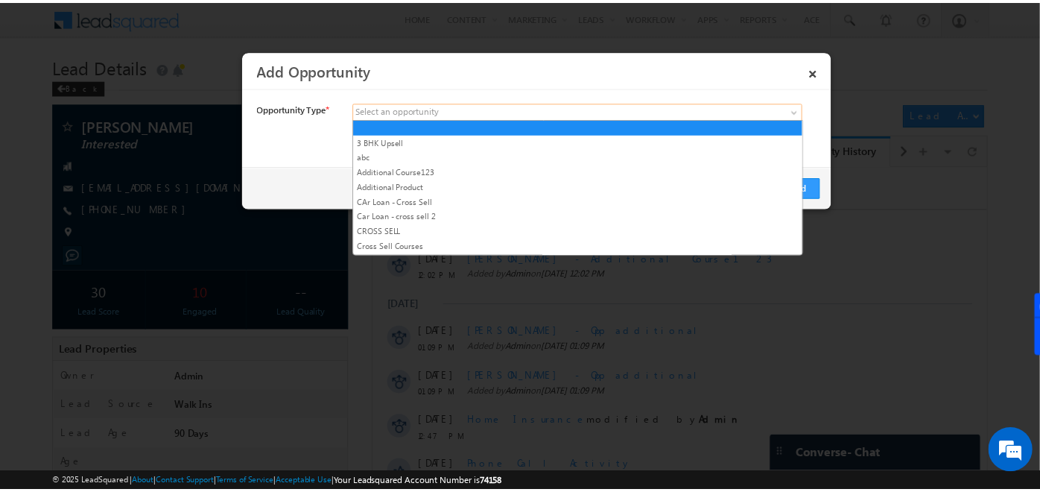
scroll to position [331, 0]
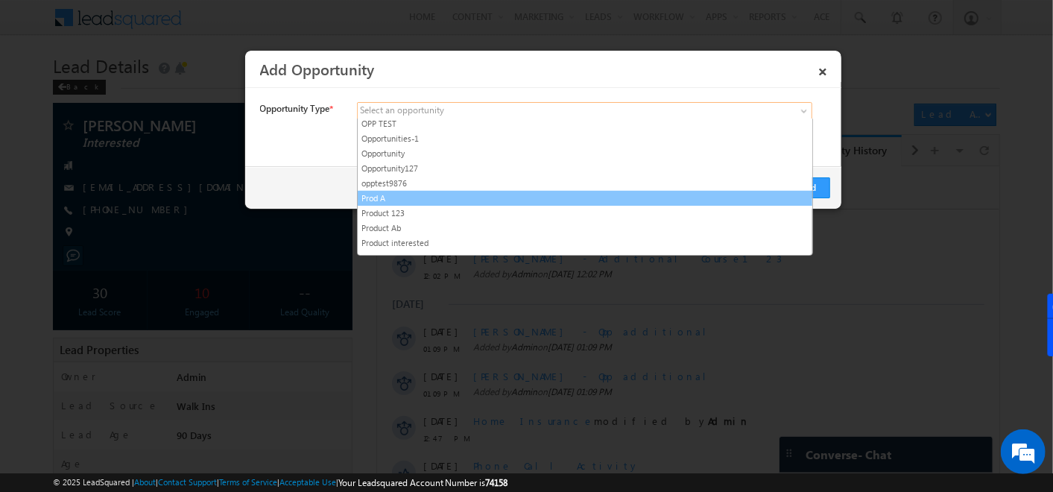
click at [426, 191] on link "Prod A" at bounding box center [585, 197] width 455 height 13
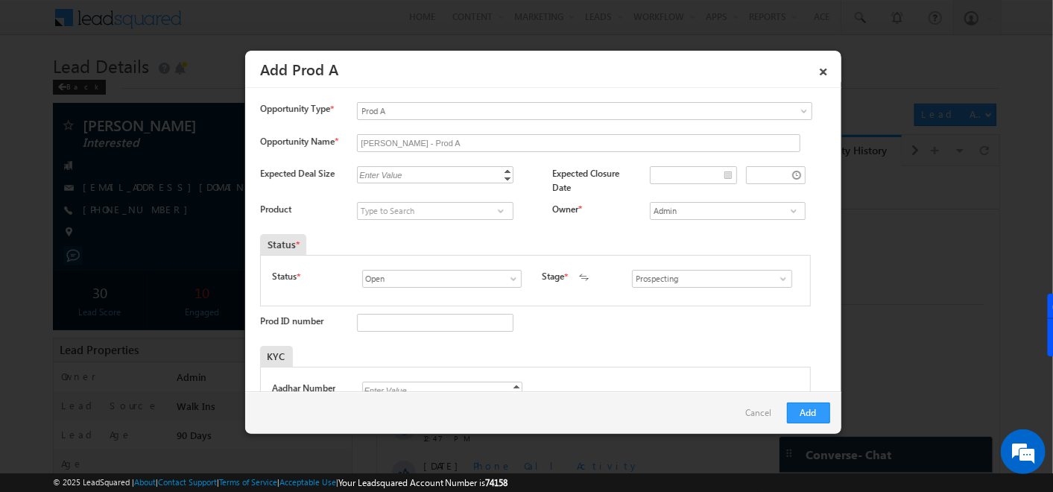
click at [496, 214] on span at bounding box center [500, 211] width 15 height 12
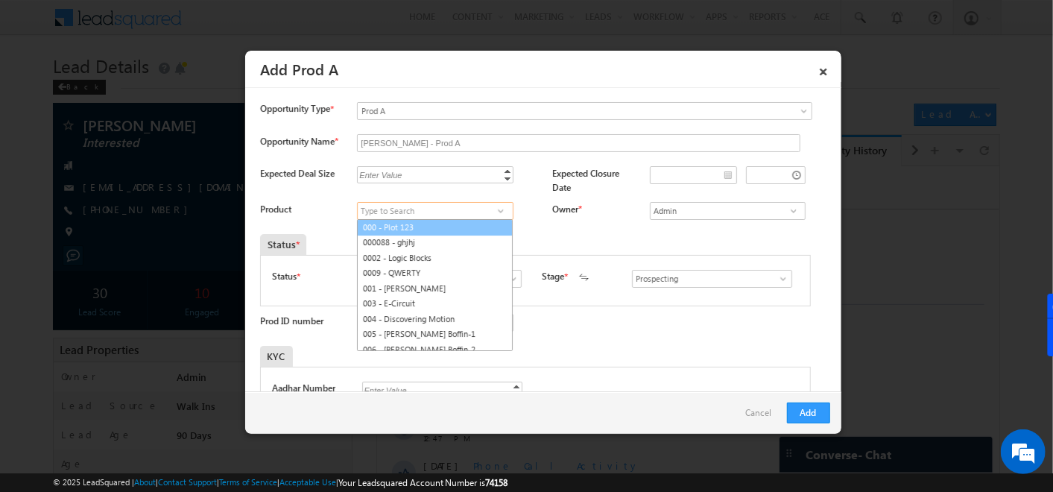
click at [433, 230] on link "000 - Plot 123" at bounding box center [435, 227] width 156 height 17
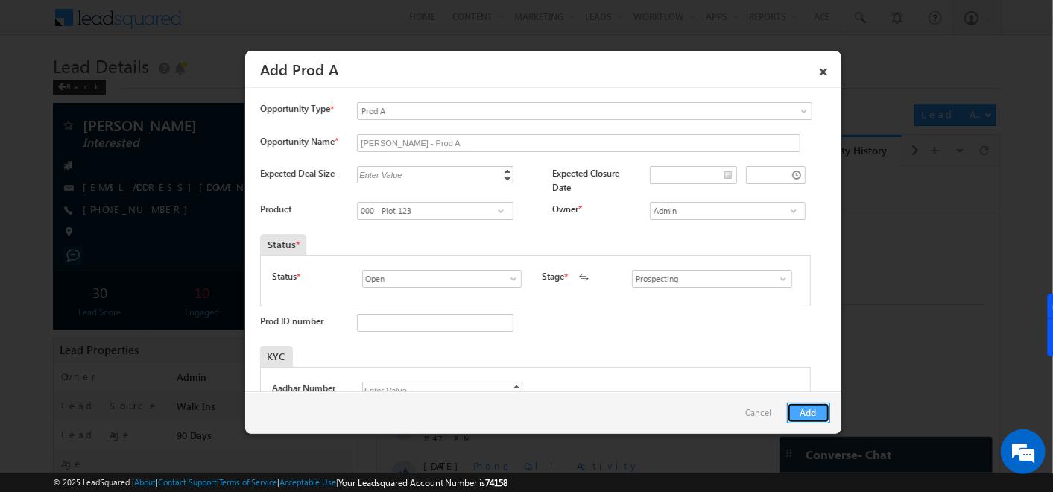
click at [799, 410] on button "Add" at bounding box center [808, 412] width 43 height 21
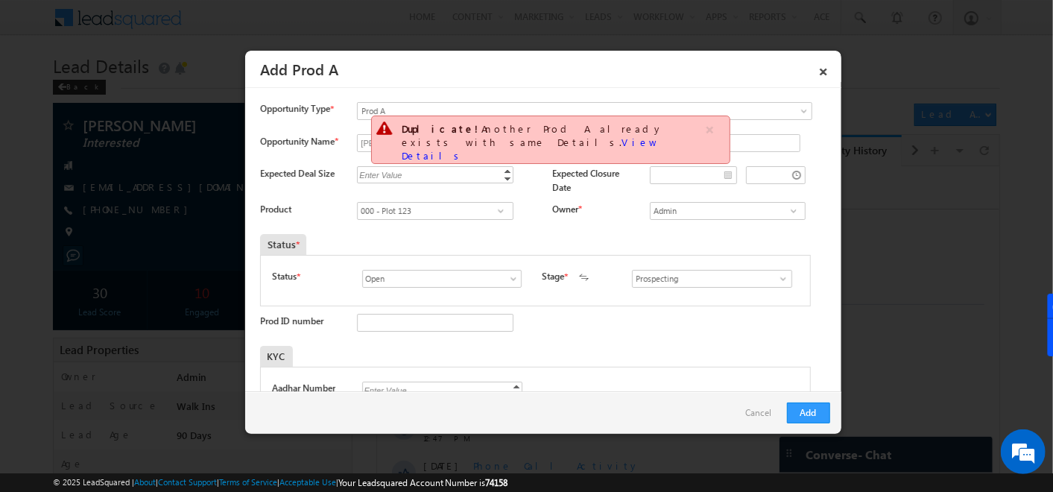
click at [499, 209] on span at bounding box center [500, 211] width 15 height 12
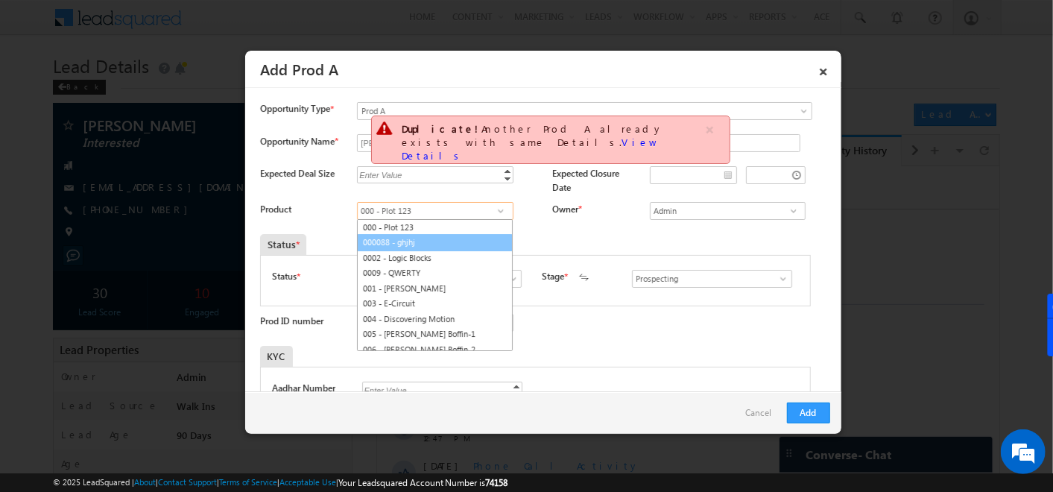
click at [418, 244] on link "000088 - ghjhj" at bounding box center [435, 242] width 156 height 17
type input "000088 - ghjhj"
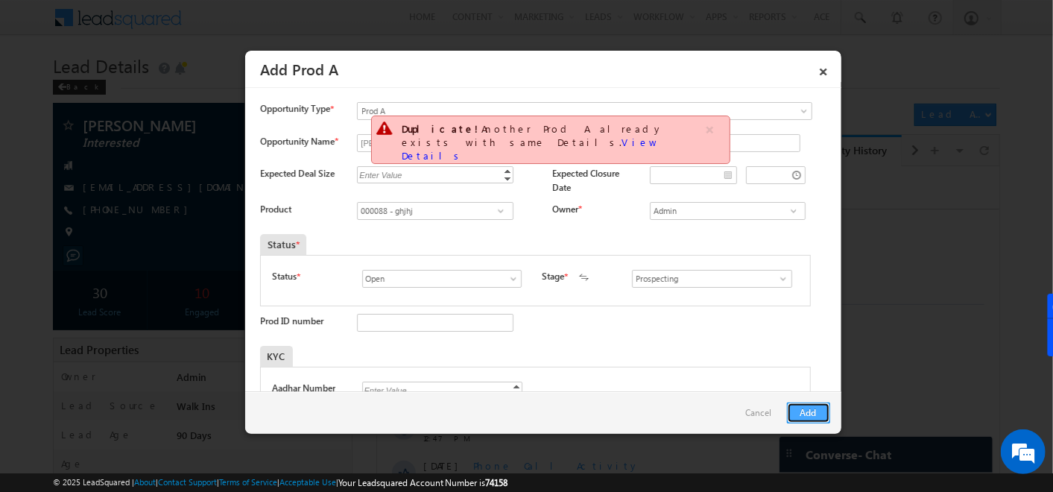
click at [803, 416] on button "Add" at bounding box center [808, 412] width 43 height 21
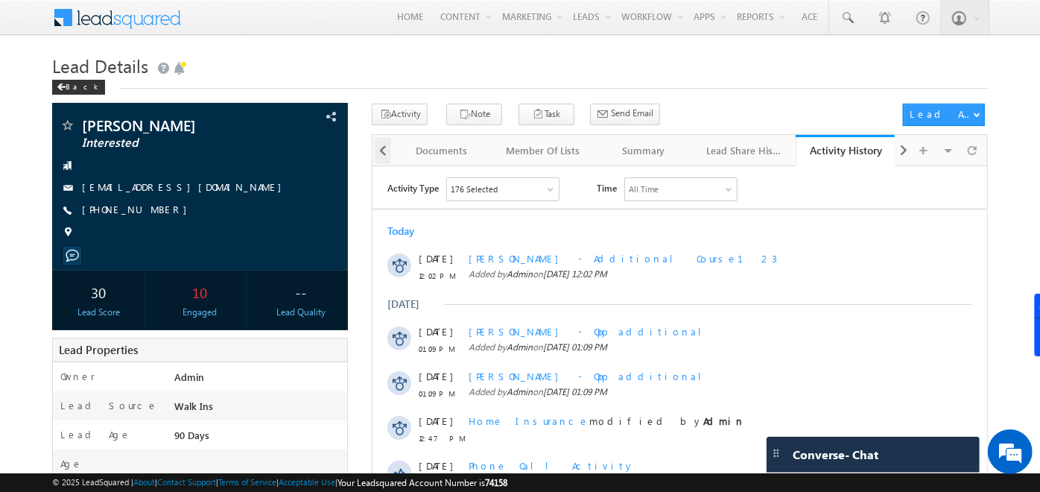
click at [385, 153] on span at bounding box center [383, 150] width 9 height 27
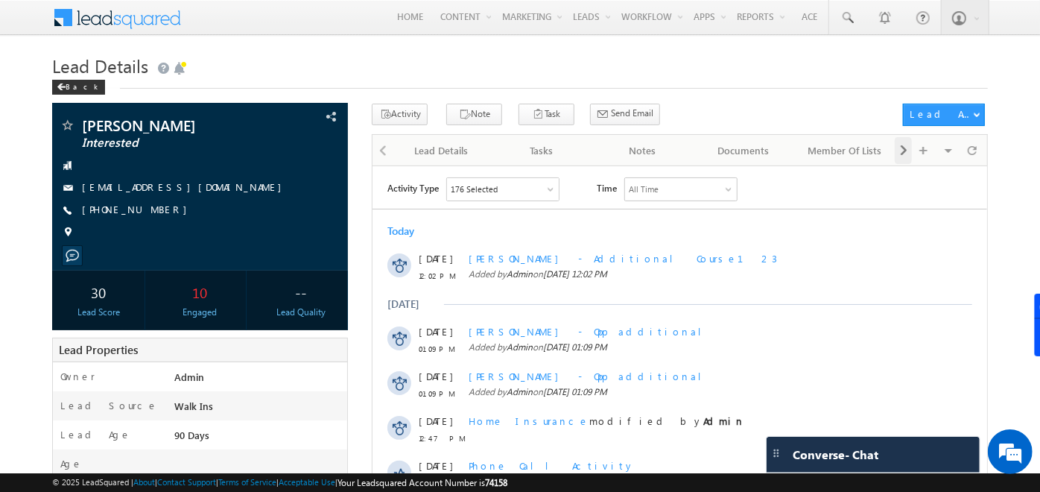
click at [903, 151] on span at bounding box center [903, 150] width 9 height 27
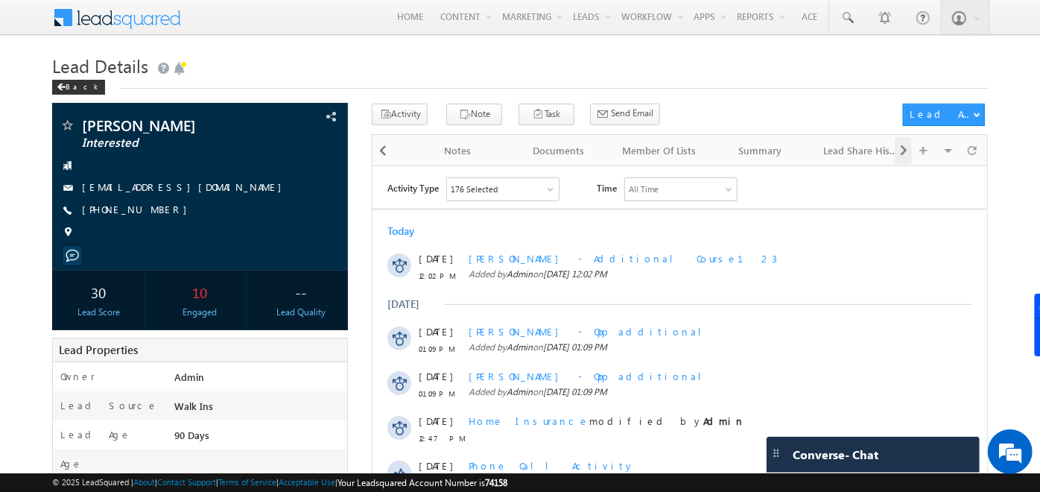
click at [903, 151] on span at bounding box center [903, 150] width 9 height 27
click at [903, 151] on div "Visible Tabs Lead Details Default Tasks Default Notes Default Documents Default…" at bounding box center [939, 149] width 89 height 29
click at [835, 148] on div "Opportunities" at bounding box center [846, 151] width 75 height 18
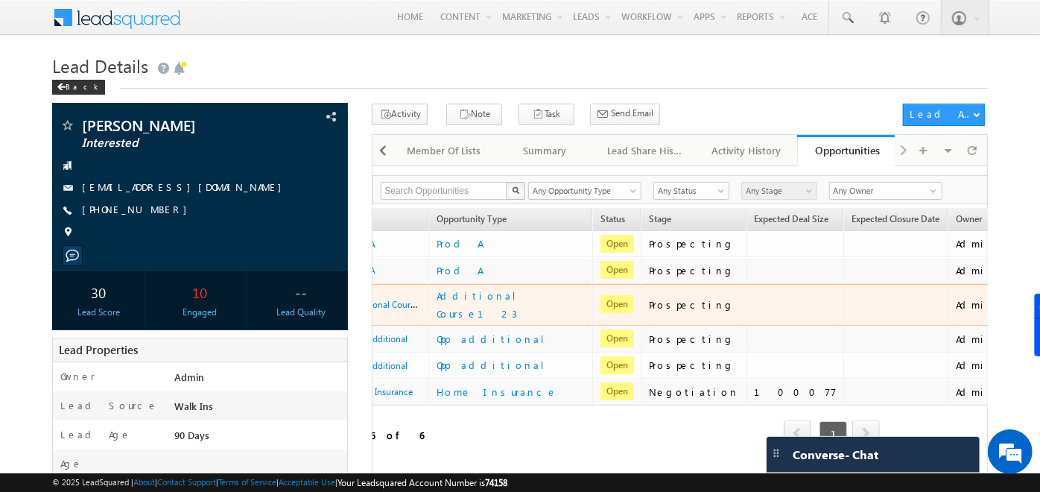
scroll to position [0, 112]
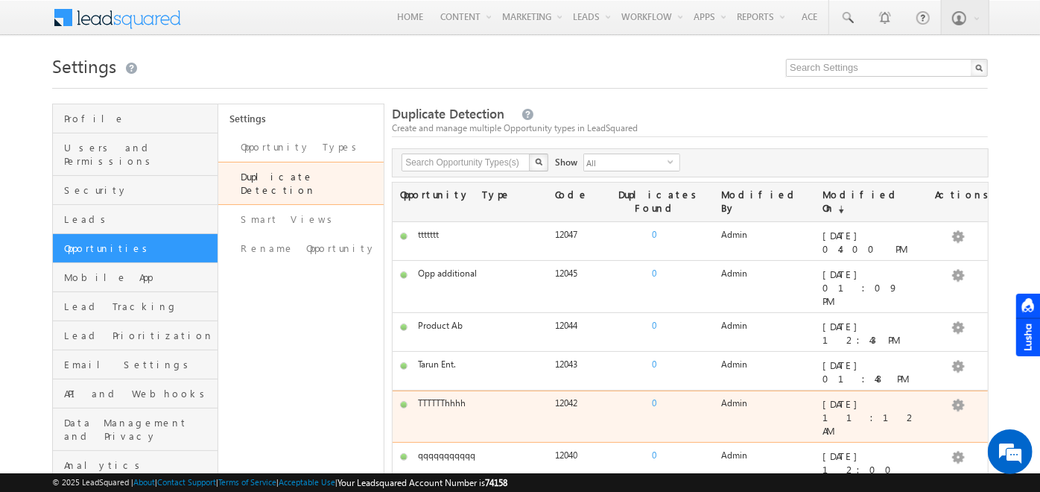
scroll to position [463, 0]
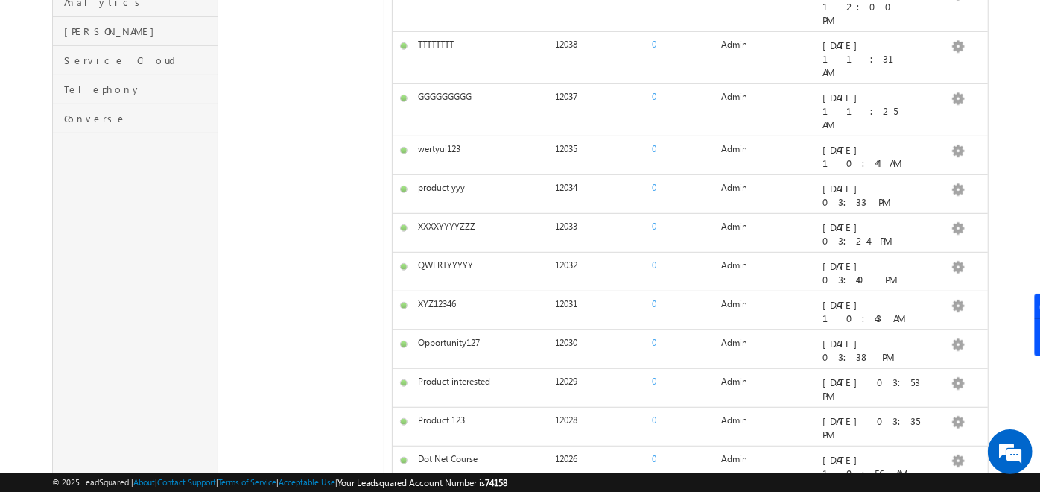
click at [449, 411] on link "50" at bounding box center [450, 415] width 38 height 13
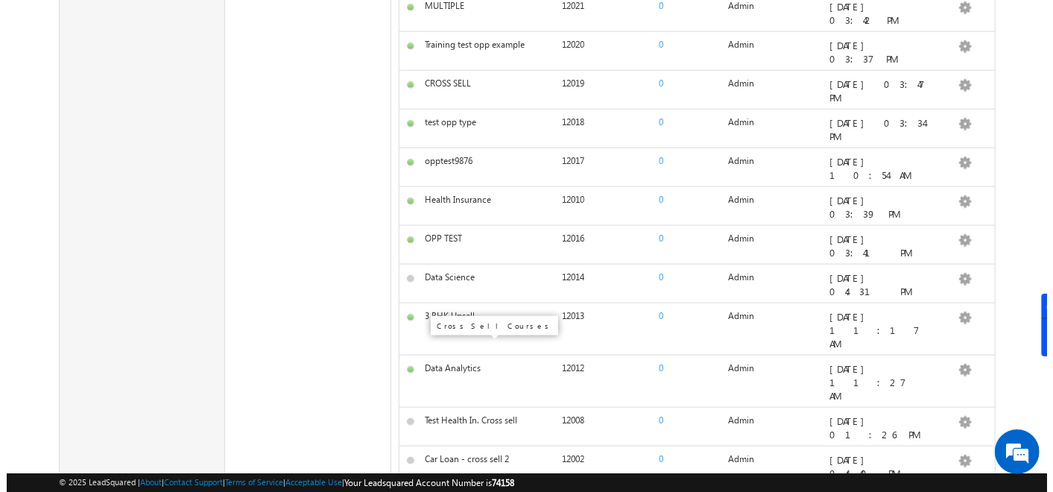
scroll to position [1076, 0]
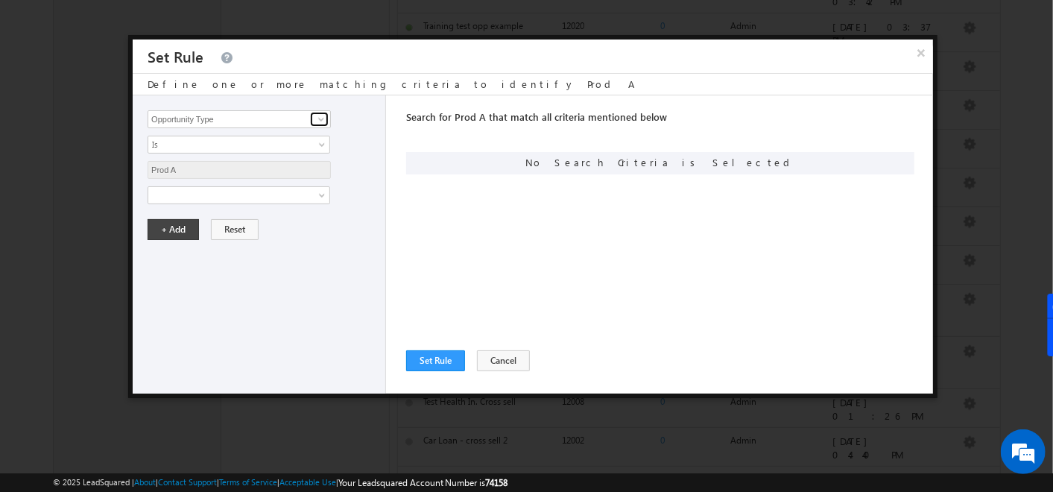
click at [325, 119] on span at bounding box center [321, 119] width 12 height 12
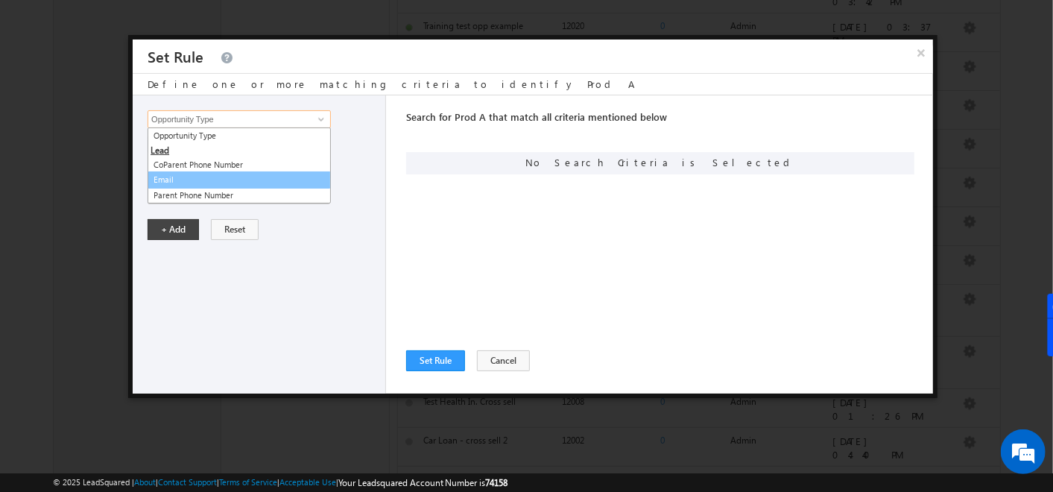
click at [174, 174] on link "Email" at bounding box center [239, 179] width 183 height 17
click at [210, 179] on div "Opportunity Type CoParent Phone Number Email Parent Phone Number Opportunity Ty…" at bounding box center [259, 244] width 253 height 298
type input "Email"
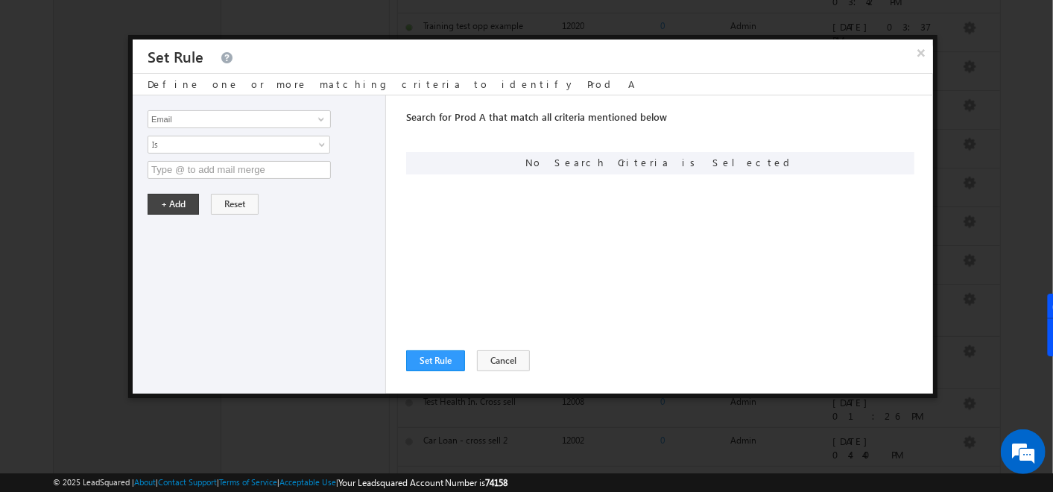
click at [262, 254] on div "Opportunity Type CoParent Phone Number Email Parent Phone Number Email 4 result…" at bounding box center [259, 244] width 253 height 298
click at [202, 170] on input "text" at bounding box center [239, 170] width 183 height 18
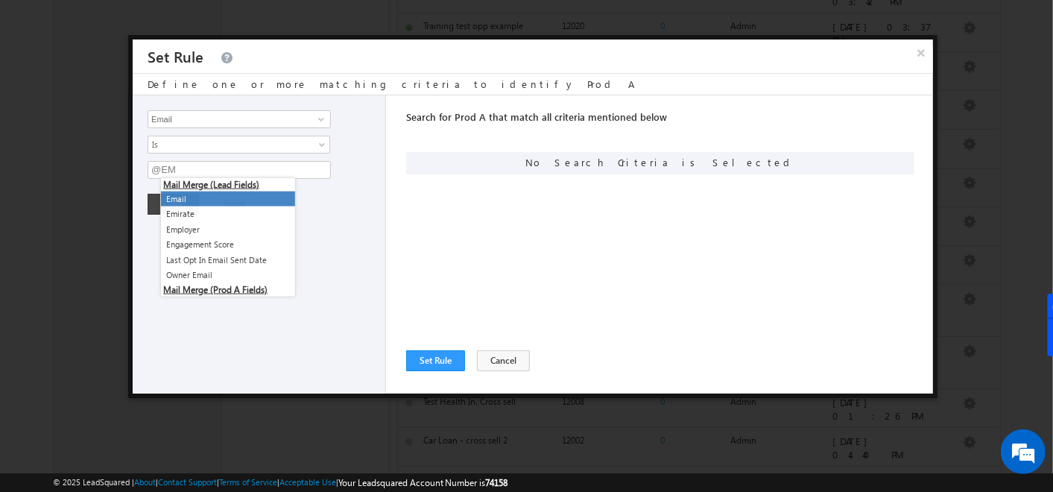
click at [212, 197] on li "Email" at bounding box center [228, 199] width 134 height 16
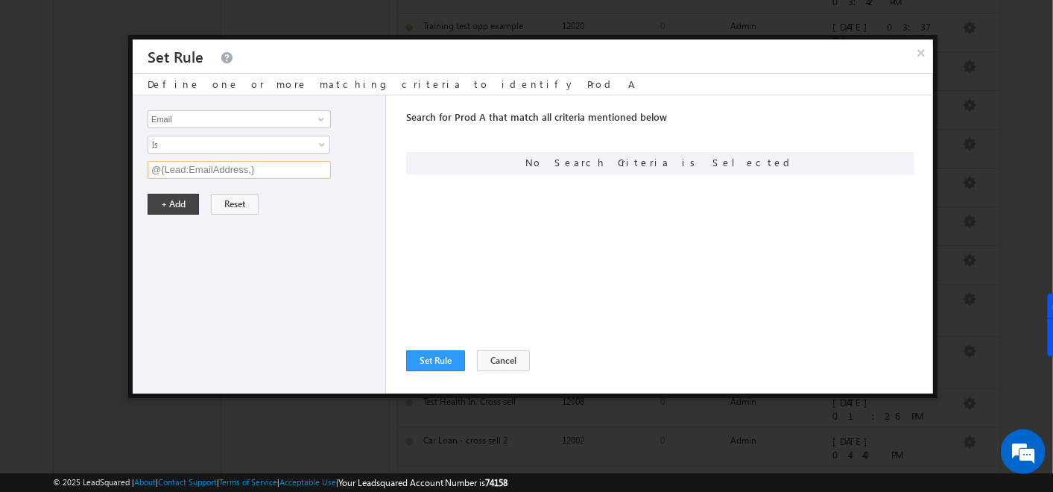
drag, startPoint x: 272, startPoint y: 170, endPoint x: 0, endPoint y: 182, distance: 272.2
click at [0, 183] on html "Menu Admin soumy ahosk oti7@ gmail" at bounding box center [526, 3] width 1053 height 2159
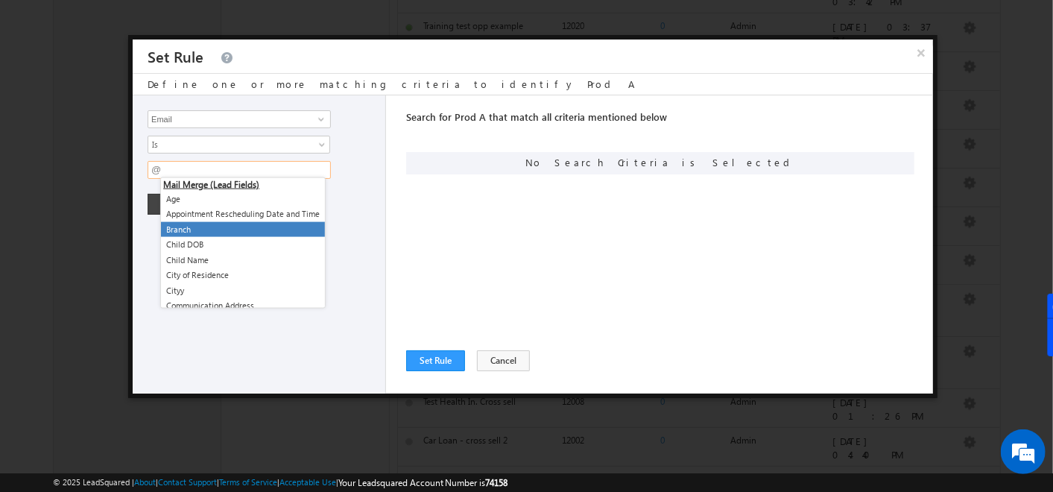
scroll to position [33, 0]
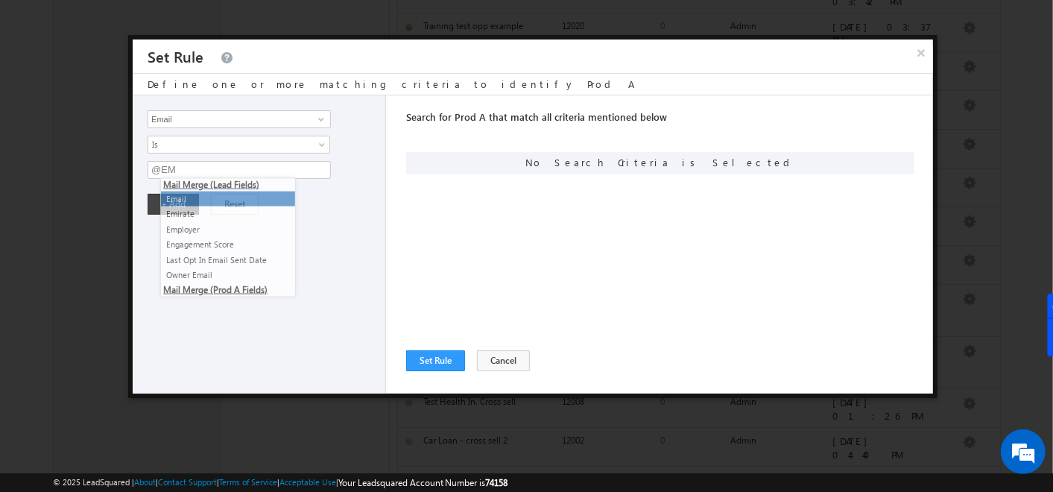
click at [189, 200] on li "Email" at bounding box center [228, 199] width 134 height 16
type input "@{Lead:EmailAddress,}"
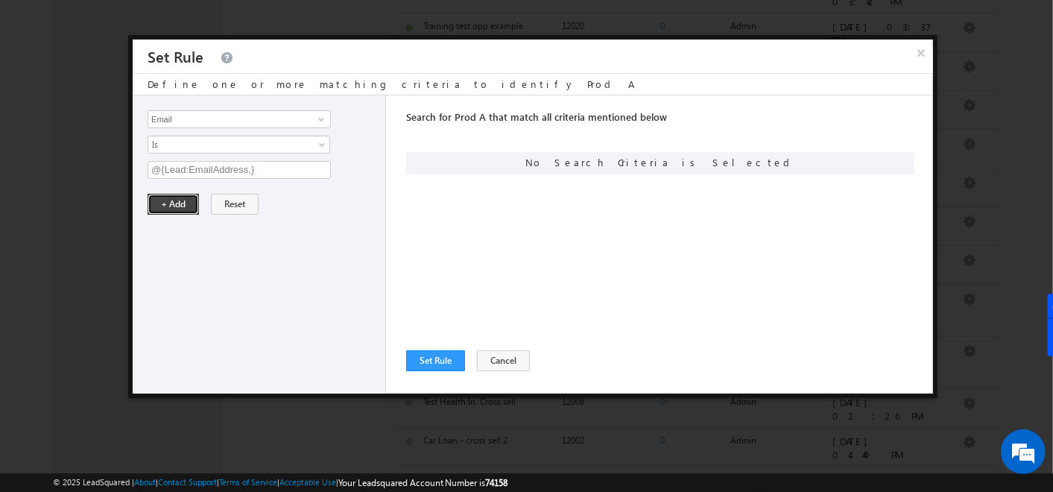
click at [189, 200] on button "+ Add" at bounding box center [173, 204] width 51 height 21
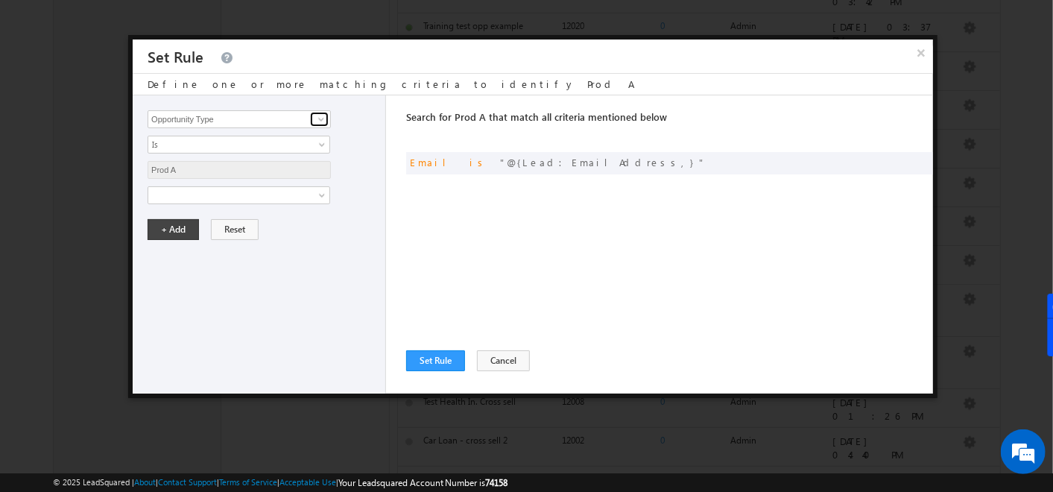
click at [321, 113] on span at bounding box center [321, 119] width 12 height 12
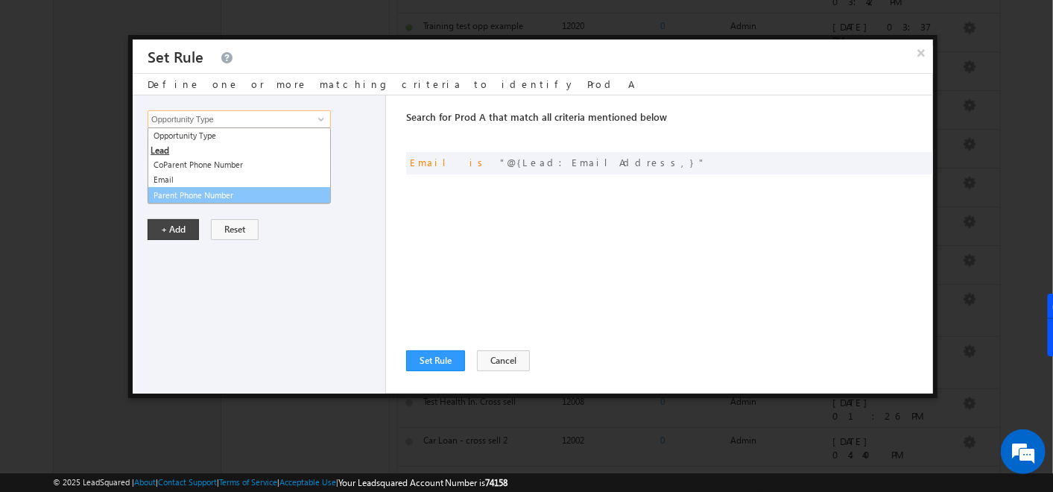
click at [222, 189] on link "Parent Phone Number" at bounding box center [239, 195] width 183 height 17
type input "Parent Phone Number"
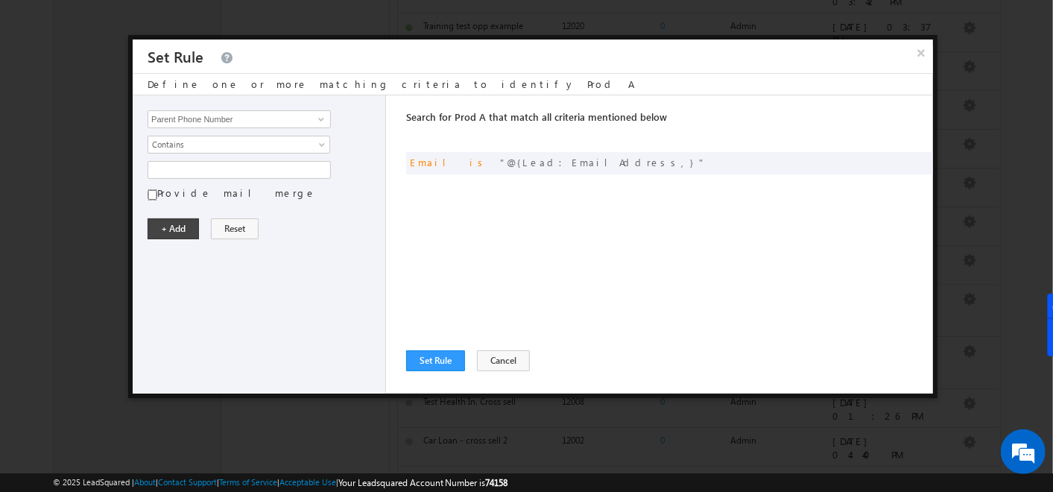
click at [151, 194] on input "Provide mail merge" at bounding box center [153, 195] width 10 height 13
checkbox input "true"
click at [192, 167] on input "text" at bounding box center [239, 170] width 183 height 18
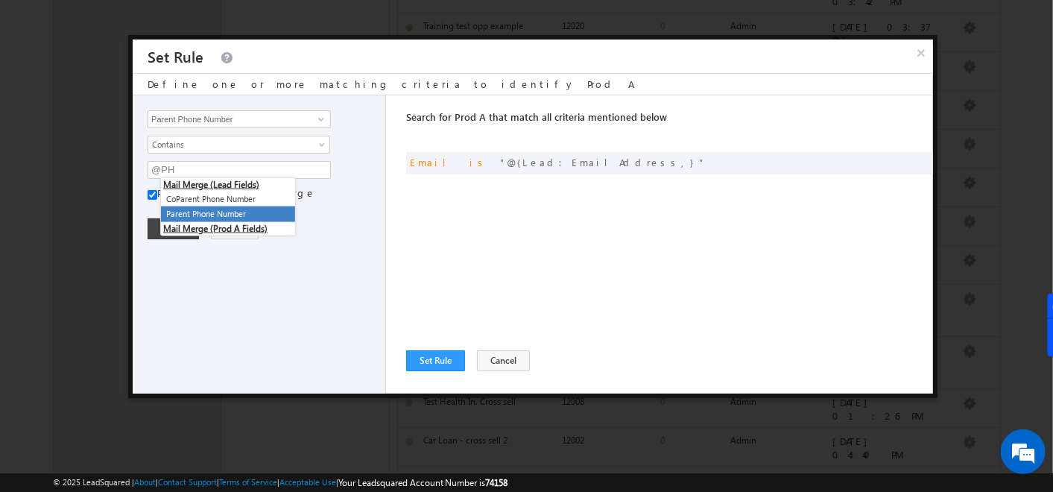
click at [203, 209] on li "Parent Phone Number" at bounding box center [228, 214] width 134 height 16
type input "@{Lead:Phone,}"
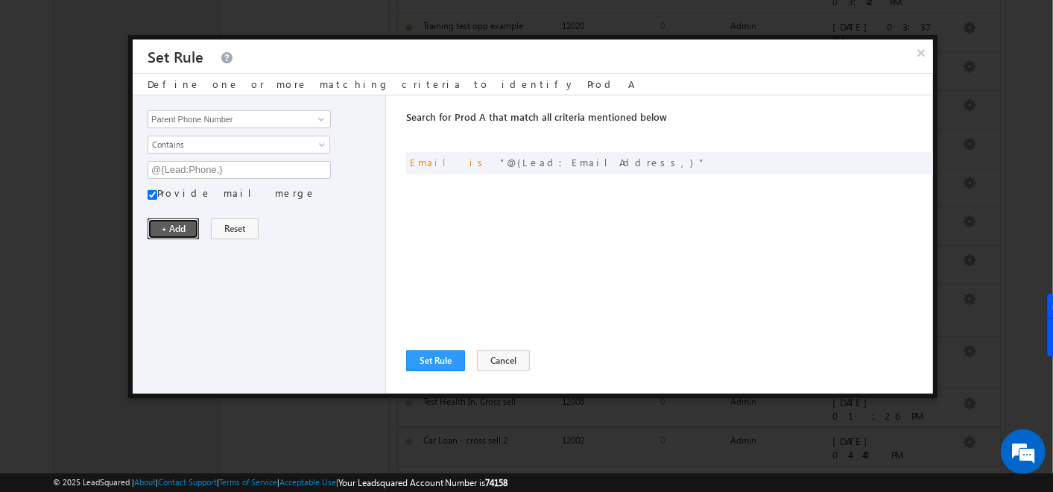
click at [174, 226] on button "+ Add" at bounding box center [173, 228] width 51 height 21
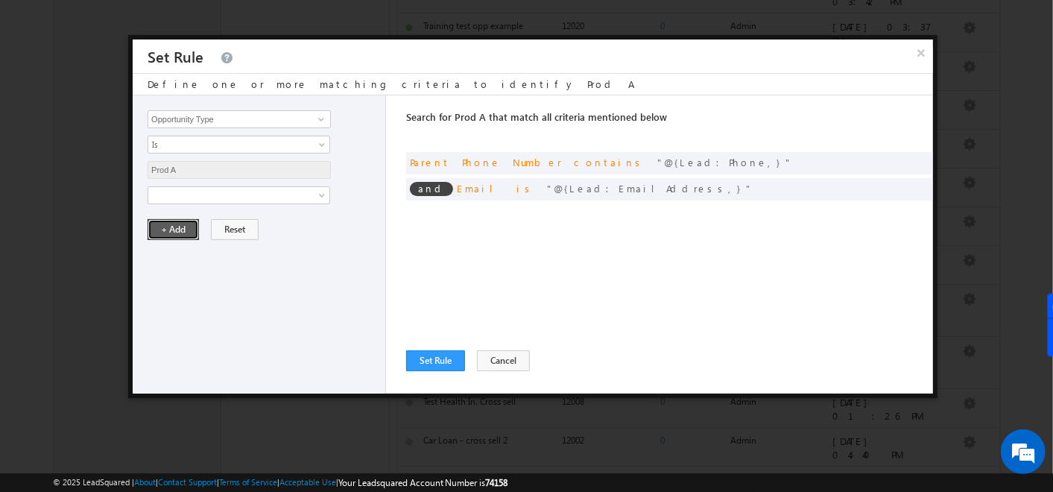
click at [162, 229] on button "+ Add" at bounding box center [173, 229] width 51 height 21
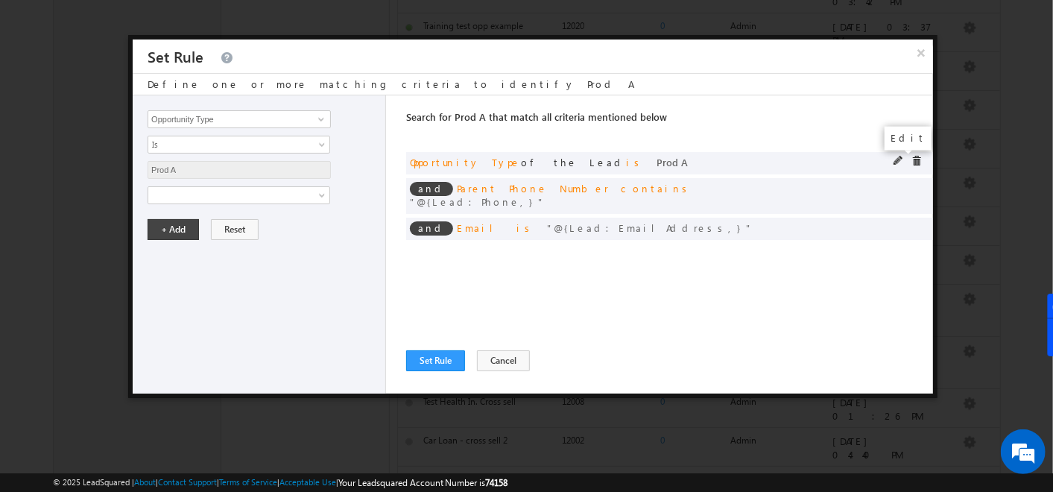
click at [895, 164] on span at bounding box center [898, 161] width 10 height 10
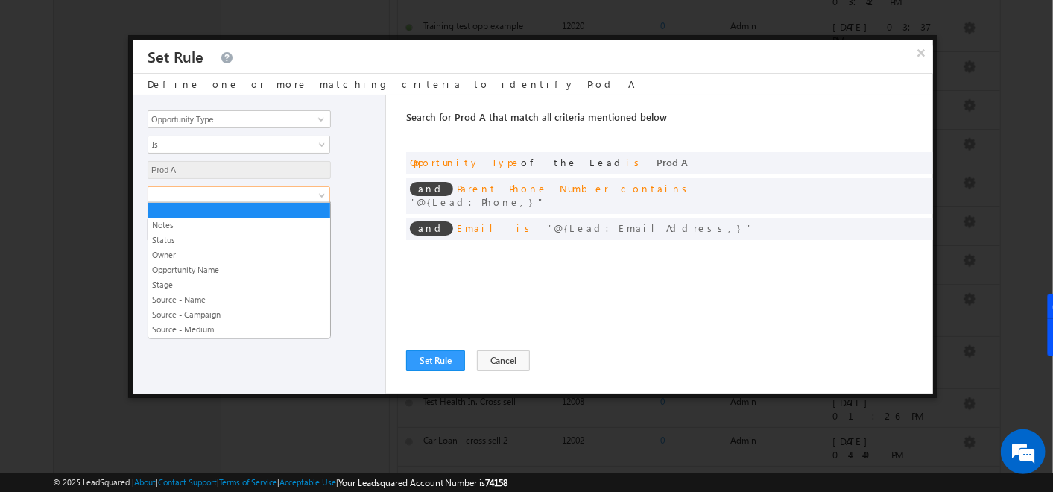
click at [188, 195] on span at bounding box center [229, 195] width 162 height 13
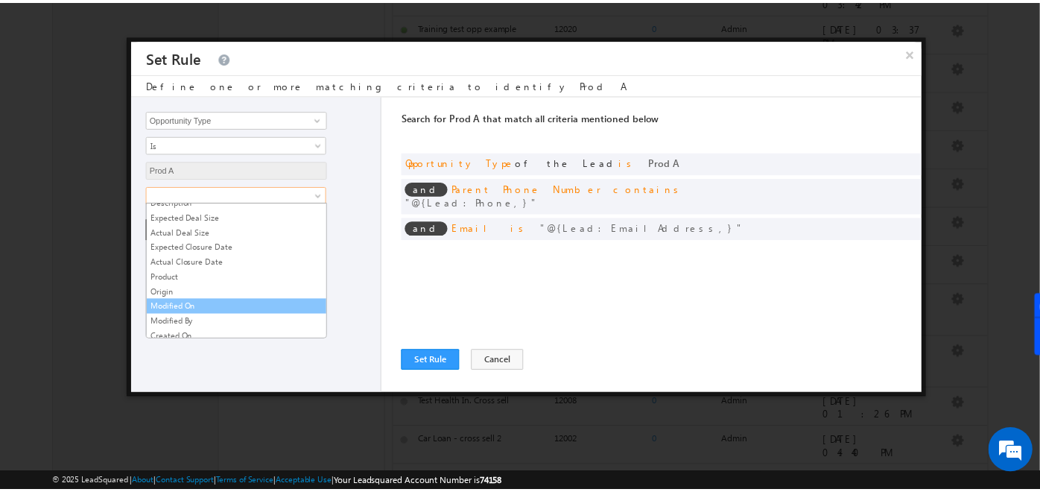
scroll to position [174, 0]
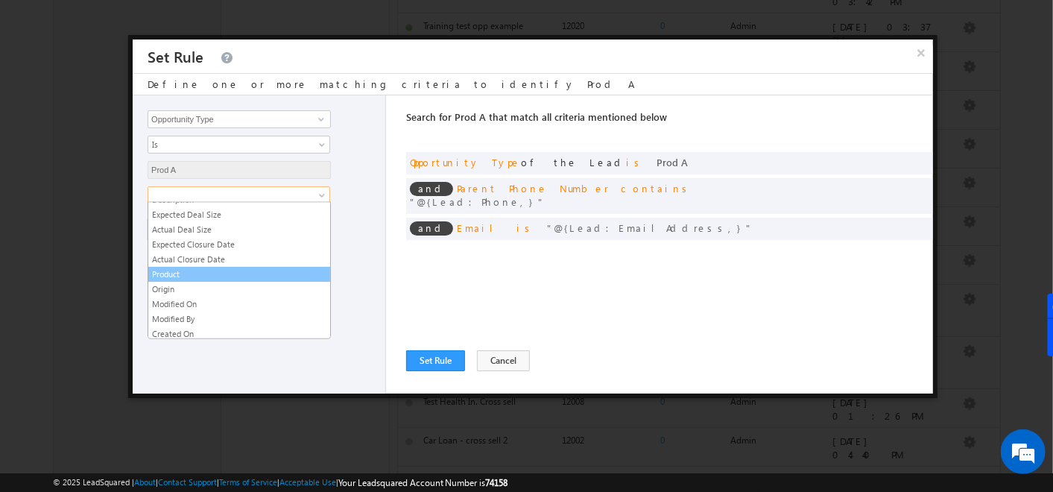
click at [180, 270] on link "Product" at bounding box center [239, 273] width 182 height 13
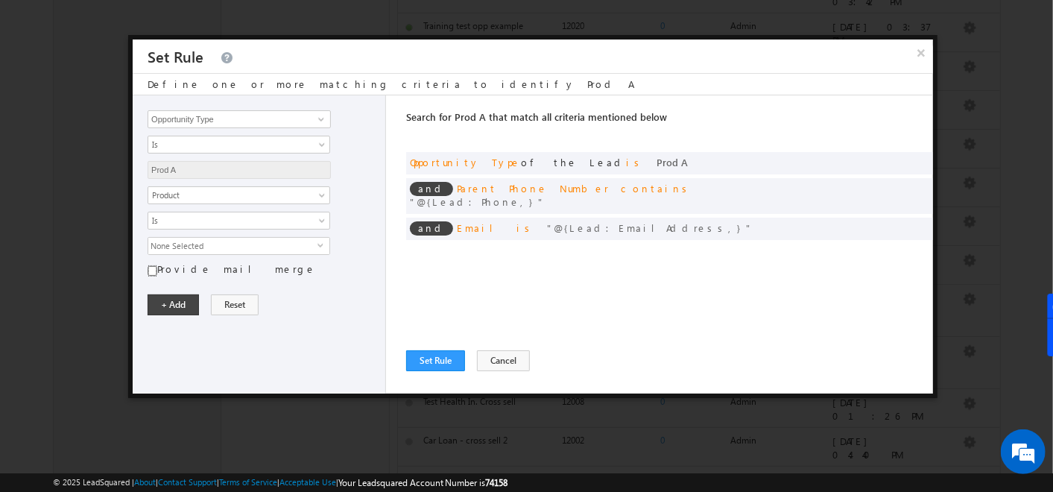
click at [156, 268] on input "Provide mail merge" at bounding box center [153, 271] width 10 height 13
checkbox input "true"
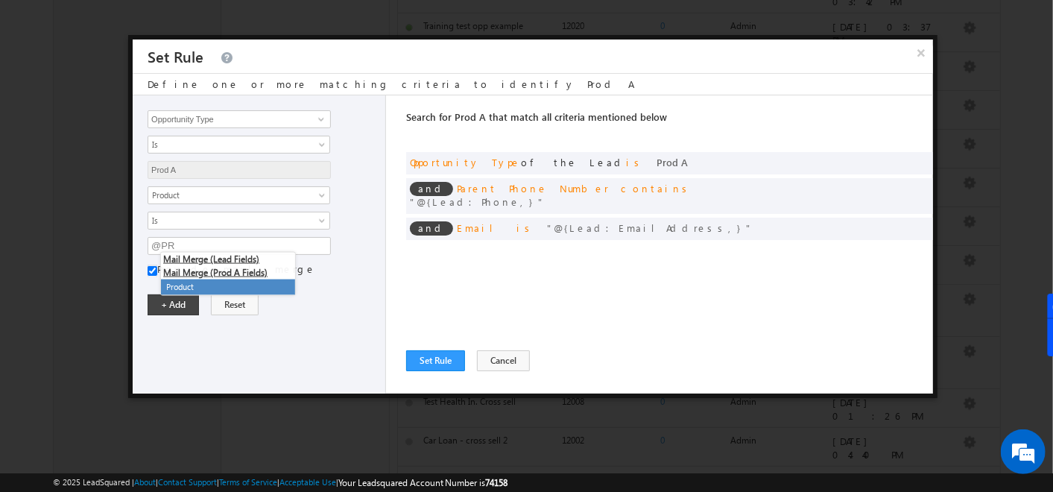
click at [180, 290] on li "Product" at bounding box center [228, 287] width 134 height 16
type input "@{Activity:mx_Custom_10,}"
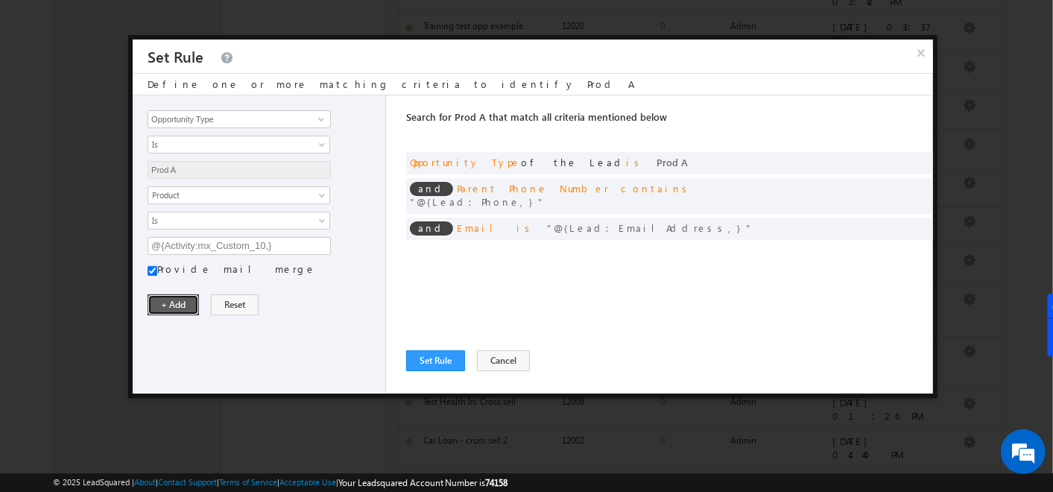
click at [179, 297] on button "+ Add" at bounding box center [173, 304] width 51 height 21
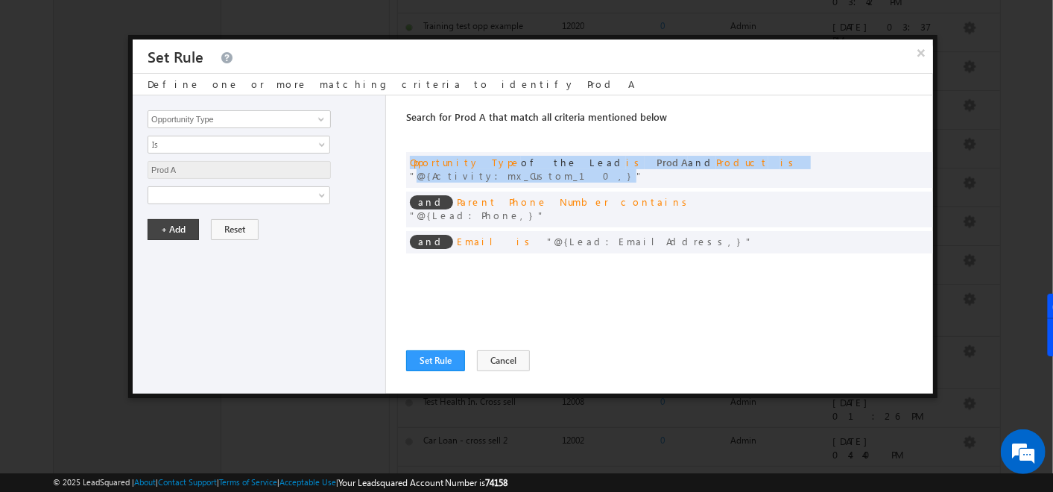
drag, startPoint x: 794, startPoint y: 157, endPoint x: 398, endPoint y: 164, distance: 395.7
click at [398, 164] on div "Opportunity Type CoParent Phone Number Email Parent Phone Number Opportunity Ty…" at bounding box center [533, 244] width 800 height 298
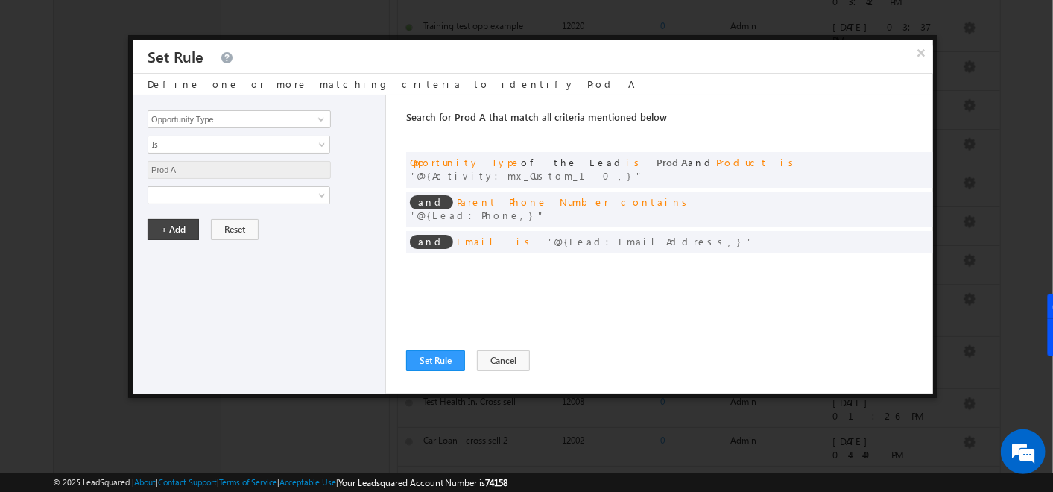
click at [533, 319] on div "Search for Prod A that match all criteria mentioned below Any Criteria All Crit…" at bounding box center [669, 244] width 527 height 298
drag, startPoint x: 583, startPoint y: 161, endPoint x: 775, endPoint y: 162, distance: 191.5
click at [775, 162] on div "and Opportunity Type of the Lead is Prod A and Product is @{Activity:mx_Custom_…" at bounding box center [669, 170] width 527 height 36
click at [577, 162] on span "Opportunity Type of the Lead is Prod A and Product is @{Activity:mx_Custom_10,}" at bounding box center [604, 169] width 389 height 26
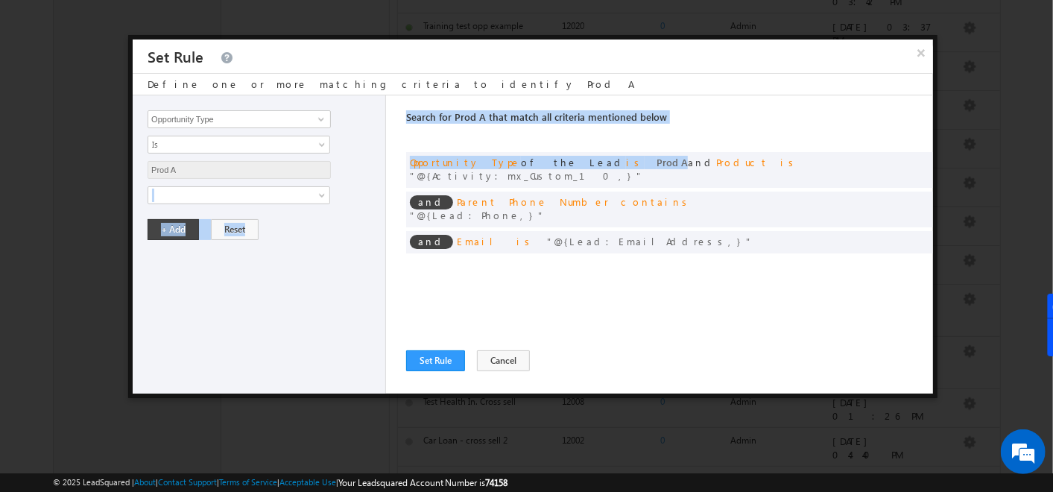
drag, startPoint x: 577, startPoint y: 162, endPoint x: 392, endPoint y: 156, distance: 185.6
click at [392, 156] on div "Opportunity Type CoParent Phone Number Email Parent Phone Number Opportunity Ty…" at bounding box center [533, 244] width 800 height 298
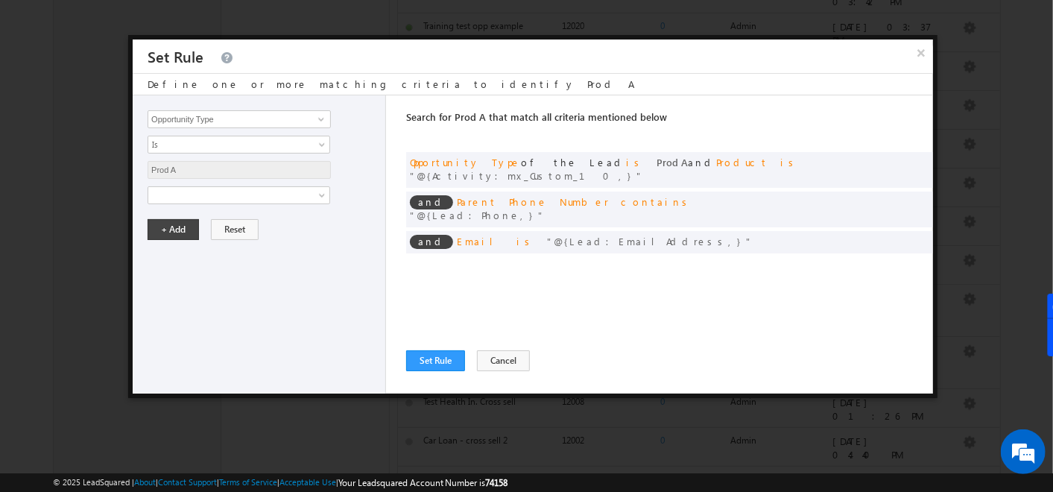
click at [452, 302] on div "Search for Prod A that match all criteria mentioned below Any Criteria All Crit…" at bounding box center [669, 244] width 527 height 298
click at [433, 353] on button "Set Rule" at bounding box center [435, 360] width 59 height 21
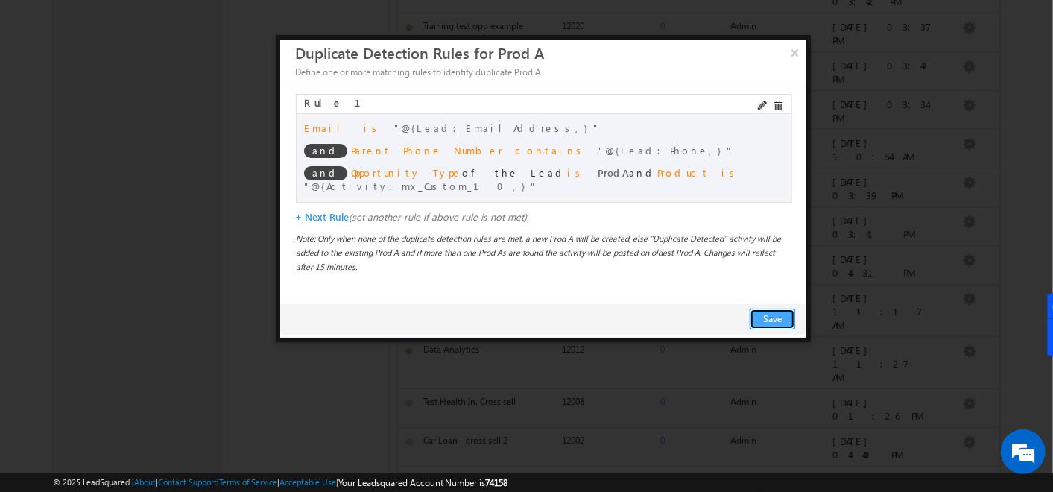
click at [759, 308] on button "Save" at bounding box center [772, 318] width 45 height 21
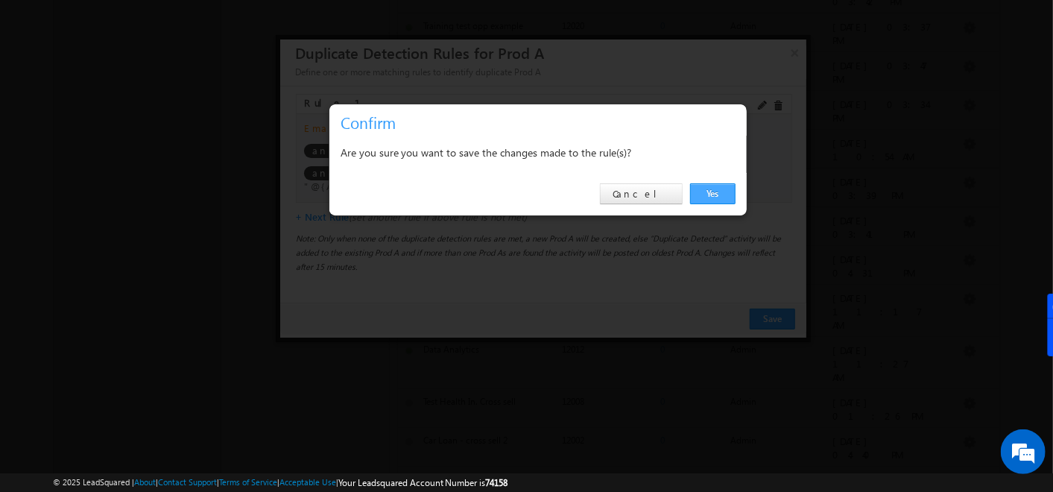
click at [722, 195] on link "Yes" at bounding box center [712, 193] width 45 height 21
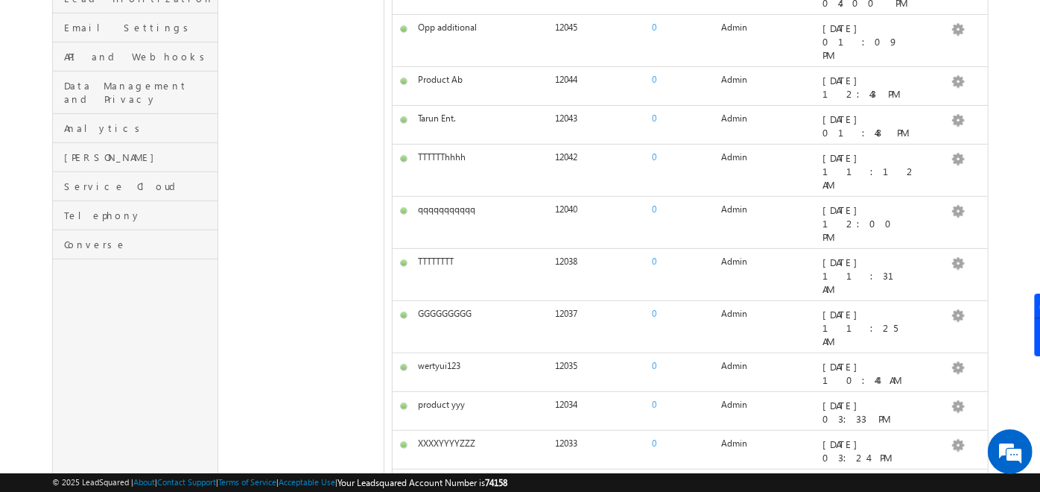
scroll to position [0, 0]
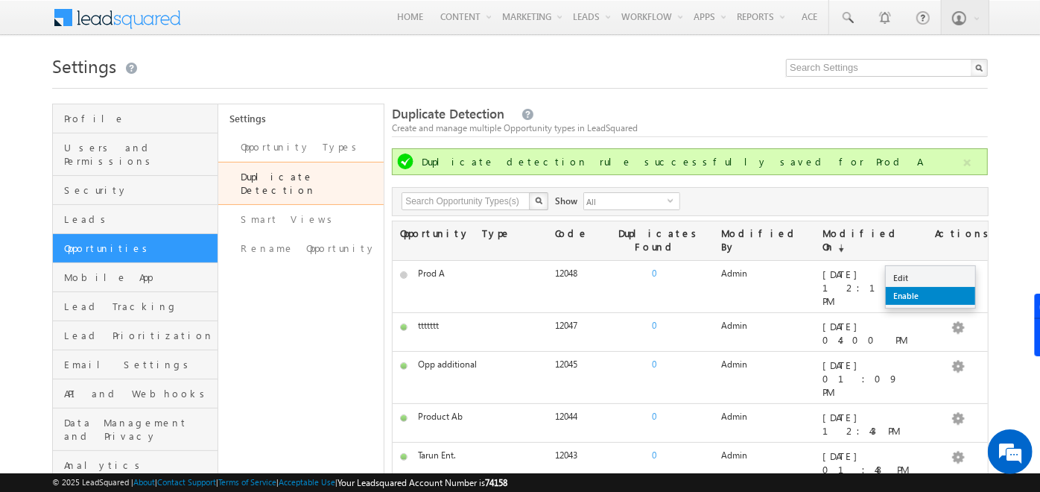
click at [917, 291] on link "Enable" at bounding box center [930, 296] width 89 height 18
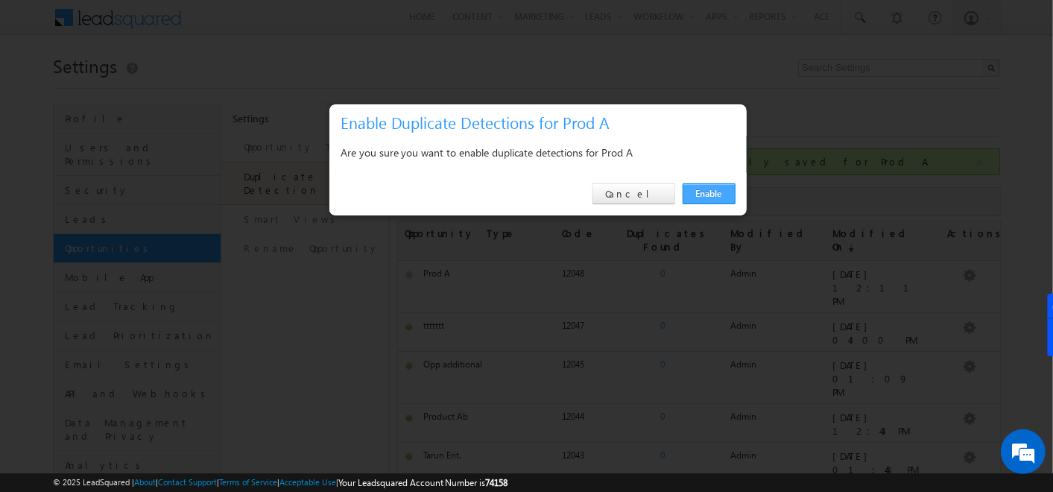
click at [715, 191] on link "Enable" at bounding box center [709, 193] width 53 height 21
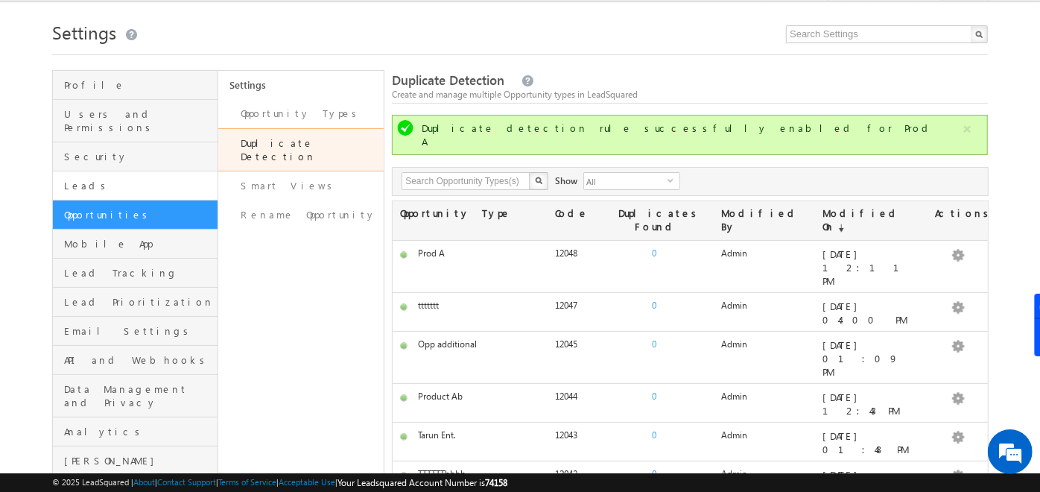
scroll to position [34, 0]
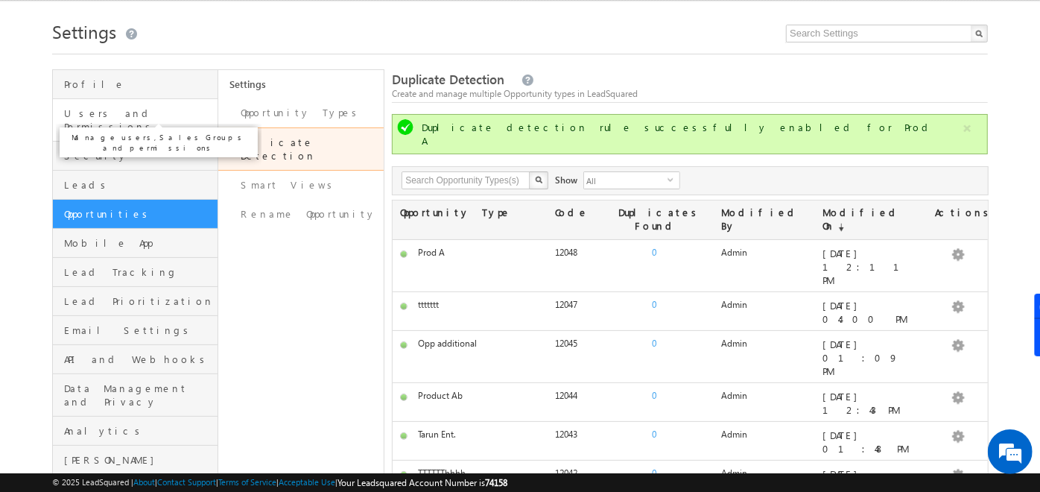
click at [136, 110] on span "Users and Permissions" at bounding box center [139, 120] width 150 height 27
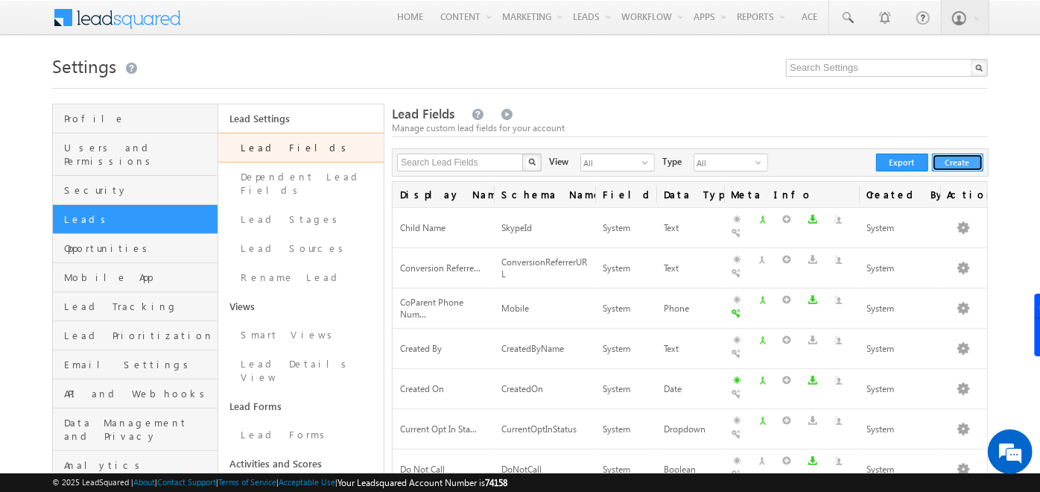
click at [969, 162] on button "Create" at bounding box center [957, 162] width 51 height 18
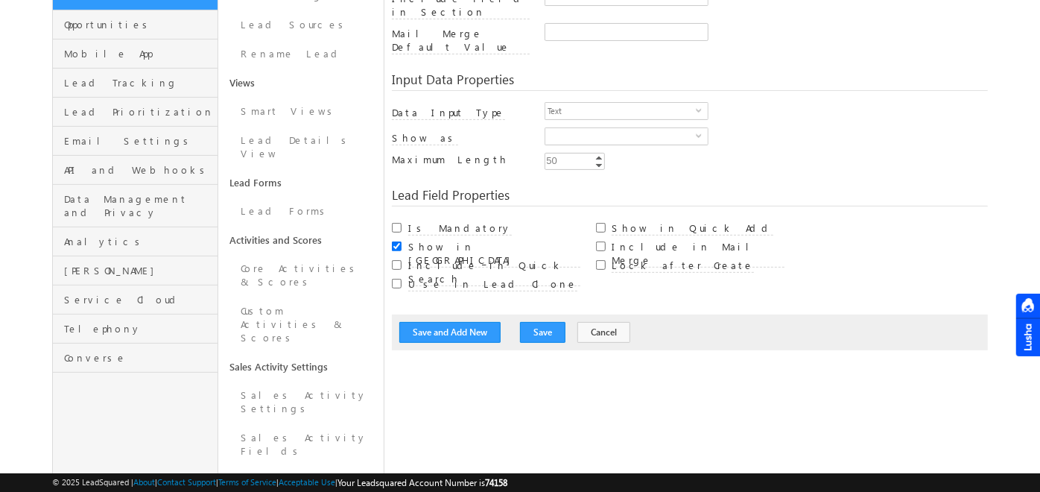
scroll to position [224, 0]
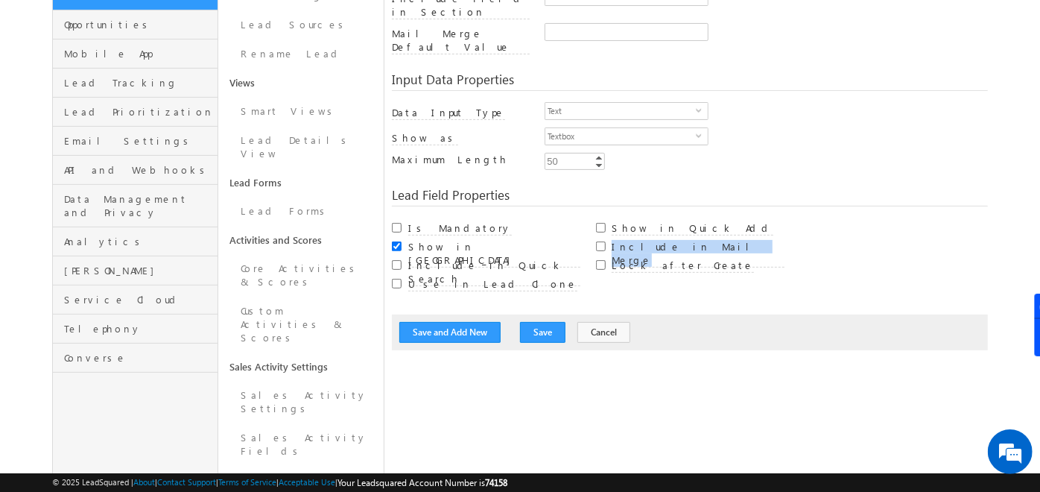
drag, startPoint x: 713, startPoint y: 223, endPoint x: 607, endPoint y: 227, distance: 105.9
click at [607, 236] on div "Include in Mail Merge" at bounding box center [690, 245] width 189 height 19
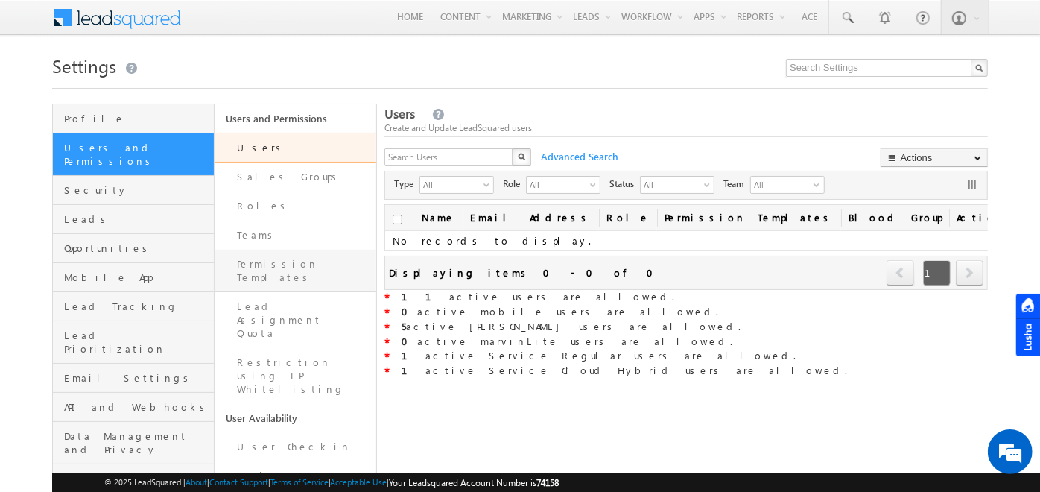
click at [287, 260] on link "Permission Templates" at bounding box center [296, 271] width 162 height 42
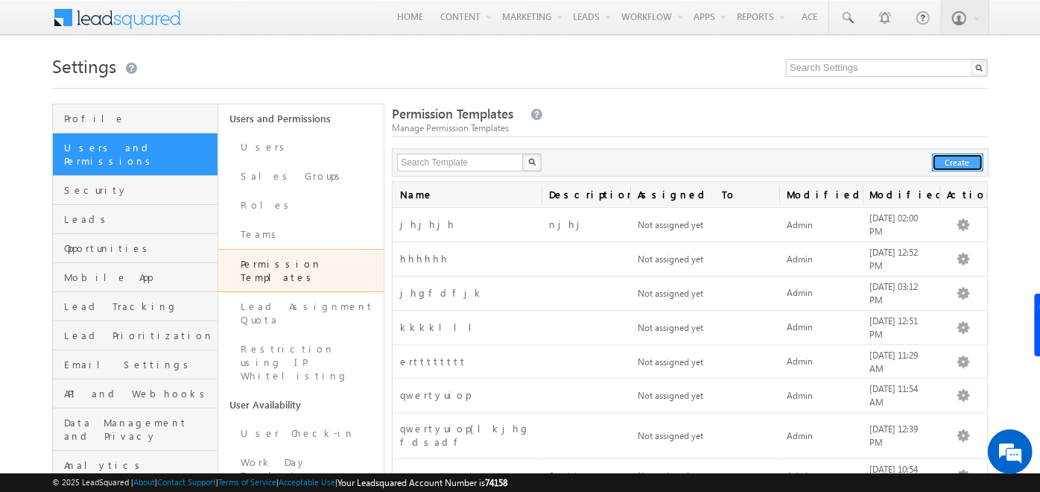
click at [942, 161] on button "Create" at bounding box center [957, 162] width 51 height 18
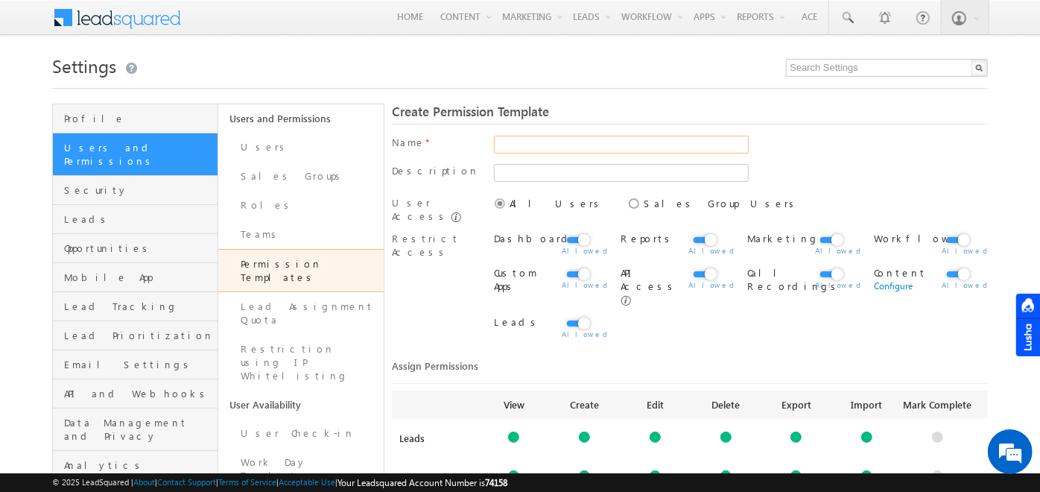
click at [633, 140] on input "text" at bounding box center [621, 145] width 255 height 18
type input "KJKJKL"
click at [626, 195] on icon at bounding box center [626, 195] width 0 height 0
click at [626, 203] on input "Sales Group Users" at bounding box center [631, 202] width 10 height 10
radio input "true"
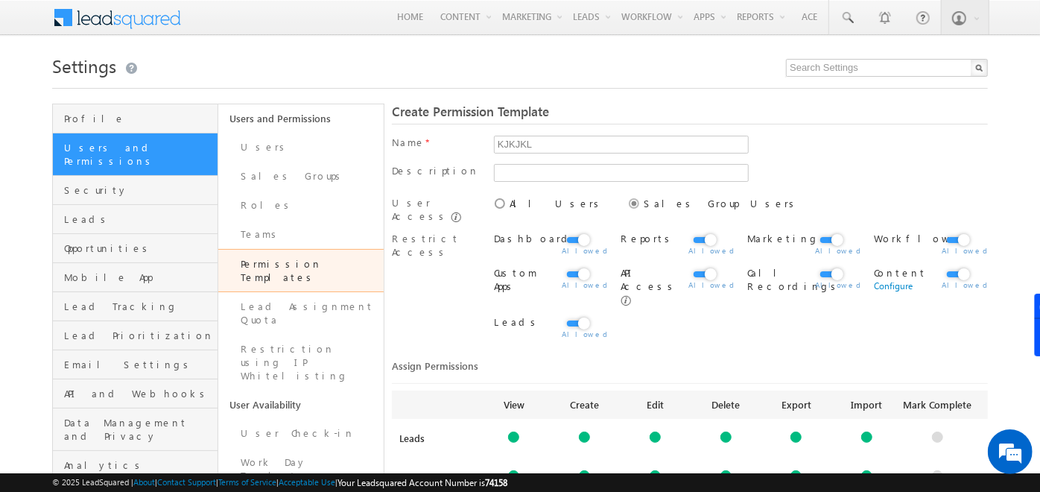
click at [492, 195] on icon at bounding box center [492, 195] width 0 height 0
click at [501, 206] on input "All Users" at bounding box center [497, 202] width 10 height 10
radio input "true"
click at [575, 232] on label at bounding box center [578, 232] width 30 height 0
click at [0, 0] on input "checkbox" at bounding box center [0, 0] width 0 height 0
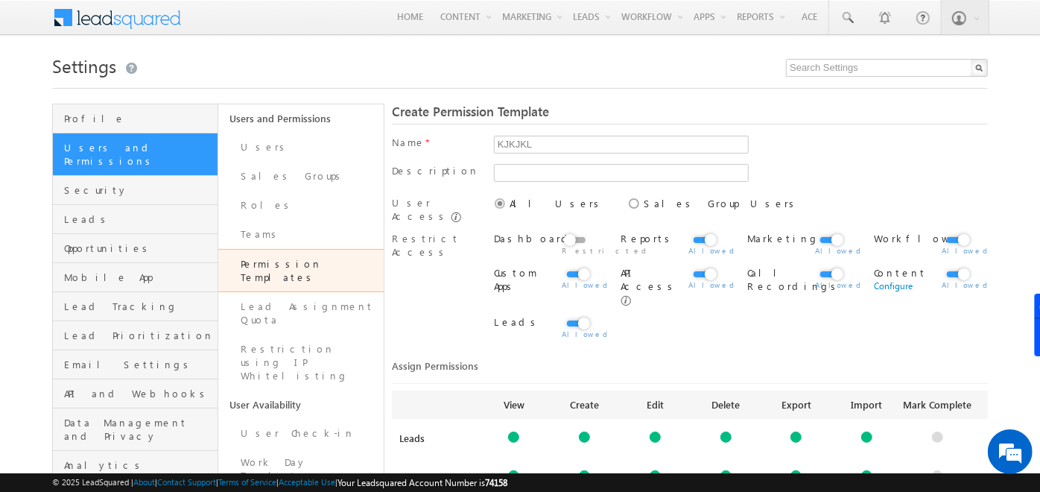
click at [706, 244] on span at bounding box center [697, 250] width 16 height 13
click at [708, 232] on label at bounding box center [704, 232] width 30 height 0
click at [0, 0] on input "checkbox" at bounding box center [0, 0] width 0 height 0
click at [826, 232] on label at bounding box center [831, 232] width 30 height 0
click at [0, 0] on input "checkbox" at bounding box center [0, 0] width 0 height 0
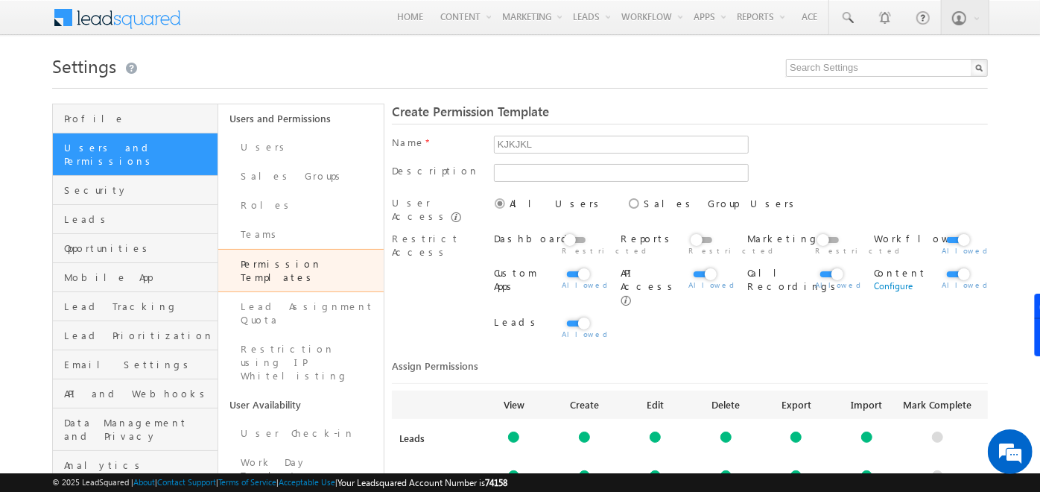
click at [966, 232] on label at bounding box center [958, 232] width 30 height 0
click at [0, 0] on input "checkbox" at bounding box center [0, 0] width 0 height 0
click at [832, 266] on label at bounding box center [831, 266] width 30 height 0
click at [0, 0] on input "checkbox" at bounding box center [0, 0] width 0 height 0
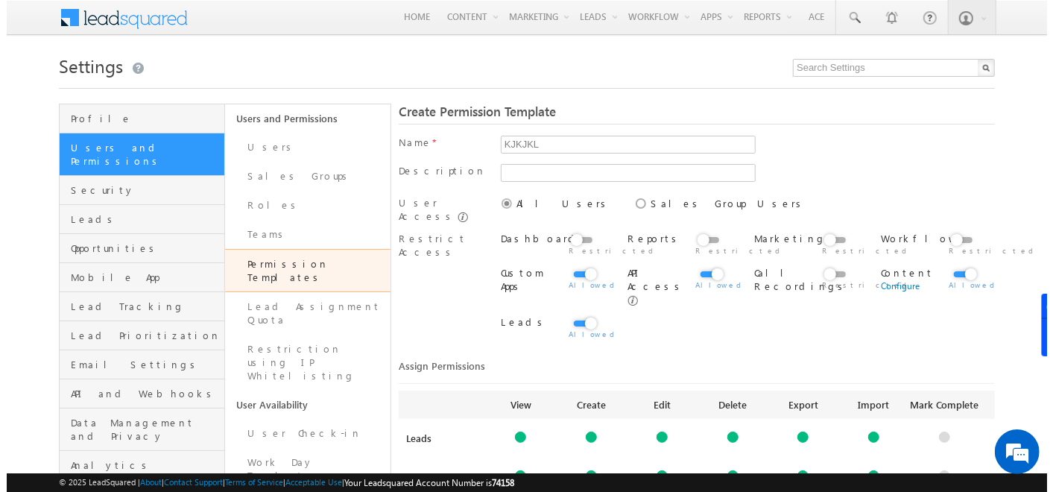
scroll to position [223, 0]
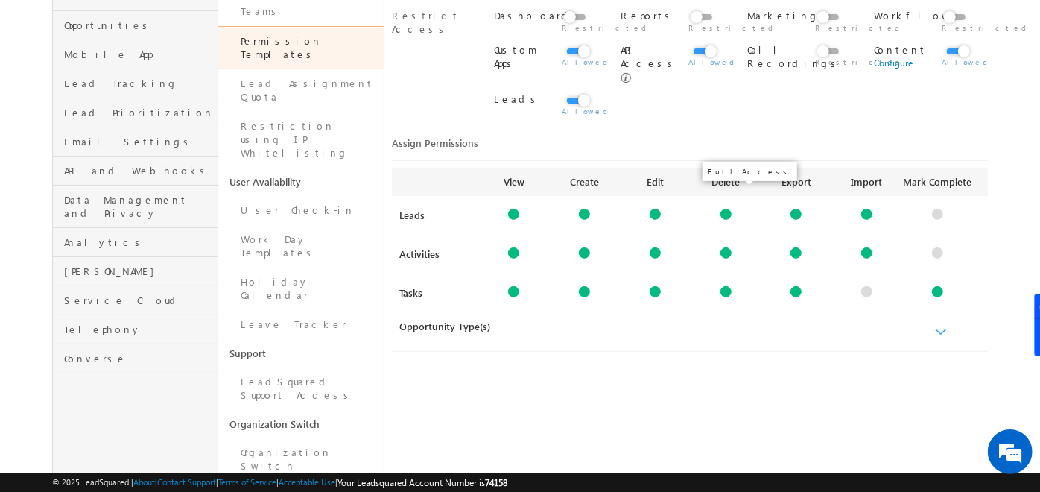
click at [725, 209] on div at bounding box center [726, 214] width 11 height 11
click at [798, 209] on div at bounding box center [796, 214] width 11 height 11
click at [873, 209] on link at bounding box center [867, 214] width 71 height 11
click at [870, 209] on div at bounding box center [866, 214] width 11 height 11
click at [721, 247] on div at bounding box center [726, 252] width 11 height 11
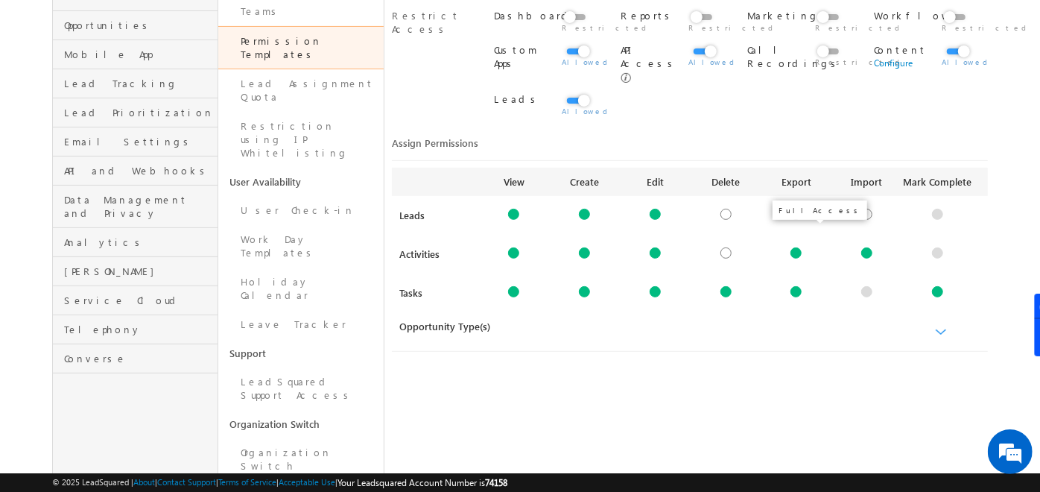
click at [800, 247] on div at bounding box center [796, 252] width 11 height 11
click at [872, 247] on div at bounding box center [866, 252] width 11 height 11
click at [731, 286] on link at bounding box center [726, 291] width 71 height 11
click at [799, 286] on div at bounding box center [796, 291] width 11 height 11
click at [509, 209] on div at bounding box center [513, 214] width 11 height 11
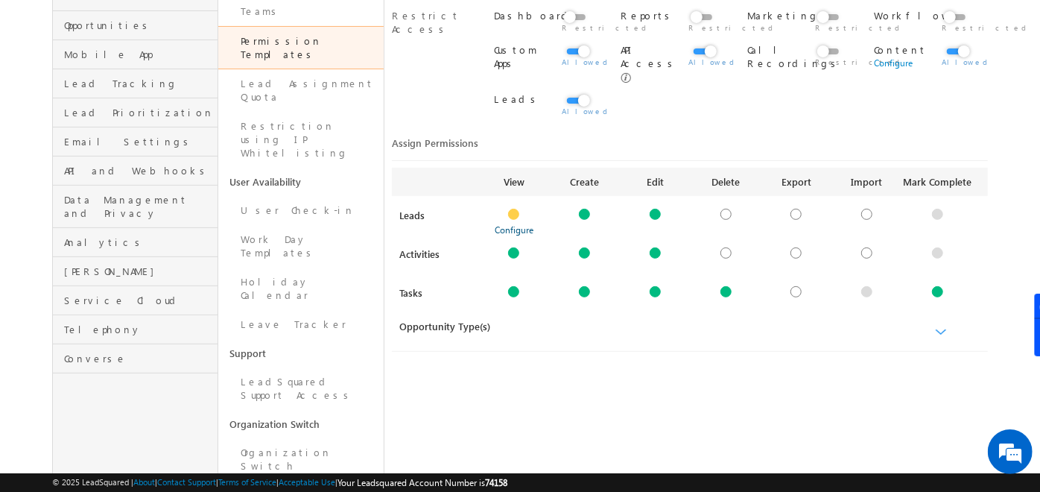
click at [513, 224] on link "Configure" at bounding box center [514, 229] width 39 height 11
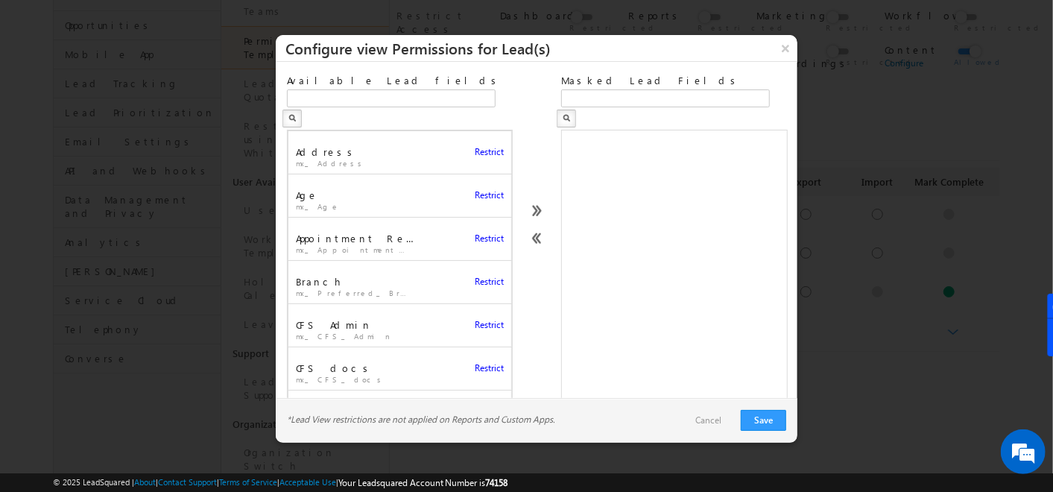
click at [475, 189] on span "Restrict" at bounding box center [489, 195] width 29 height 13
drag, startPoint x: 566, startPoint y: 85, endPoint x: 683, endPoint y: 59, distance: 119.9
click at [683, 59] on div "× Configure view Permissions for Lead(s) Available Lead fields Address mx_Addre…" at bounding box center [537, 239] width 522 height 408
drag, startPoint x: 683, startPoint y: 59, endPoint x: 619, endPoint y: 80, distance: 67.6
click at [619, 80] on div "Masked Lead Fields" at bounding box center [673, 82] width 225 height 16
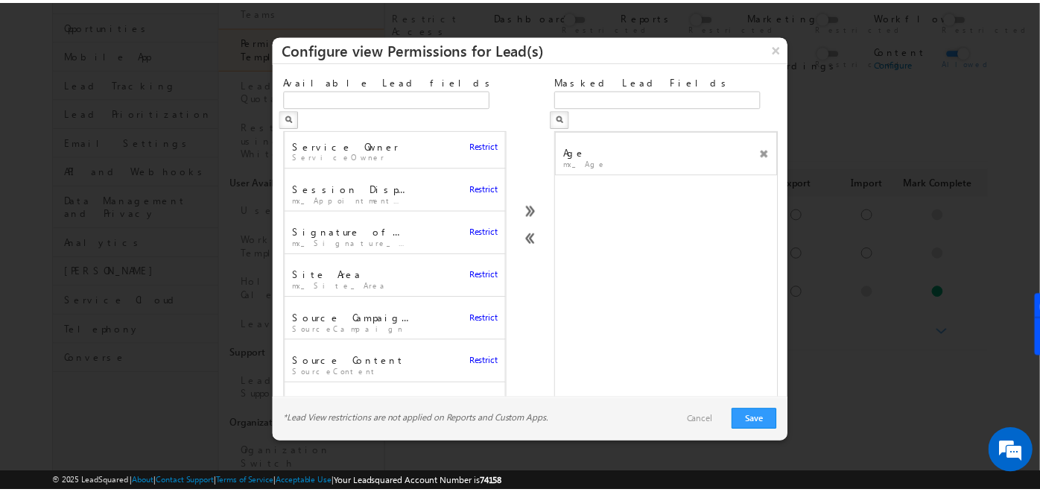
scroll to position [3725, 0]
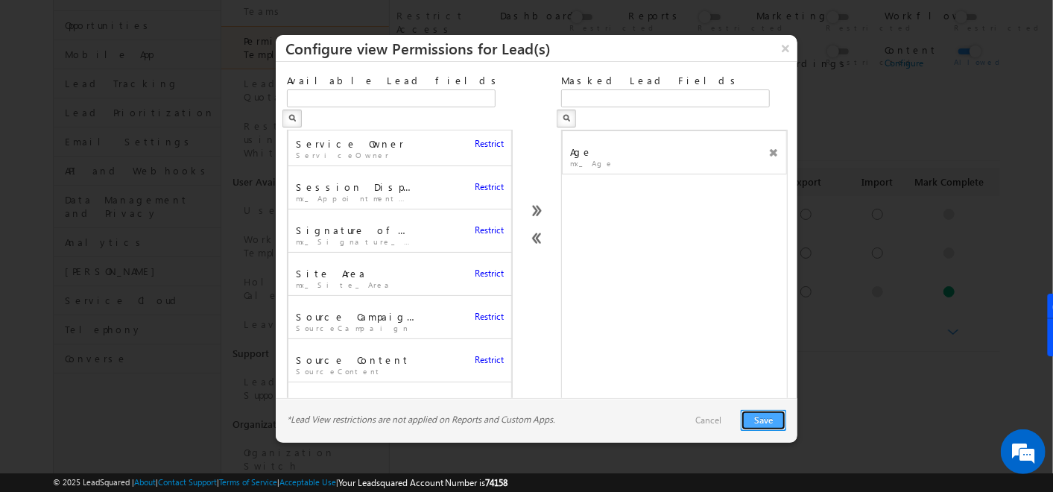
click at [756, 421] on button "Save" at bounding box center [763, 420] width 45 height 21
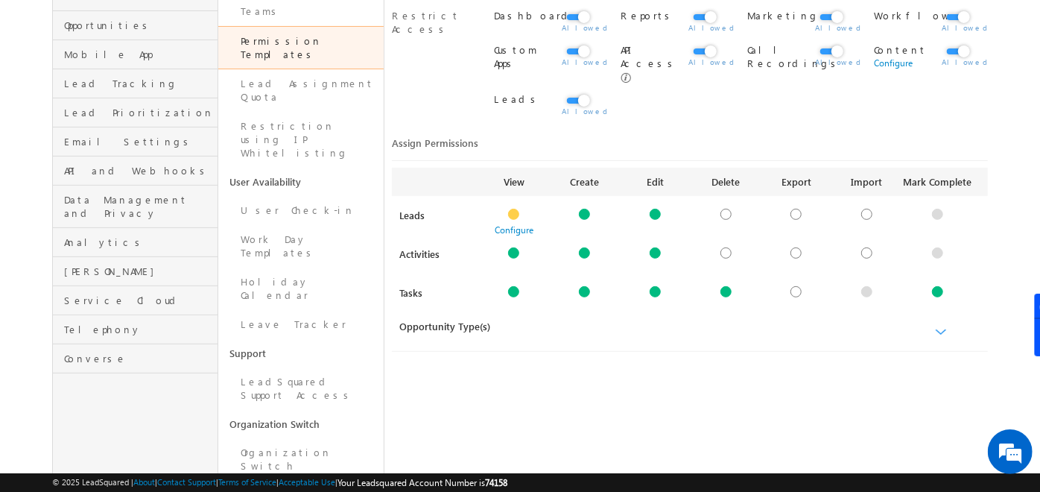
click at [460, 320] on div "Opportunity Type(s)" at bounding box center [486, 326] width 189 height 13
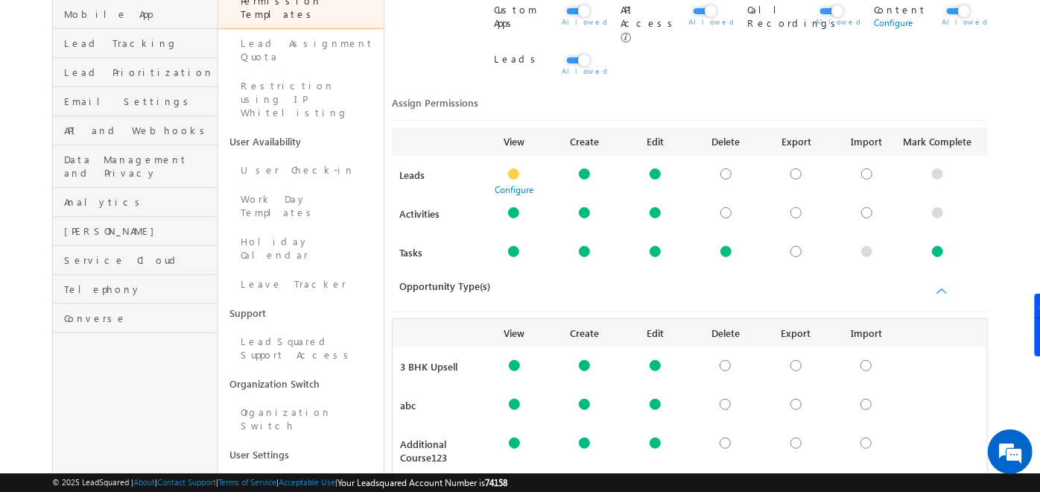
scroll to position [262, 0]
click at [723, 169] on div at bounding box center [726, 174] width 11 height 11
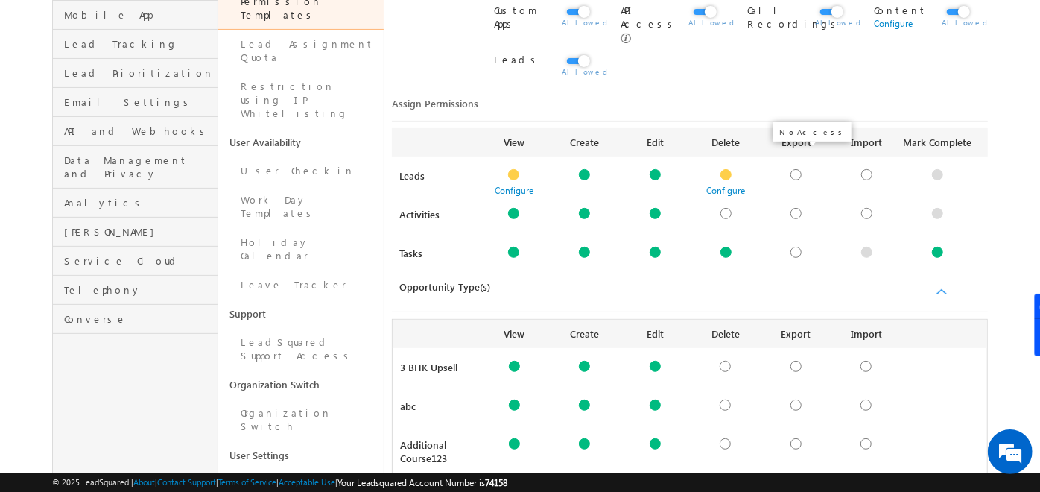
click at [794, 169] on div at bounding box center [796, 174] width 11 height 11
click at [723, 169] on div at bounding box center [726, 174] width 11 height 11
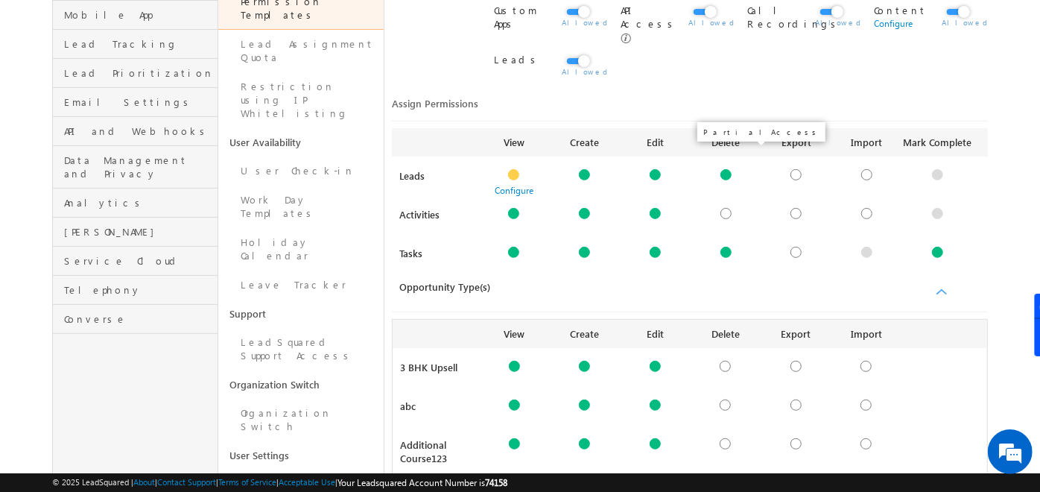
click at [723, 169] on div at bounding box center [726, 174] width 11 height 11
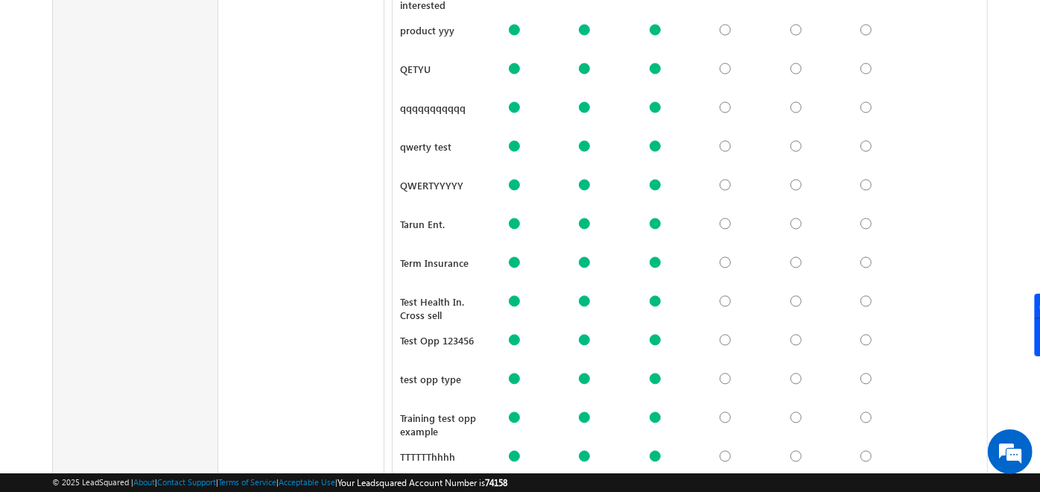
scroll to position [2178, 0]
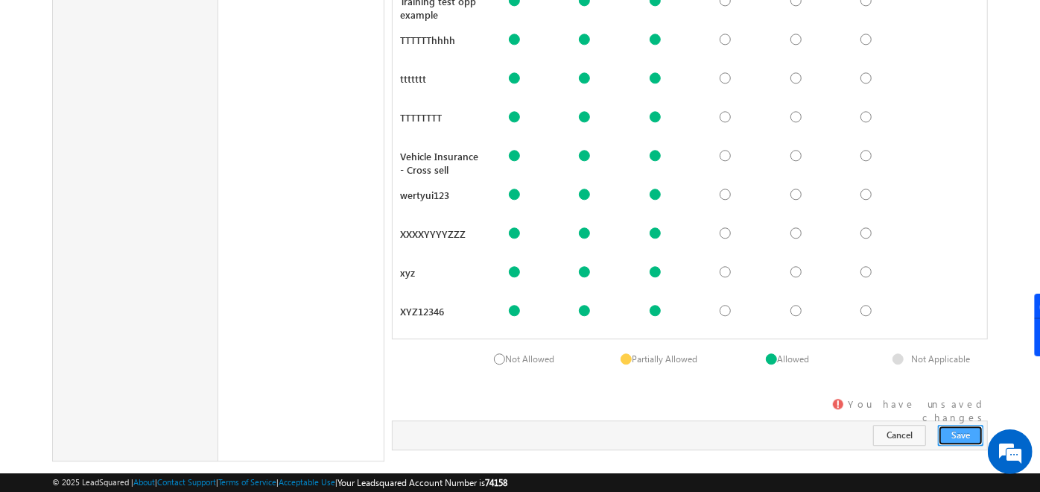
click at [972, 425] on button "Save" at bounding box center [960, 435] width 45 height 21
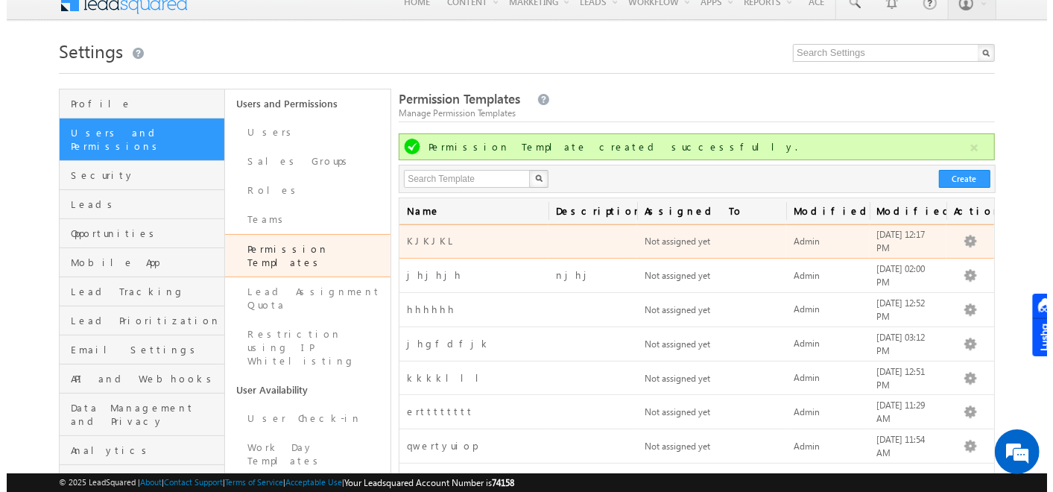
scroll to position [14, 0]
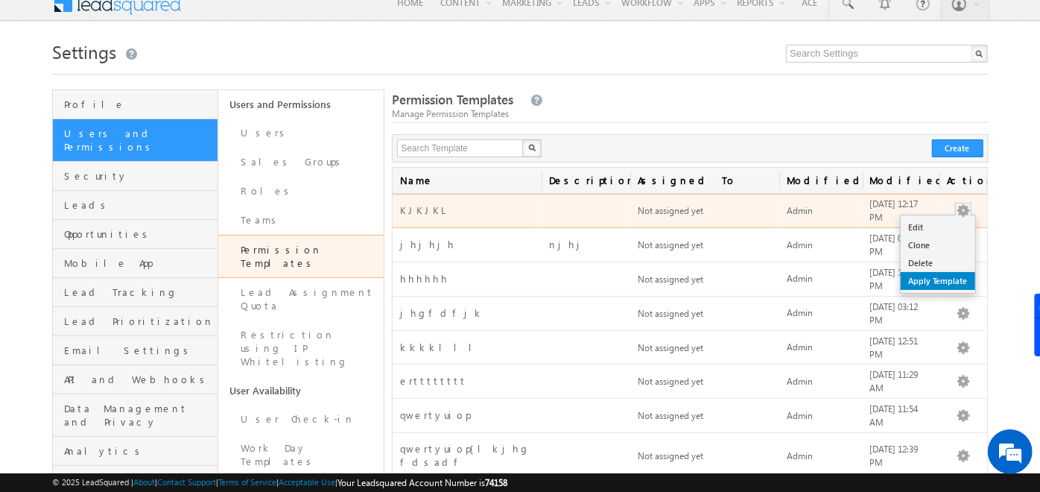
click at [923, 276] on link "Apply Template" at bounding box center [938, 281] width 75 height 18
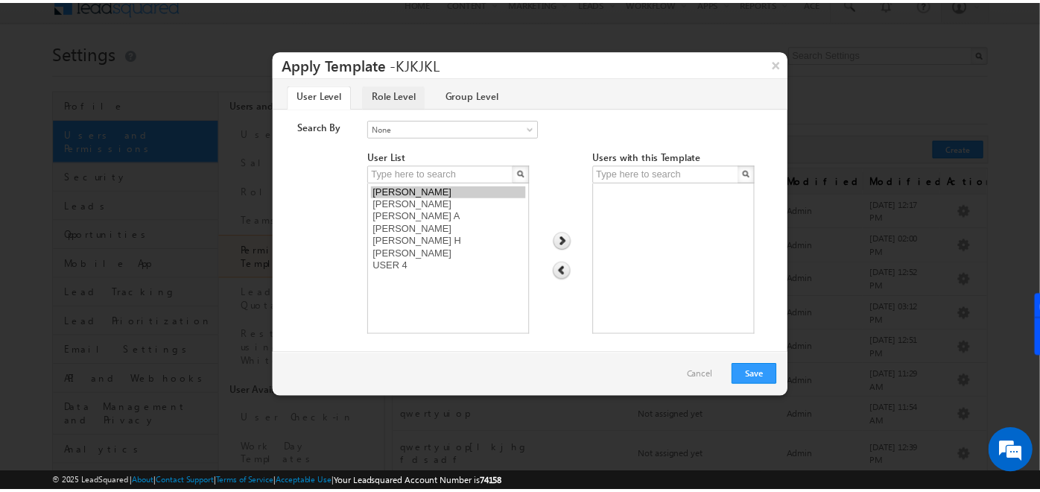
scroll to position [0, 0]
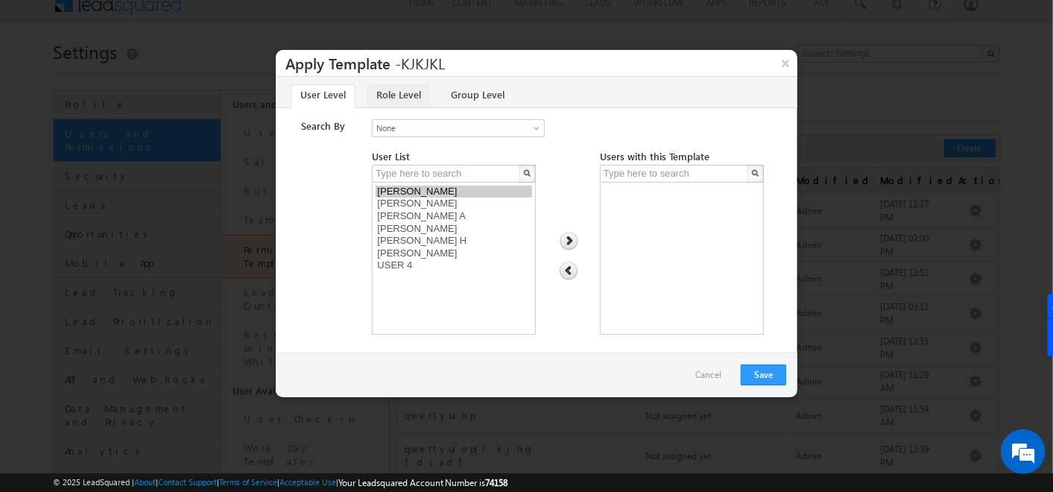
click at [398, 89] on link "Role Level" at bounding box center [398, 96] width 63 height 24
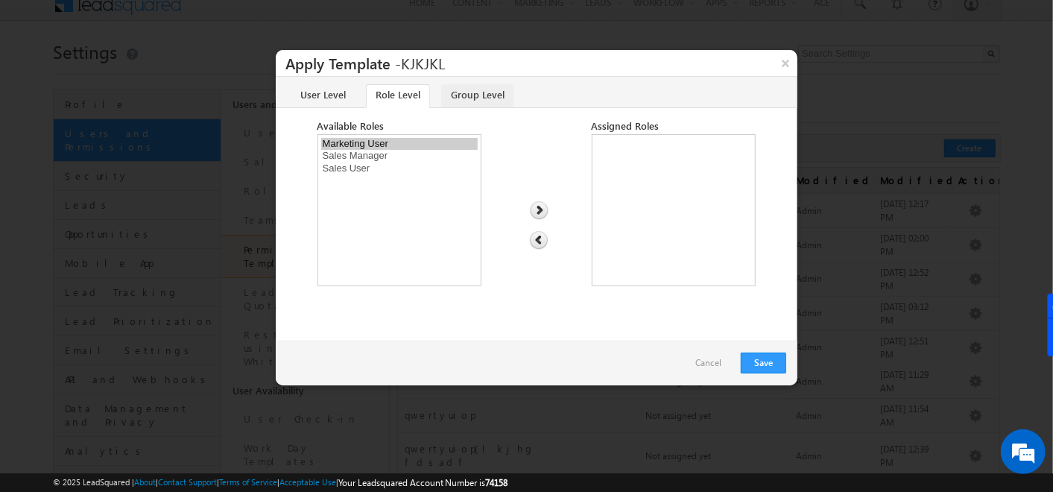
click at [467, 100] on link "Group Level" at bounding box center [477, 96] width 72 height 24
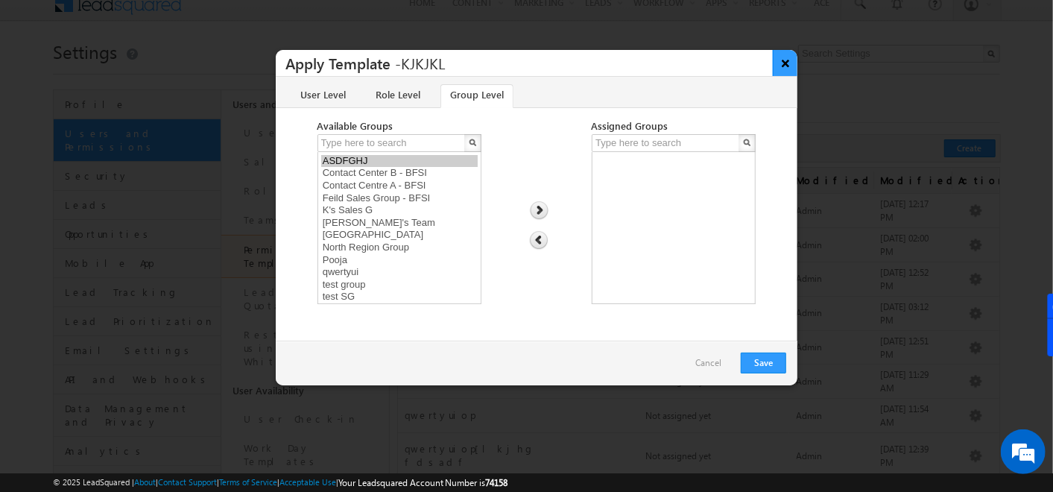
click at [783, 63] on button "×" at bounding box center [785, 63] width 25 height 26
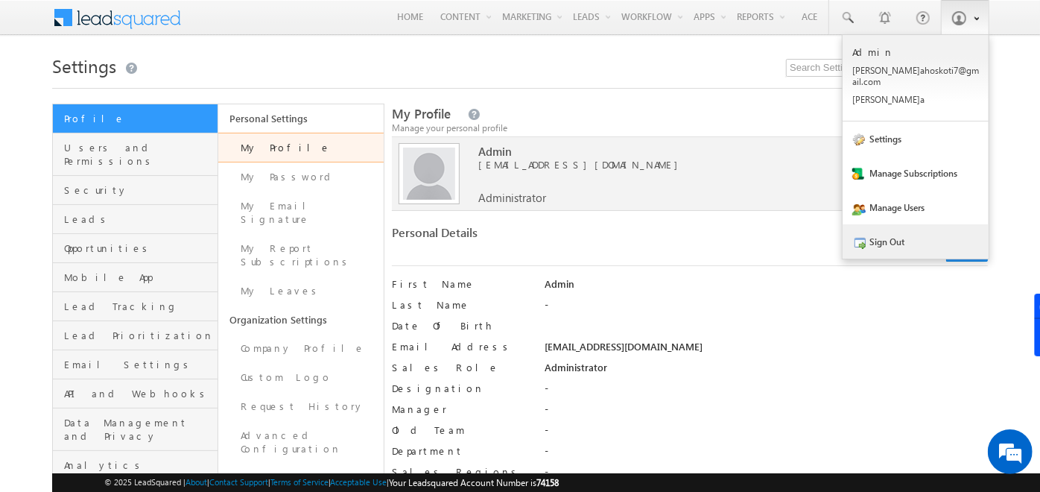
click at [903, 224] on link "Sign Out" at bounding box center [916, 241] width 146 height 34
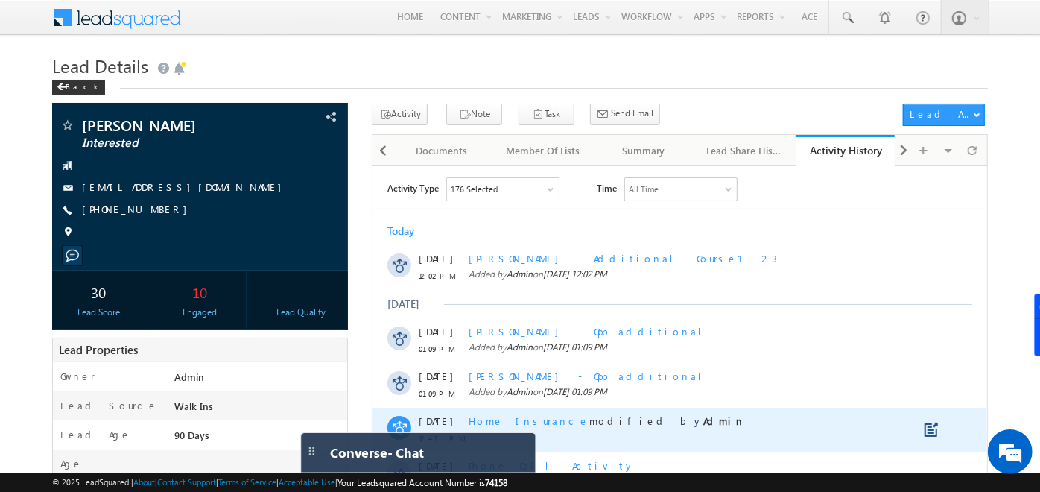
drag, startPoint x: 1198, startPoint y: 625, endPoint x: 539, endPoint y: 437, distance: 685.1
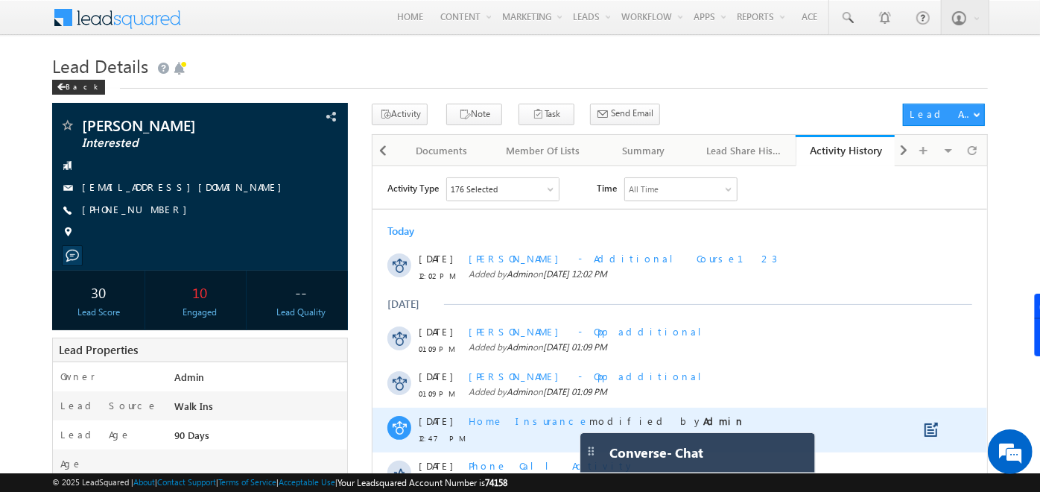
drag, startPoint x: 850, startPoint y: 612, endPoint x: 761, endPoint y: 422, distance: 209.0
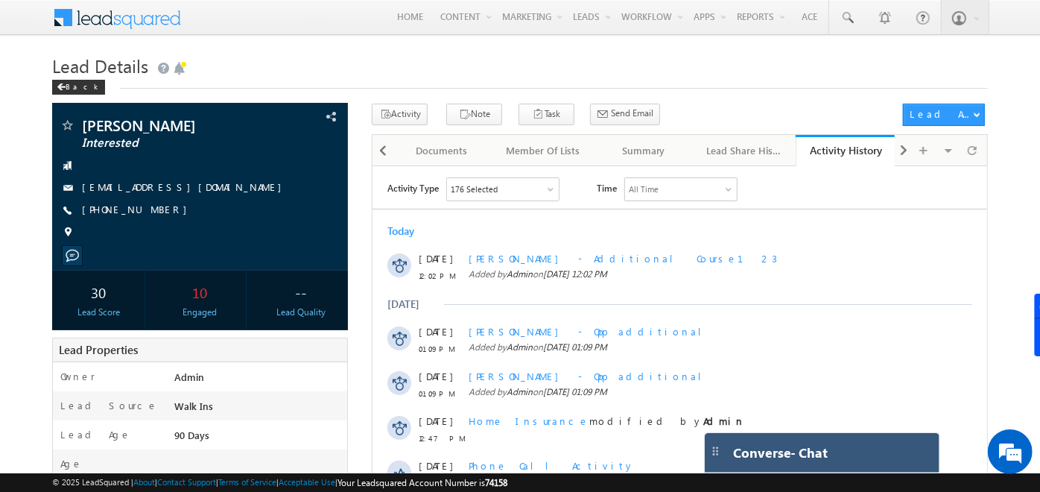
click at [774, 449] on span "Converse - Chat" at bounding box center [781, 452] width 95 height 15
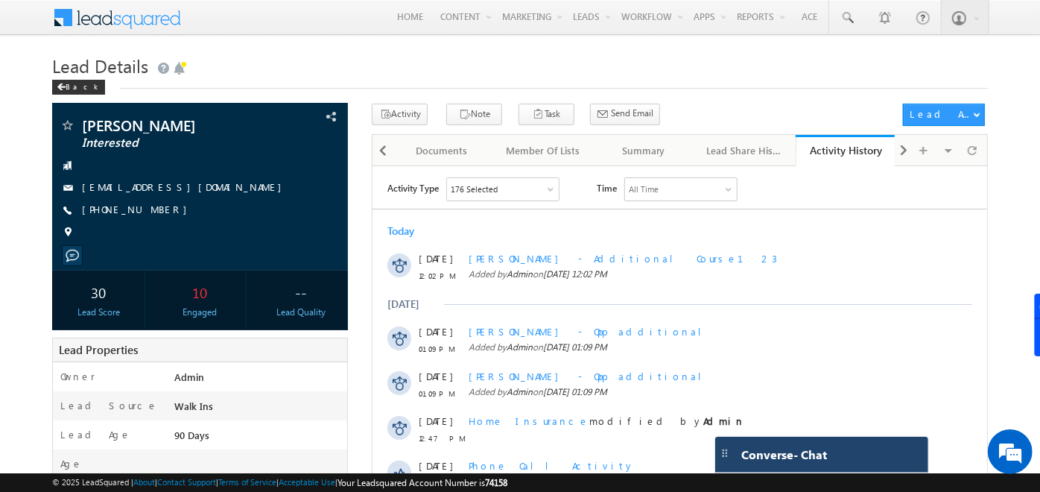
click at [798, 470] on div "Converse - Chat" at bounding box center [821, 455] width 213 height 36
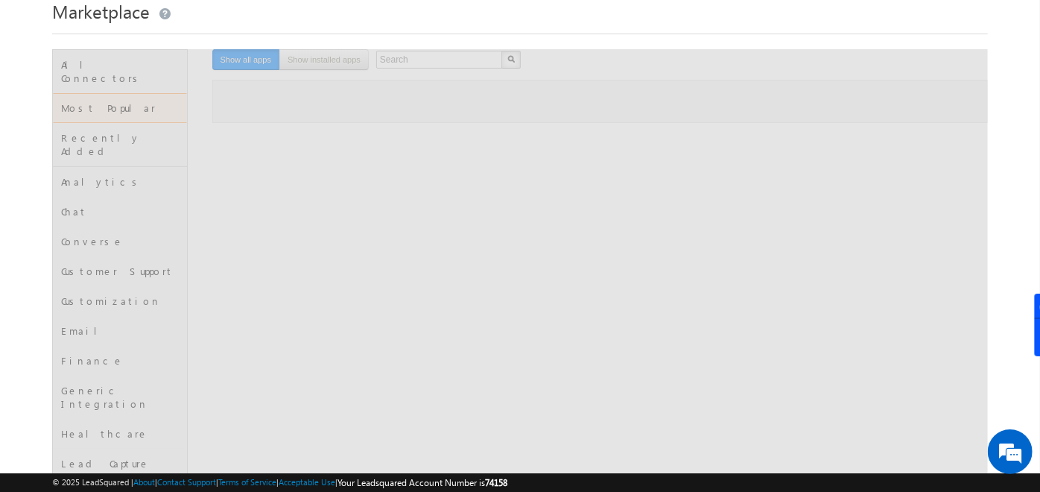
scroll to position [56, 0]
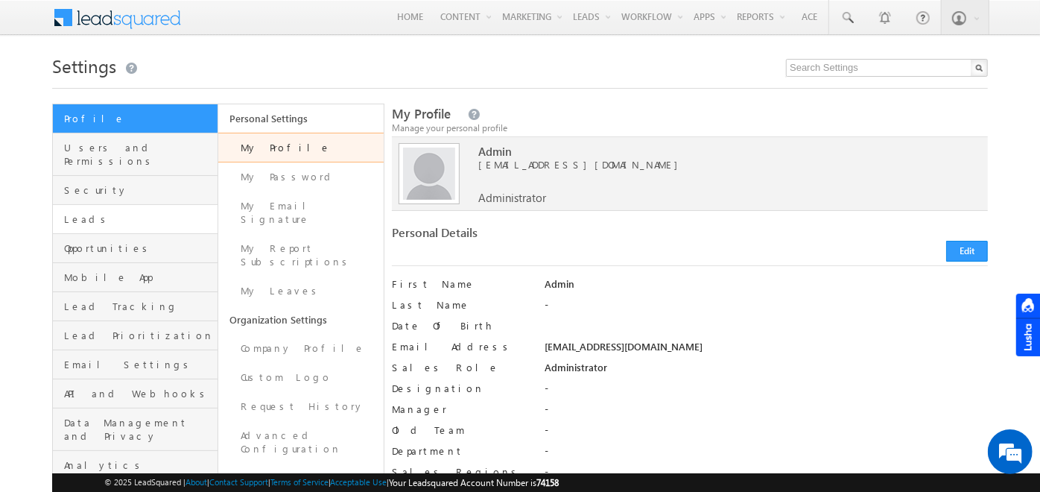
scroll to position [273, 0]
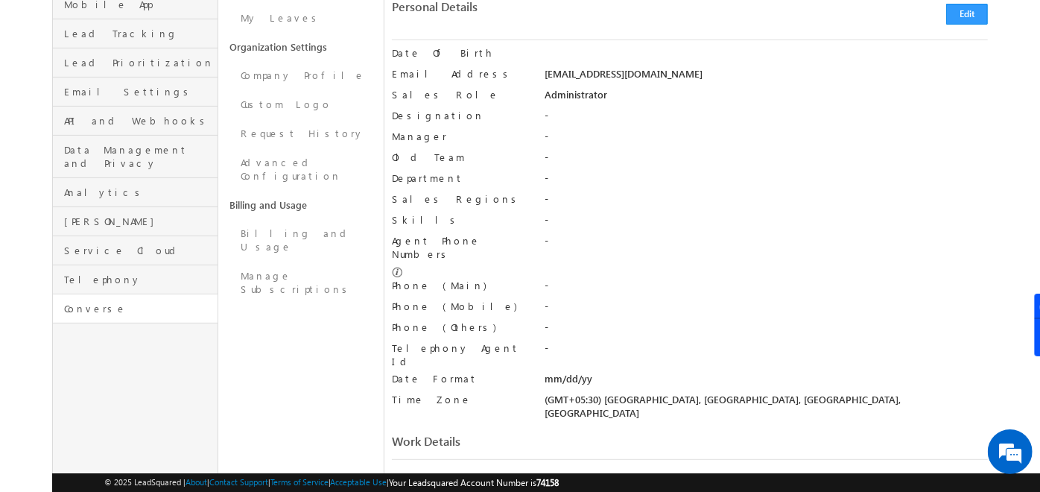
click at [83, 294] on link "Converse" at bounding box center [135, 308] width 165 height 29
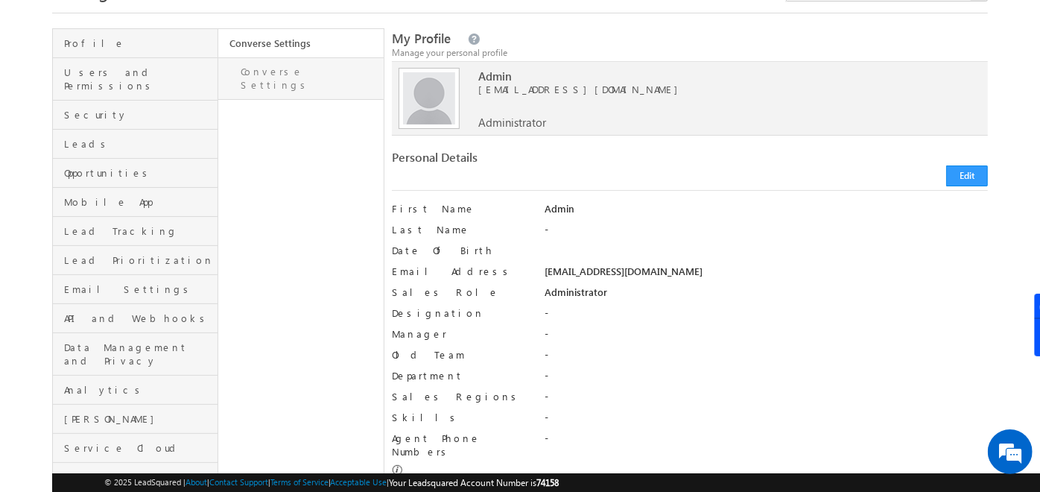
scroll to position [75, 0]
click at [300, 74] on link "Converse Settings" at bounding box center [300, 79] width 165 height 42
